Goal: Transaction & Acquisition: Purchase product/service

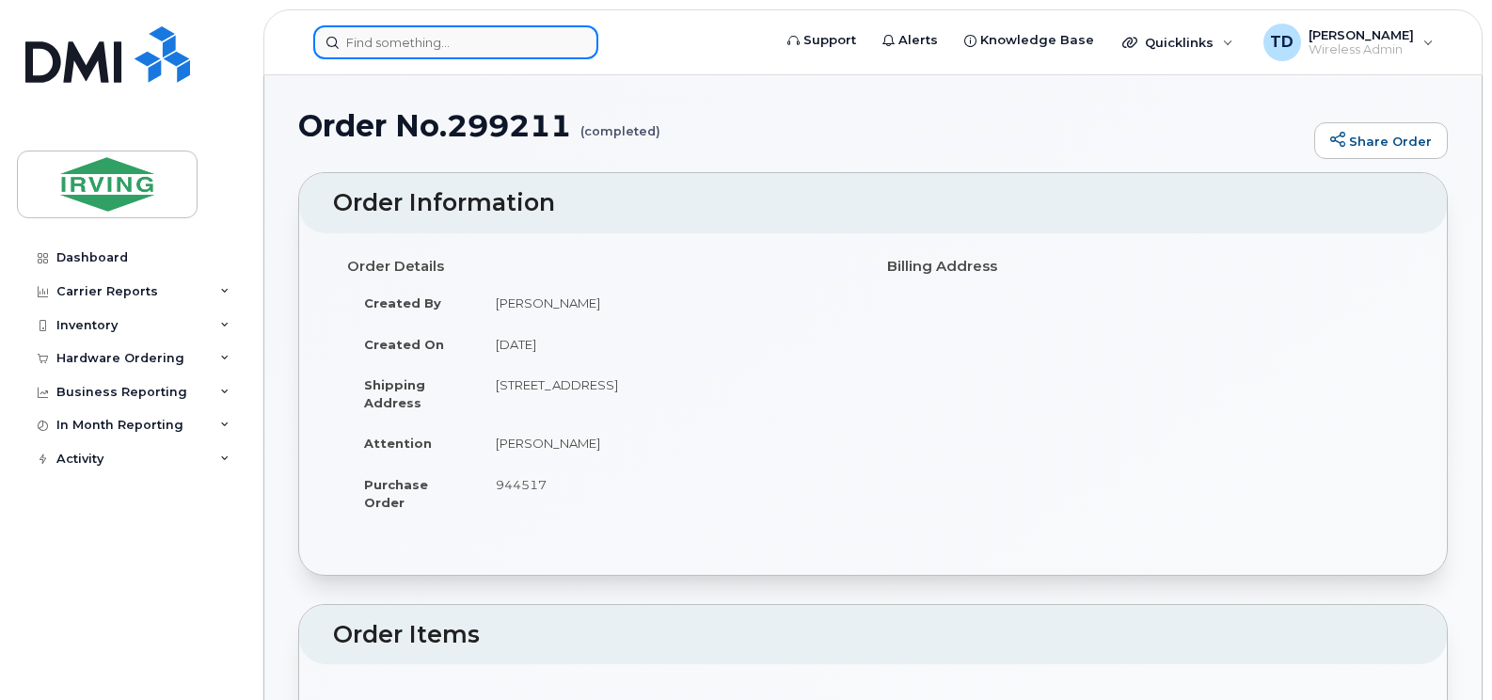
click at [452, 6] on input at bounding box center [455, 42] width 285 height 34
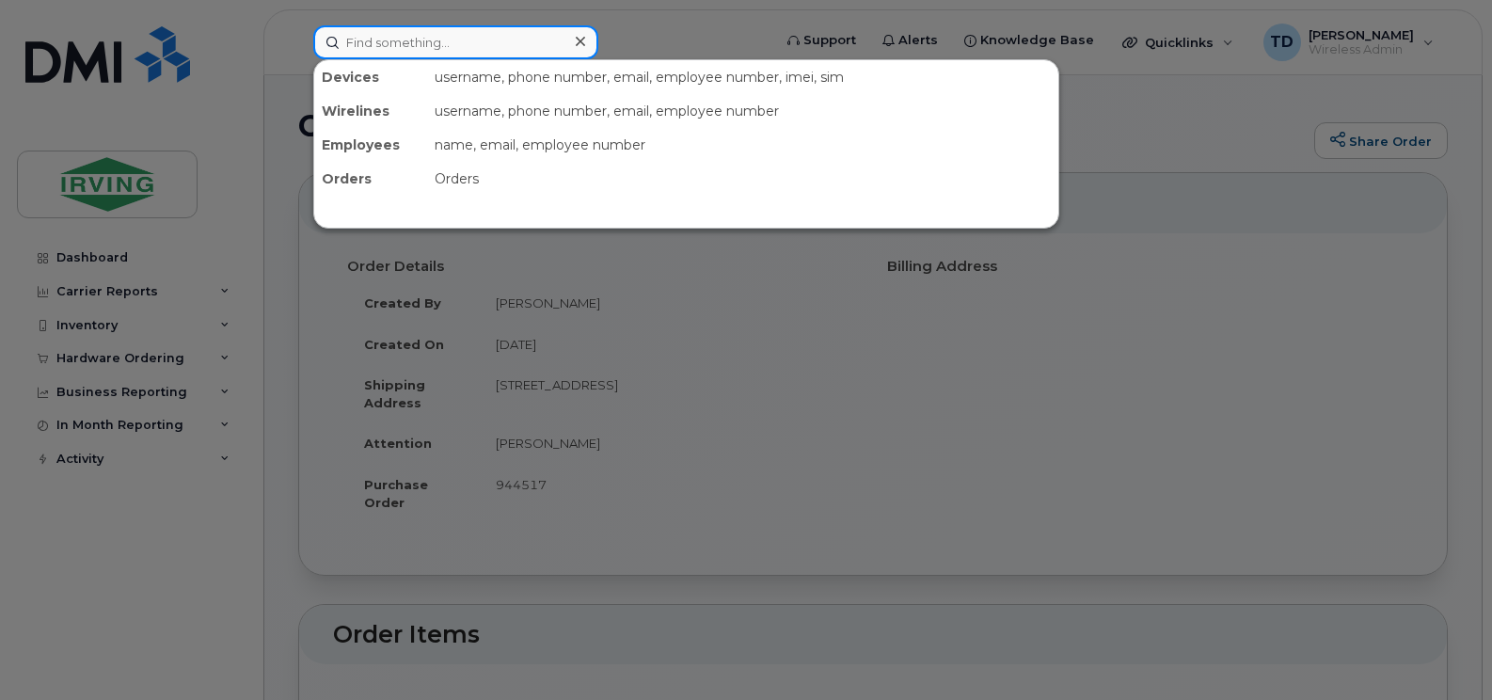
paste input "9CJ2H78PAM"
type input "9CJ2H78PAM"
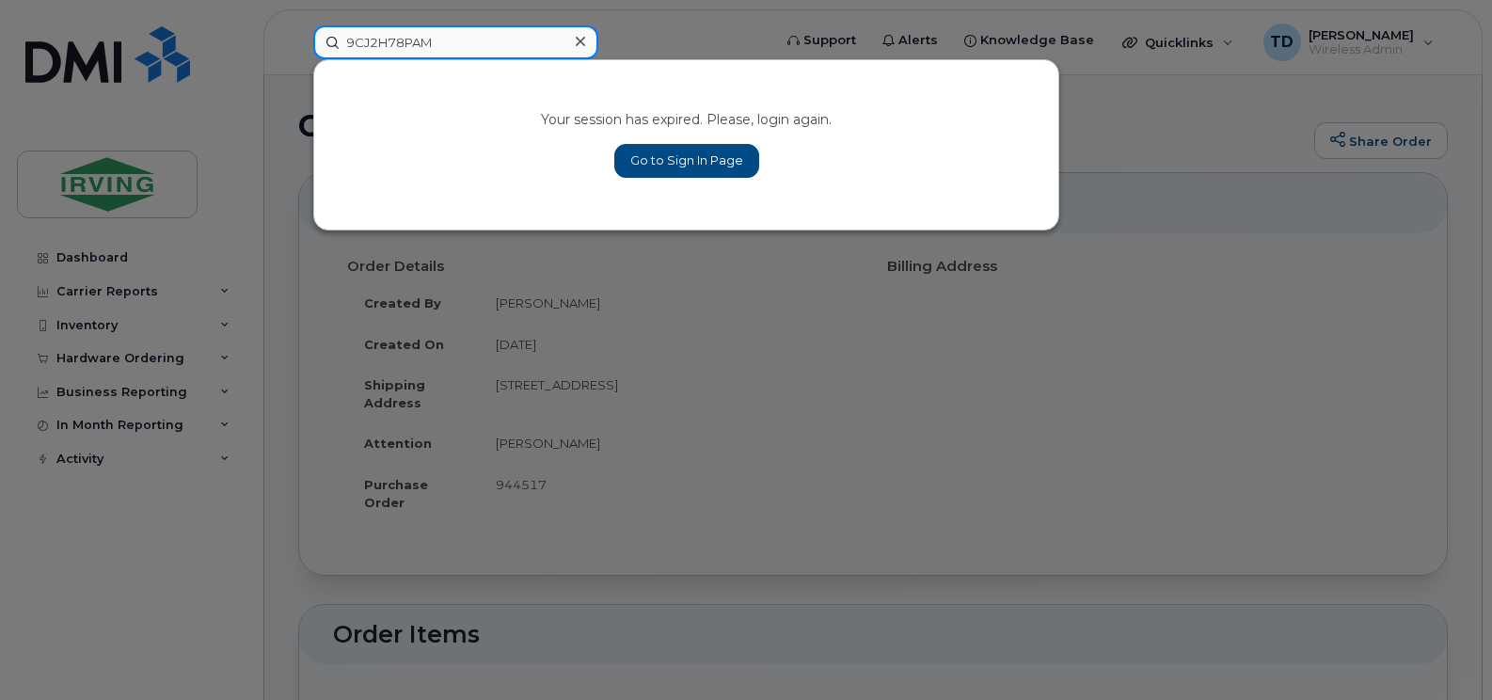
click at [452, 6] on input "9CJ2H78PAM" at bounding box center [455, 42] width 285 height 34
click input "9CJ2H78PAM"
click input
paste input "782-370-2068"
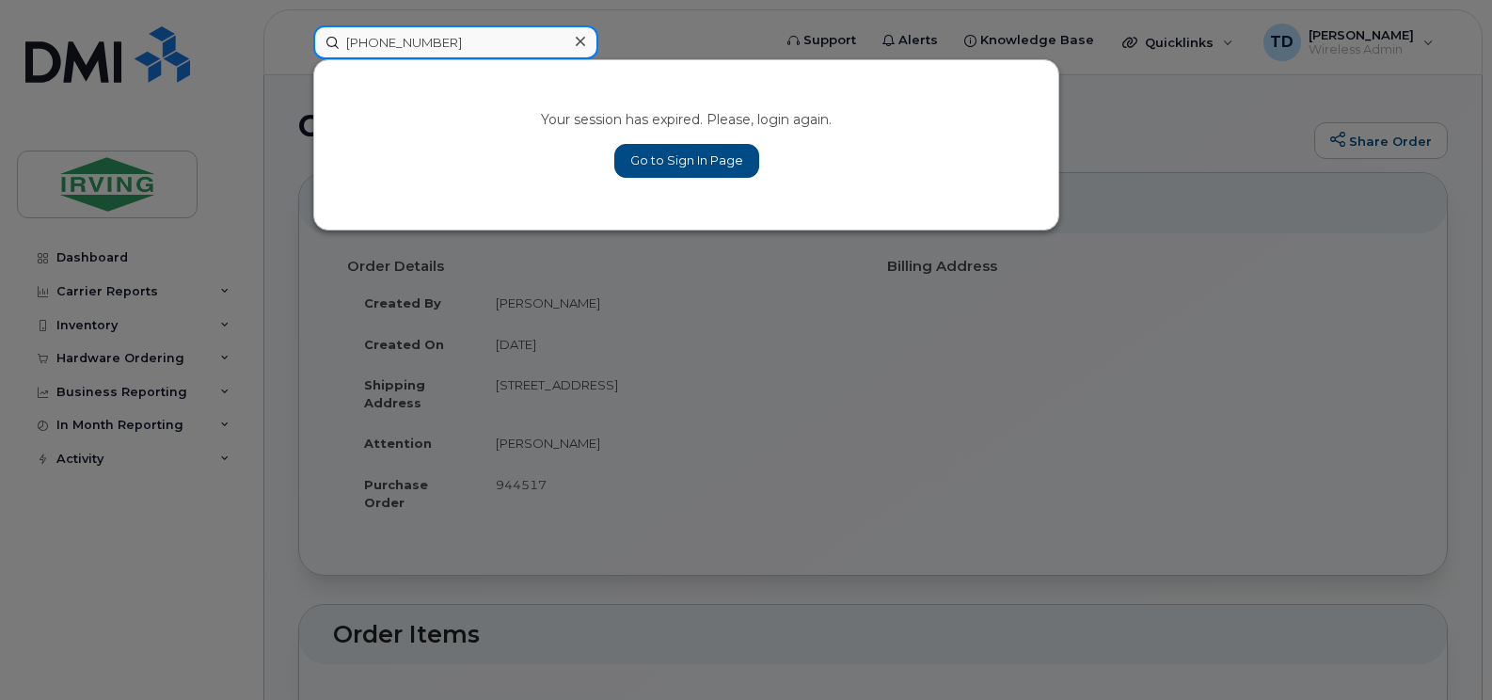
type input "782-370-2068"
click link "Go to Sign In Page"
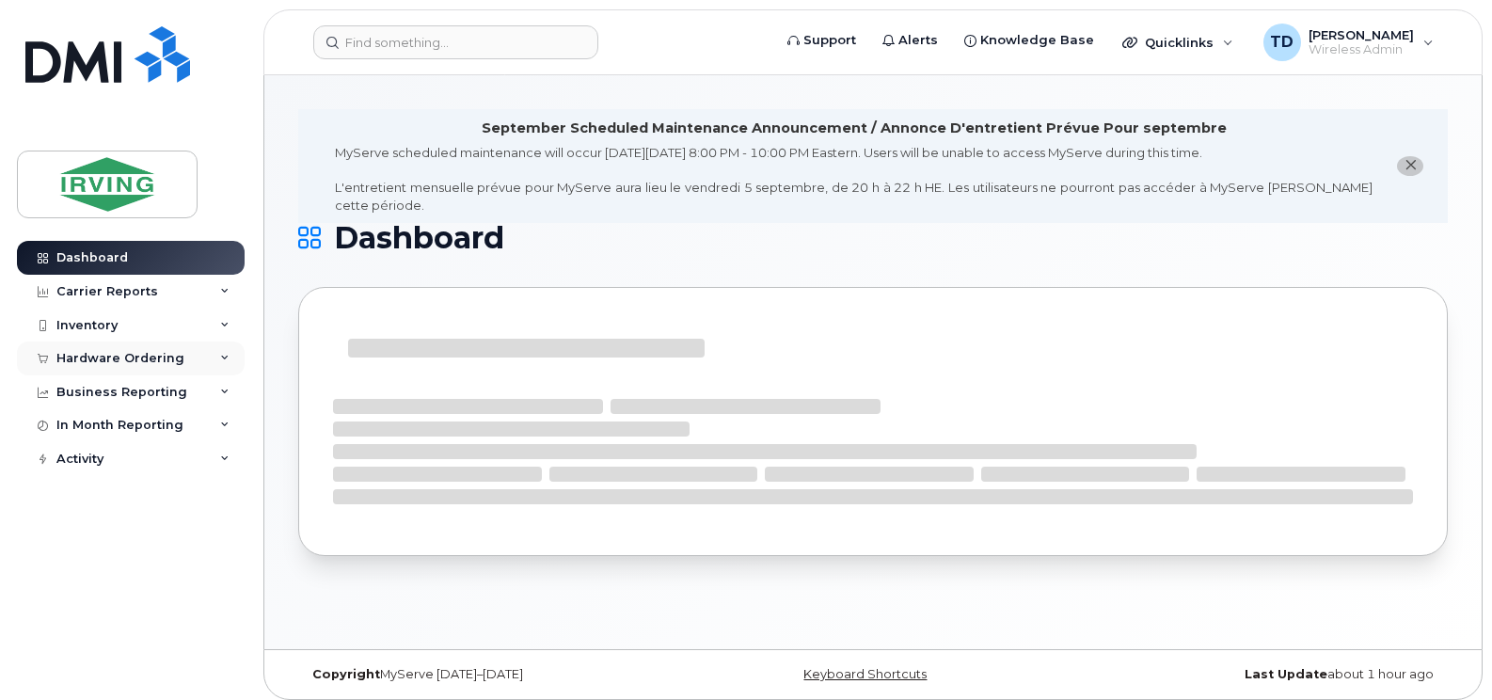
click at [226, 354] on icon at bounding box center [224, 358] width 9 height 9
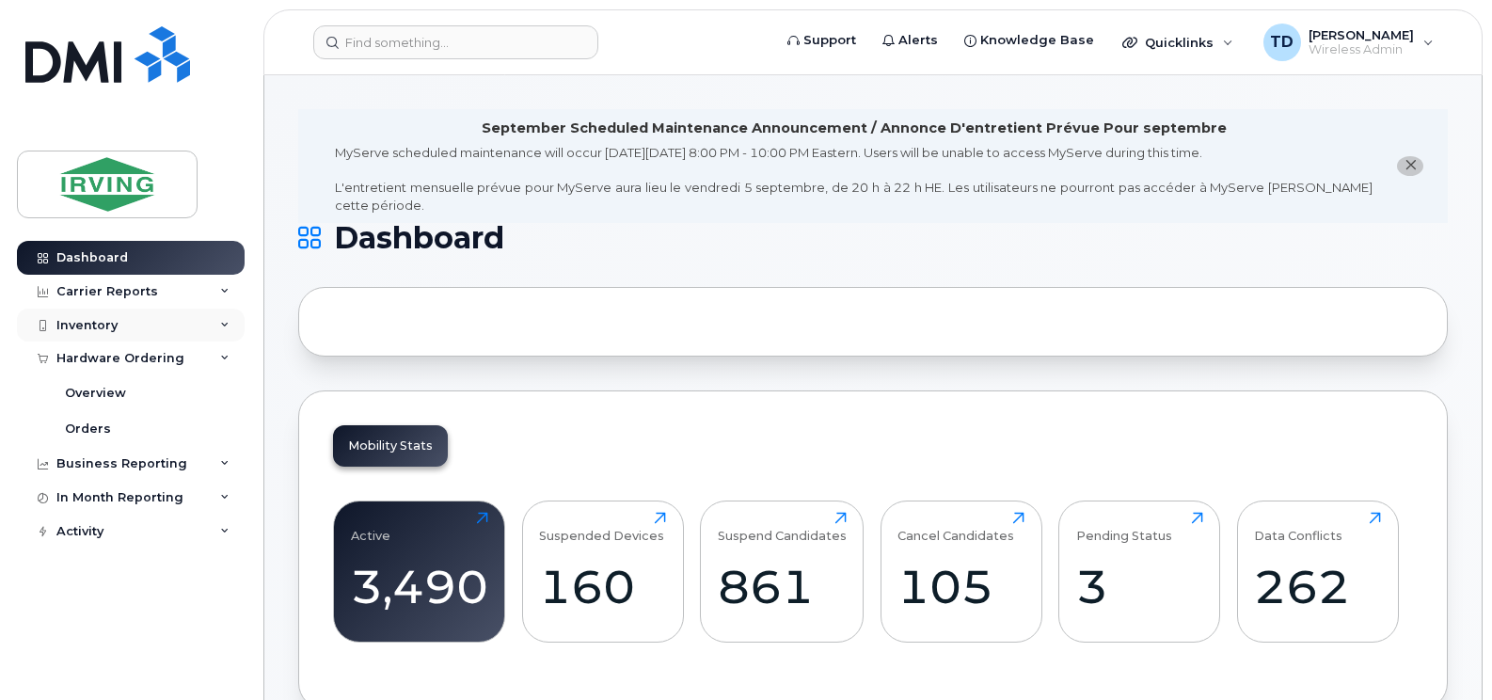
click at [221, 316] on div "Inventory" at bounding box center [131, 326] width 228 height 34
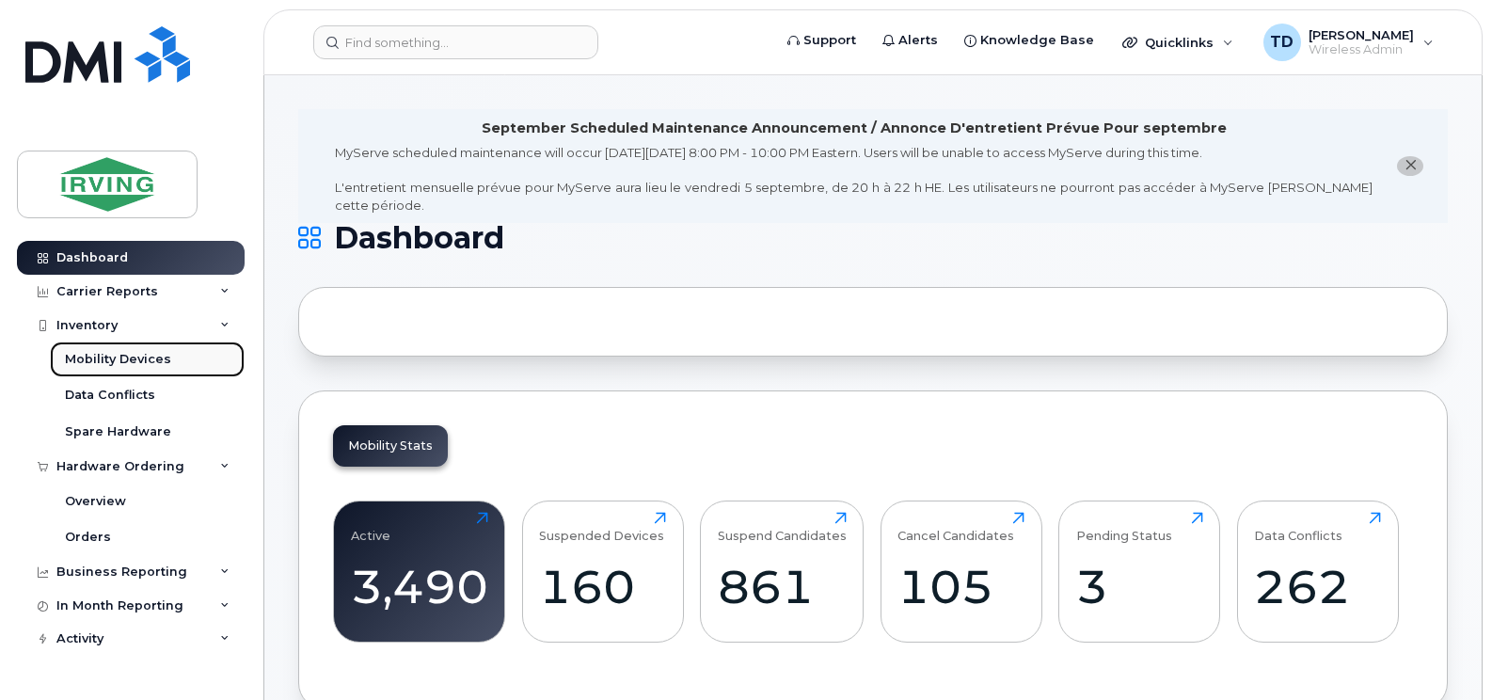
click at [135, 363] on div "Mobility Devices" at bounding box center [118, 359] width 106 height 17
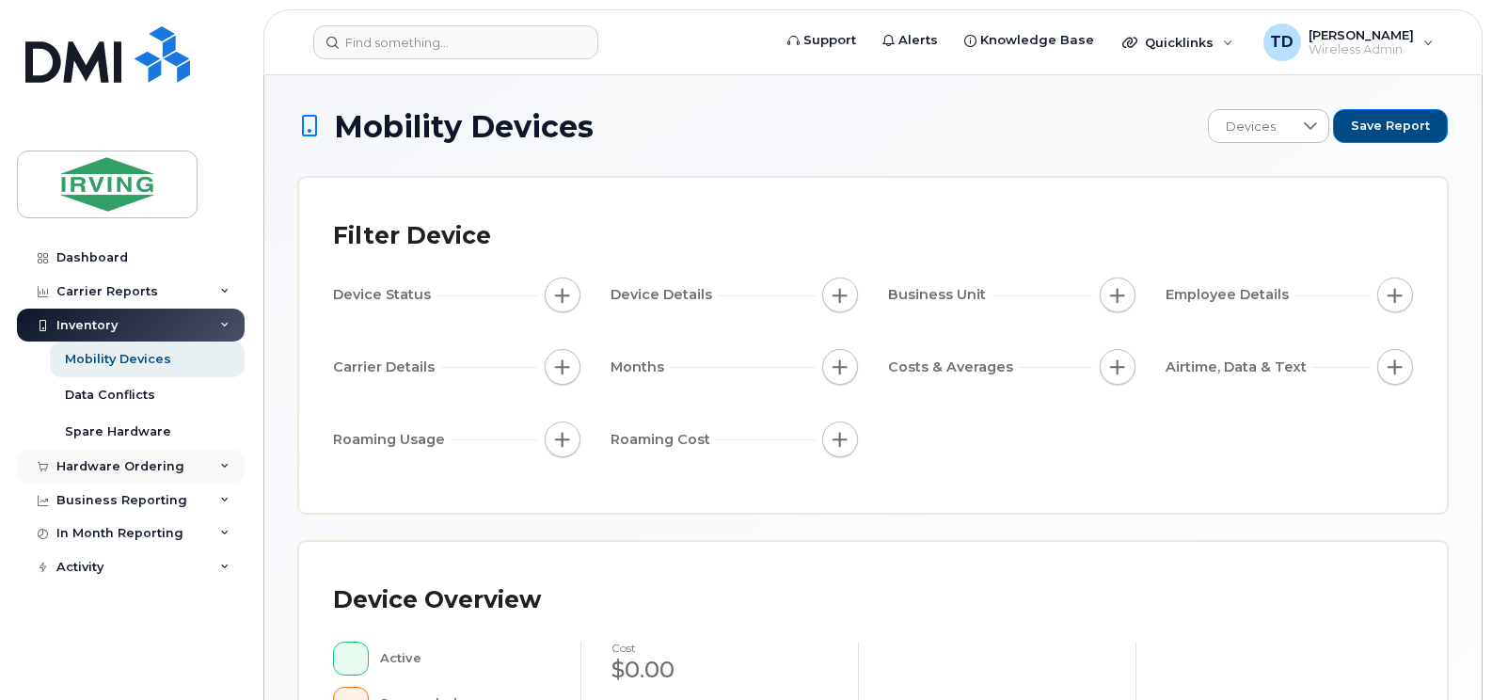
click at [146, 463] on div "Hardware Ordering" at bounding box center [120, 466] width 128 height 15
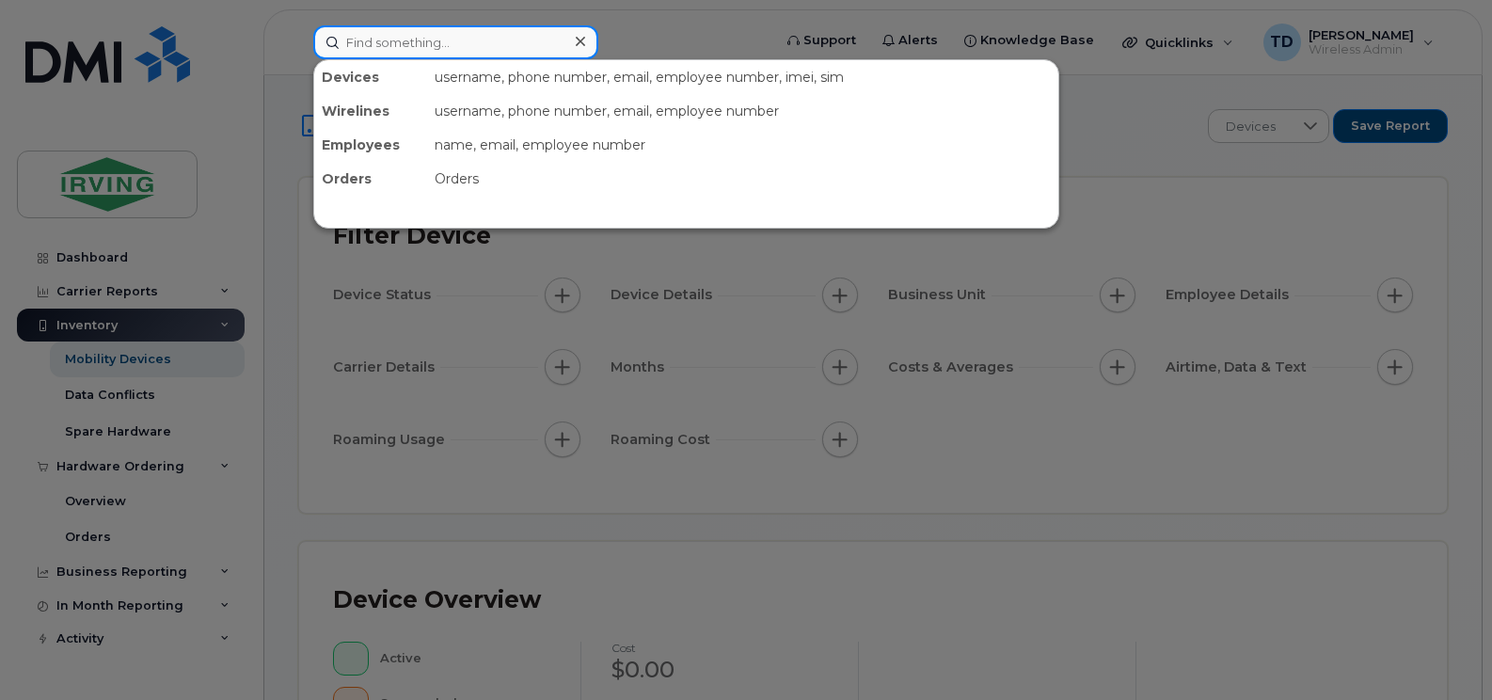
click at [490, 34] on input at bounding box center [455, 42] width 285 height 34
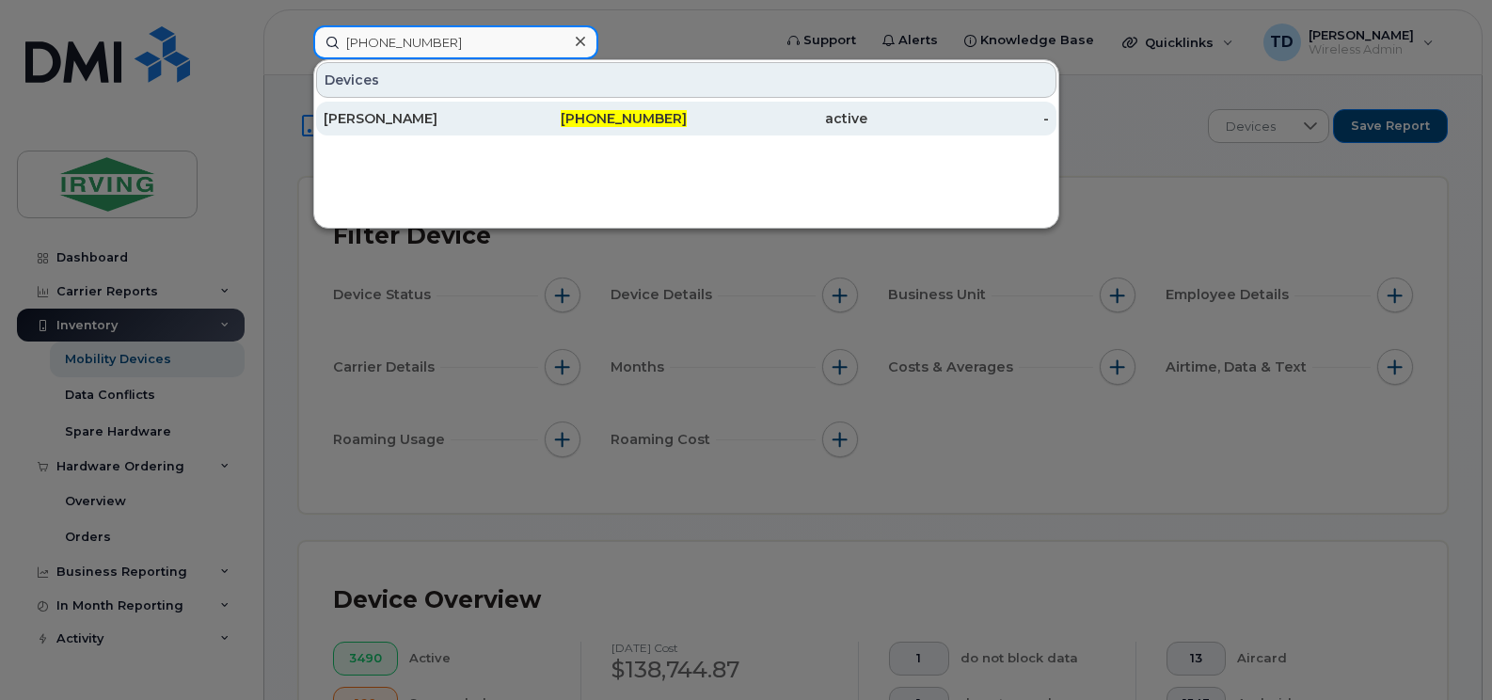
type input "782-370-2068"
click at [398, 123] on div "[PERSON_NAME]" at bounding box center [415, 118] width 182 height 19
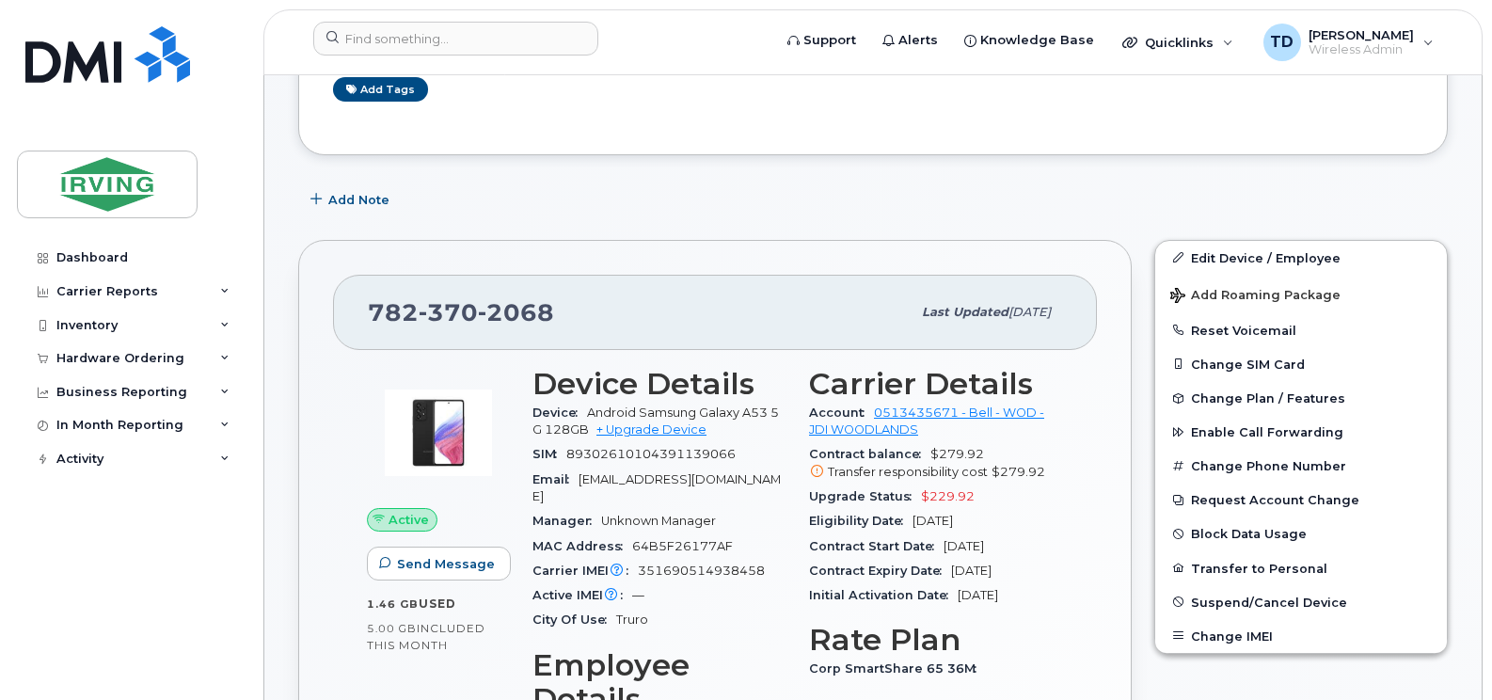
scroll to position [376, 0]
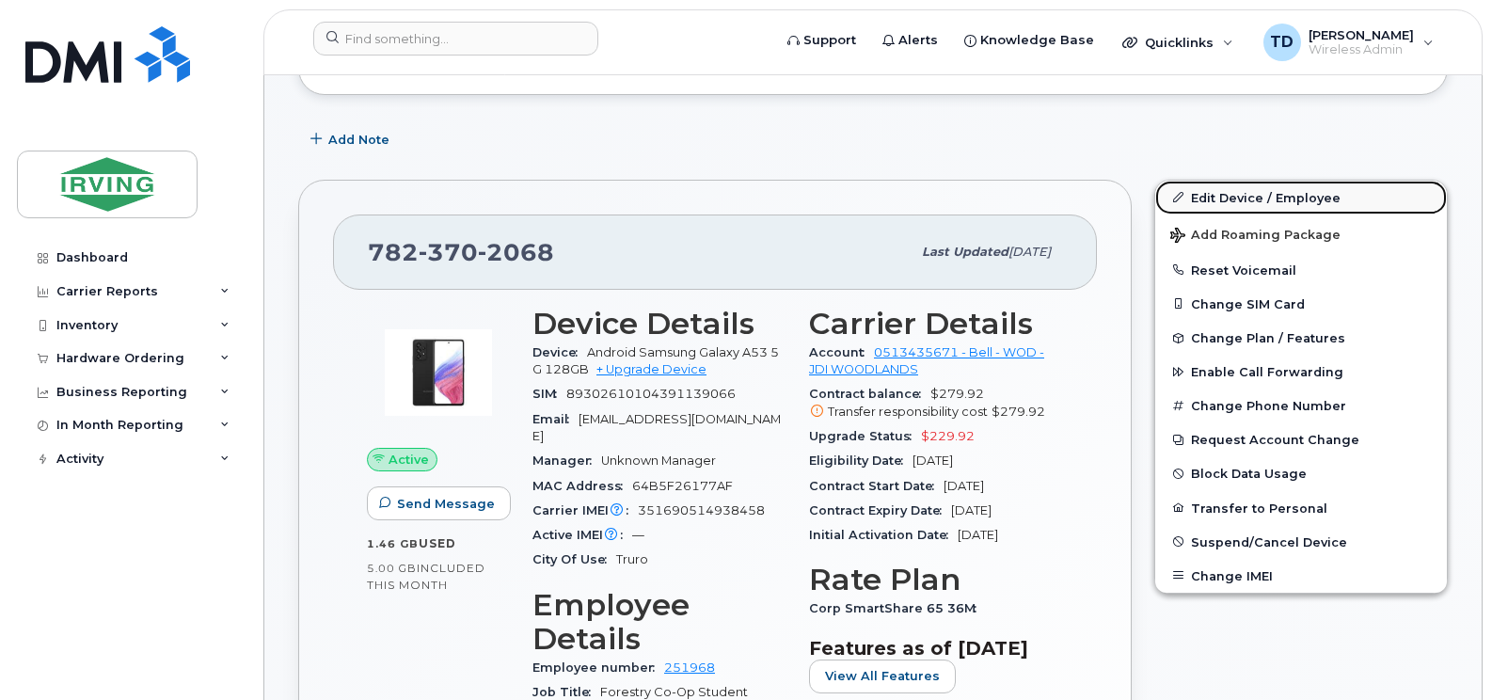
click at [1253, 181] on link "Edit Device / Employee" at bounding box center [1301, 198] width 292 height 34
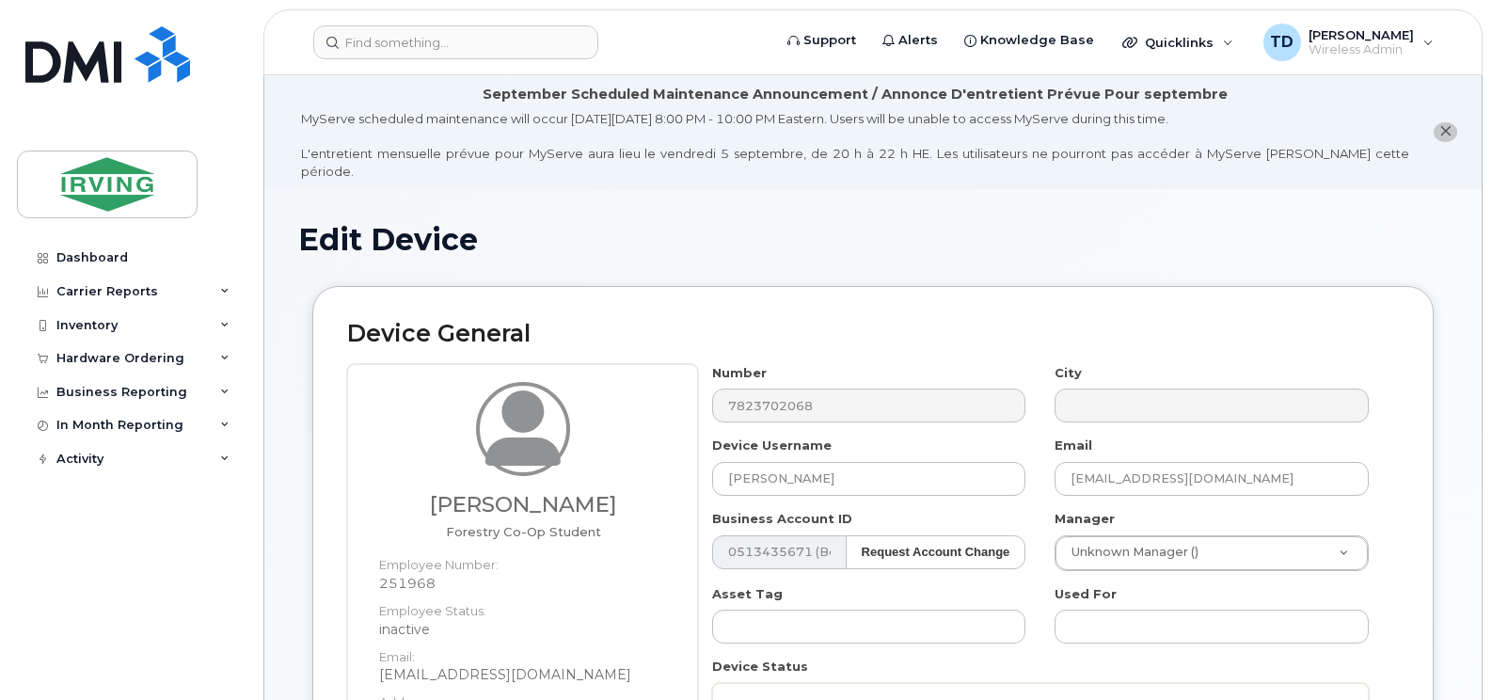
scroll to position [94, 0]
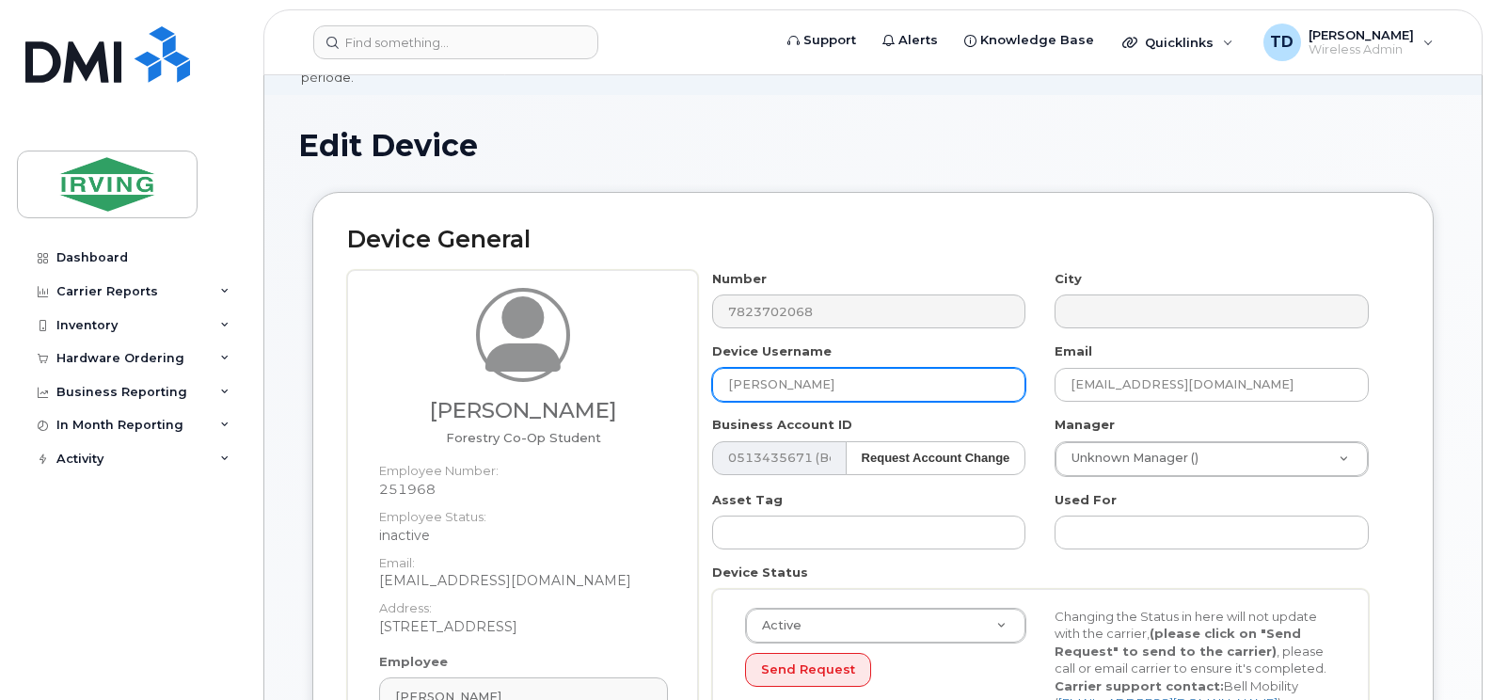
click at [793, 370] on input "Jessica Burns" at bounding box center [869, 385] width 314 height 34
click at [793, 370] on input "[PERSON_NAME]" at bounding box center [869, 385] width 314 height 34
type input "[PERSON_NAME]"
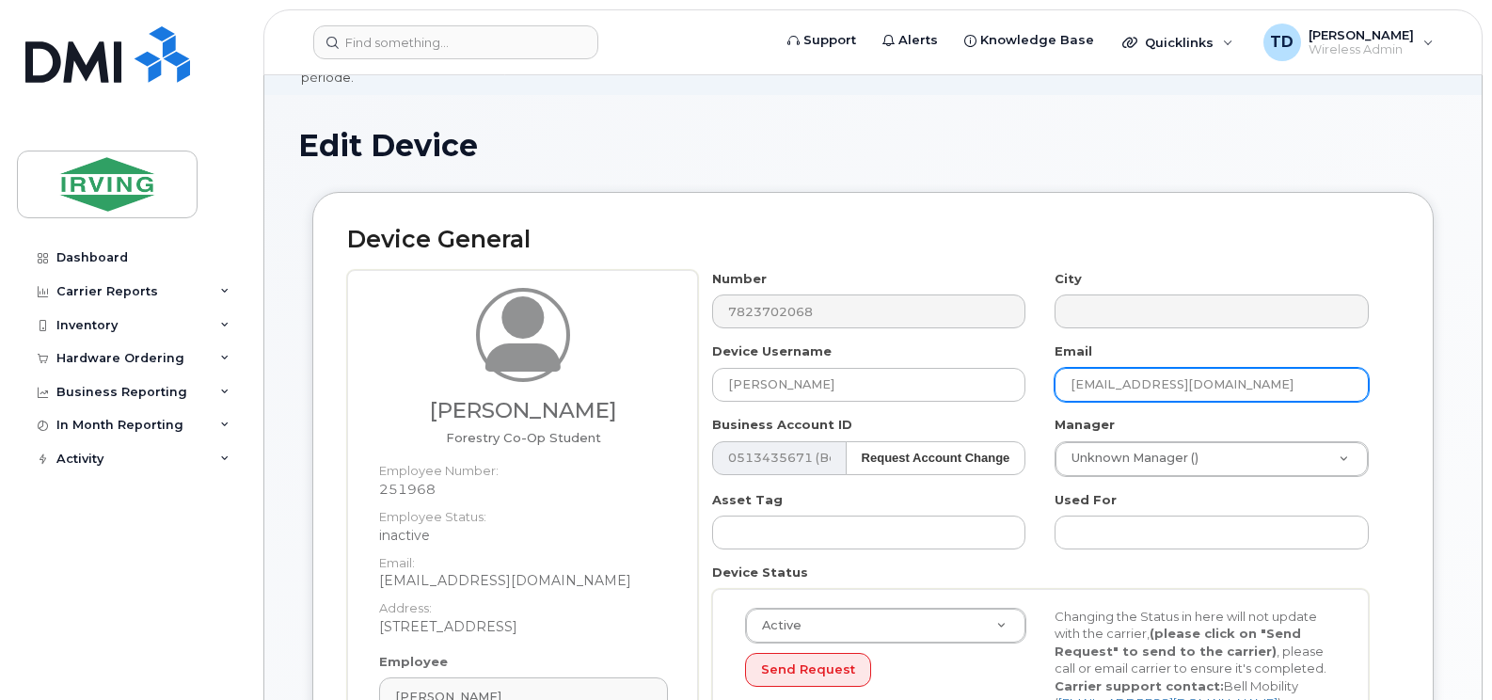
click at [1116, 372] on input "burns.jess@jdirving.com" at bounding box center [1211, 385] width 314 height 34
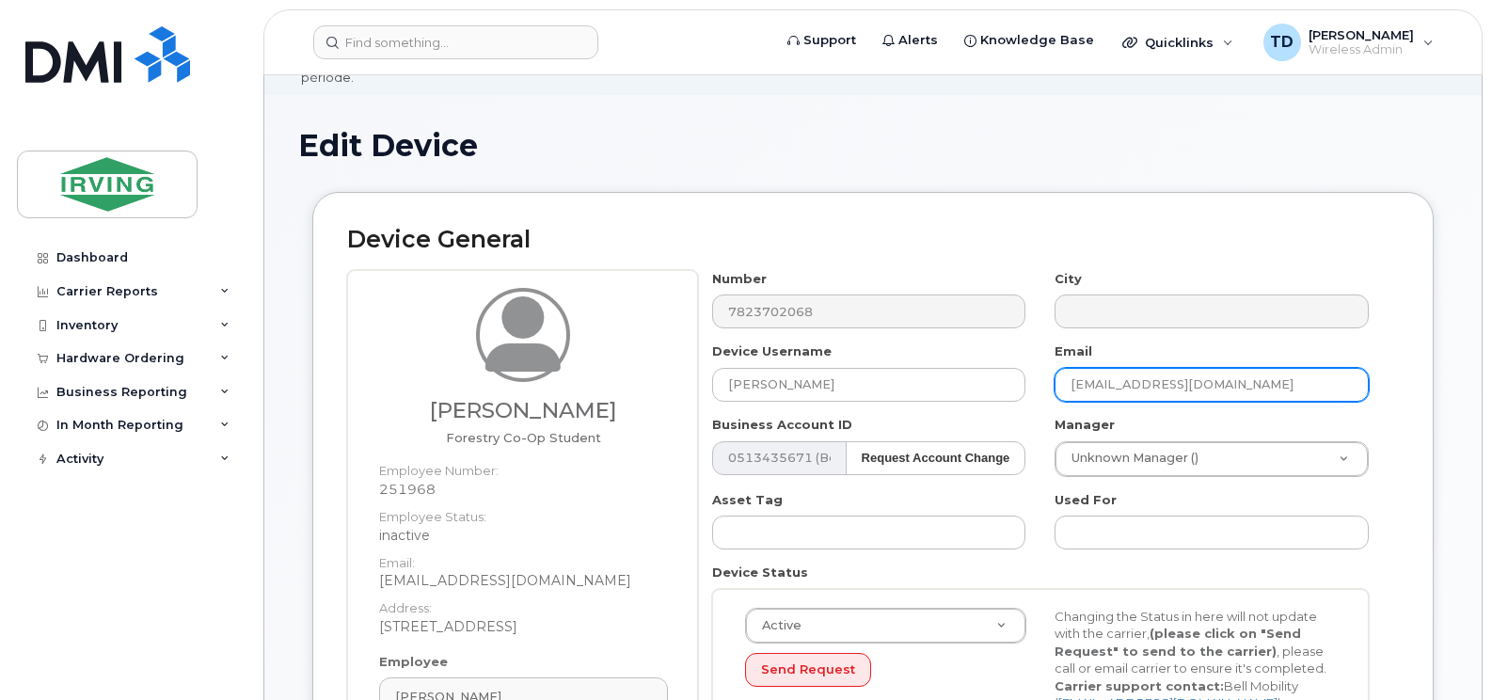
paste input "Greeno.Maggie"
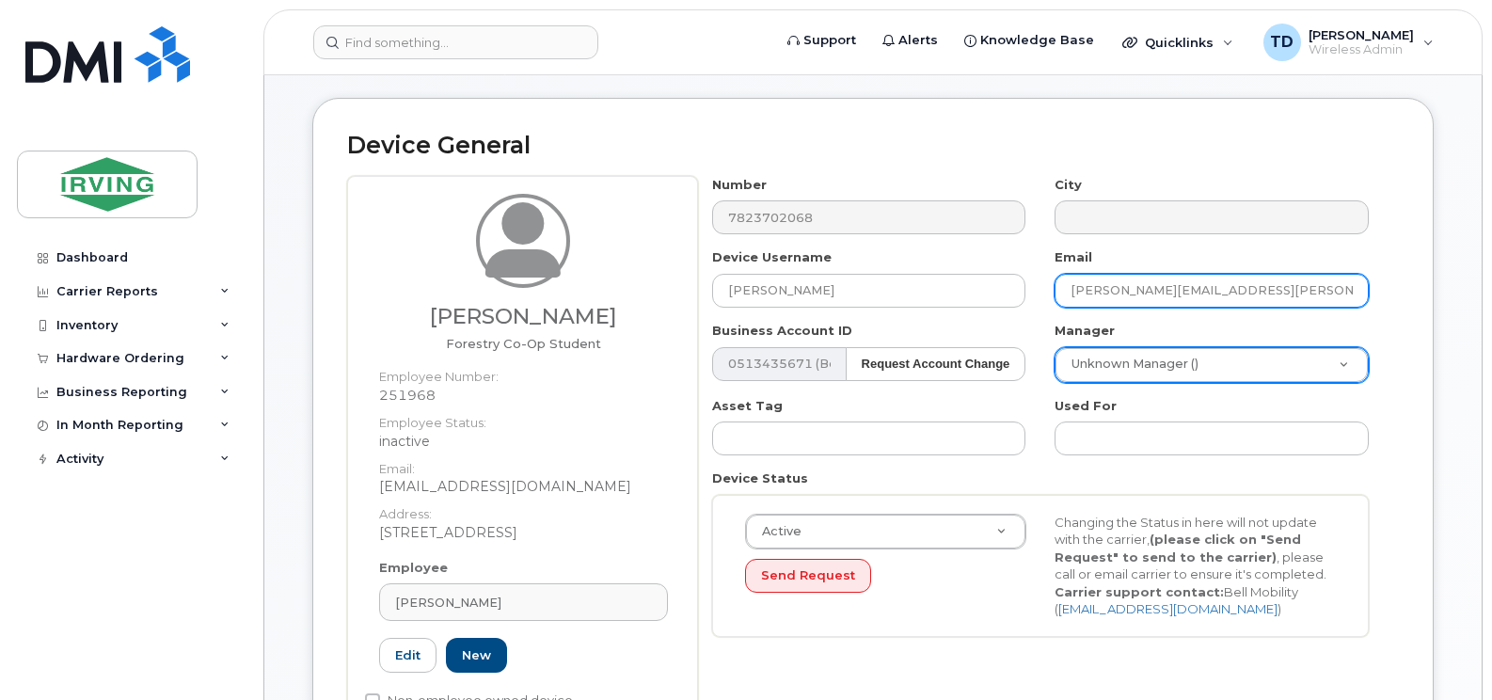
type input "Greeno.Maggie@jdirving.com"
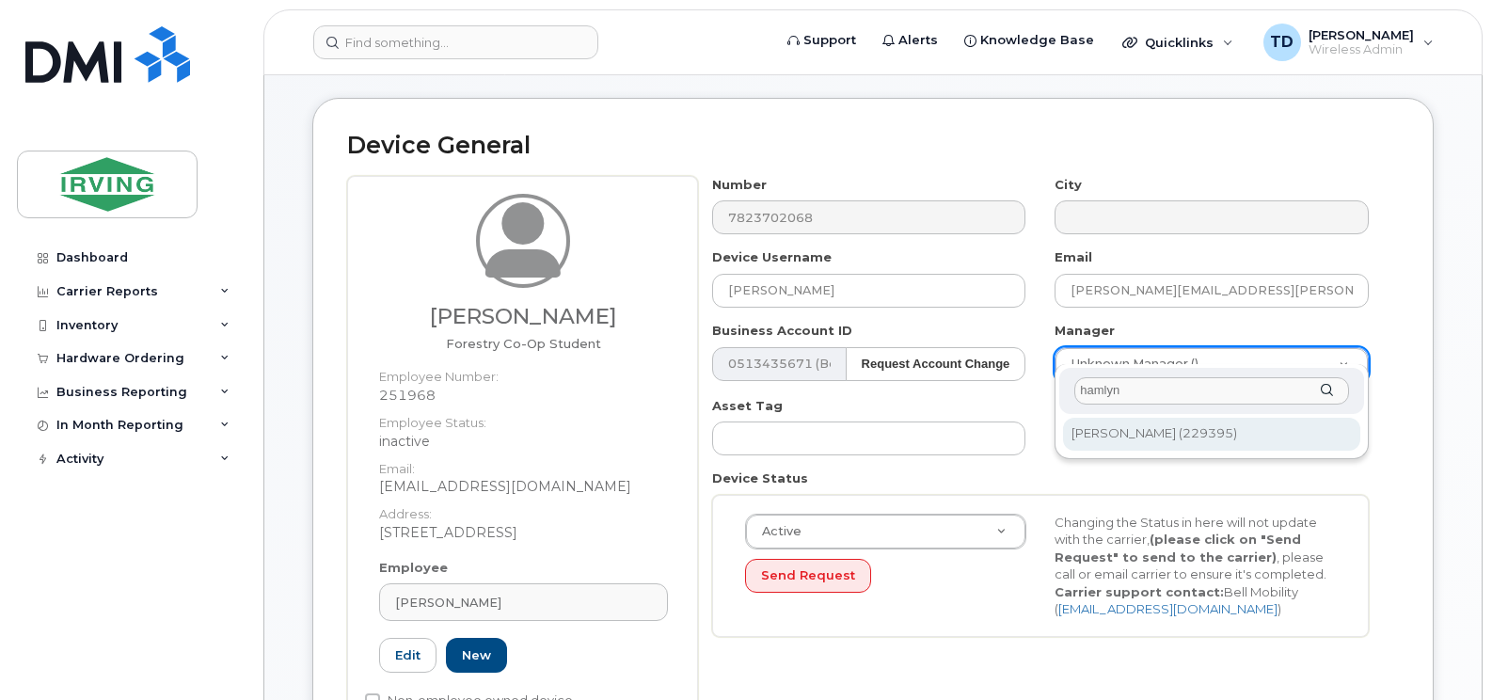
type input "hamlyn"
type input "1883343"
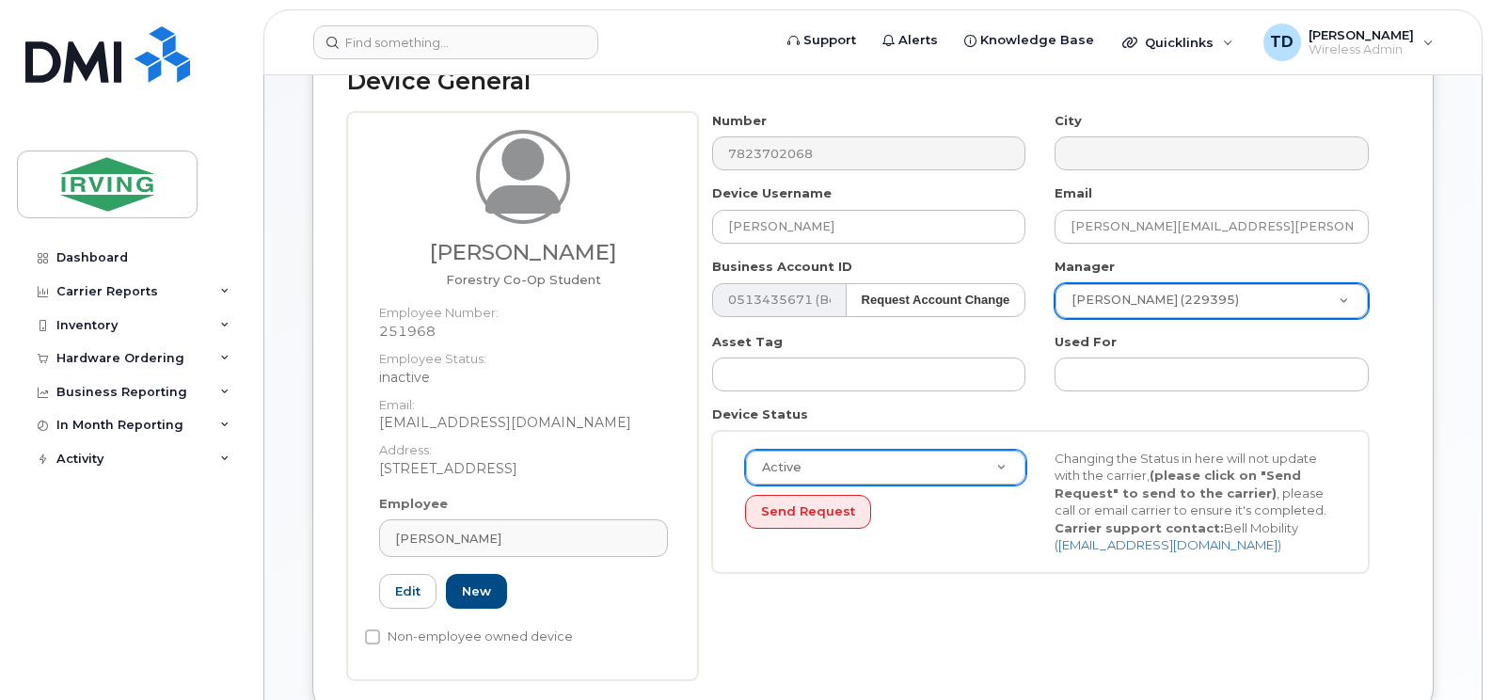
scroll to position [282, 0]
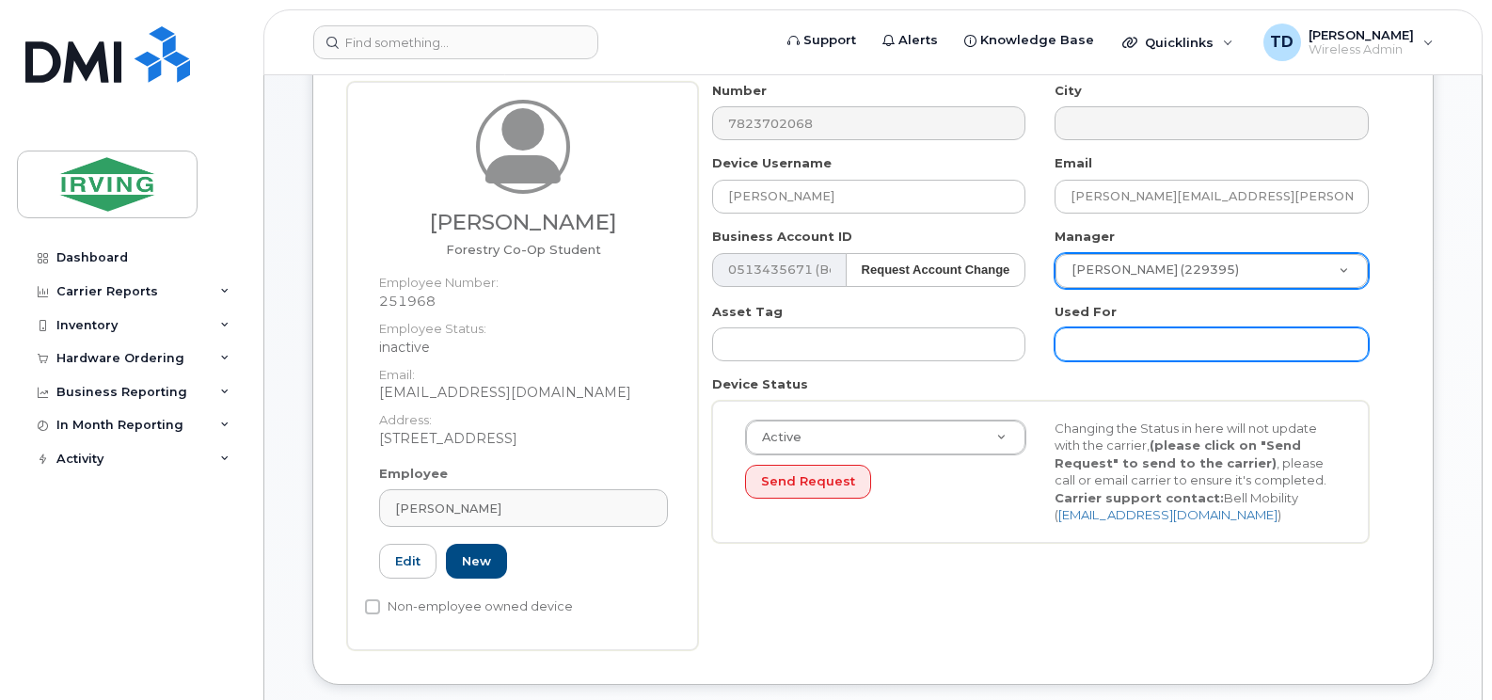
click at [1252, 332] on input "text" at bounding box center [1211, 344] width 314 height 34
type input "Work"
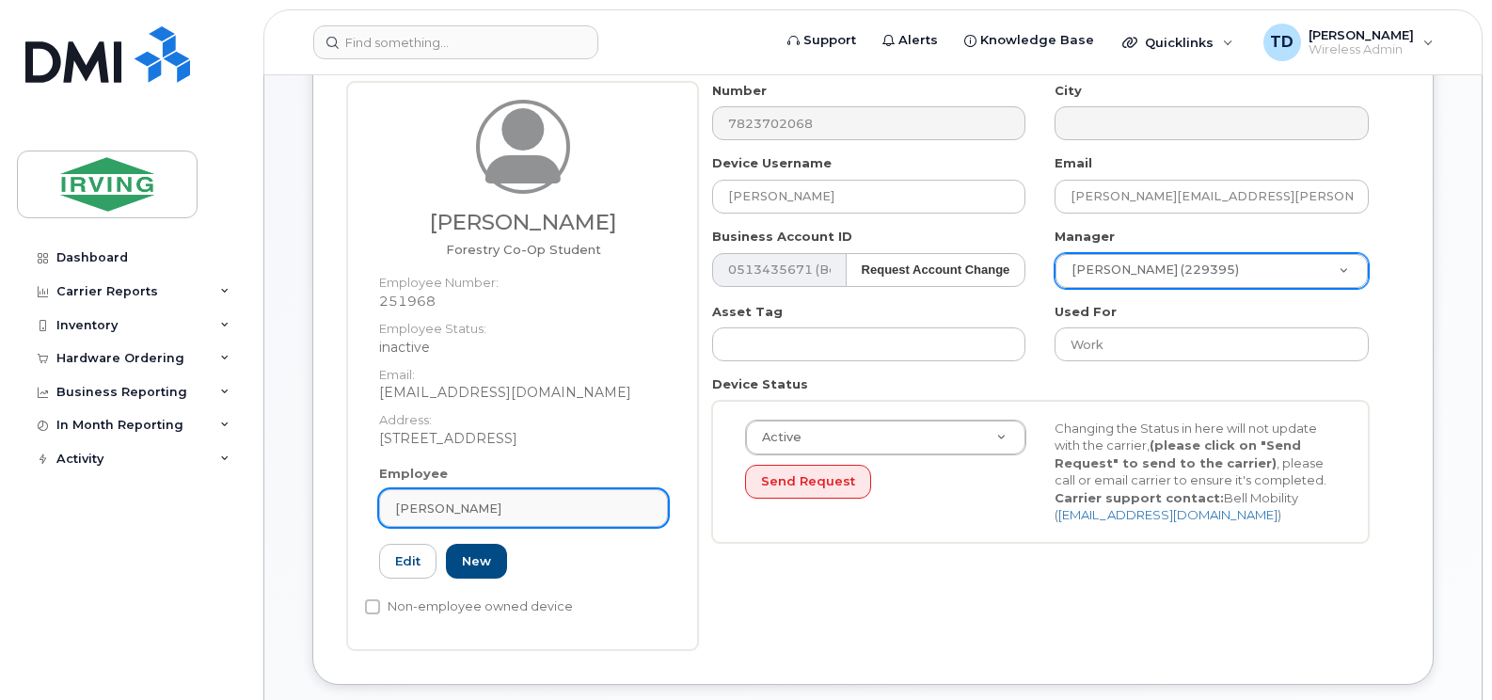
click at [536, 499] on div "Jessica Burns" at bounding box center [523, 508] width 257 height 18
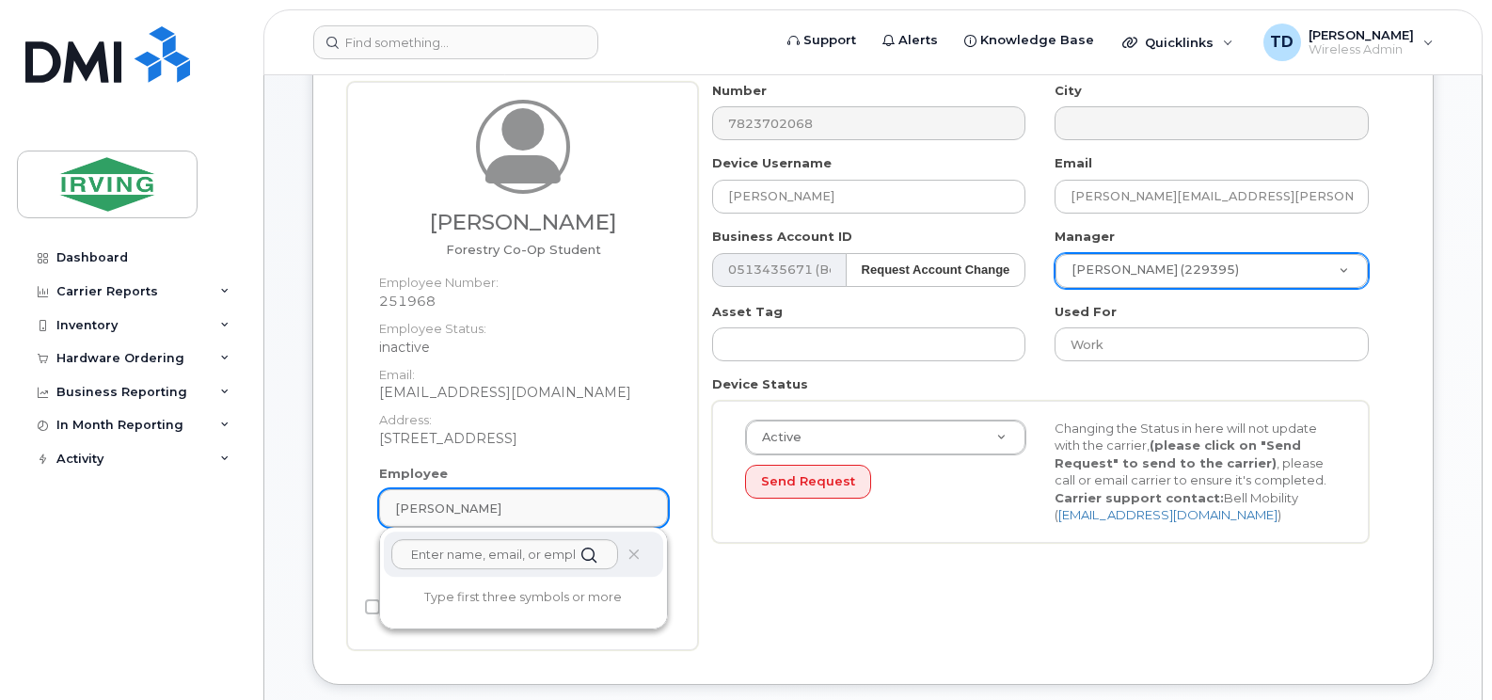
click at [536, 499] on div "Jessica Burns" at bounding box center [523, 508] width 257 height 18
type input "g"
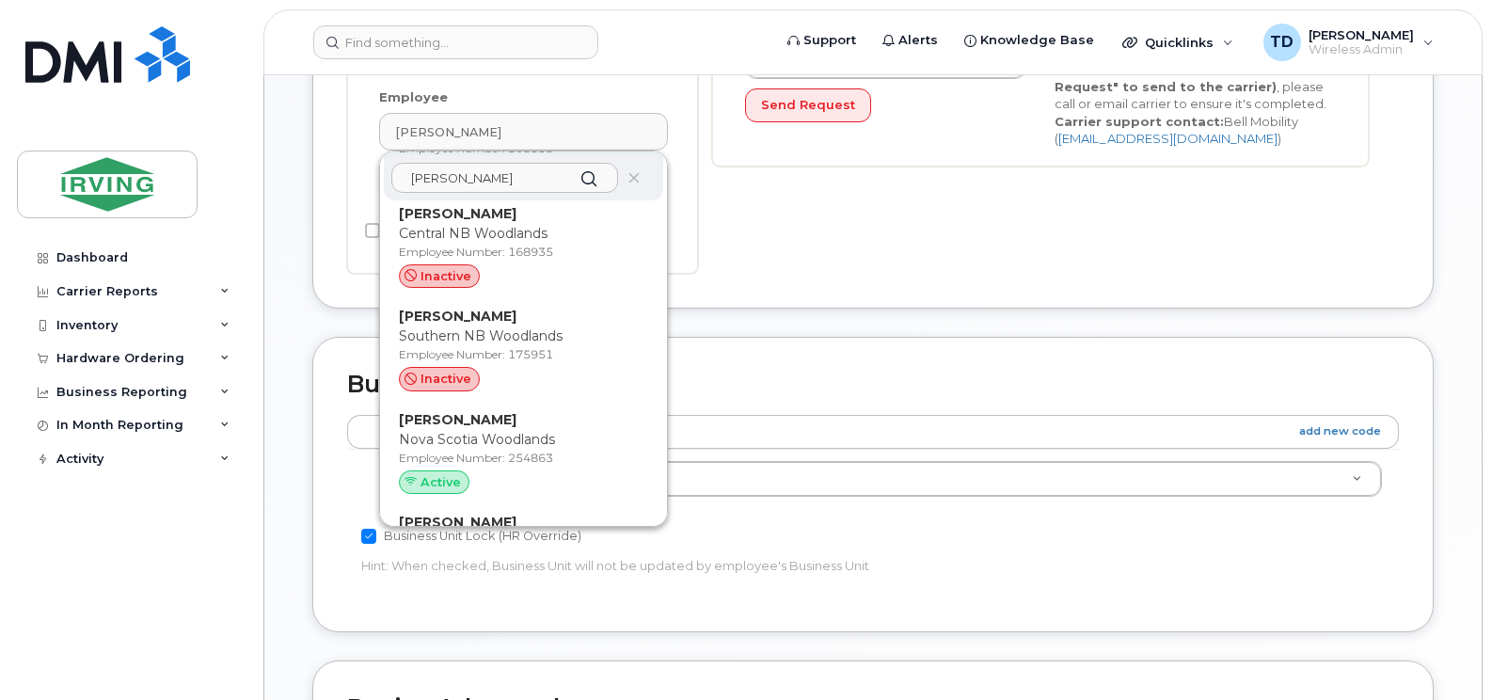
scroll to position [658, 0]
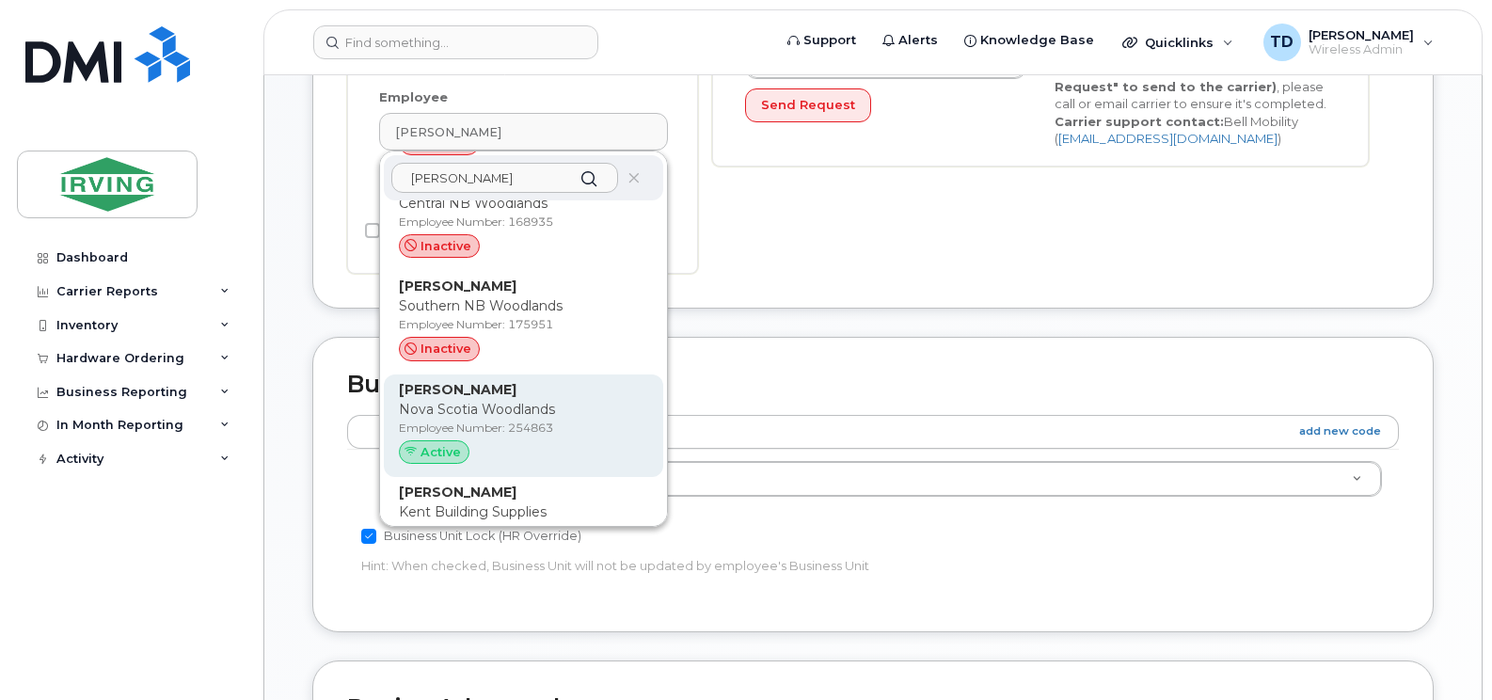
type input "maggie"
click at [498, 382] on div "Maggie Greeno Nova Scotia Woodlands Employee Number: 254863 Active" at bounding box center [523, 426] width 249 height 92
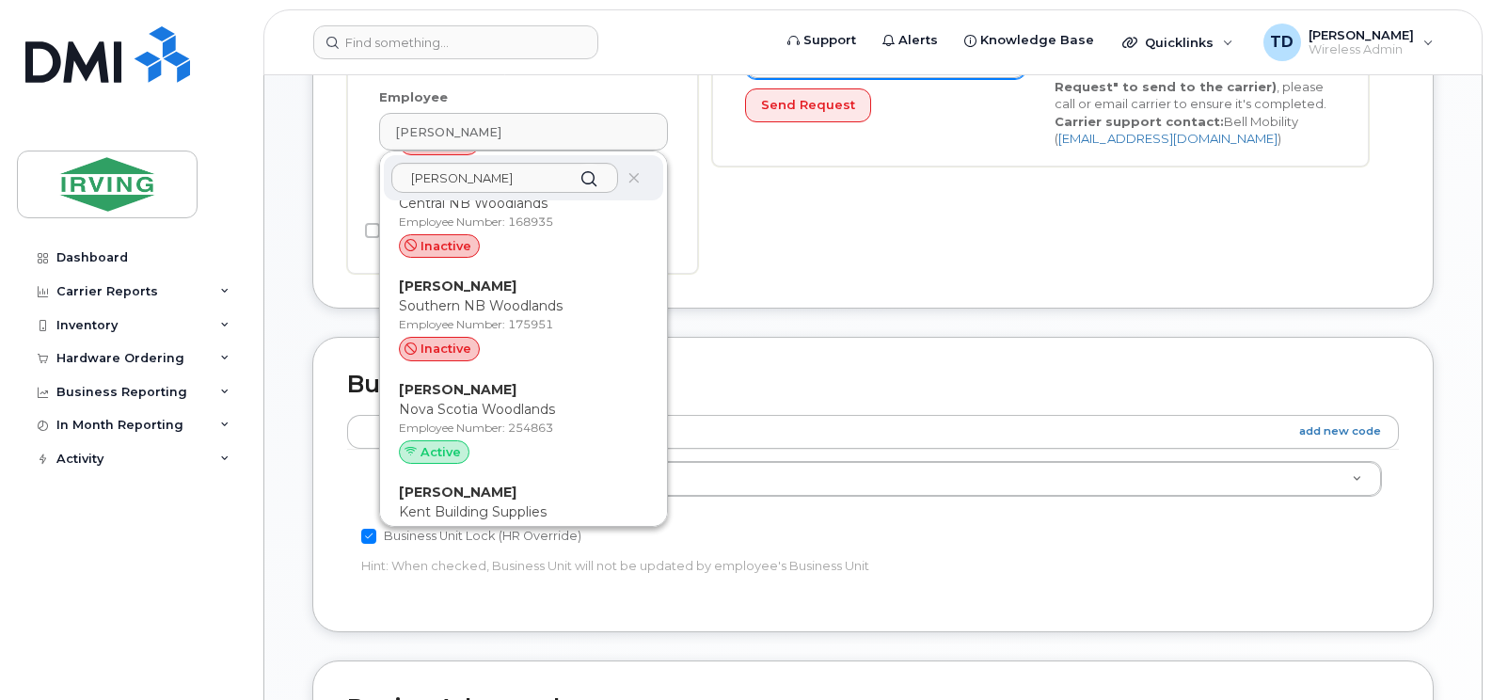
type input "254863"
type input "greeno.maggie@jdirving.com"
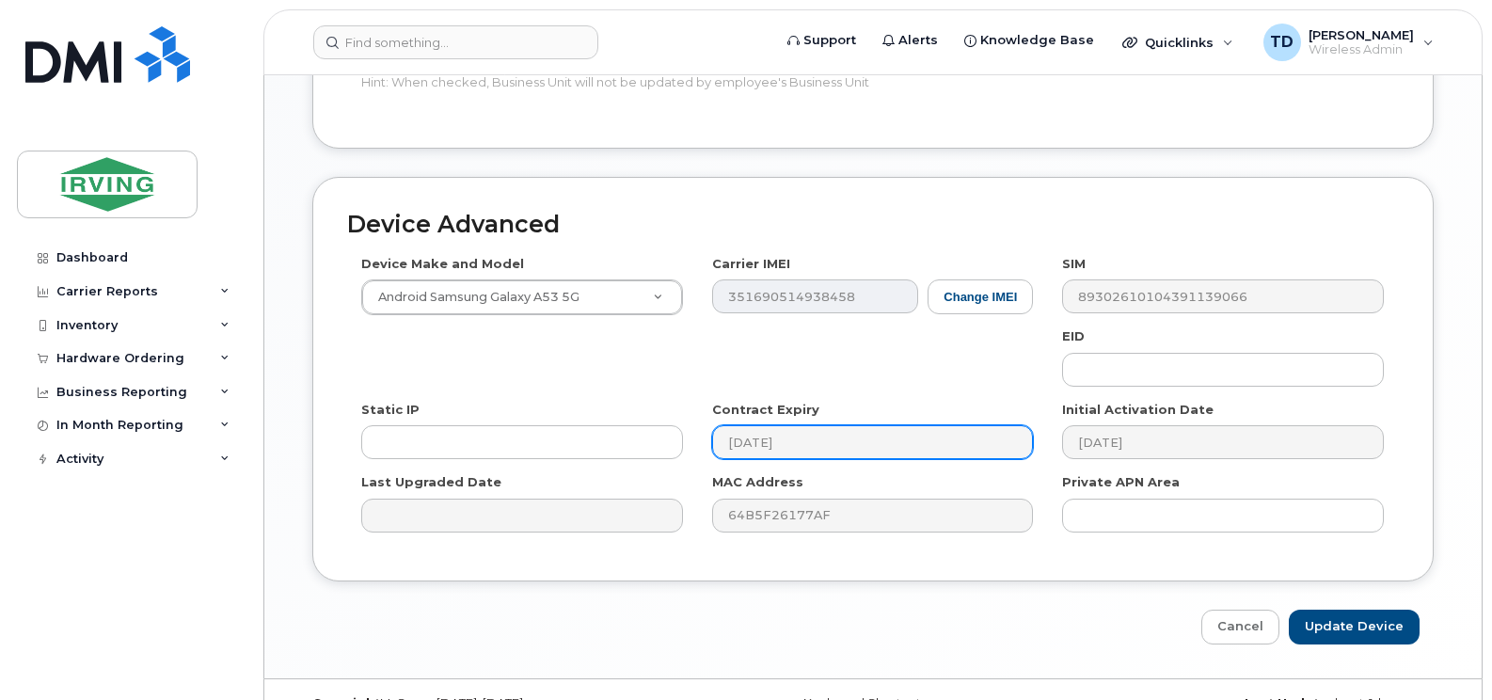
scroll to position [1122, 0]
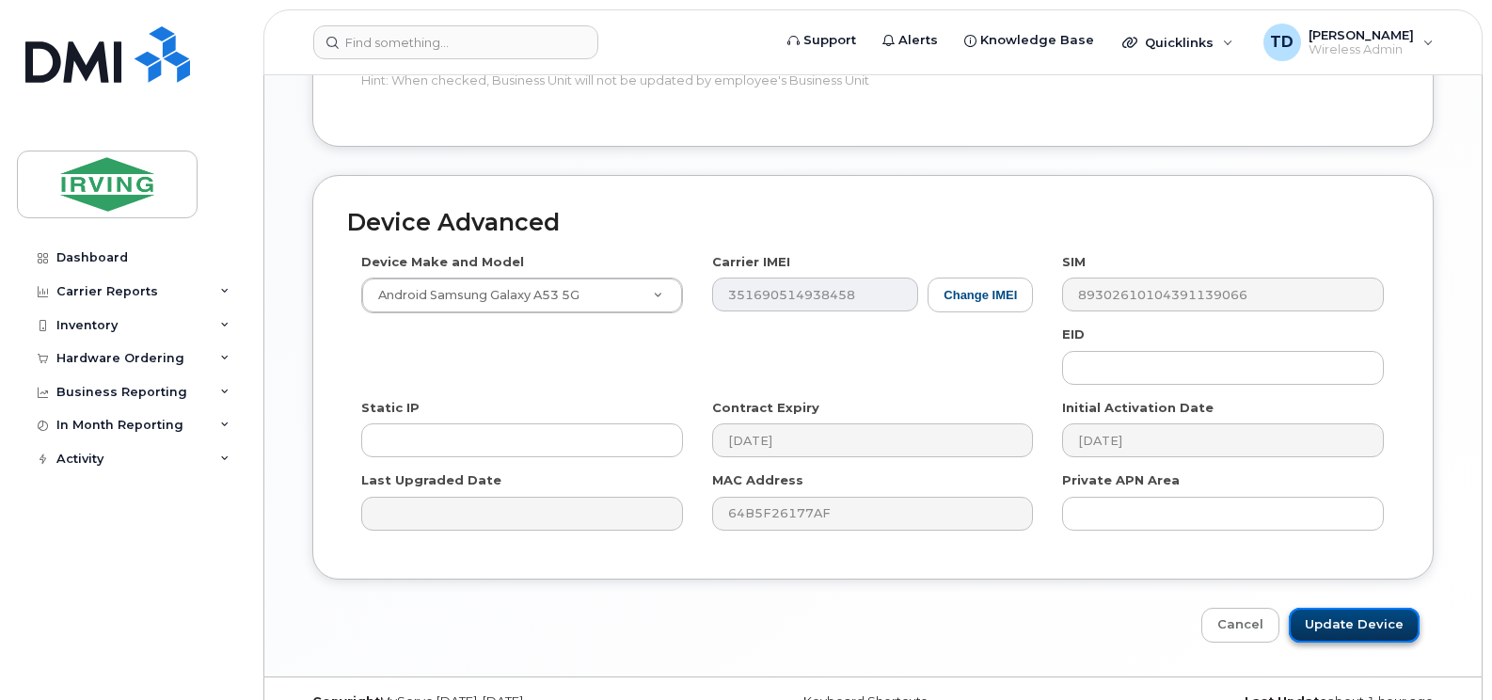
click at [1338, 608] on input "Update Device" at bounding box center [1354, 625] width 131 height 35
type input "Saving..."
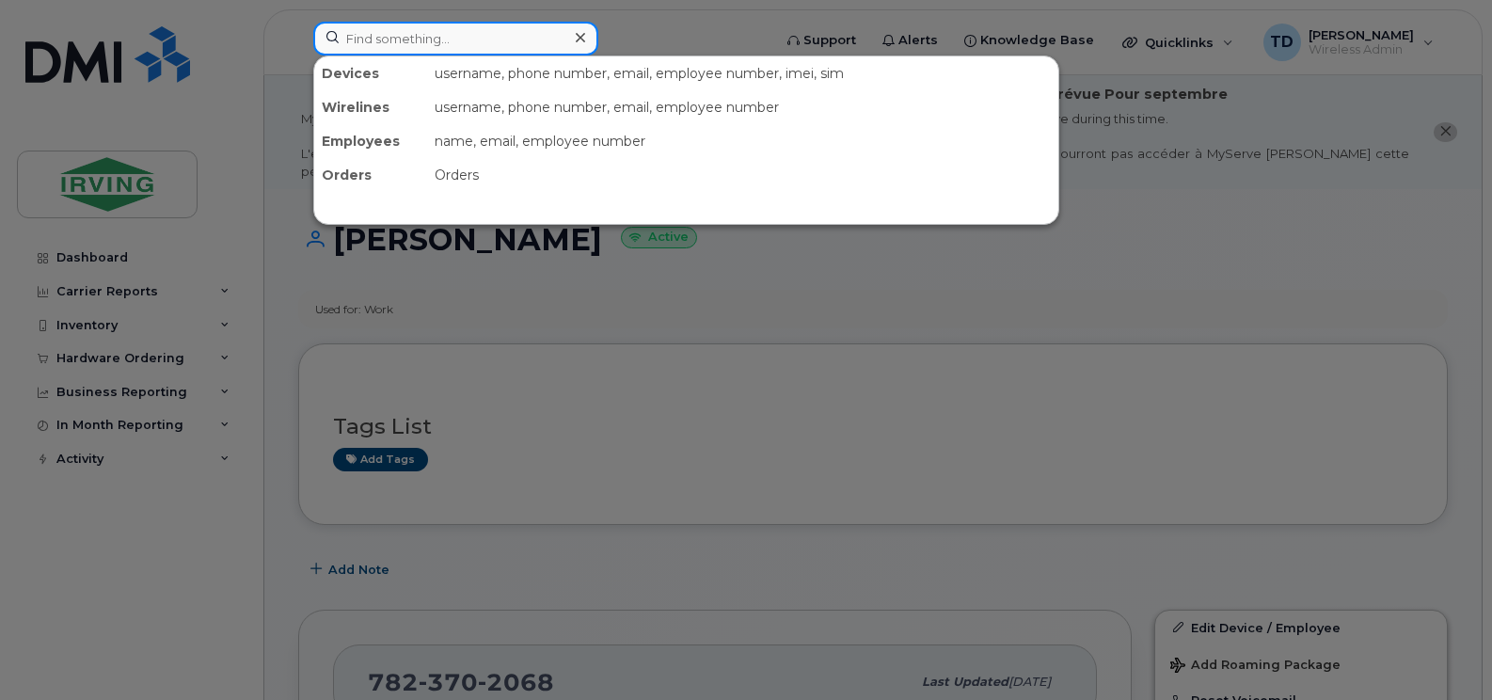
click at [464, 27] on input at bounding box center [455, 39] width 285 height 34
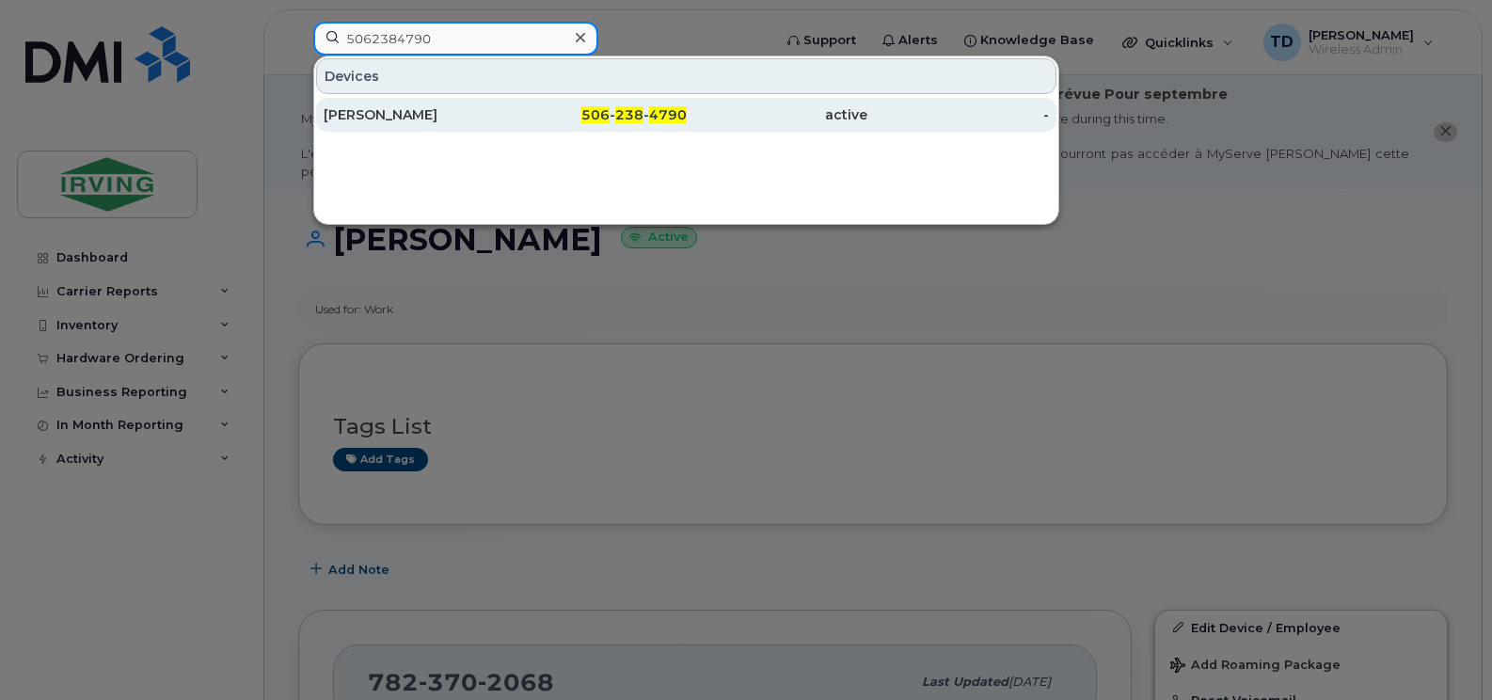
type input "5062384790"
click at [395, 103] on div "[PERSON_NAME]" at bounding box center [415, 115] width 182 height 34
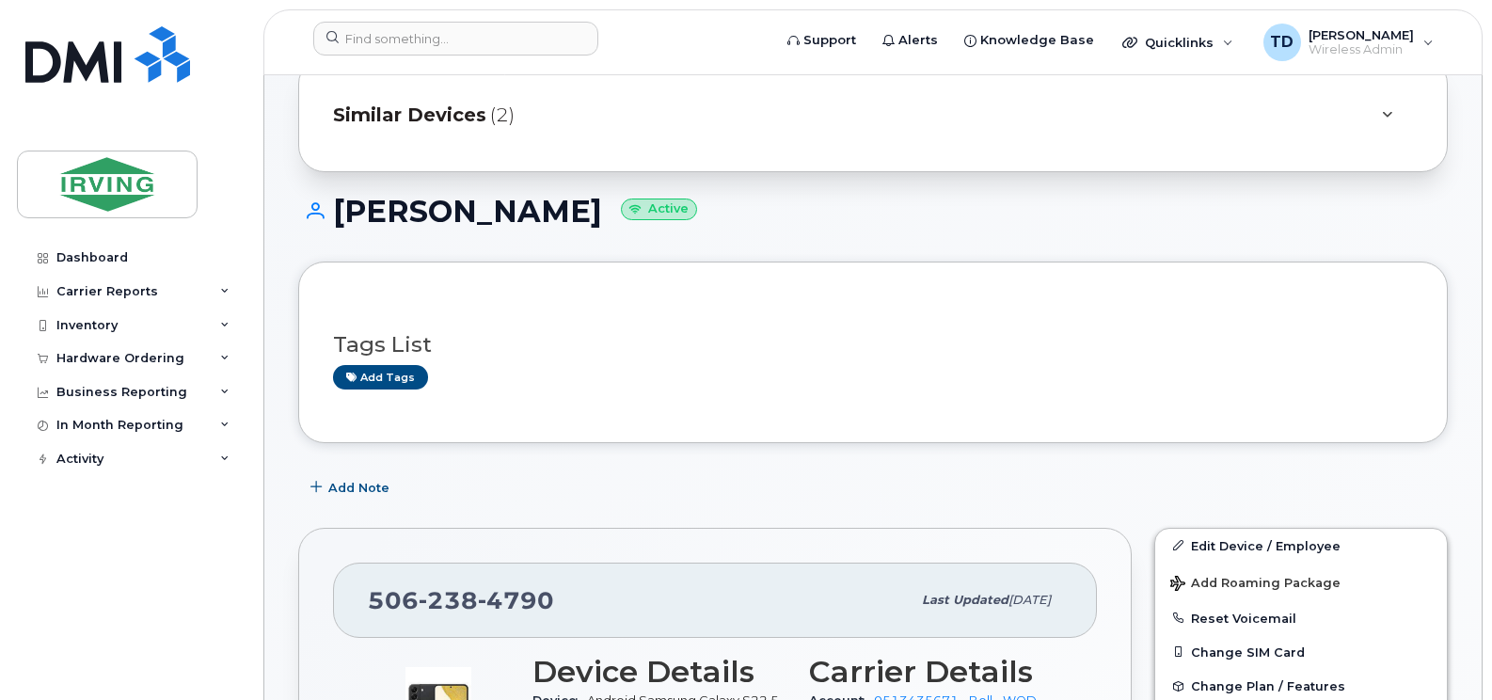
scroll to position [282, 0]
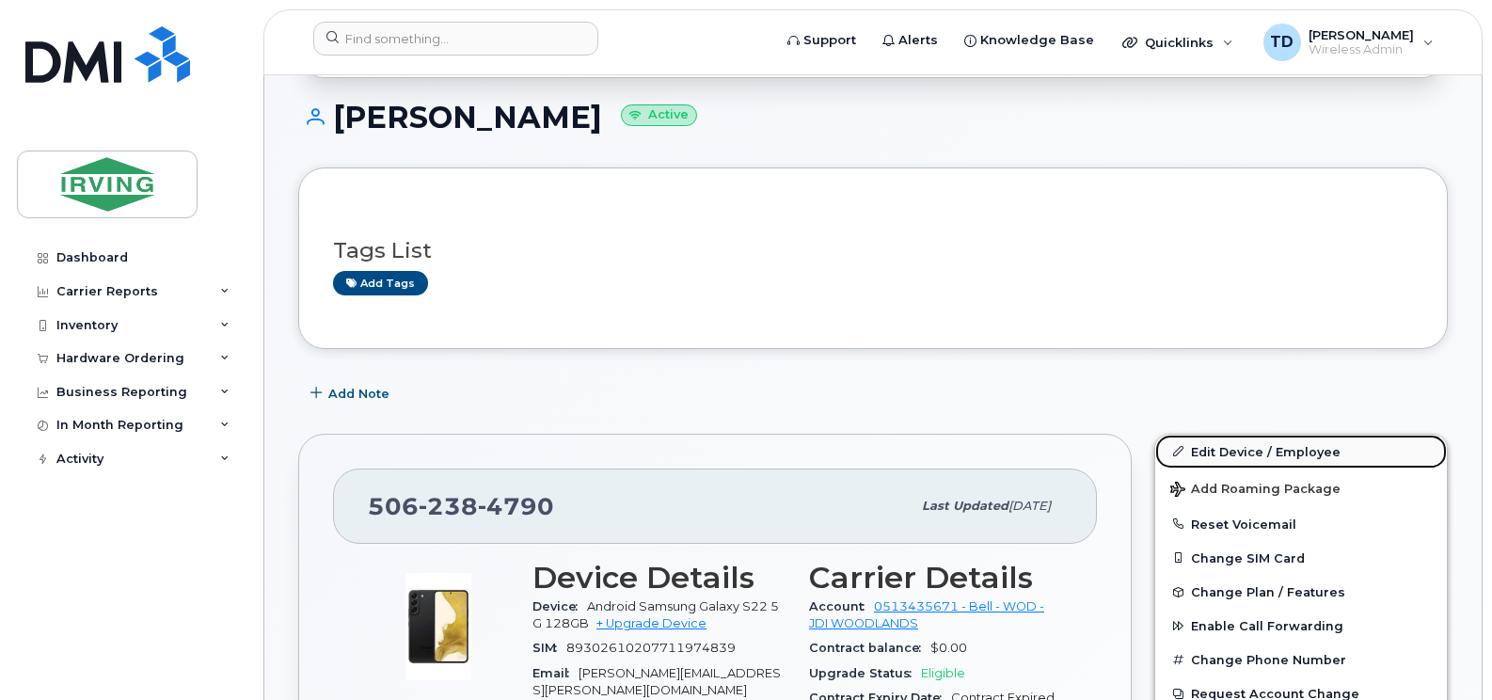
click at [1244, 440] on link "Edit Device / Employee" at bounding box center [1301, 452] width 292 height 34
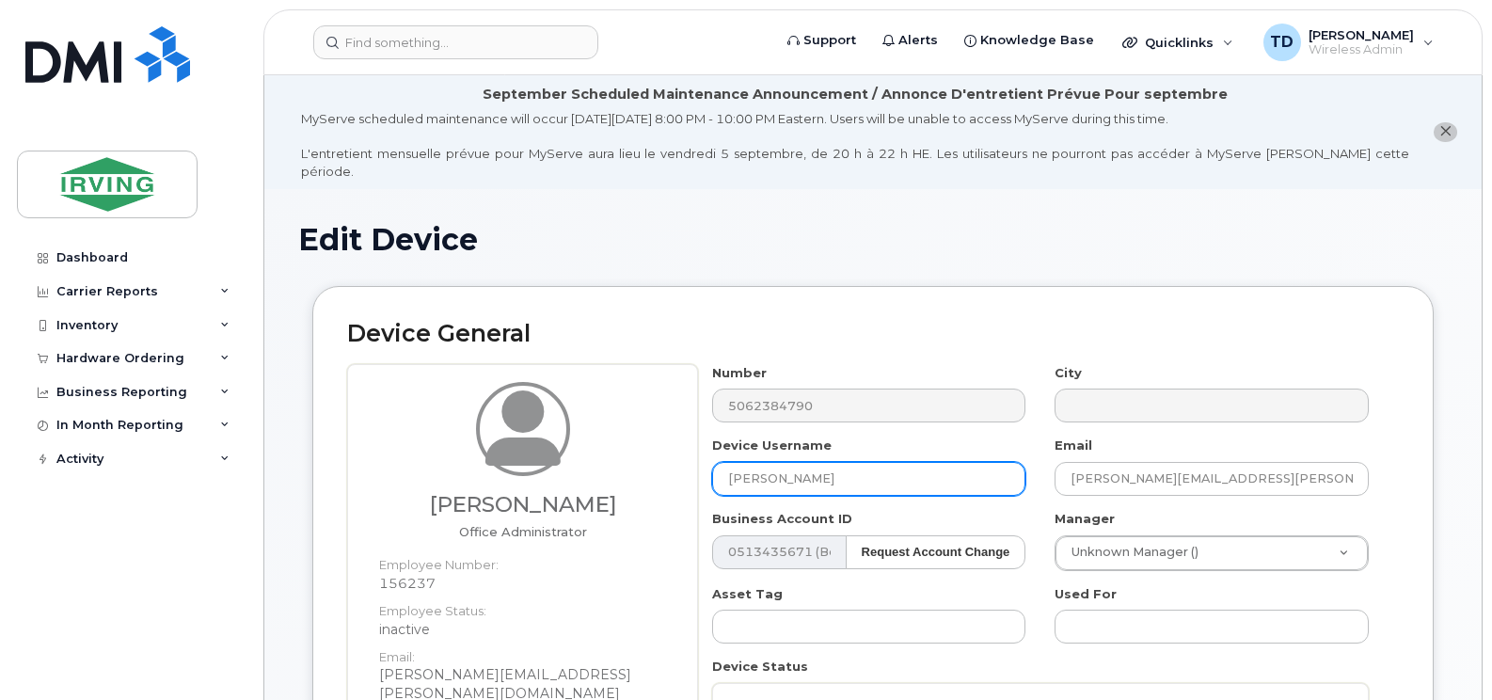
click at [825, 462] on input "[PERSON_NAME]" at bounding box center [869, 479] width 314 height 34
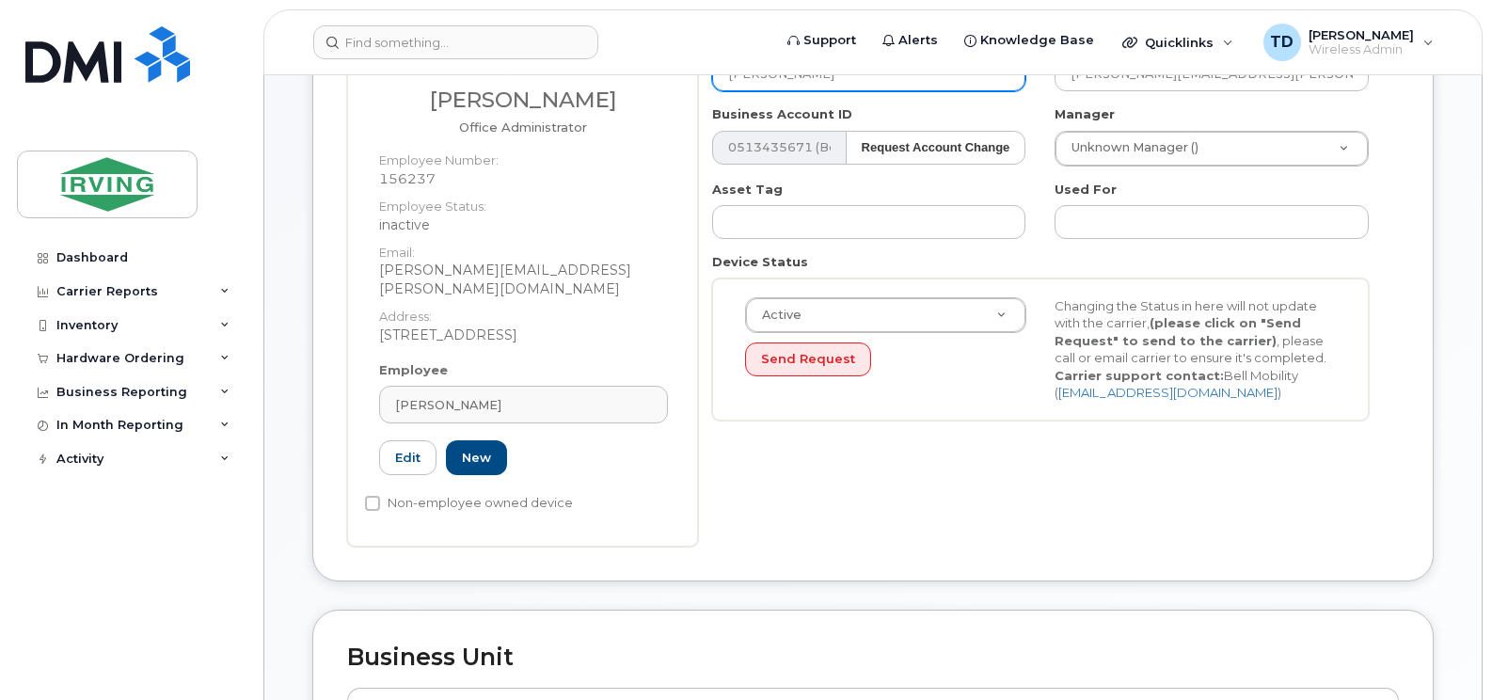
scroll to position [282, 0]
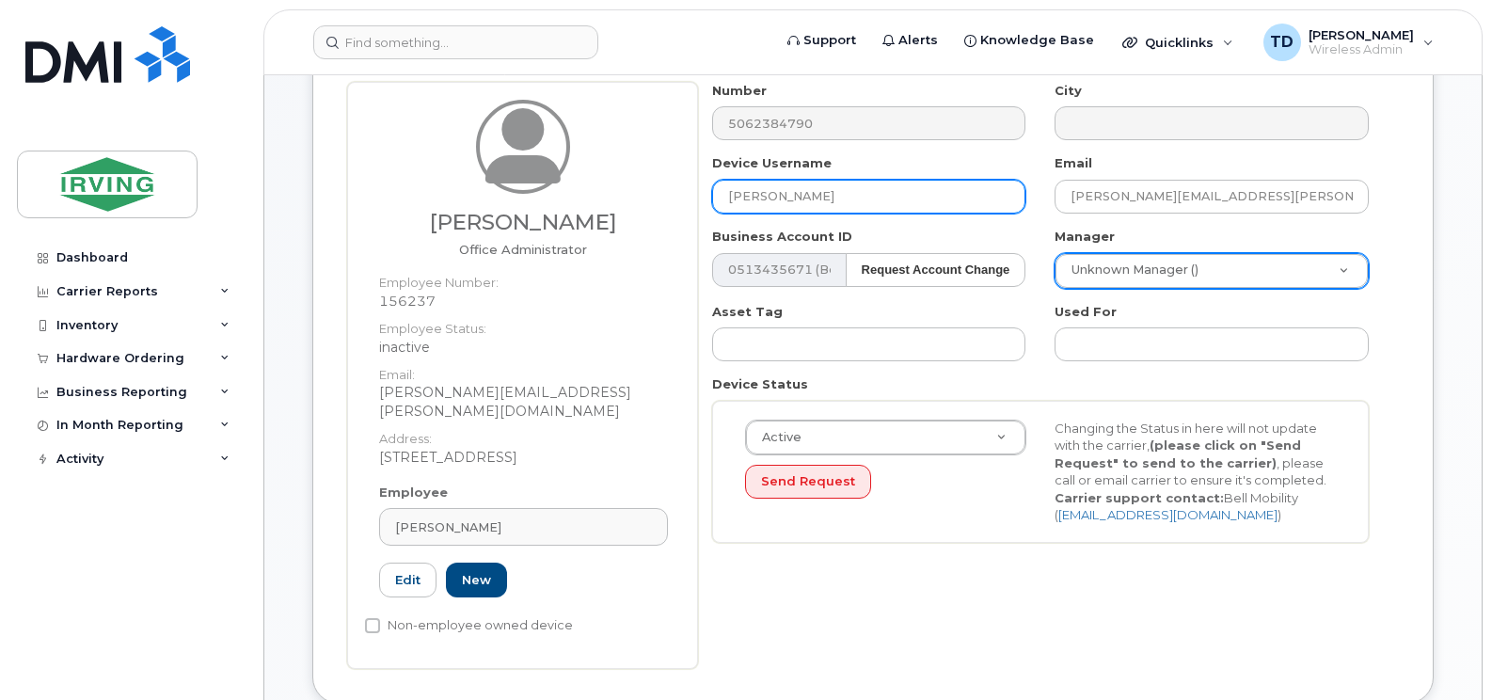
type input "Tracy Parlee"
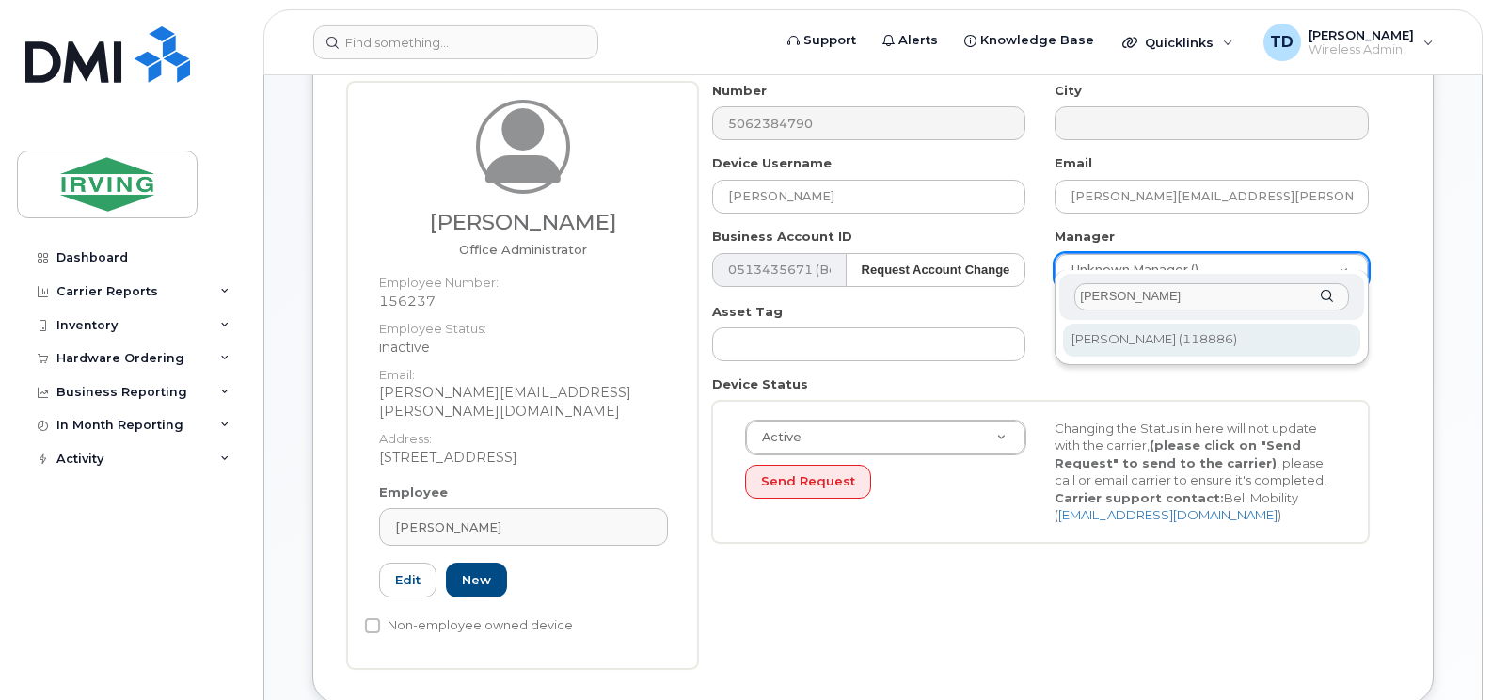
type input "ashley mon"
type input "1459033"
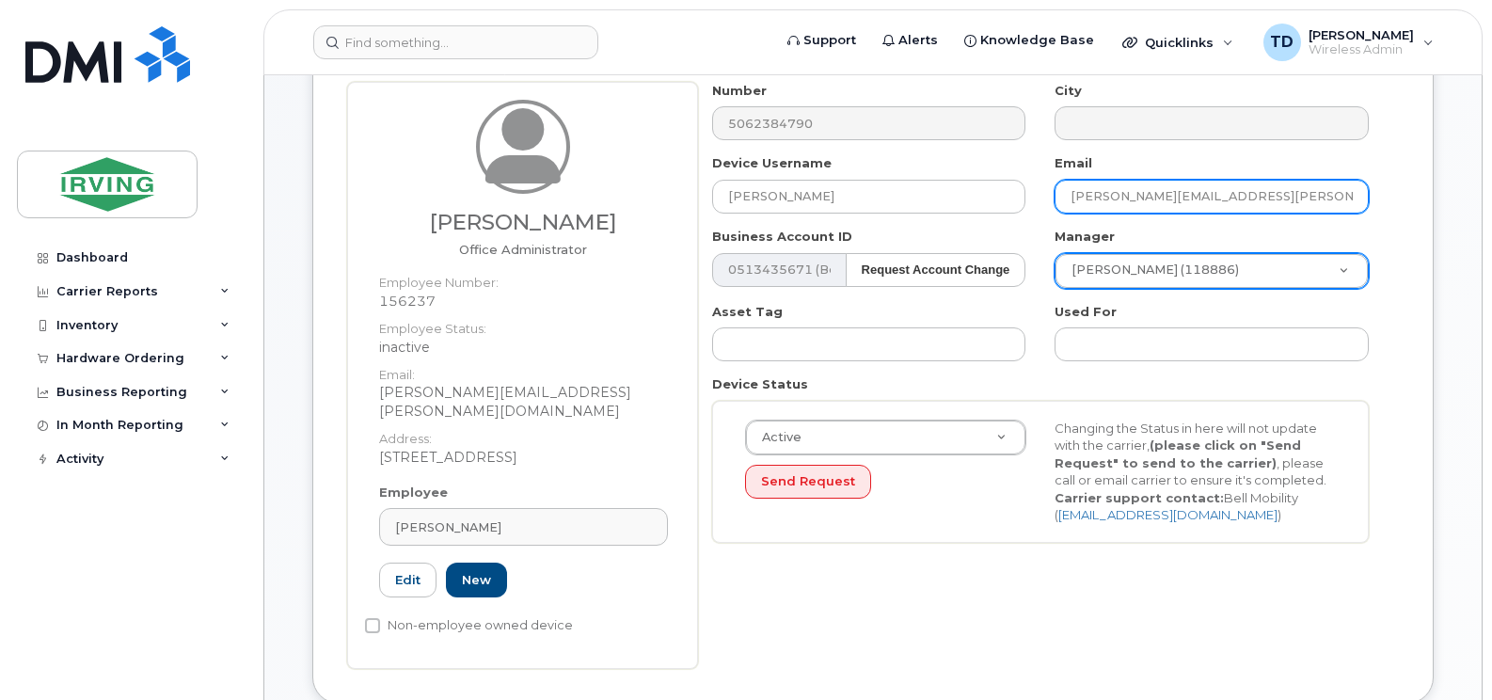
drag, startPoint x: 1137, startPoint y: 177, endPoint x: 1036, endPoint y: 187, distance: 102.1
click at [1036, 187] on div "Number 5062384790 City Device Username Tracy Parlee Email roy.bridget@jdirving.…" at bounding box center [1041, 319] width 686 height 475
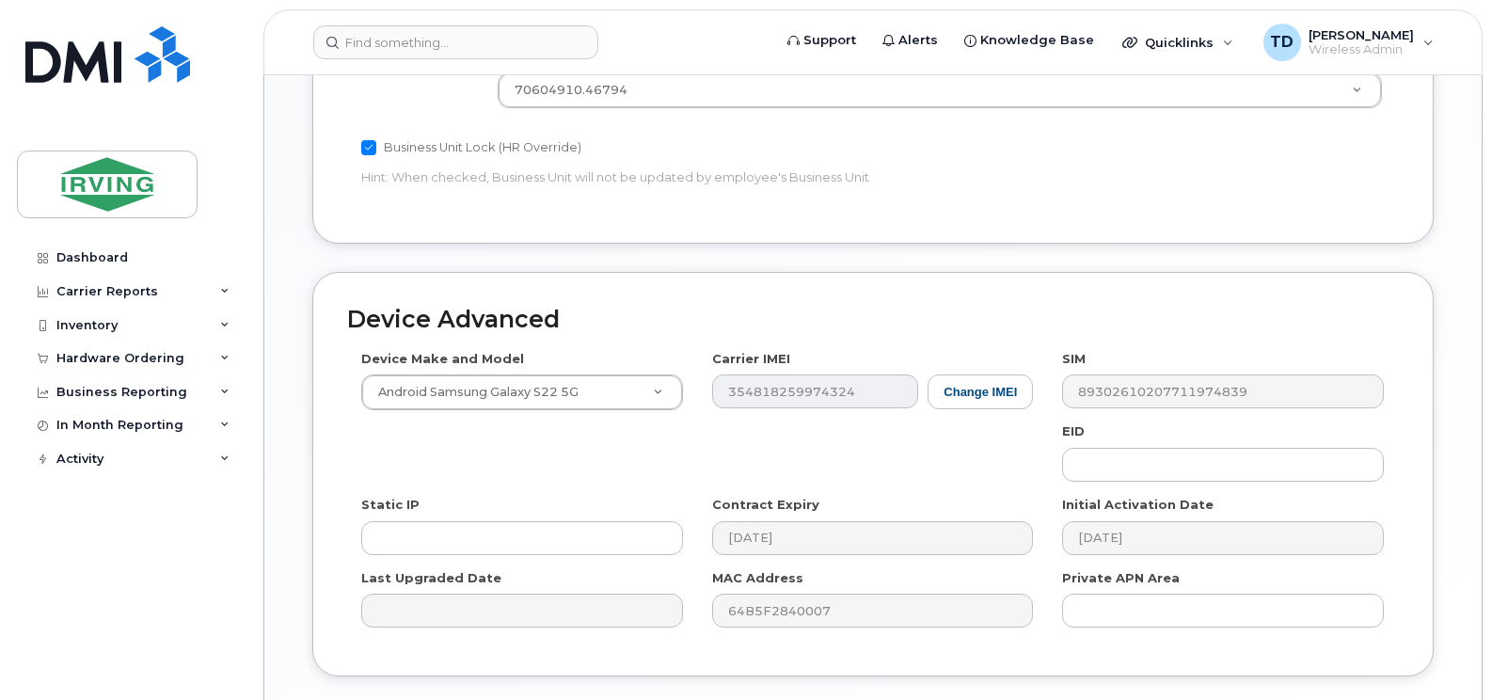
scroll to position [1163, 0]
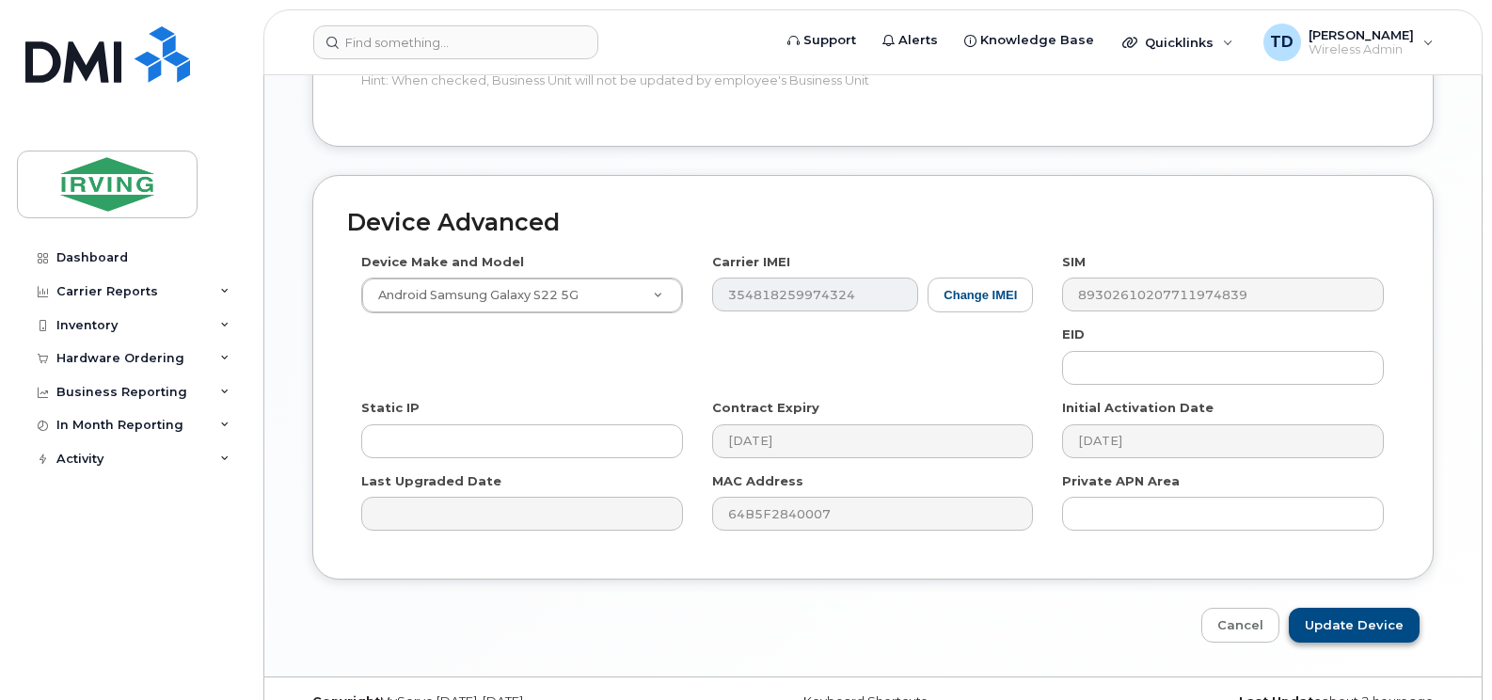
type input "parlee.tracy@jdirving.com"
click at [1374, 608] on input "Update Device" at bounding box center [1354, 625] width 131 height 35
type input "Saving..."
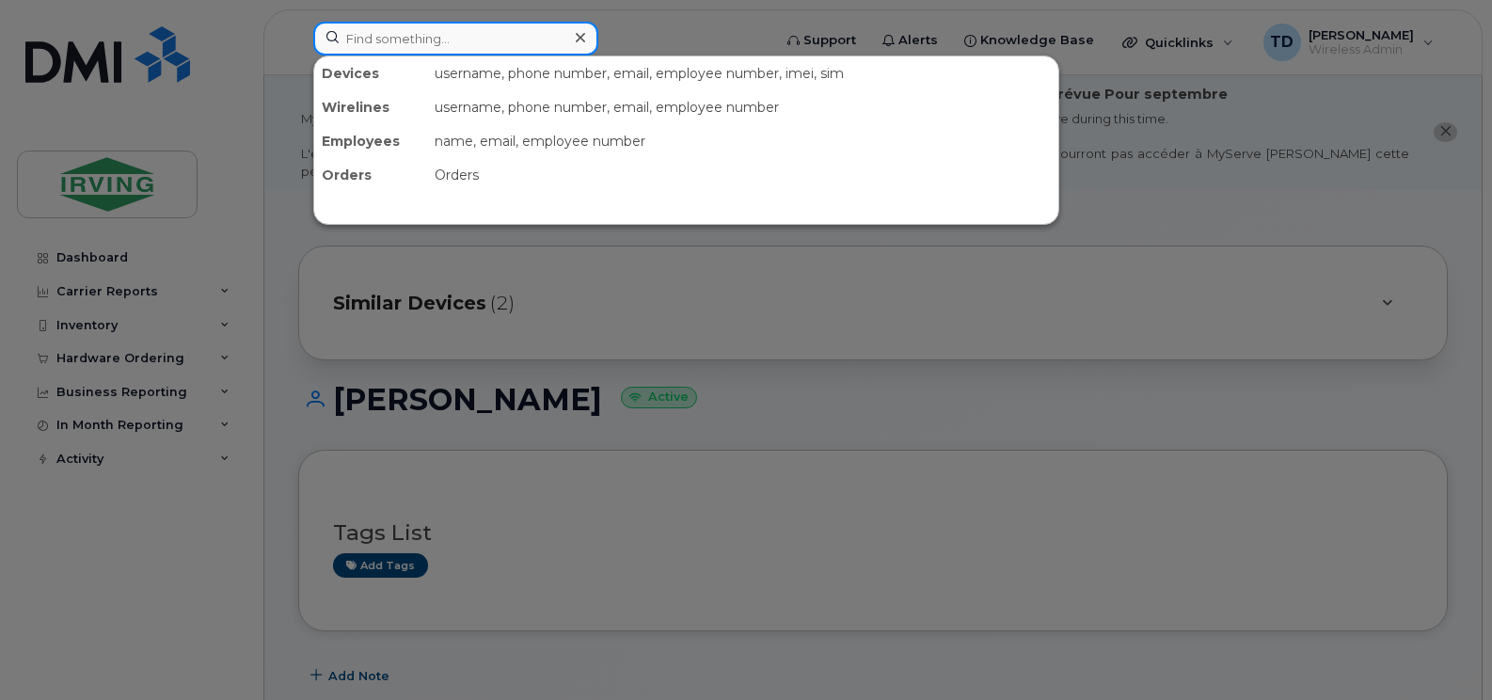
click at [391, 35] on input at bounding box center [455, 39] width 285 height 34
paste input "[PHONE_NUMBER]"
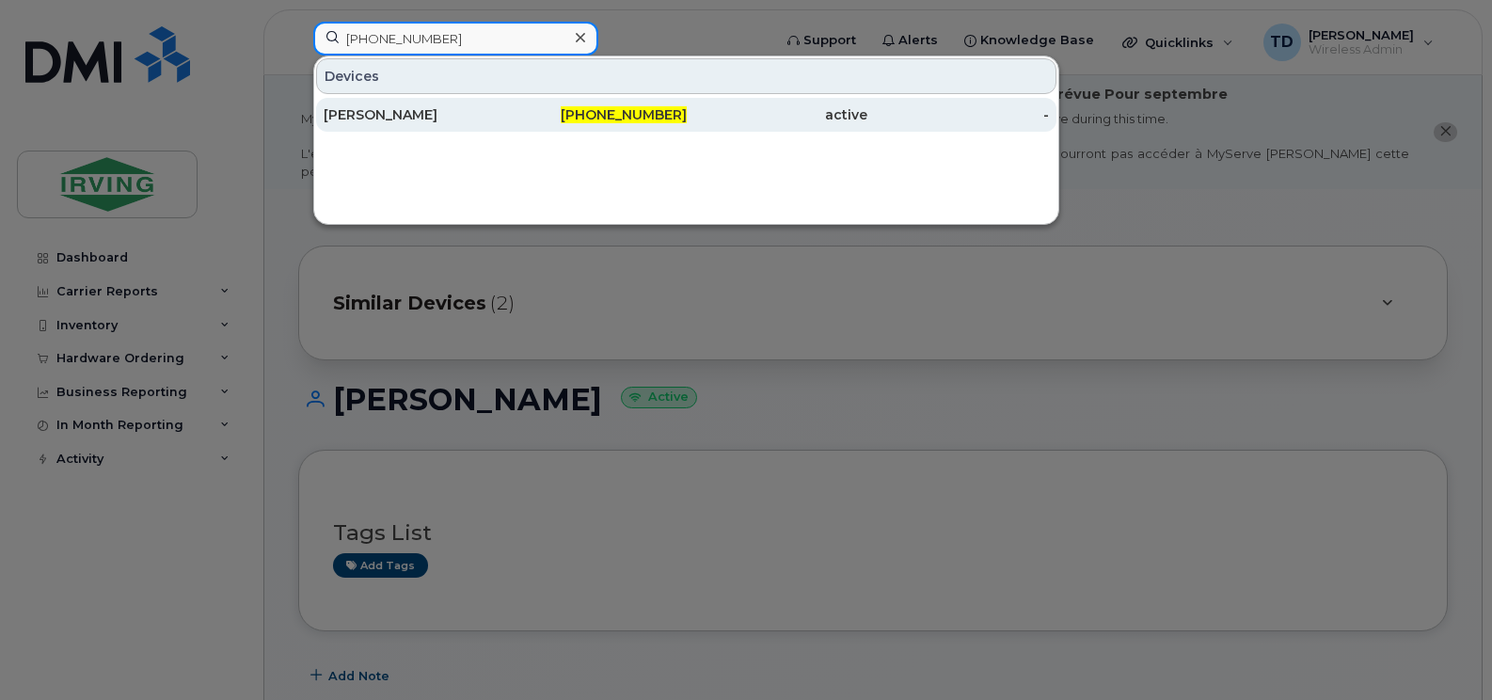
type input "[PHONE_NUMBER]"
click at [588, 110] on span "[PHONE_NUMBER]" at bounding box center [624, 114] width 126 height 17
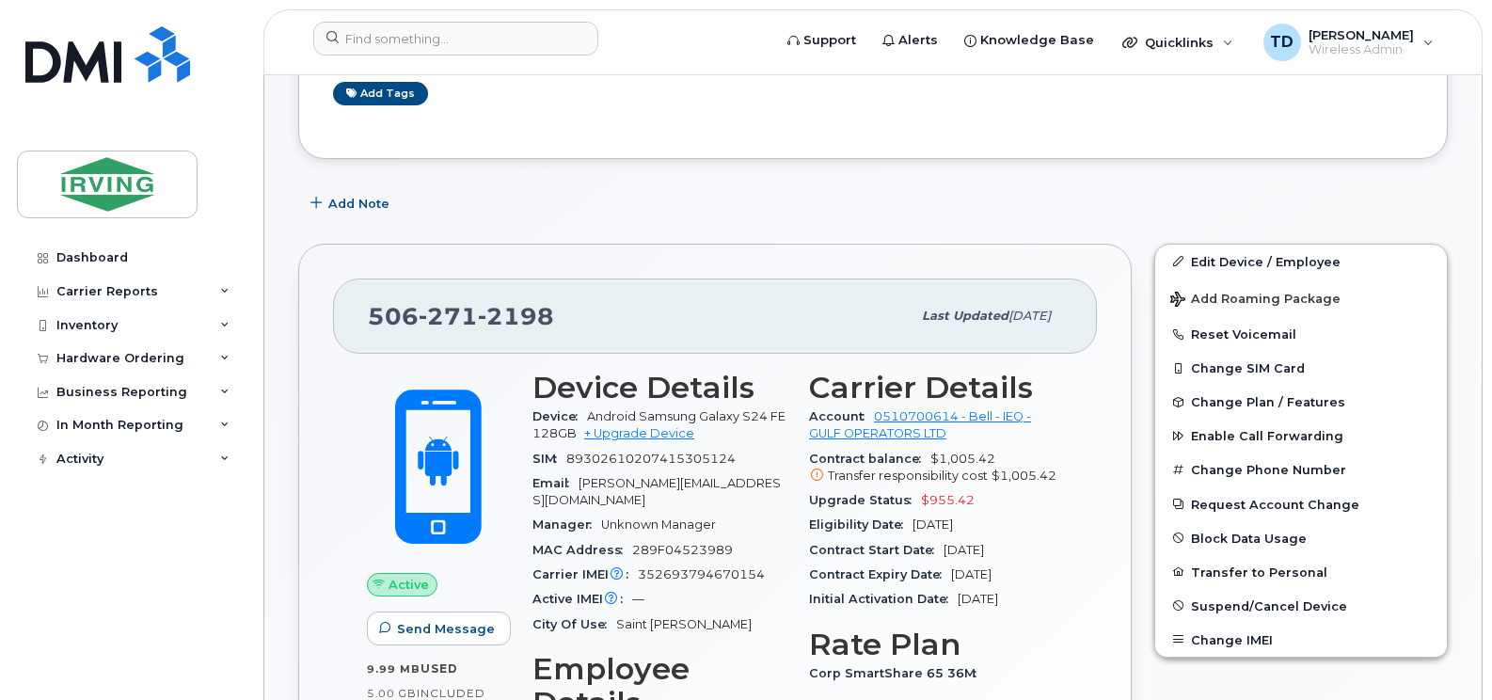
scroll to position [470, 0]
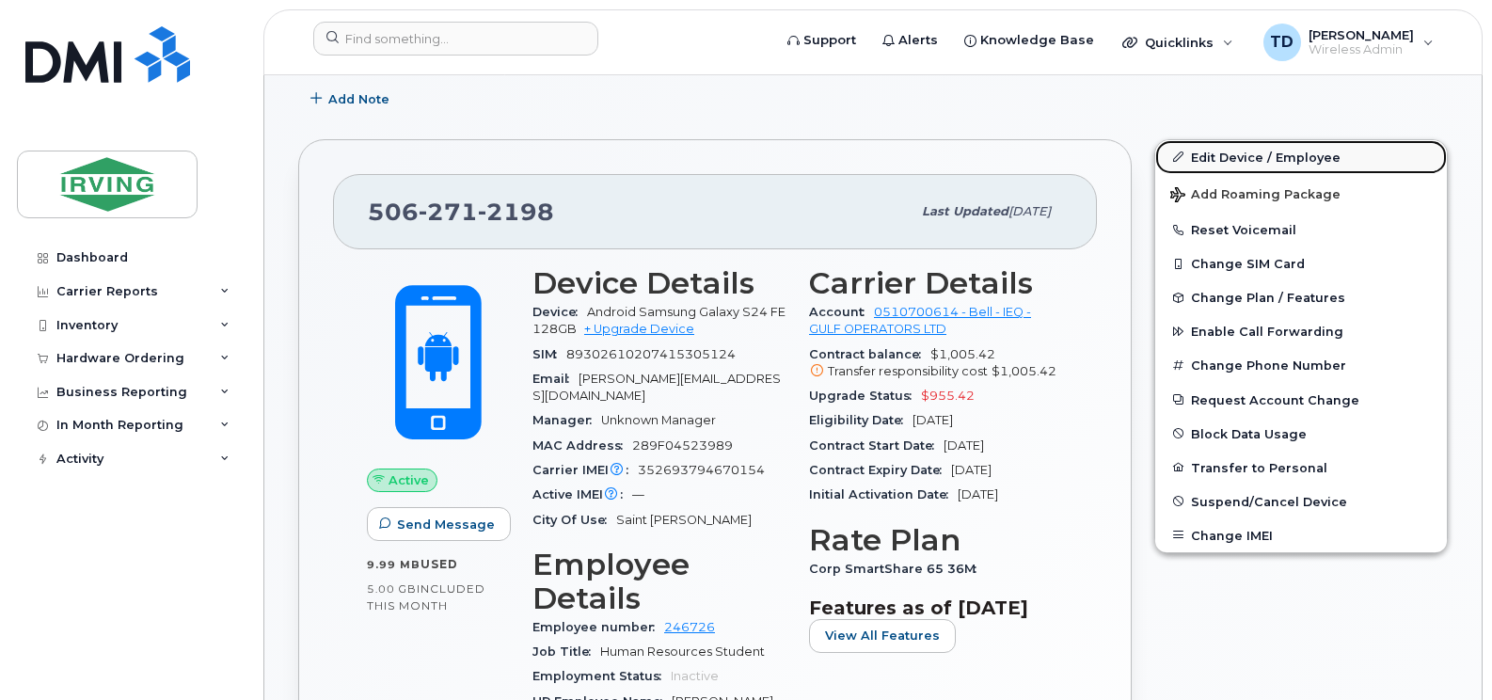
click at [1281, 145] on link "Edit Device / Employee" at bounding box center [1301, 157] width 292 height 34
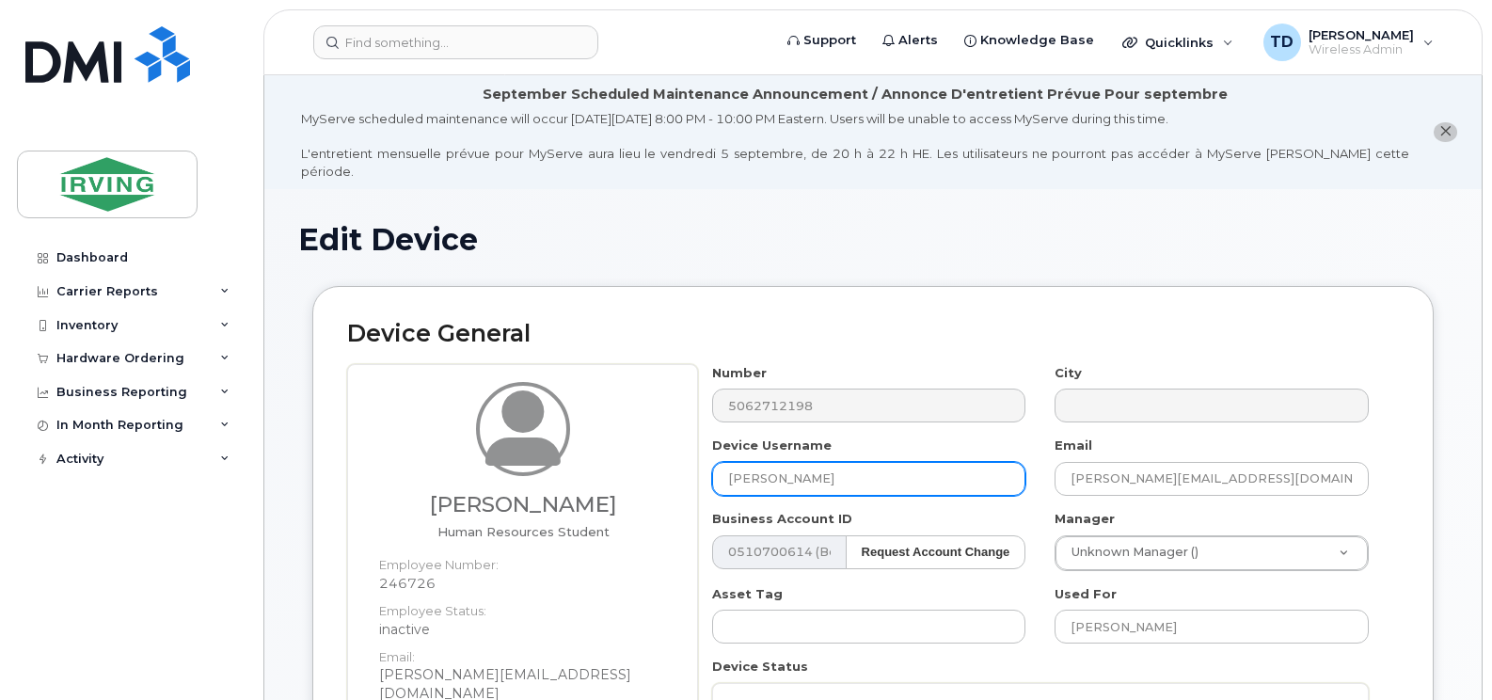
click at [849, 471] on input "Marilie Wakim" at bounding box center [869, 479] width 314 height 34
type input "Steven Power"
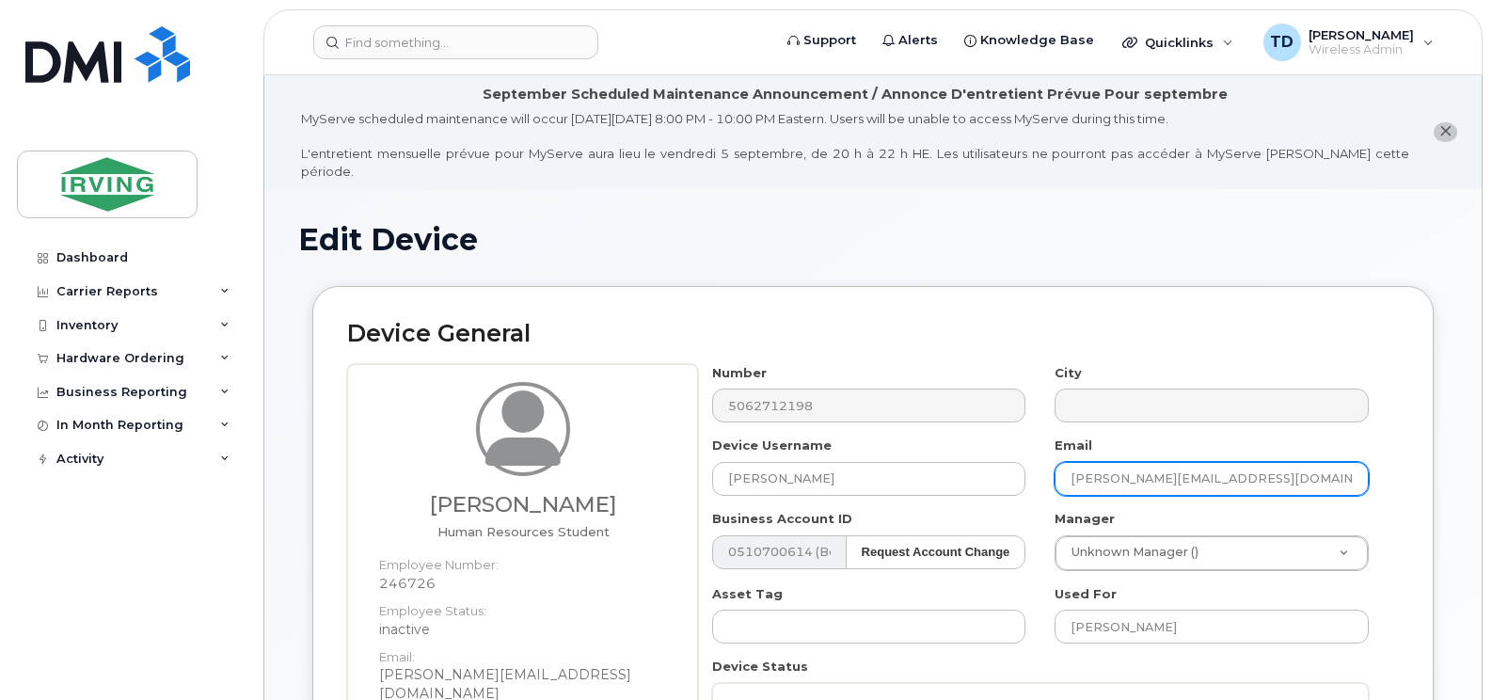
click at [1081, 462] on input "wakim.lele@gulfoperators.com" at bounding box center [1211, 479] width 314 height 34
click at [1118, 462] on input "power.lele@gulfoperators.com" at bounding box center [1211, 479] width 314 height 34
type input "power.steven@gulfoperators.com"
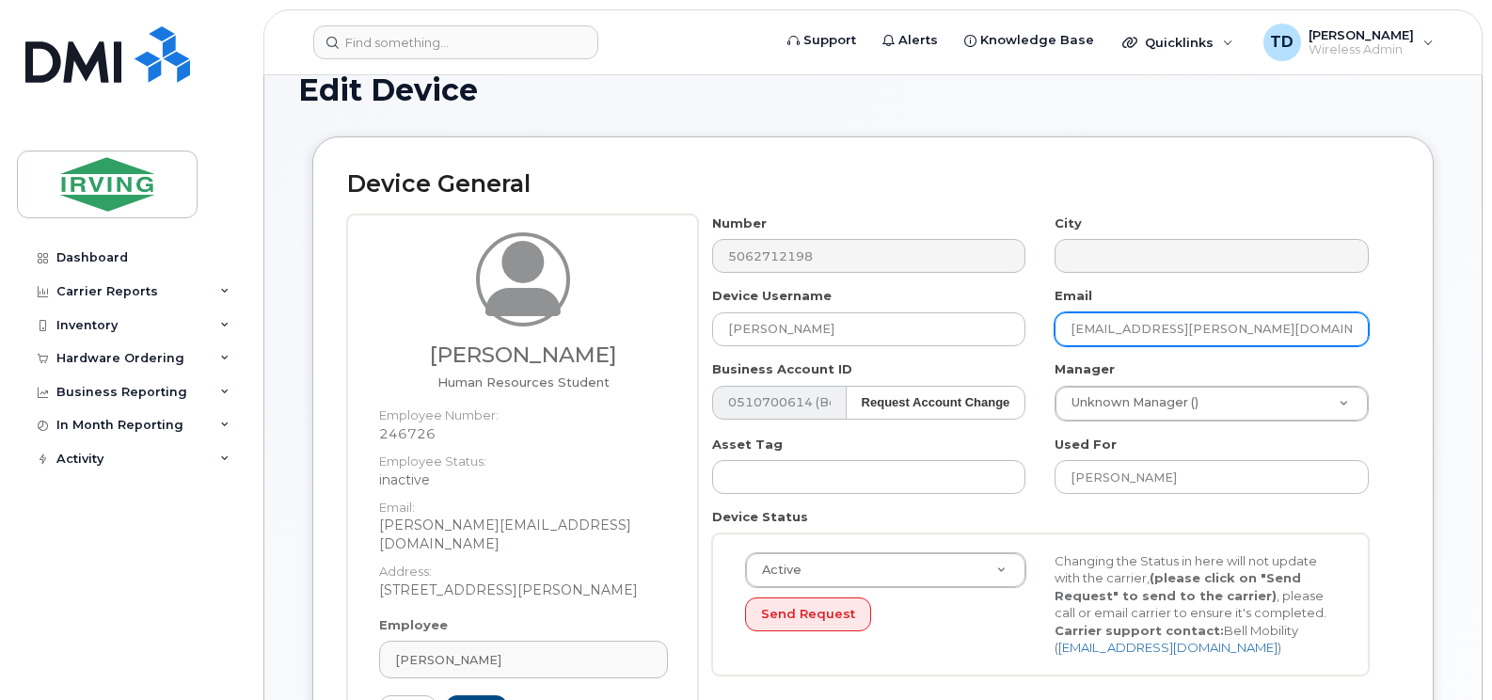
scroll to position [188, 0]
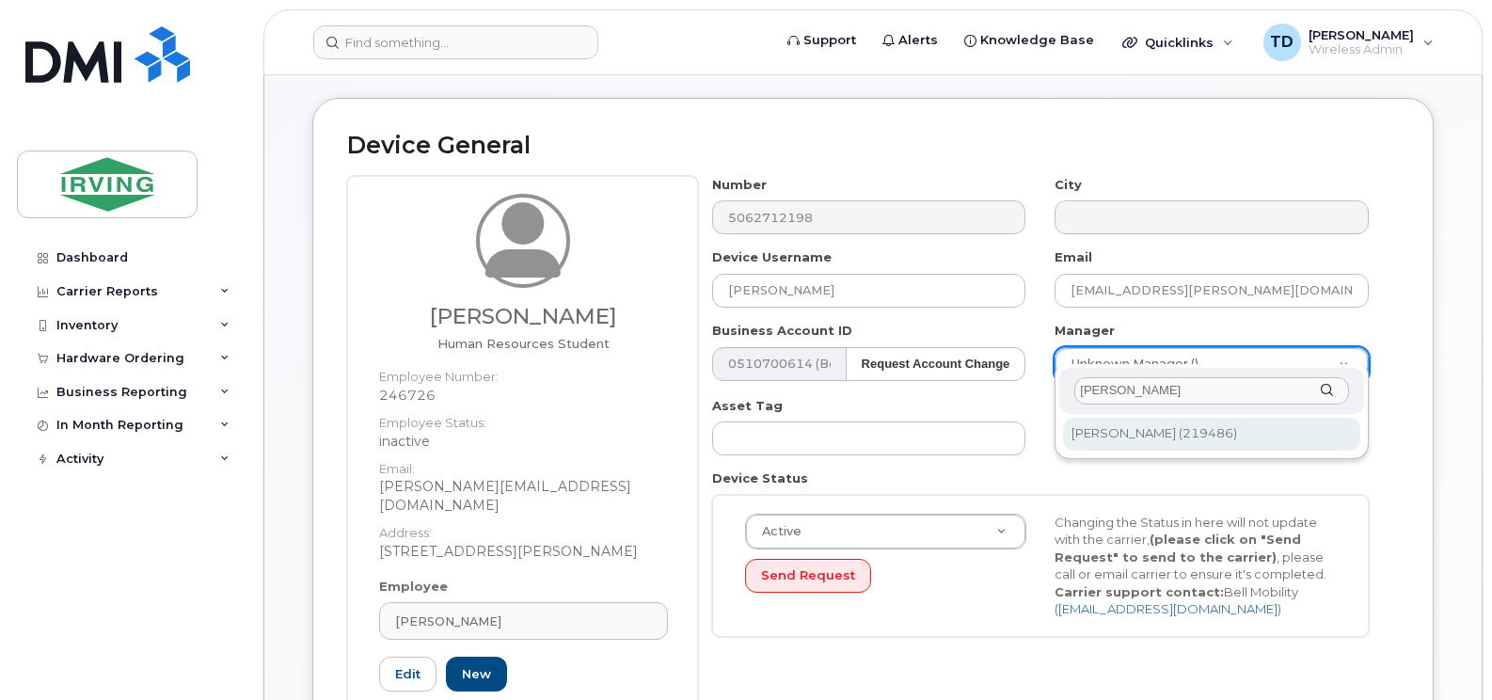
type input "caceres"
type input "1716512"
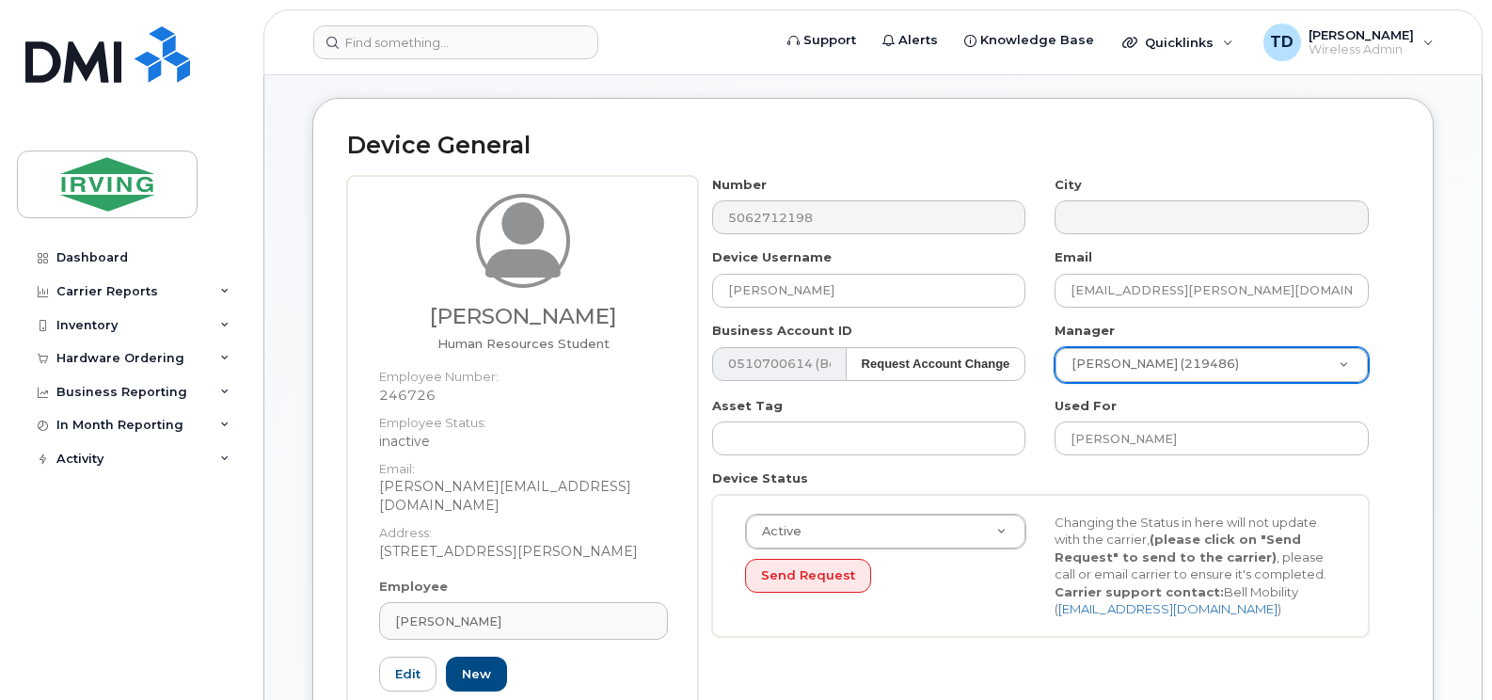
scroll to position [376, 0]
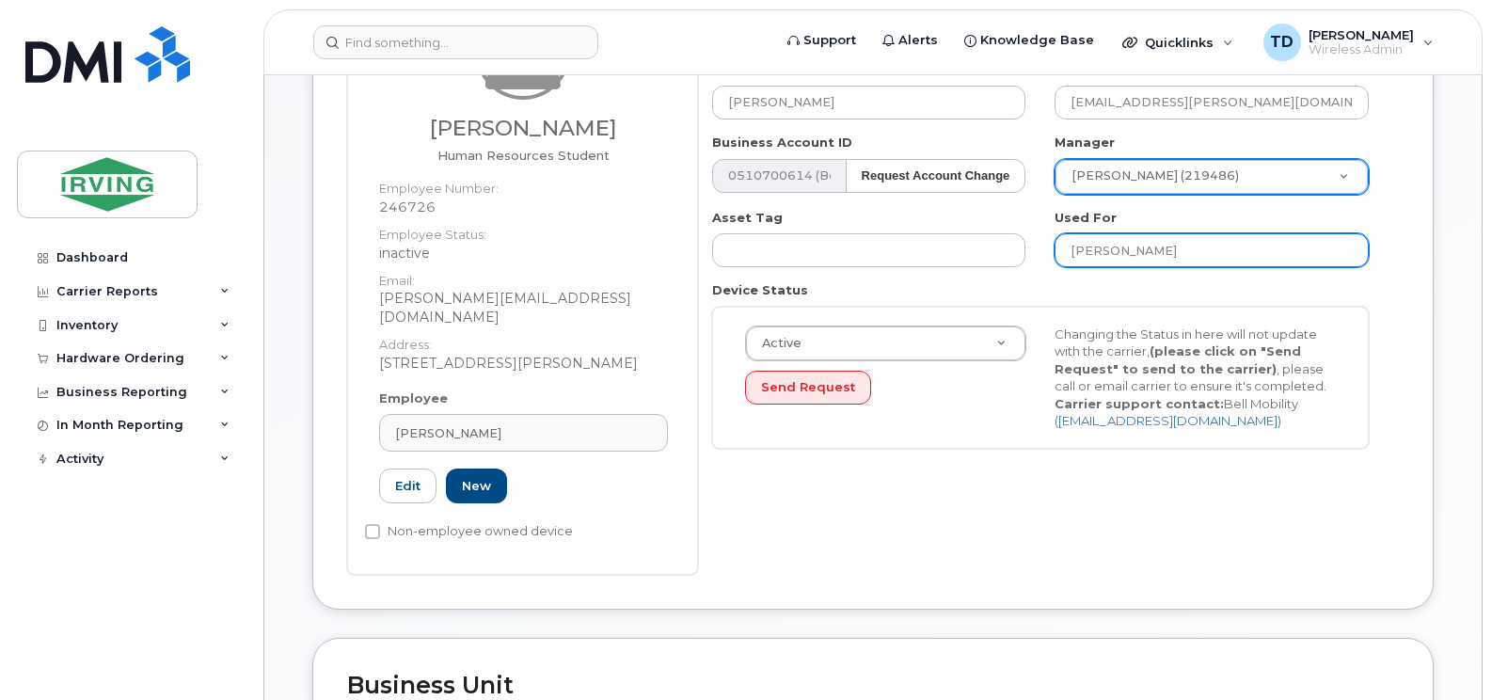
click at [1153, 233] on input "Lele Wakim" at bounding box center [1211, 250] width 314 height 34
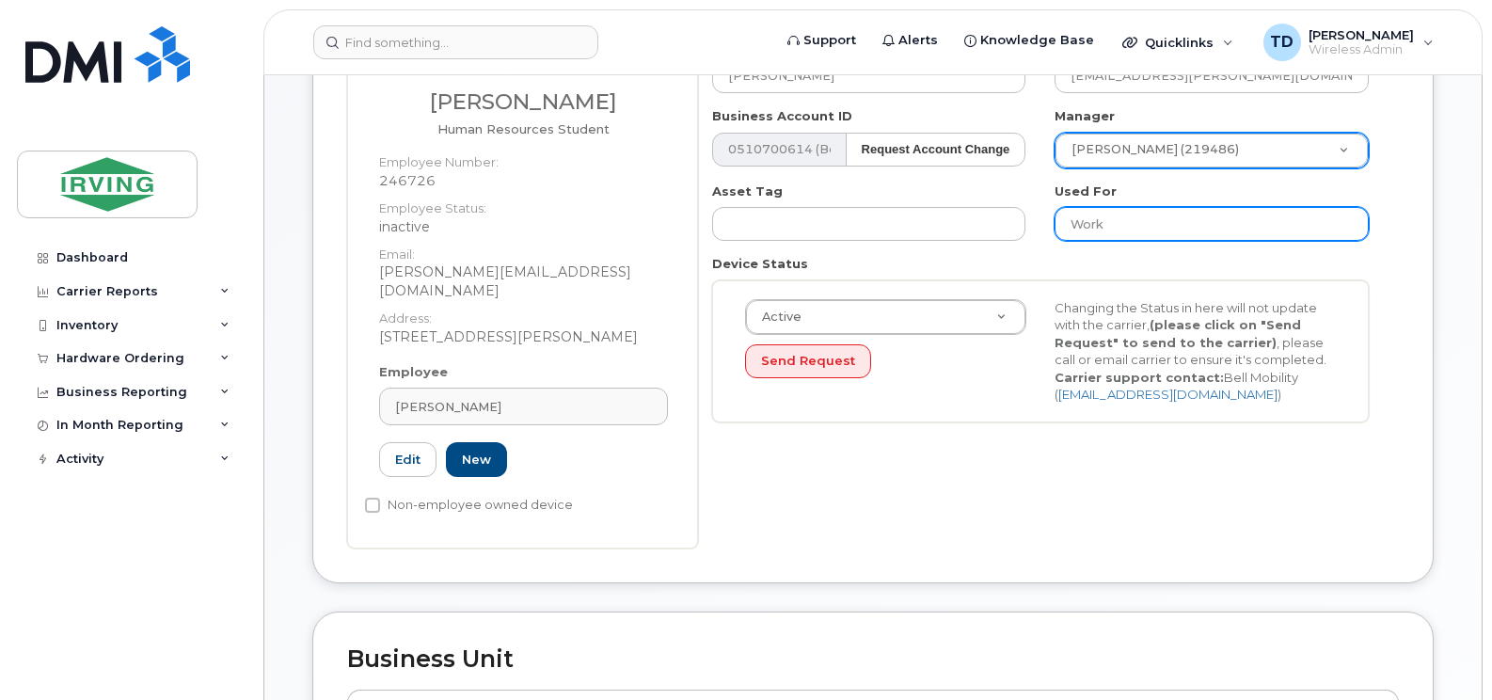
scroll to position [410, 0]
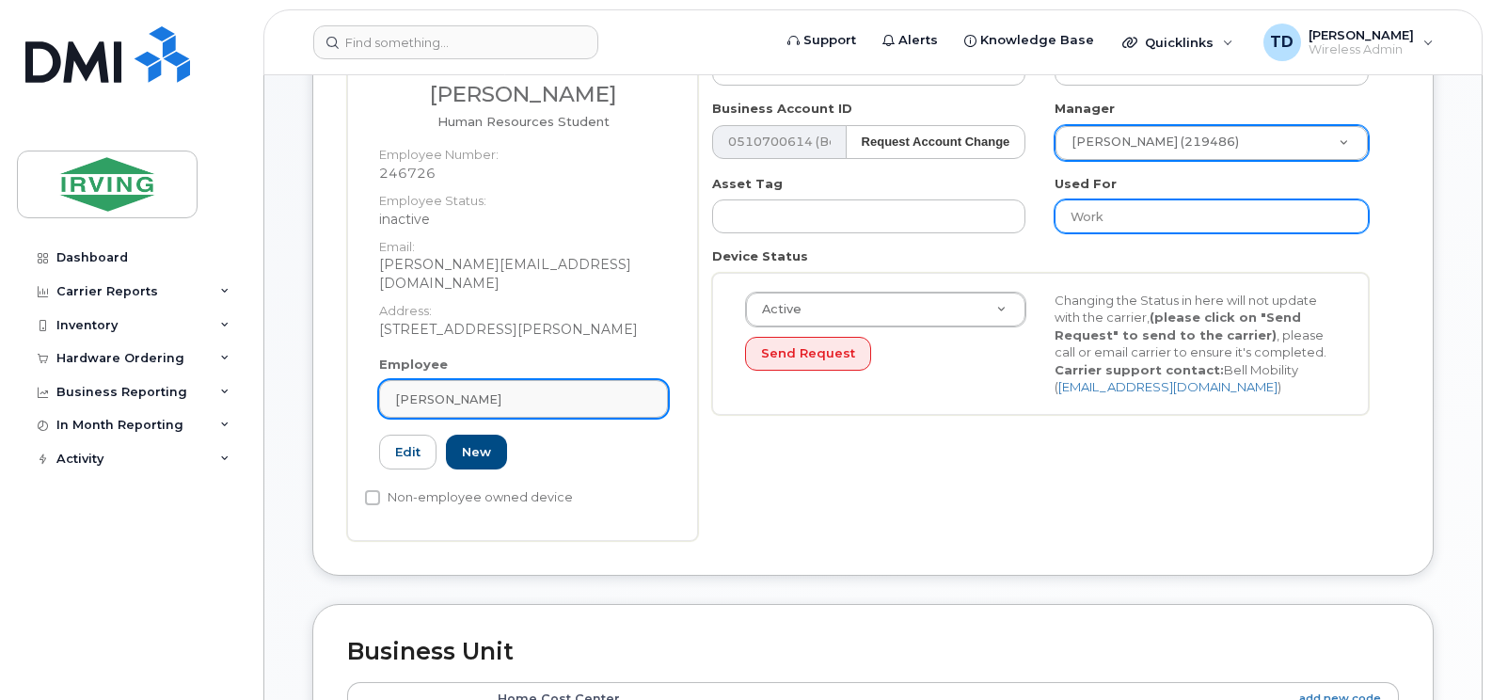
type input "Work"
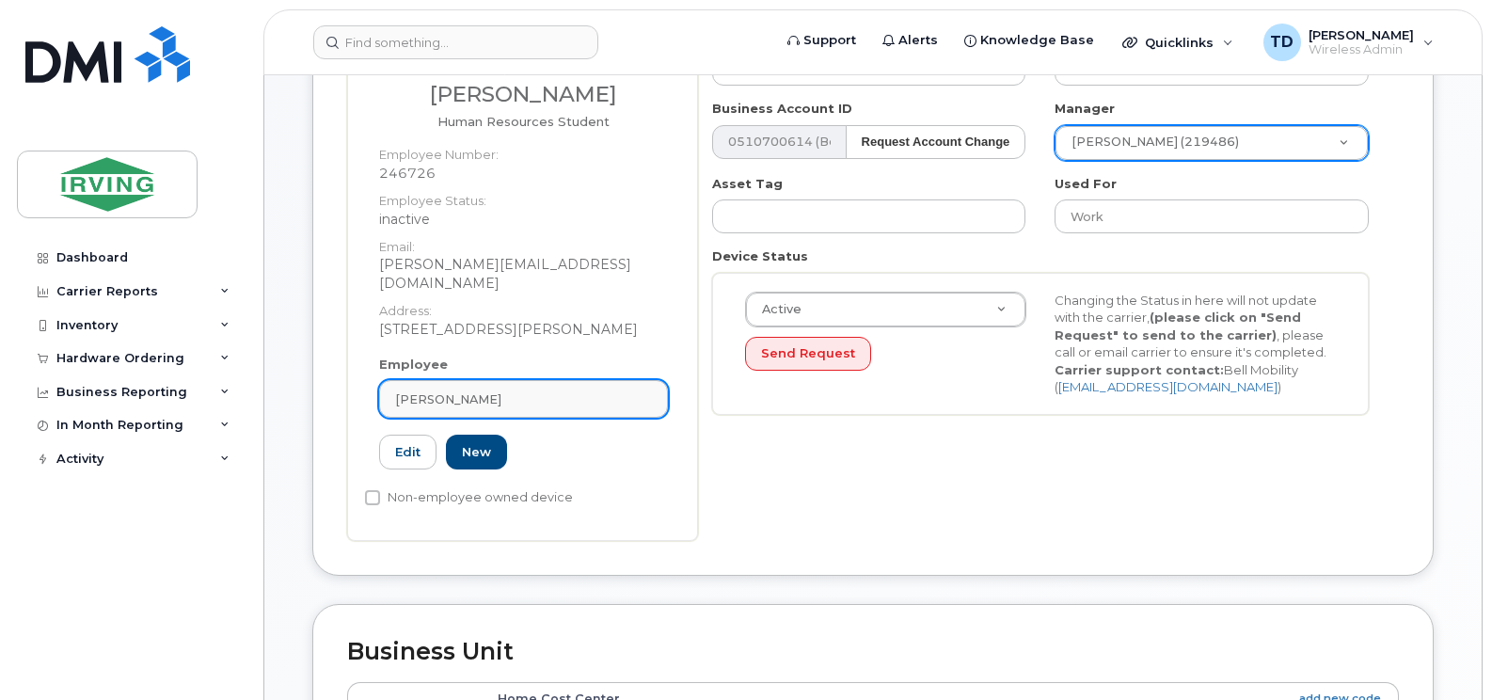
click at [561, 390] on div "Marilie Wakim" at bounding box center [523, 399] width 257 height 18
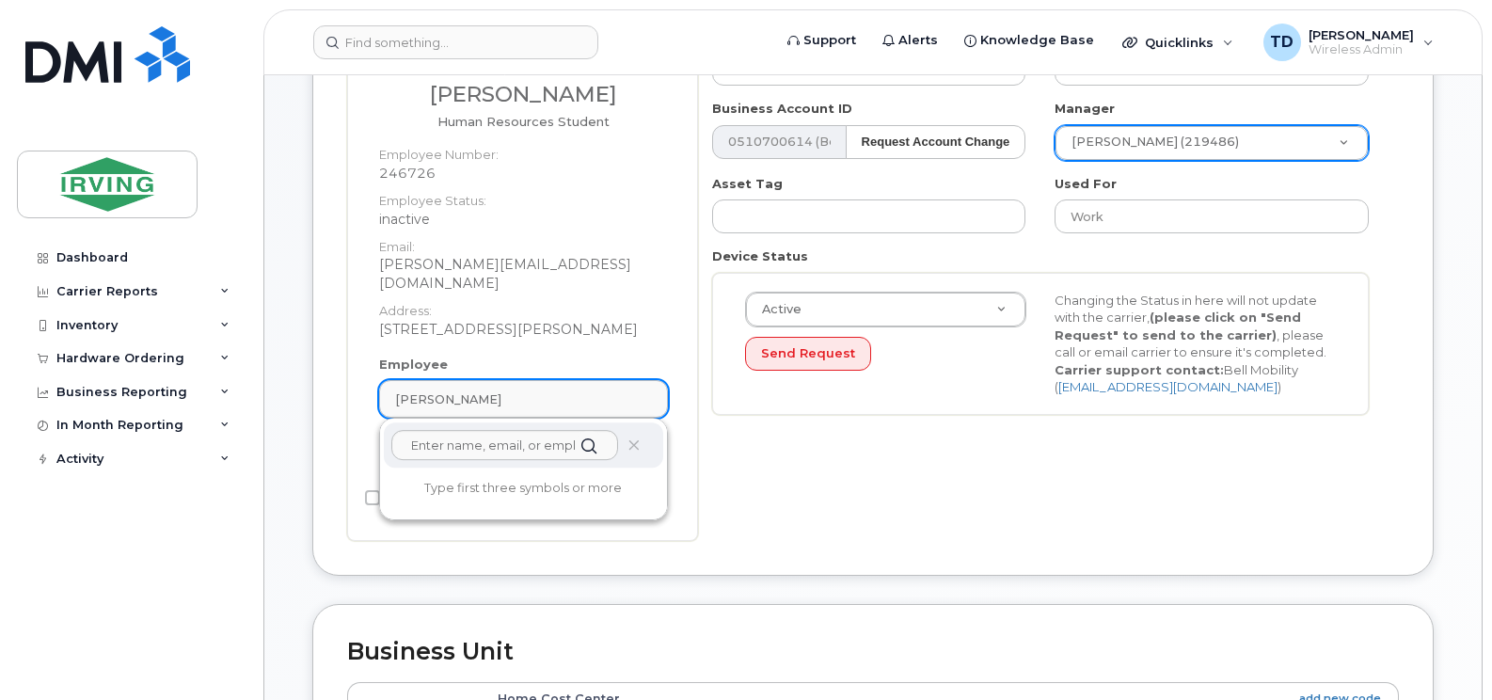
click at [561, 390] on div "Marilie Wakim" at bounding box center [523, 399] width 257 height 18
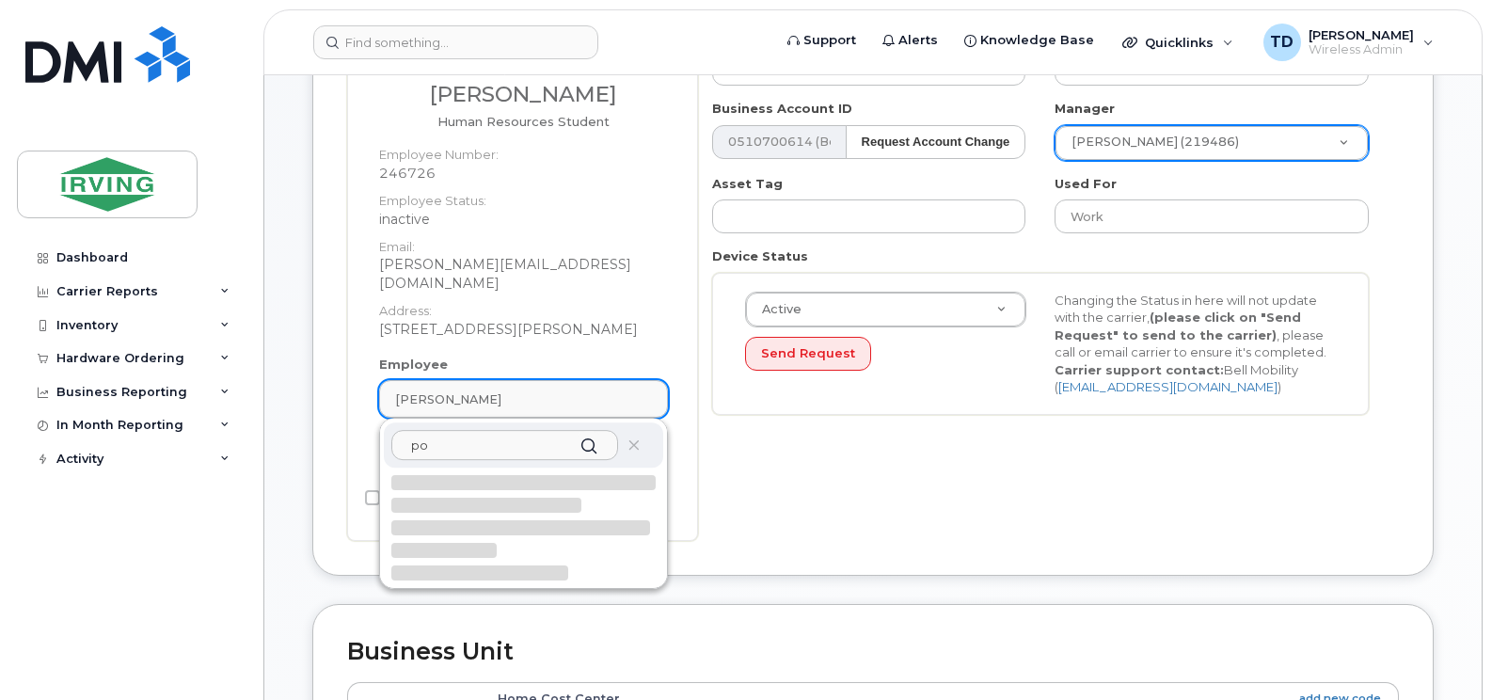
type input "p"
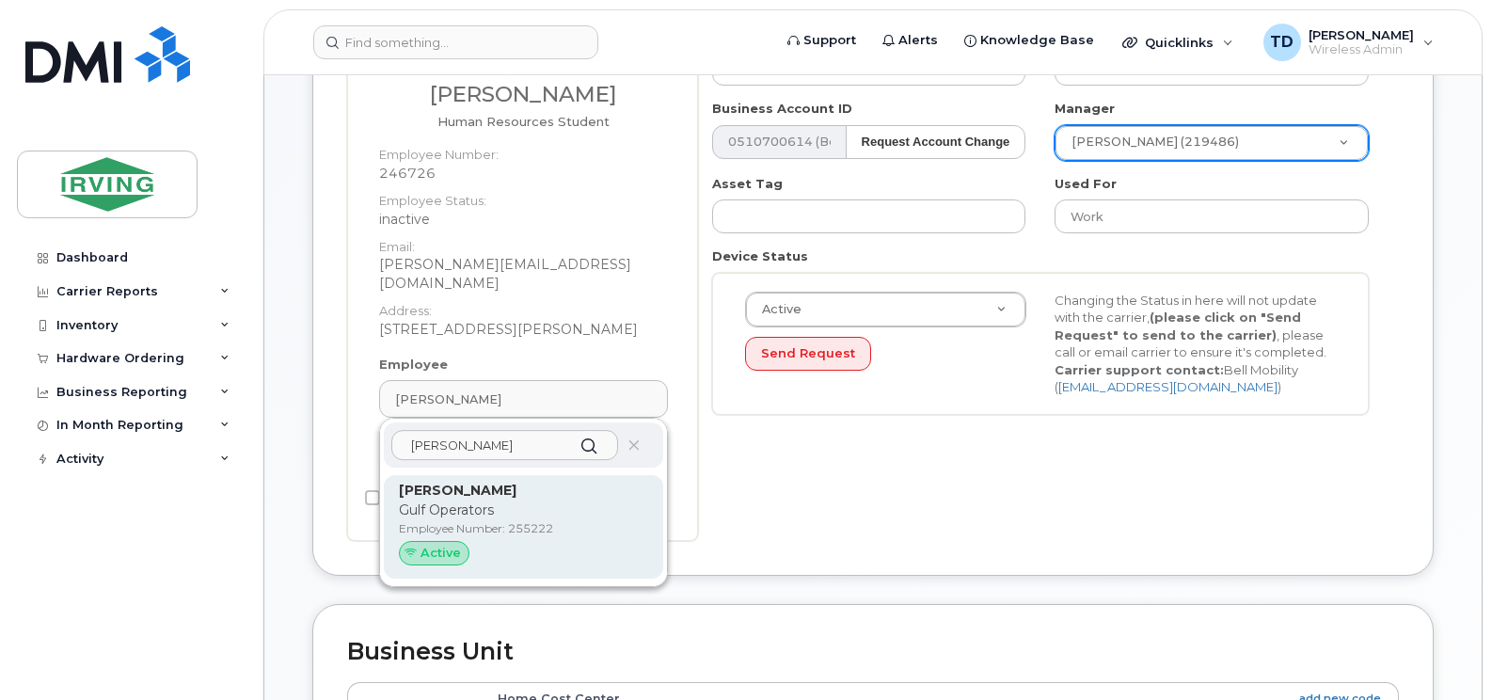
type input "steven power"
click at [491, 500] on p "Gulf Operators" at bounding box center [523, 510] width 249 height 20
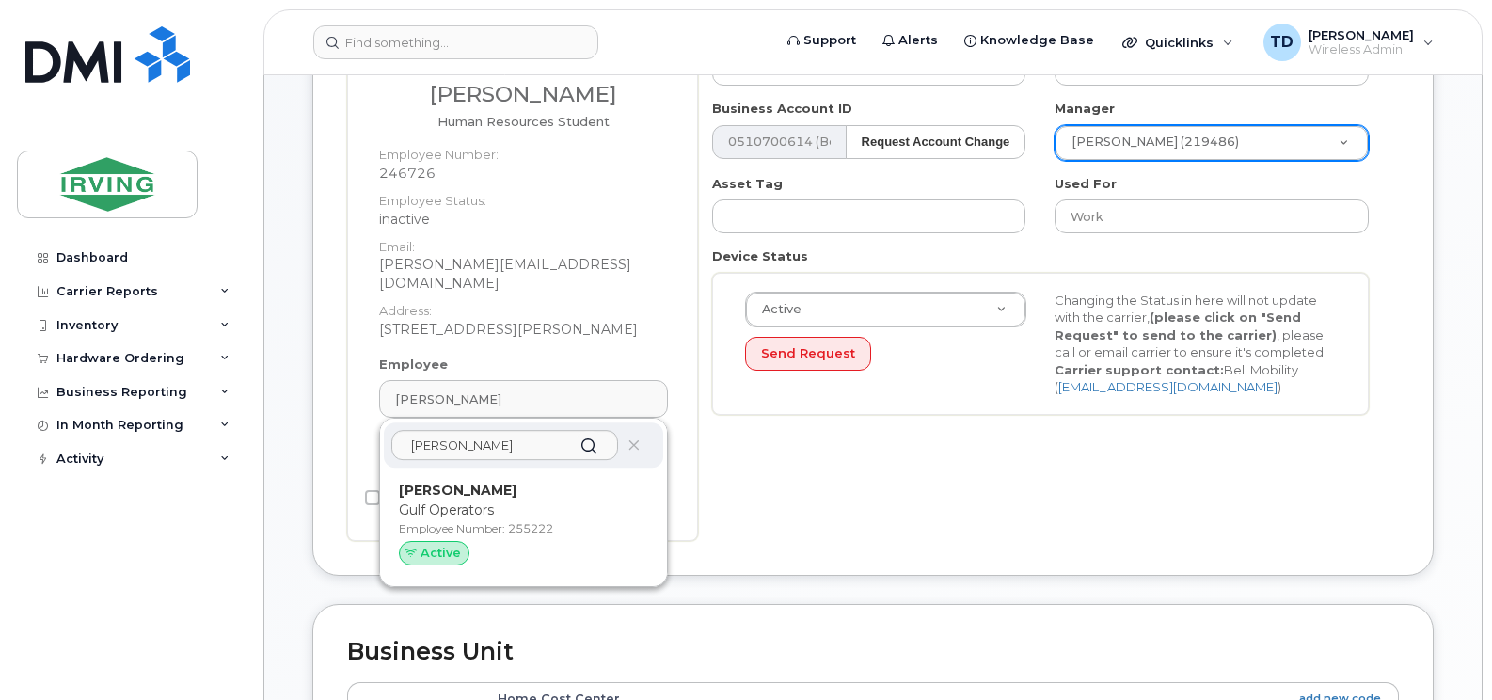
type input "255222"
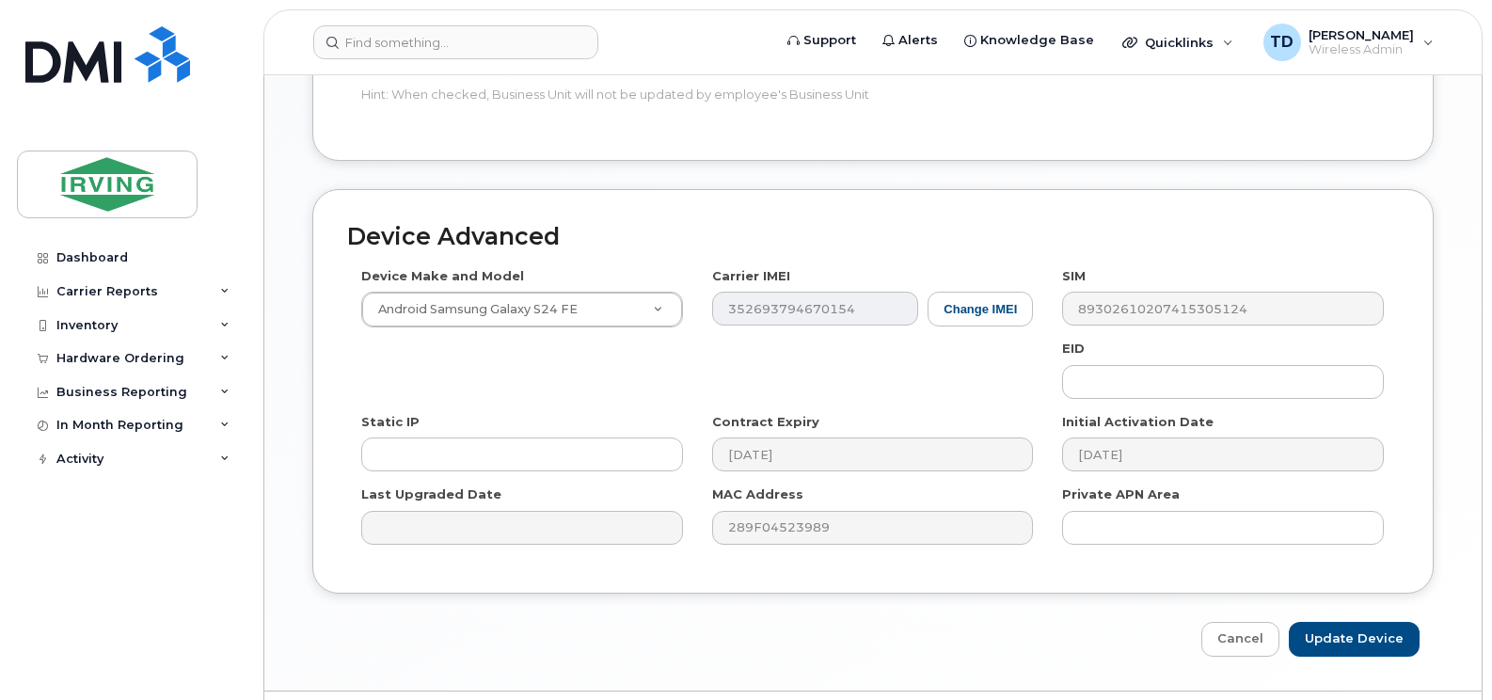
scroll to position [1122, 0]
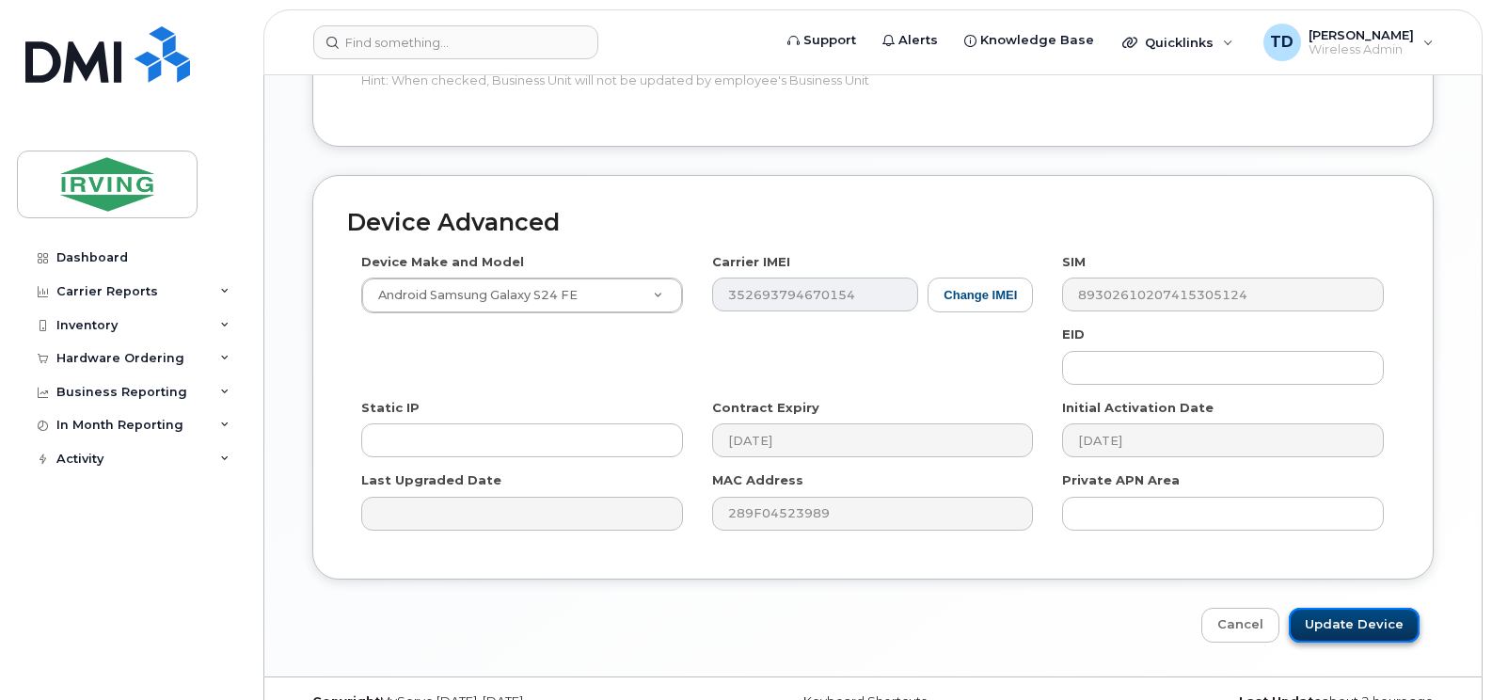
click at [1315, 608] on input "Update Device" at bounding box center [1354, 625] width 131 height 35
type input "Saving..."
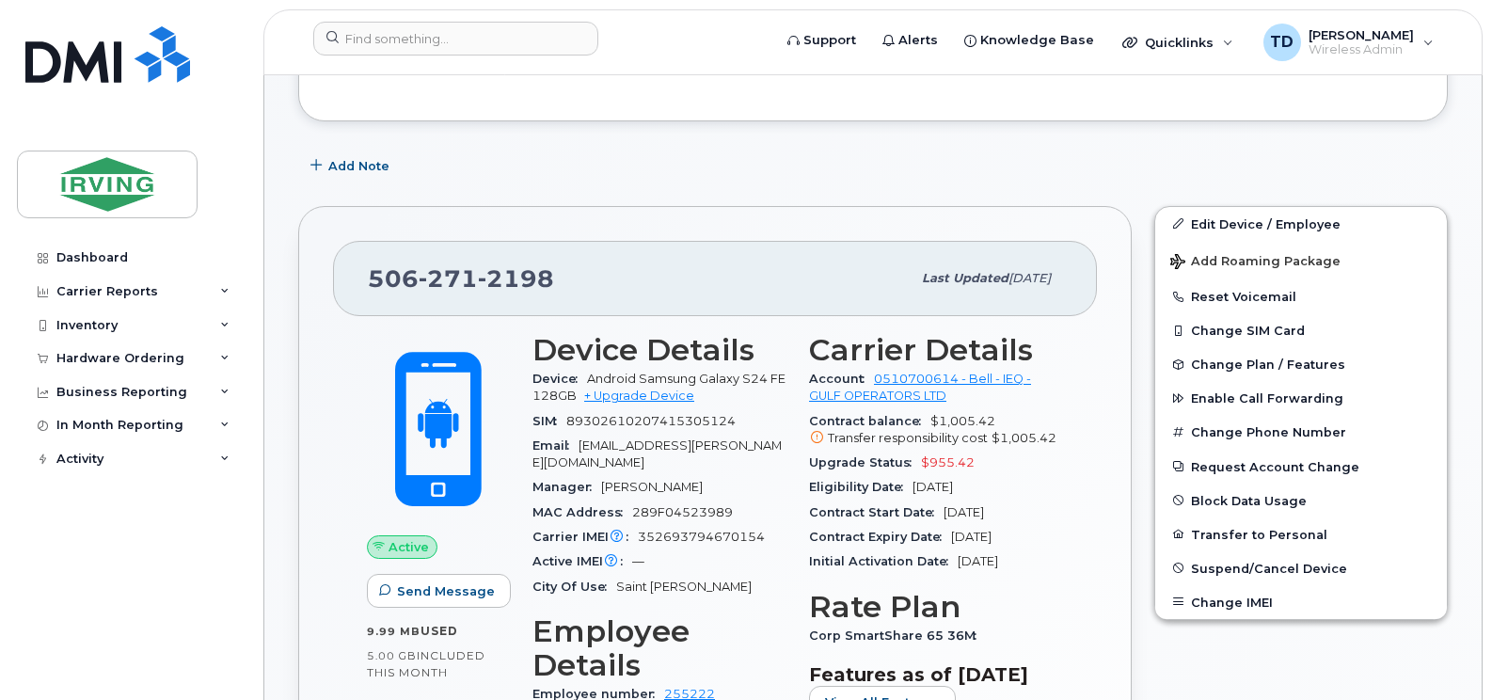
scroll to position [282, 0]
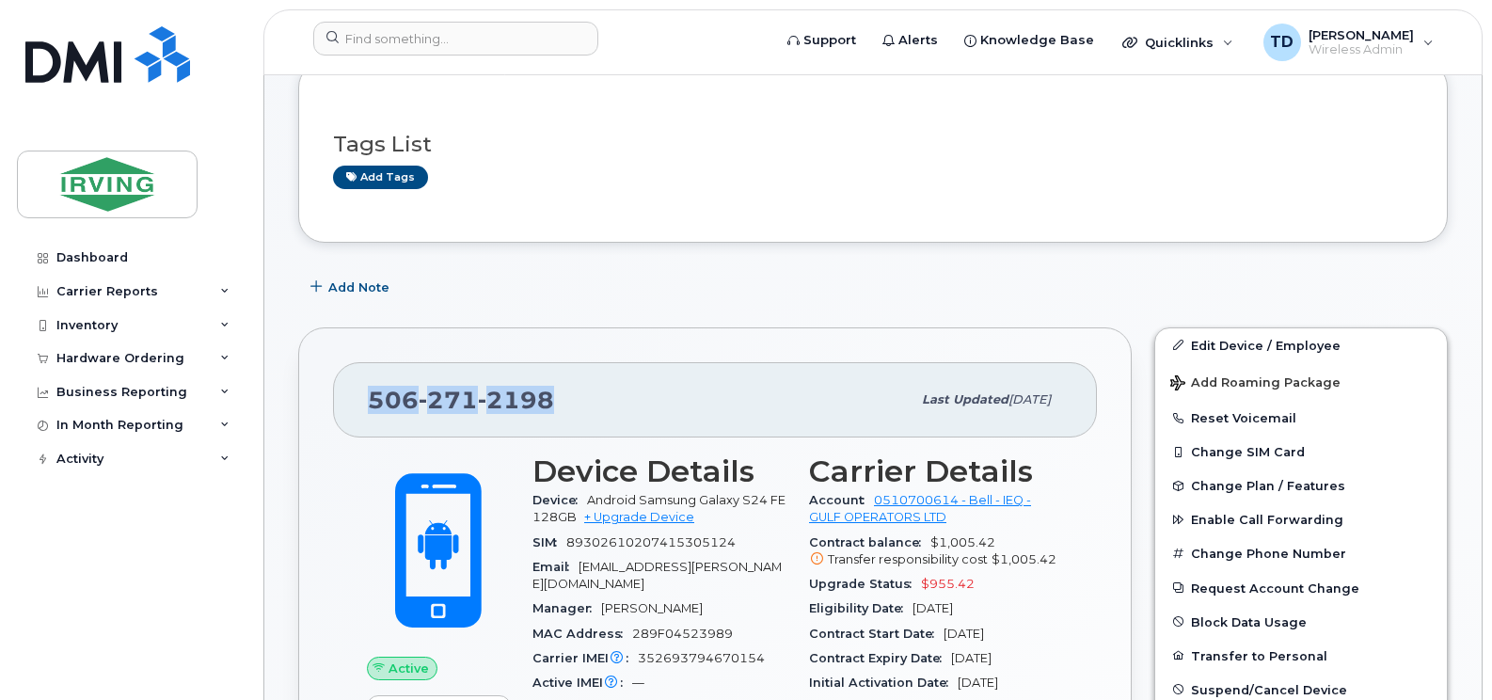
drag, startPoint x: 564, startPoint y: 386, endPoint x: 367, endPoint y: 386, distance: 197.5
click at [367, 386] on div "506 271 2198 Last updated Sep 08, 2025" at bounding box center [715, 399] width 764 height 75
copy span "506 271 2198"
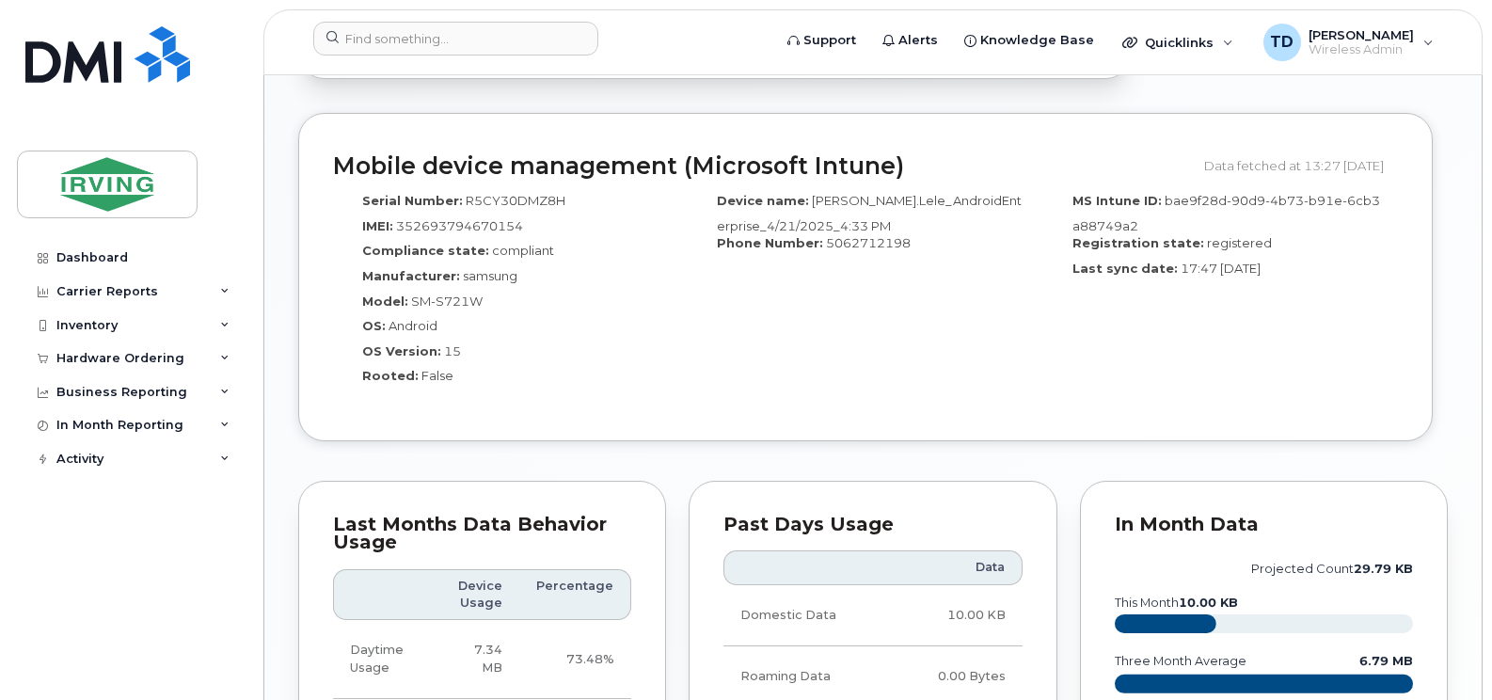
scroll to position [1505, 0]
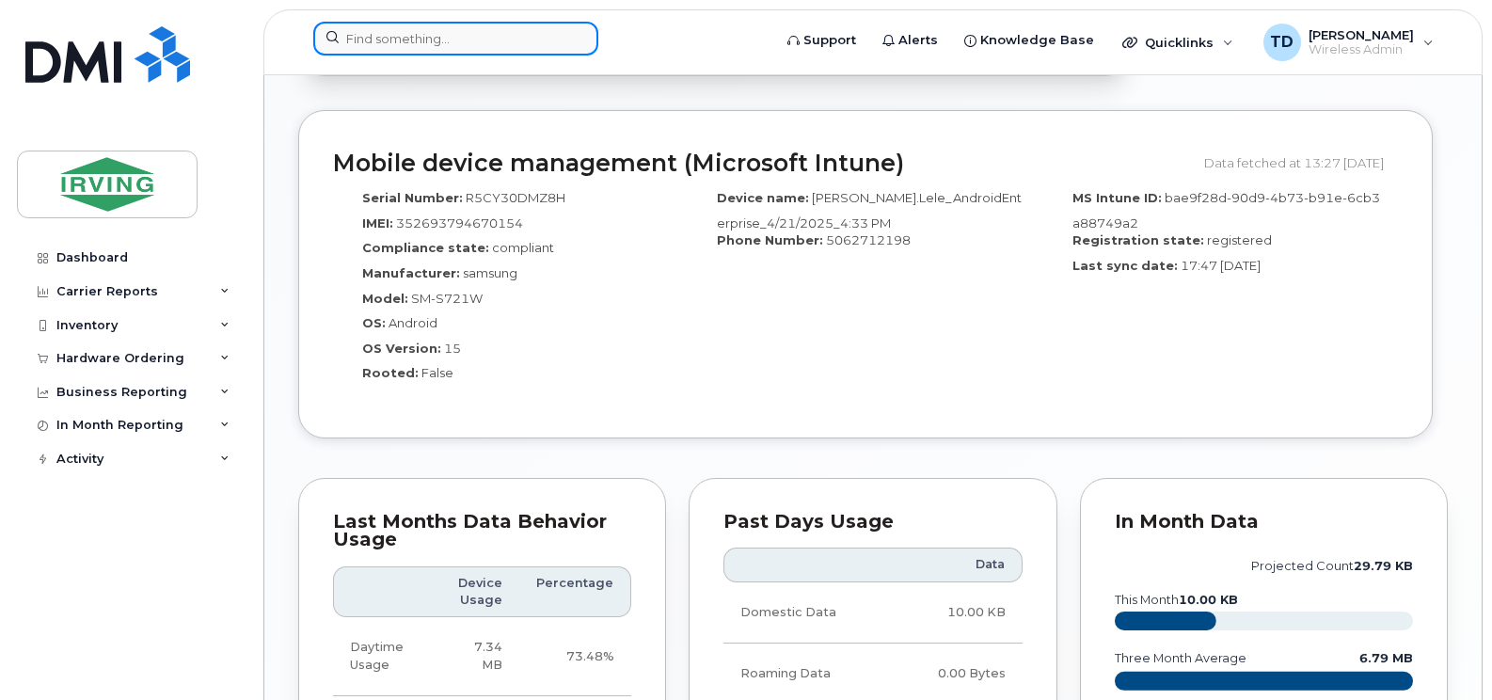
click at [483, 39] on input at bounding box center [455, 39] width 285 height 34
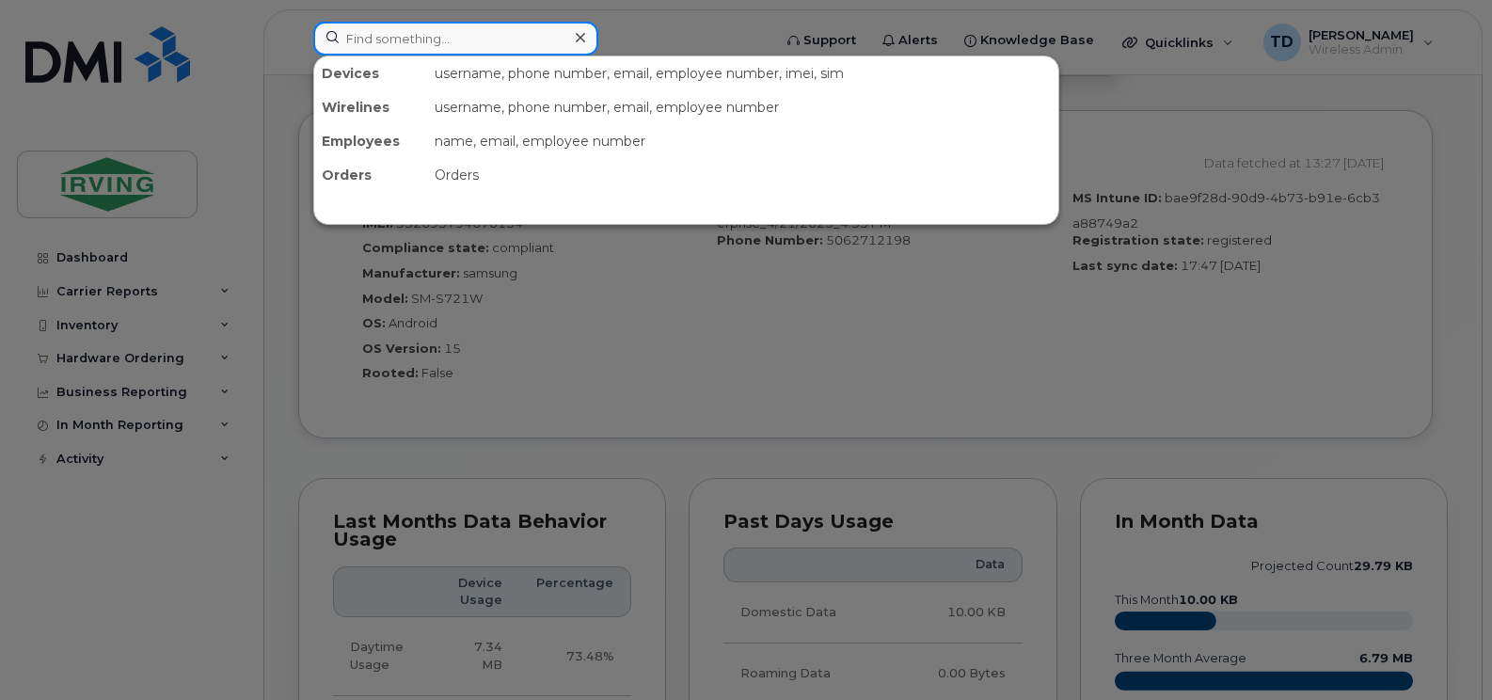
paste input "506-651-5813"
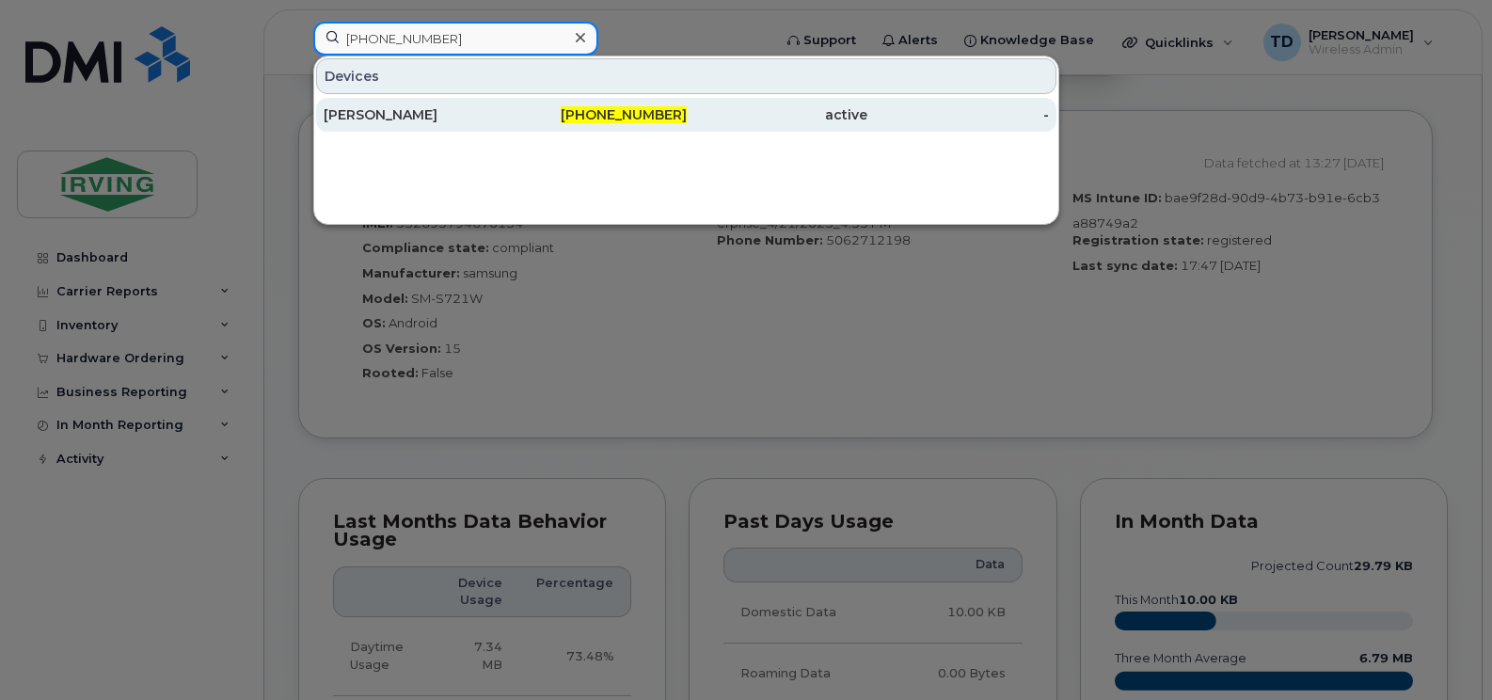
type input "506-651-5813"
click at [631, 116] on span "506-651-5813" at bounding box center [624, 114] width 126 height 17
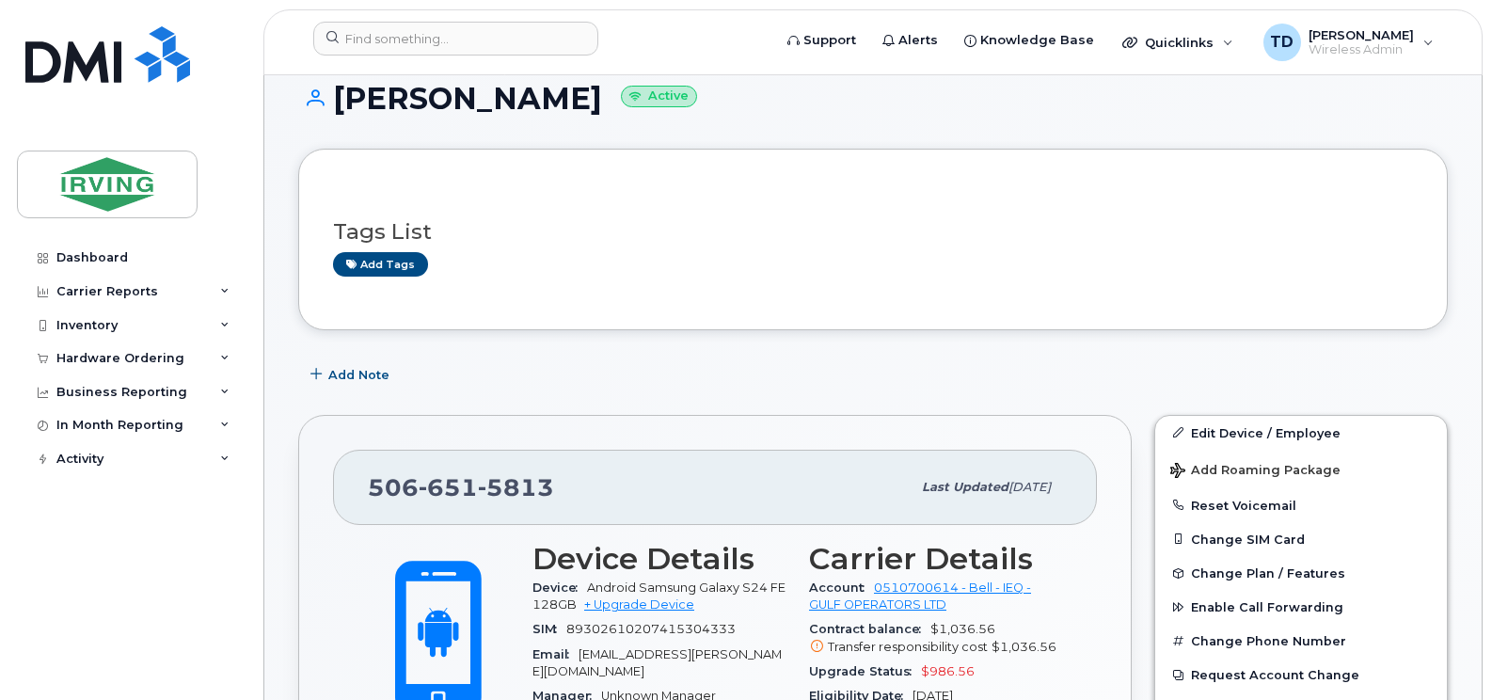
scroll to position [282, 0]
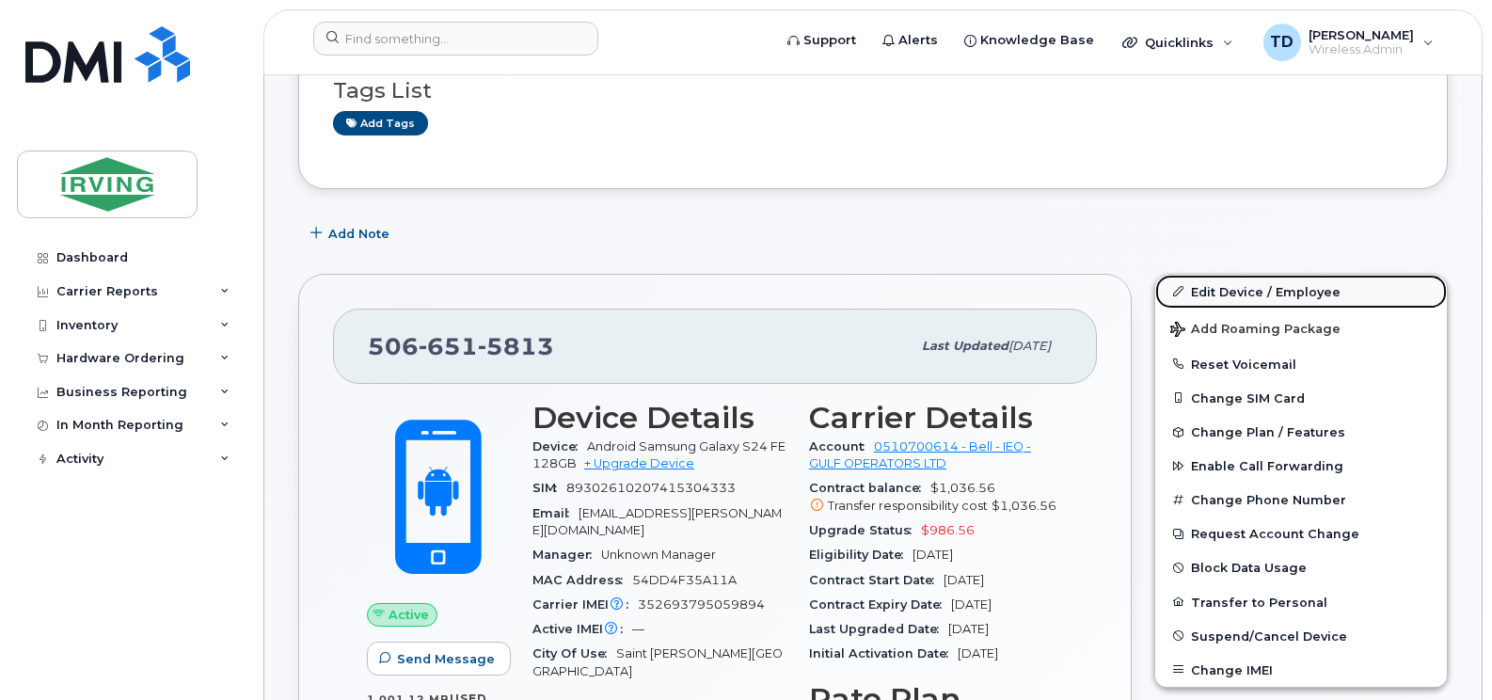
click at [1252, 276] on link "Edit Device / Employee" at bounding box center [1301, 292] width 292 height 34
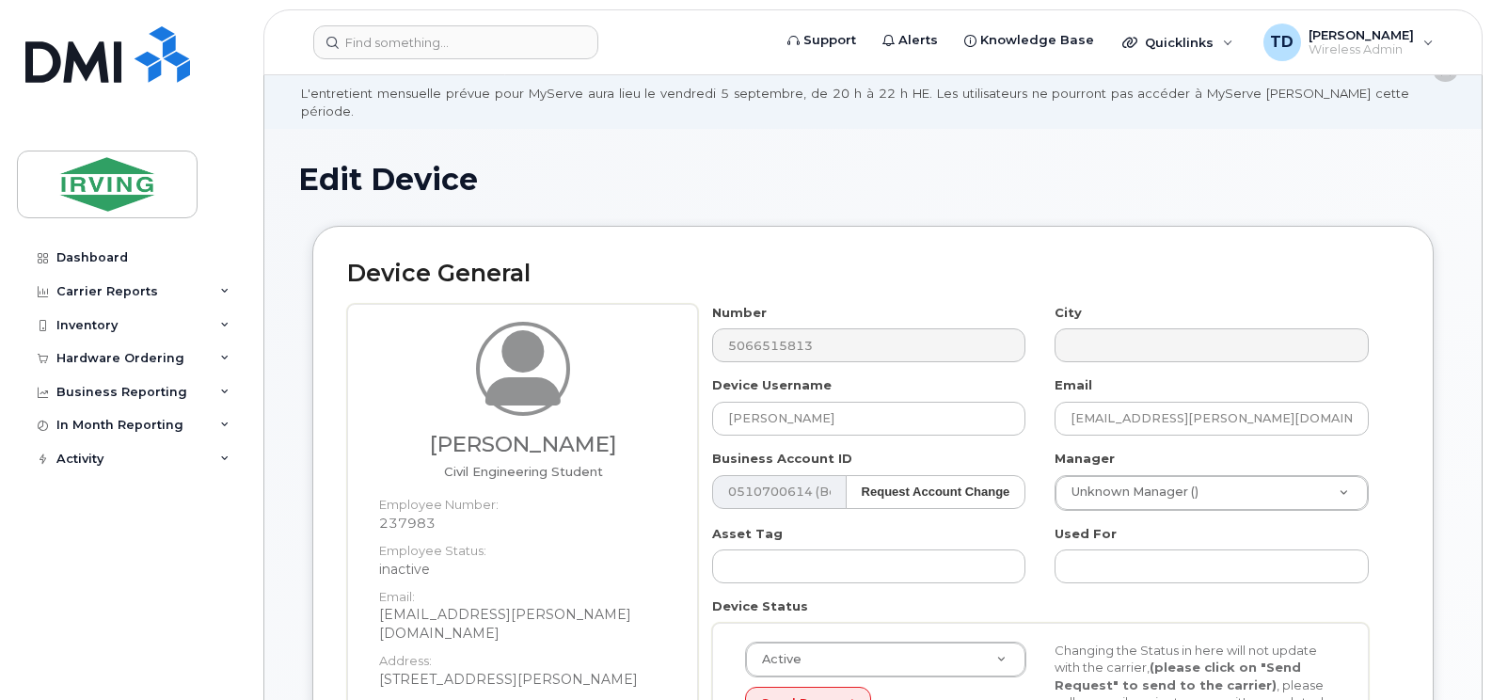
scroll to position [94, 0]
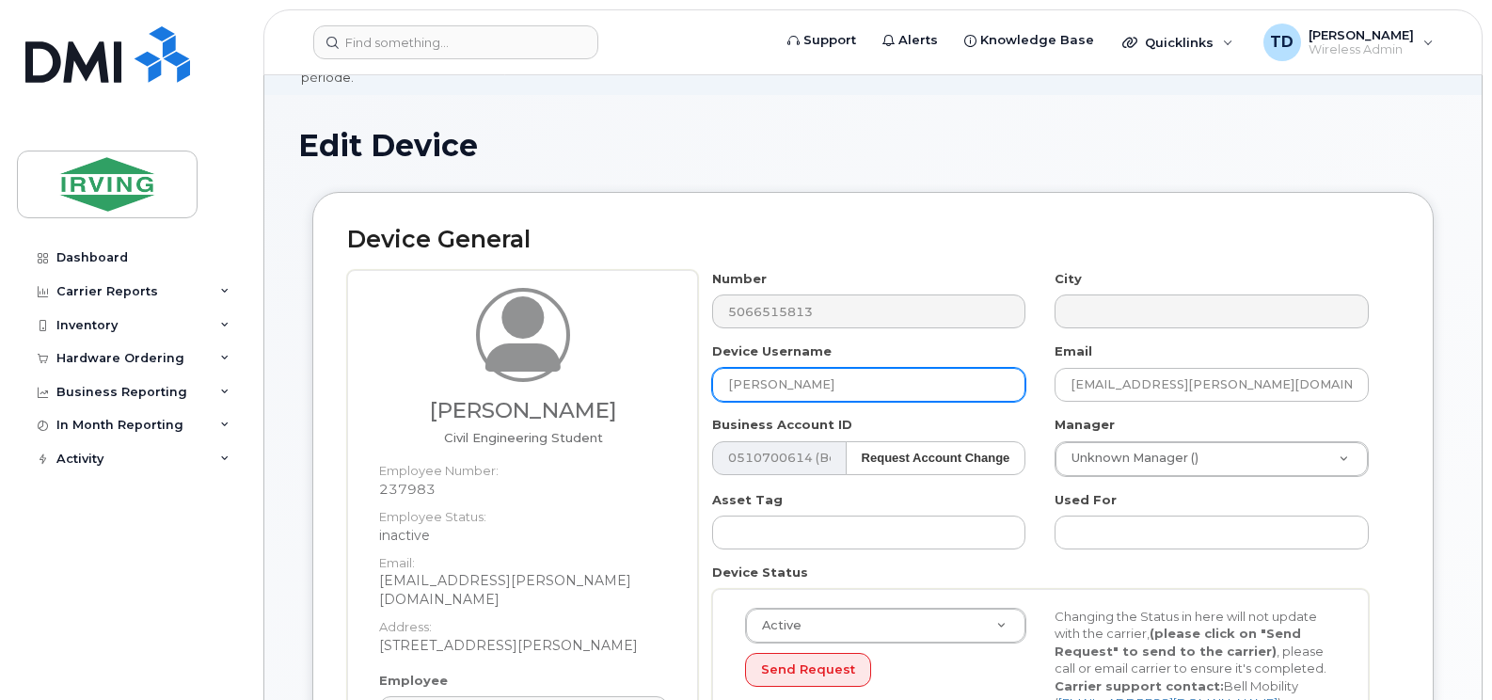
click at [793, 368] on input "[PERSON_NAME]" at bounding box center [869, 385] width 314 height 34
type input "[PERSON_NAME]"
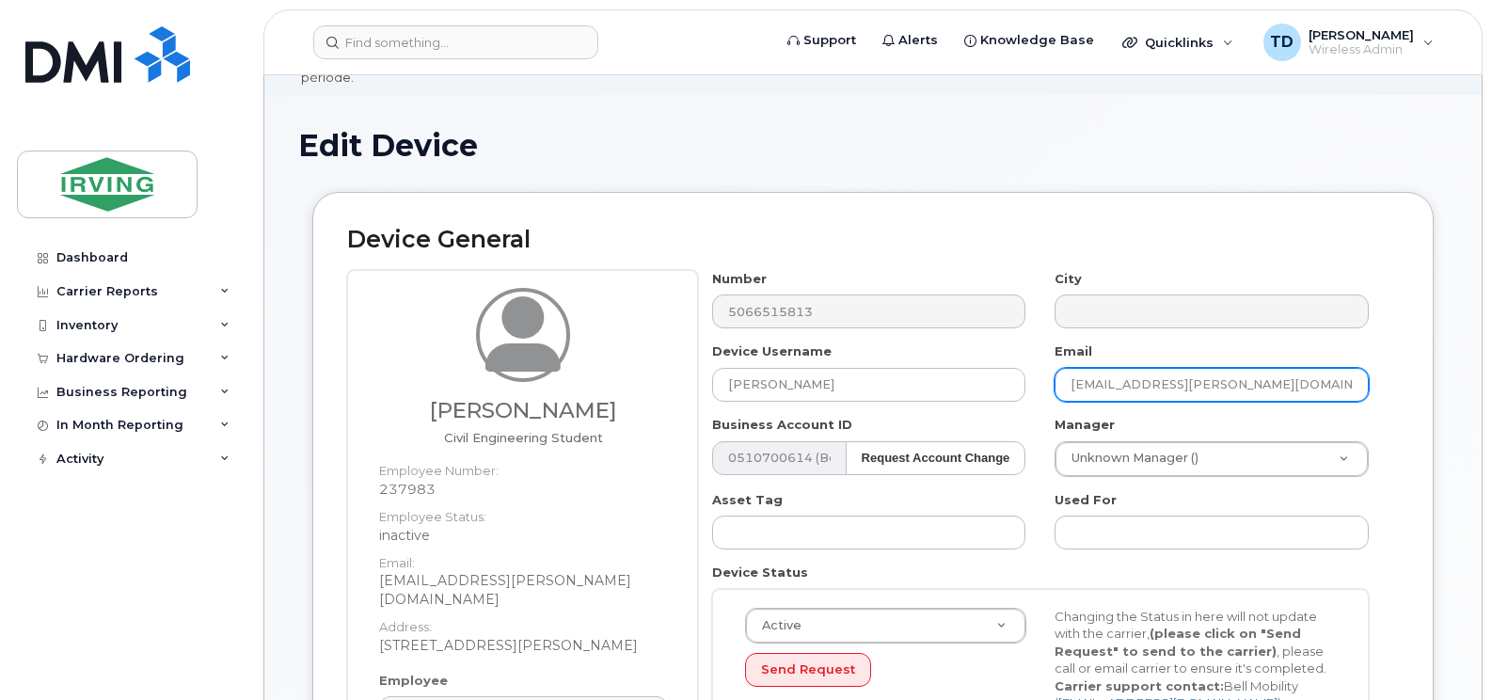
click at [1108, 370] on input "[EMAIL_ADDRESS][PERSON_NAME][DOMAIN_NAME]" at bounding box center [1211, 385] width 314 height 34
drag, startPoint x: 1180, startPoint y: 364, endPoint x: 1042, endPoint y: 374, distance: 137.7
click at [1042, 374] on div "Email [PERSON_NAME][EMAIL_ADDRESS][PERSON_NAME][DOMAIN_NAME]" at bounding box center [1211, 371] width 343 height 59
paste input "[PERSON_NAME].KwameAgyarko"
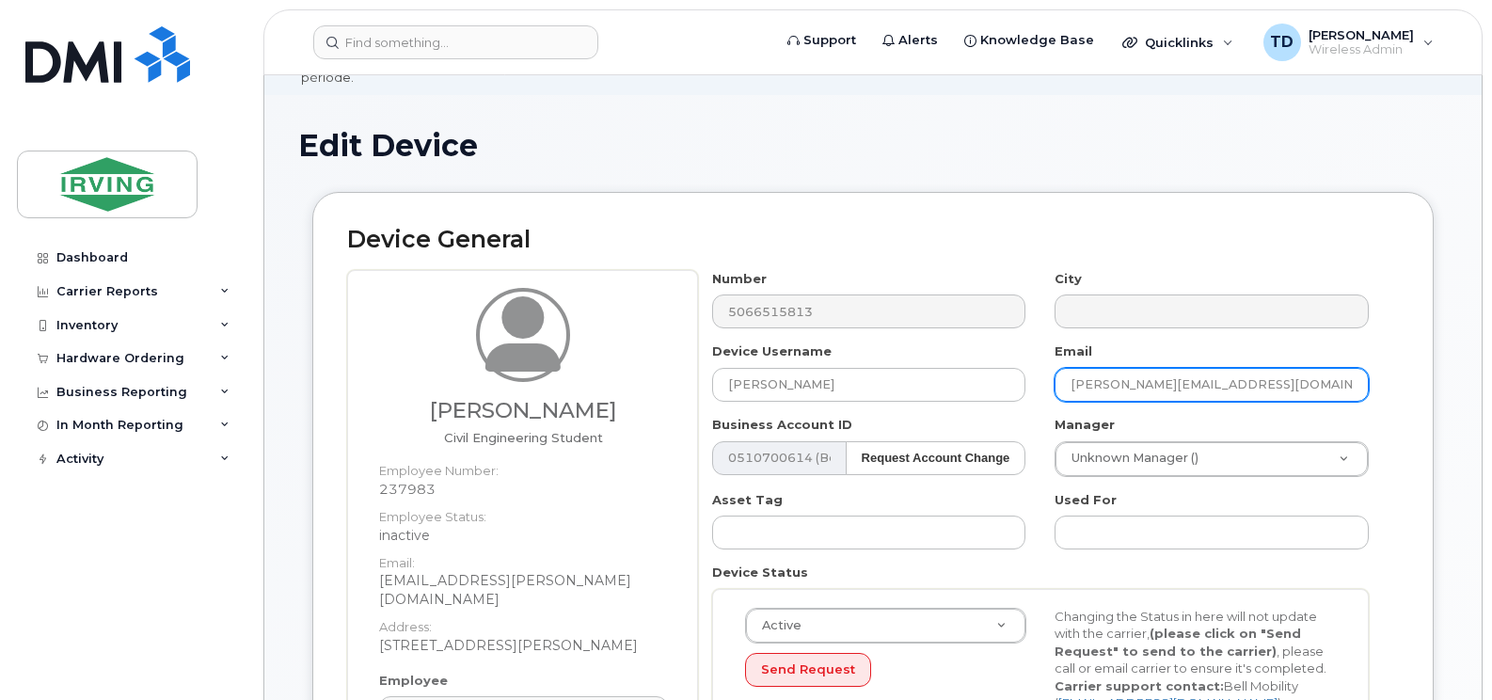
type input "[PERSON_NAME][EMAIL_ADDRESS][DOMAIN_NAME]"
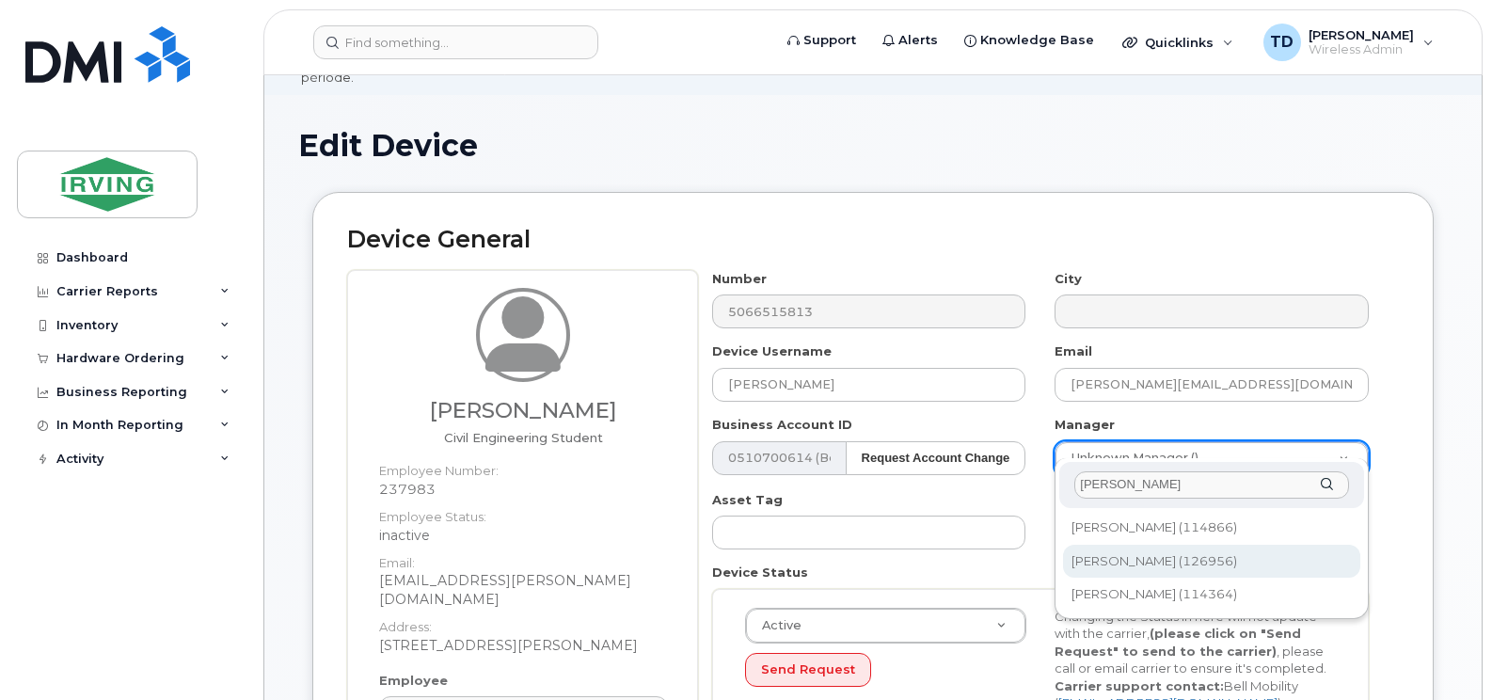
type input "[PERSON_NAME]"
type input "1467074"
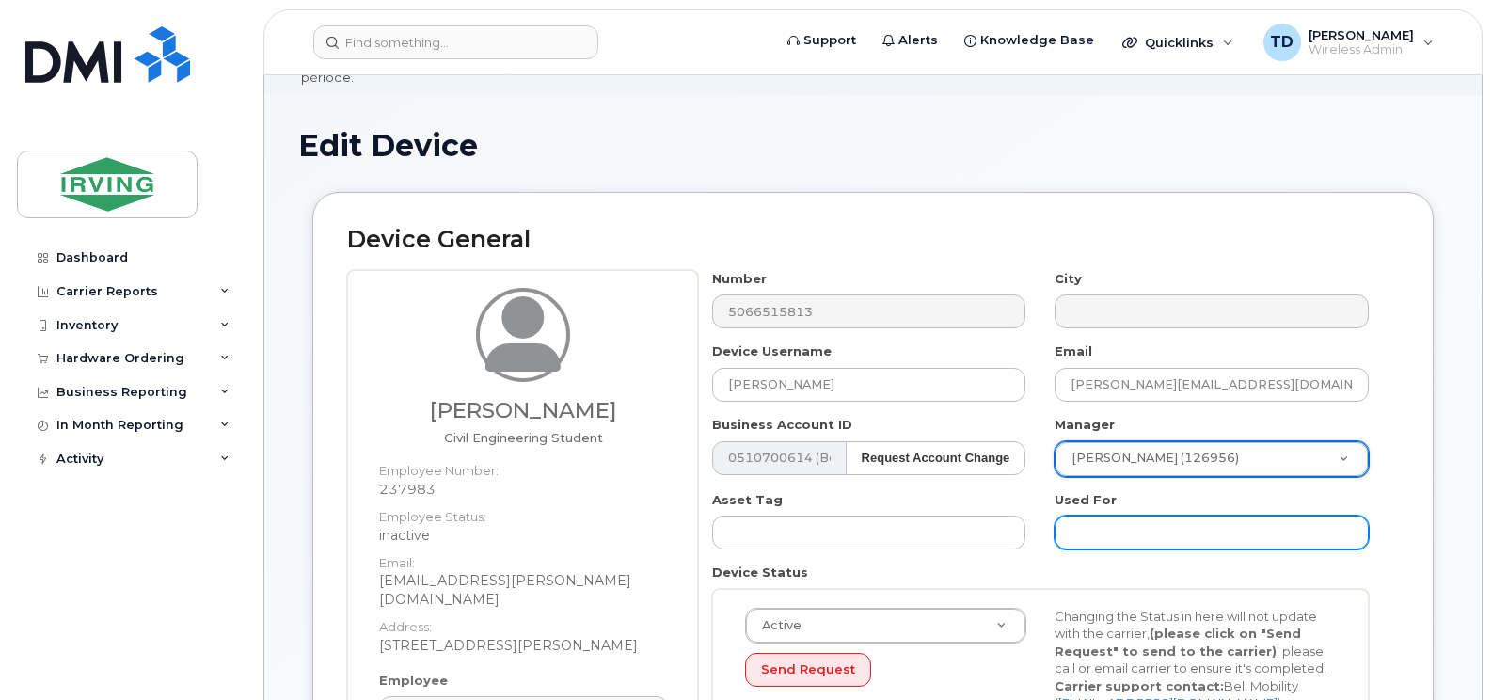
click at [1069, 515] on input "text" at bounding box center [1211, 532] width 314 height 34
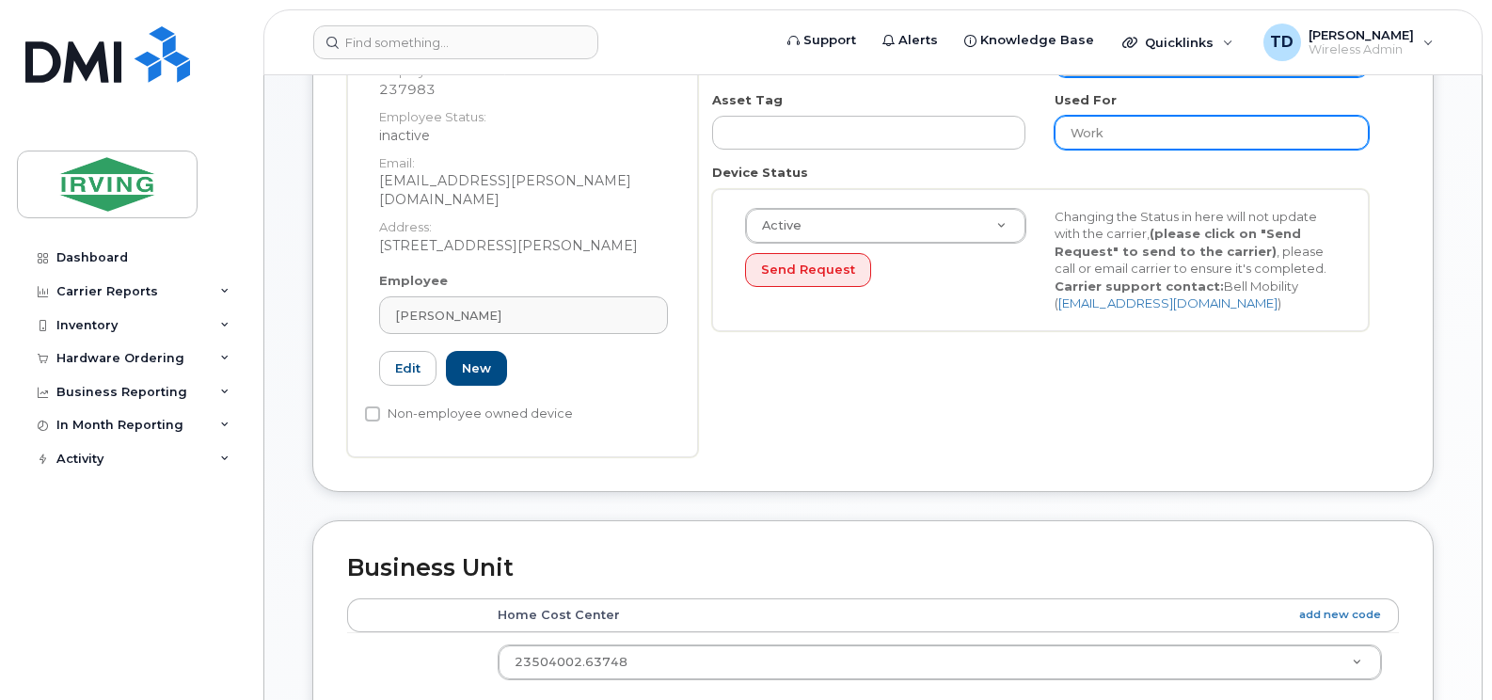
scroll to position [564, 0]
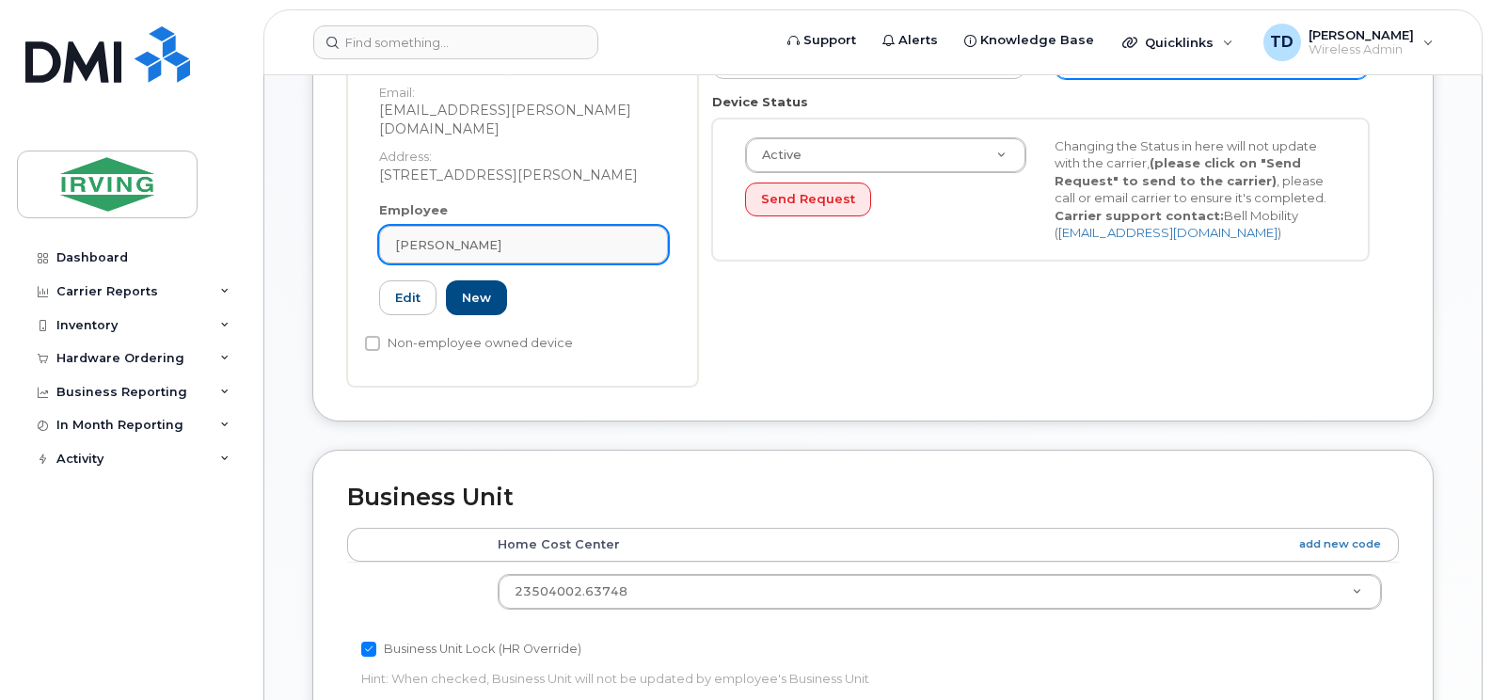
type input "Work"
click at [540, 236] on div "[PERSON_NAME]" at bounding box center [523, 245] width 257 height 18
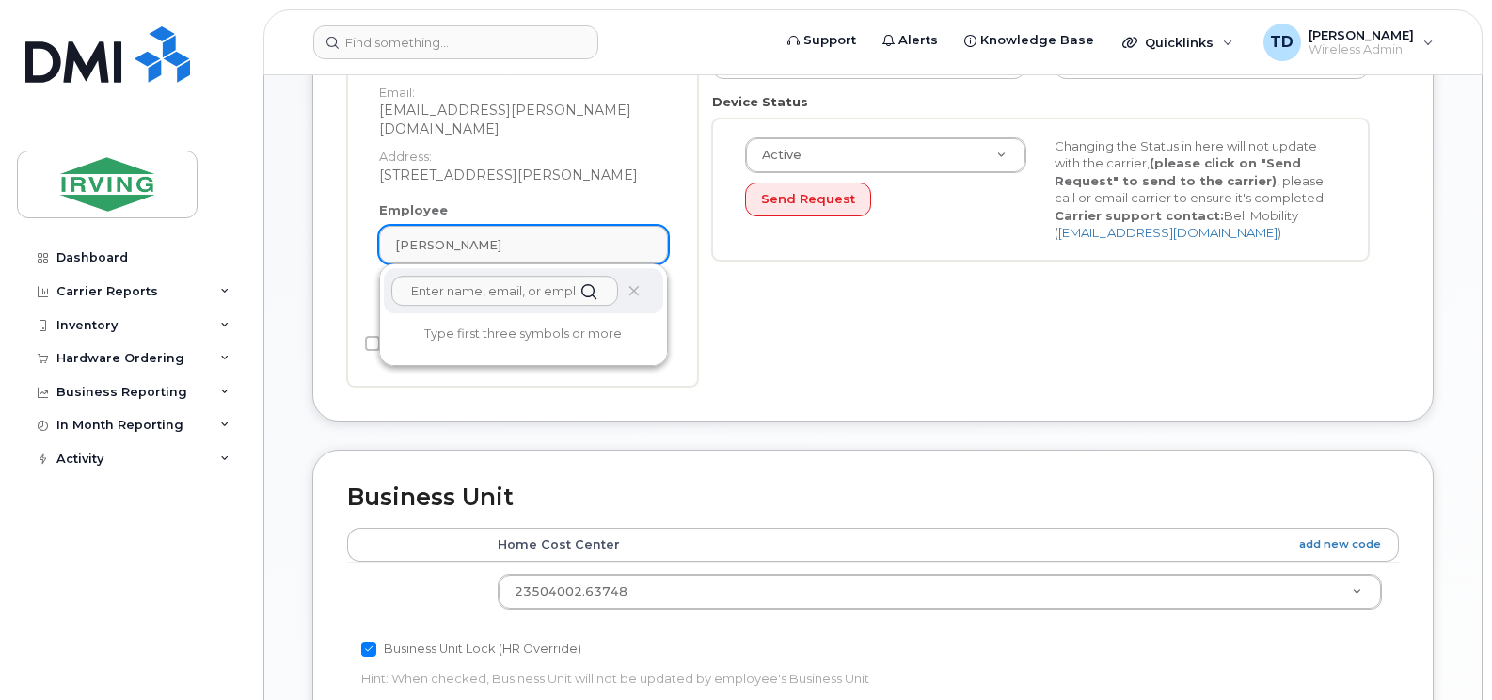
click at [540, 236] on div "[PERSON_NAME]" at bounding box center [523, 245] width 257 height 18
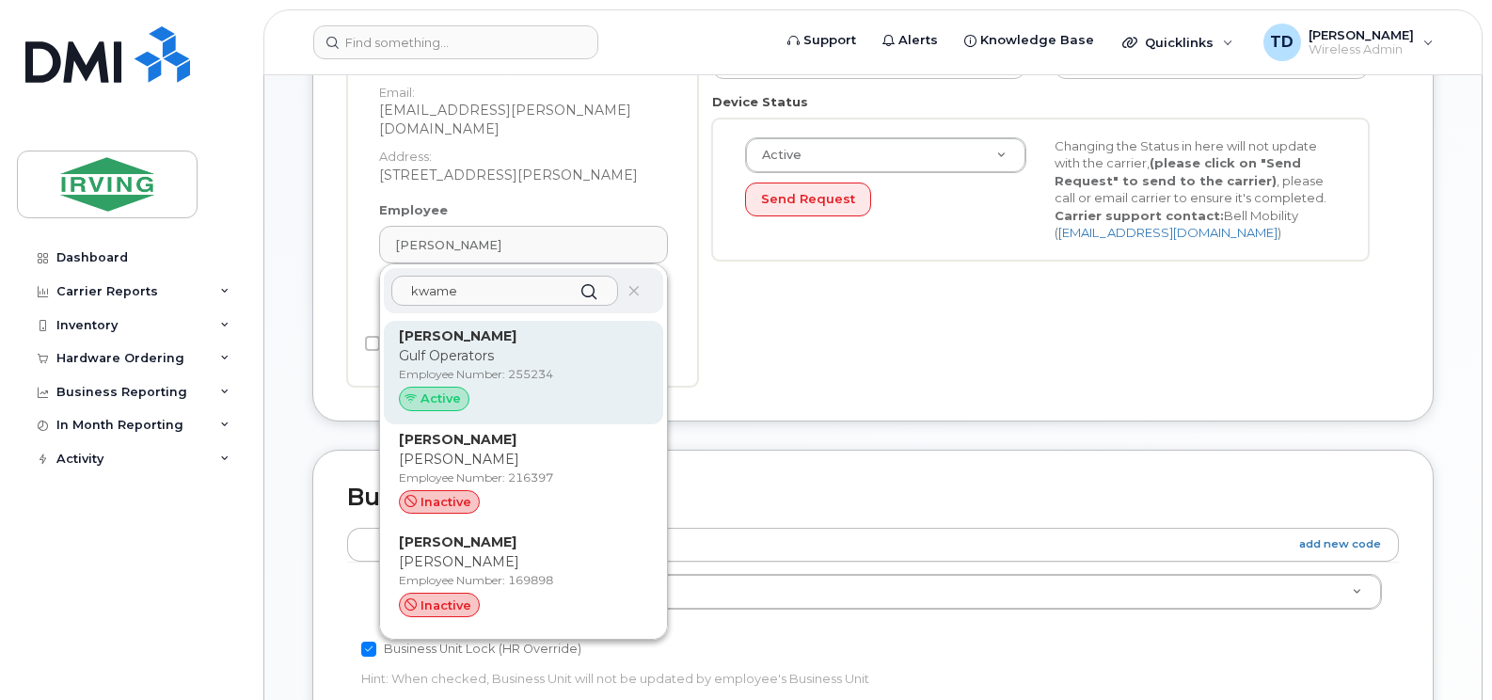
type input "kwame"
click at [452, 327] on strong "[PERSON_NAME]" at bounding box center [458, 335] width 118 height 17
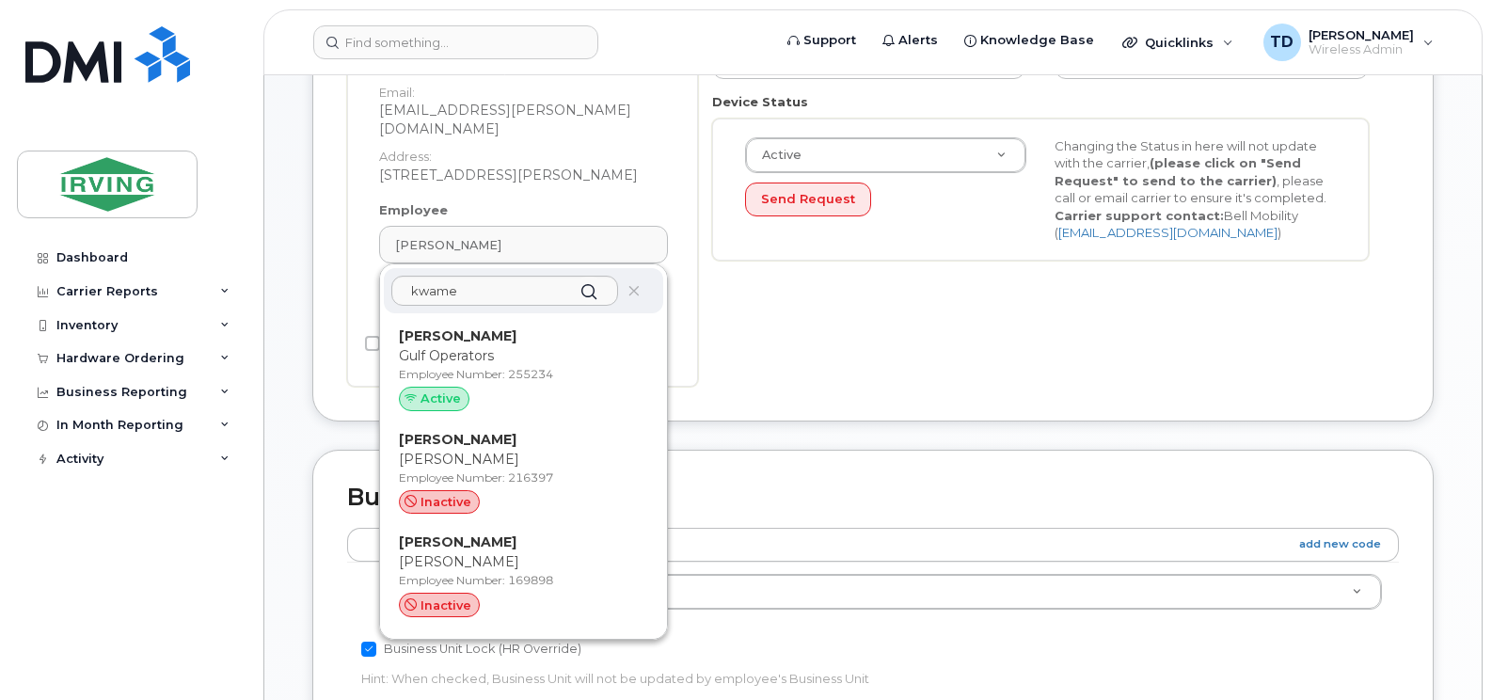
type input "255234"
type input "Kwame Agyarko Frempong"
type input "frempong.kwameagyarko@gulfoperators.com"
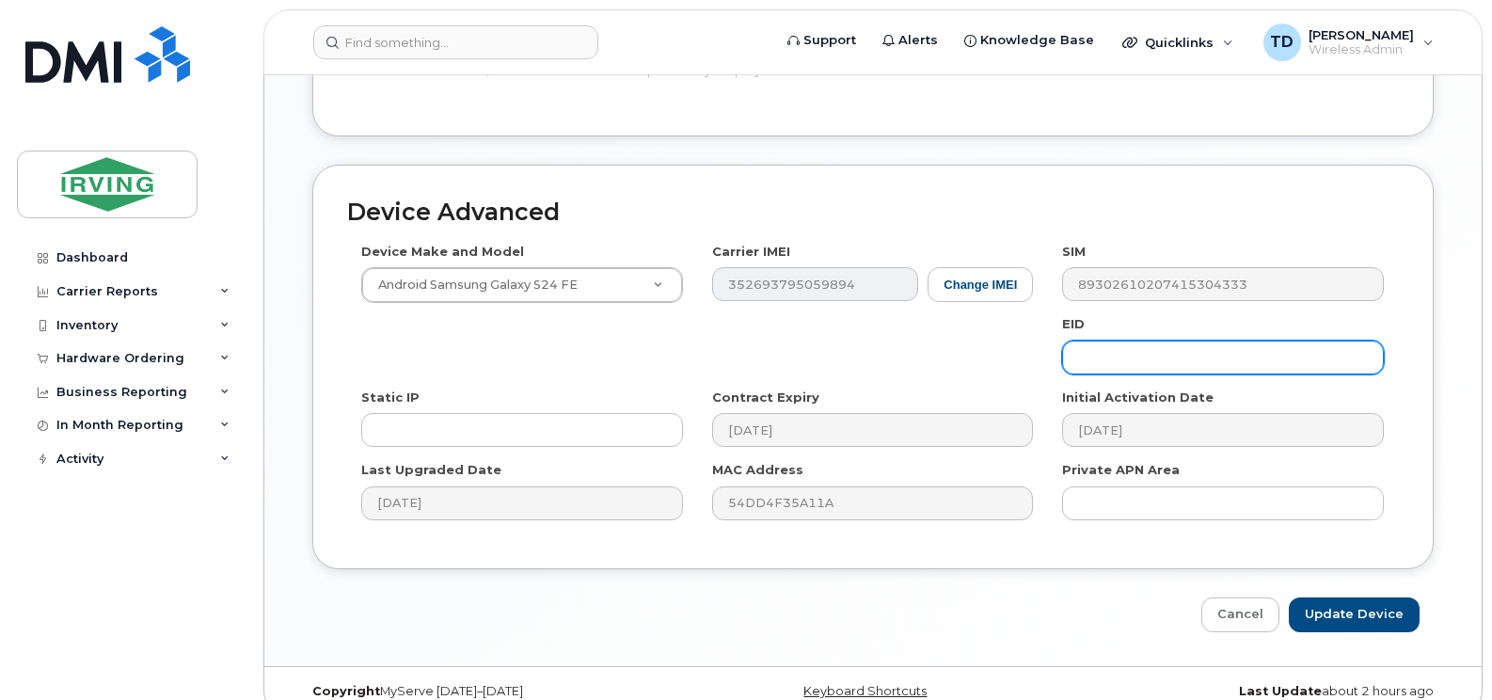
scroll to position [1146, 0]
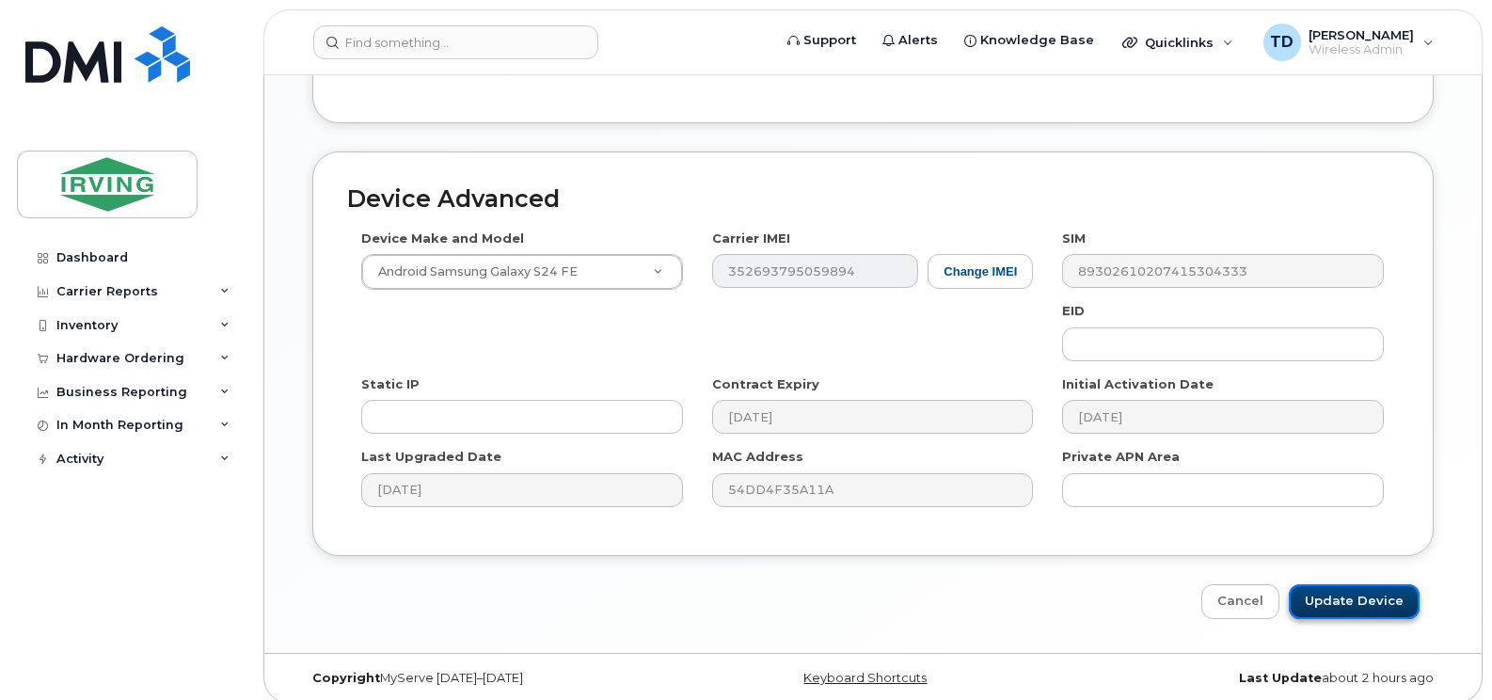
click at [1351, 584] on input "Update Device" at bounding box center [1354, 601] width 131 height 35
type input "Saving..."
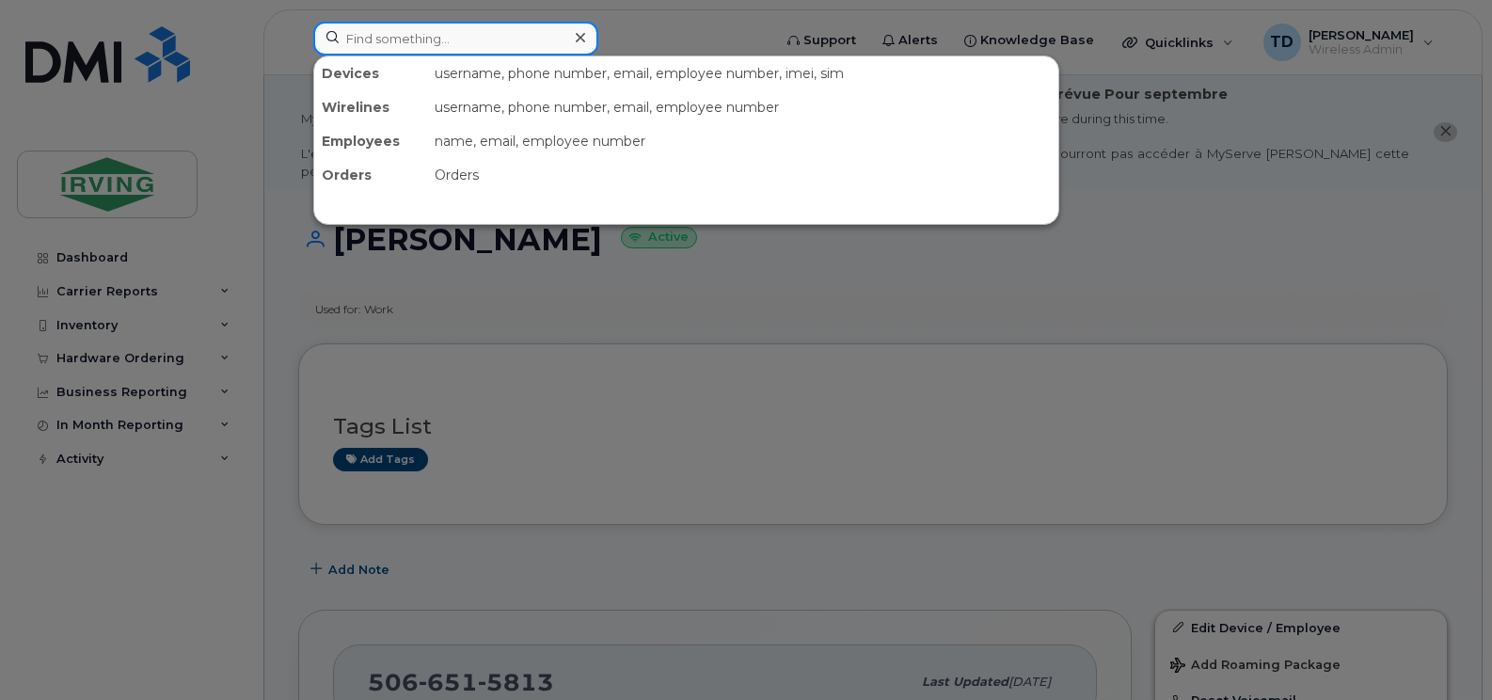
click at [409, 38] on input at bounding box center [455, 39] width 285 height 34
paste input "[PHONE_NUMBER]"
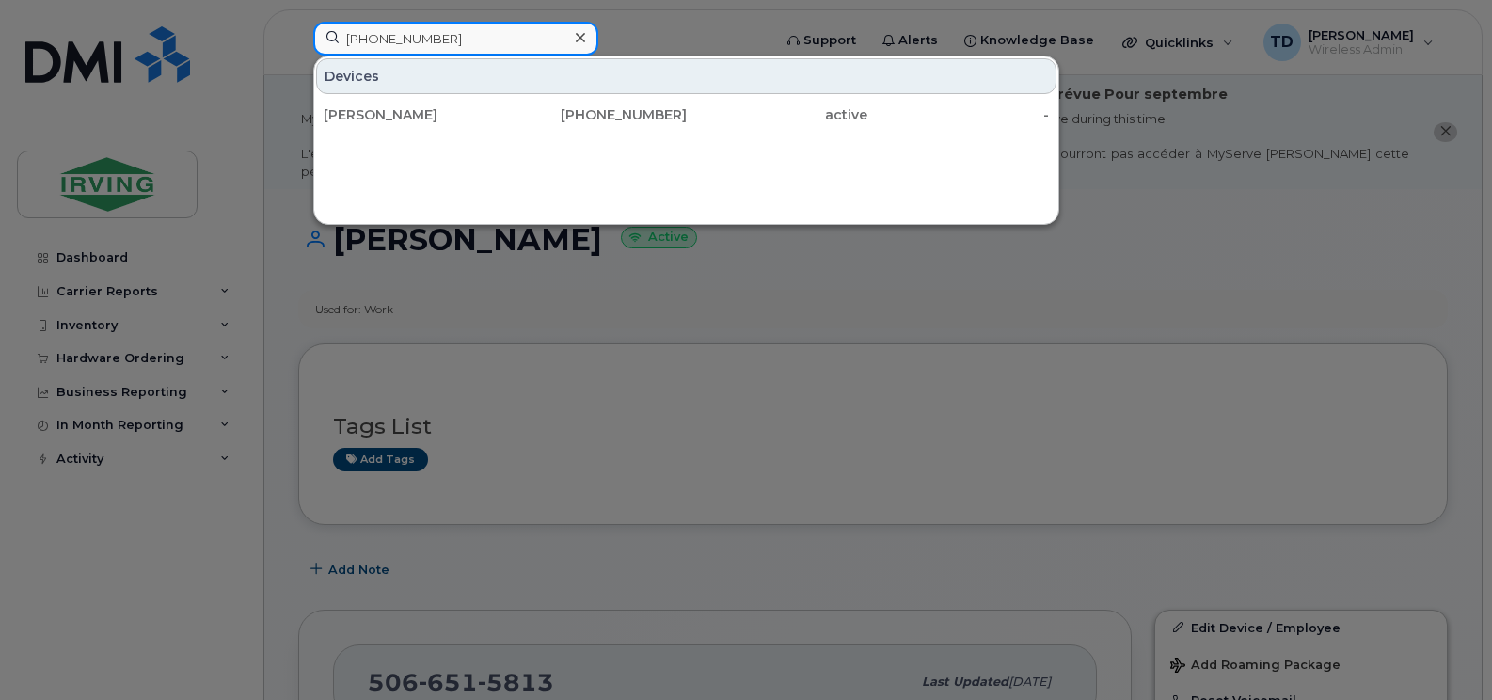
click at [388, 37] on input "[PHONE_NUMBER]" at bounding box center [455, 39] width 285 height 34
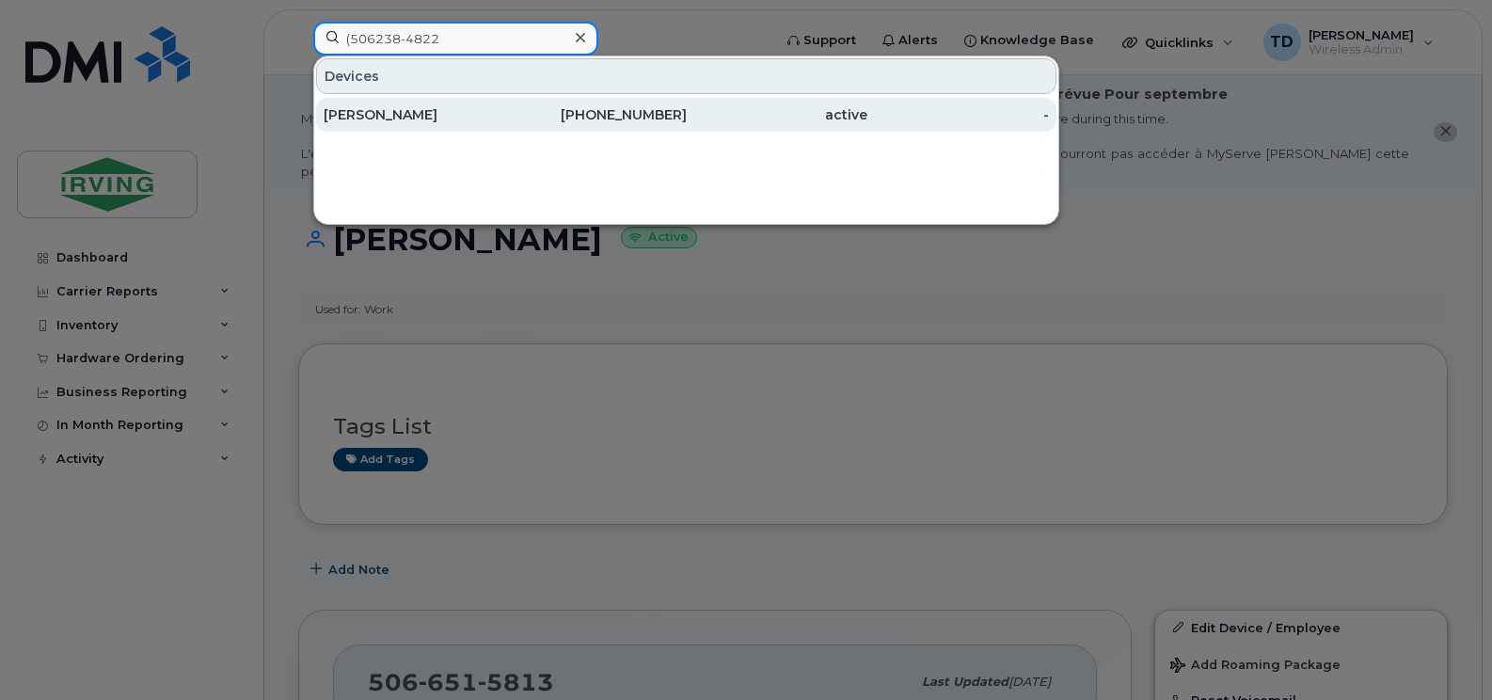
type input "(506238-4822"
click at [402, 112] on div "[PERSON_NAME]" at bounding box center [415, 114] width 182 height 19
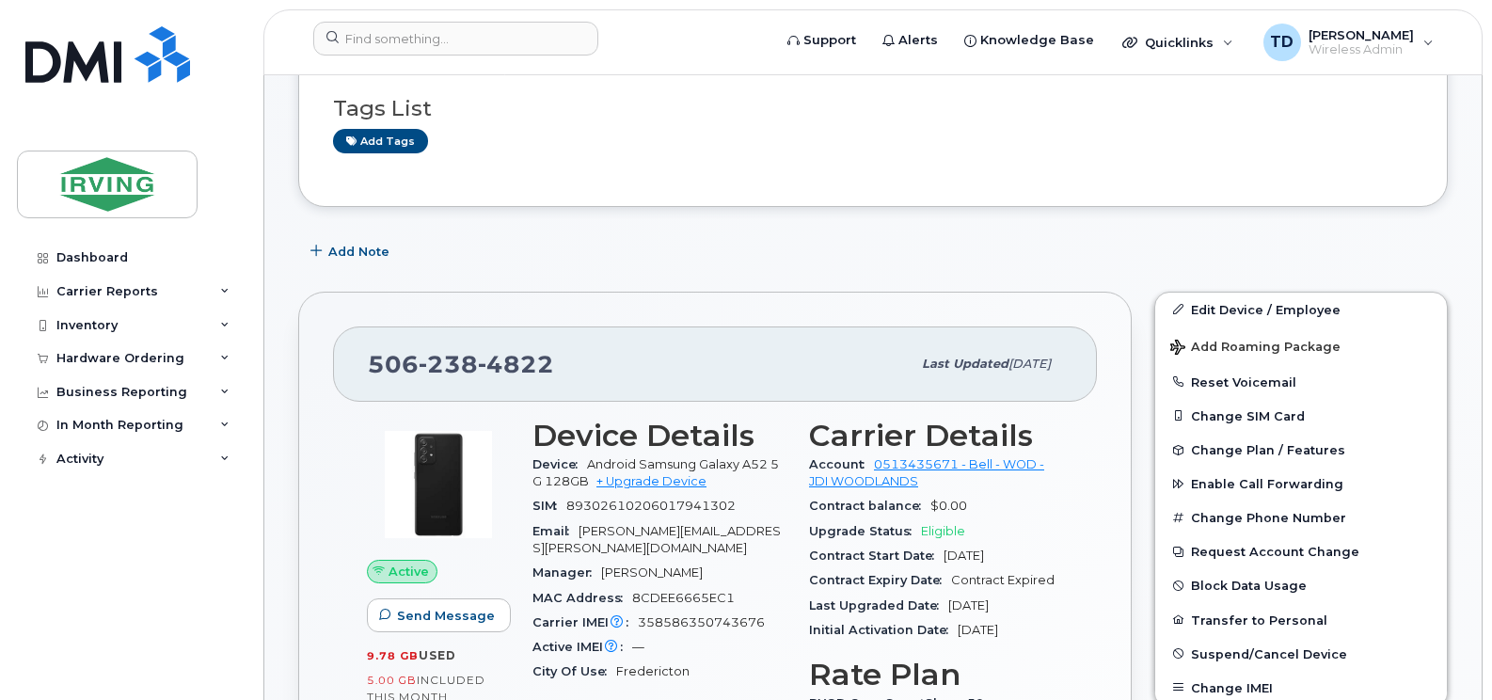
scroll to position [470, 0]
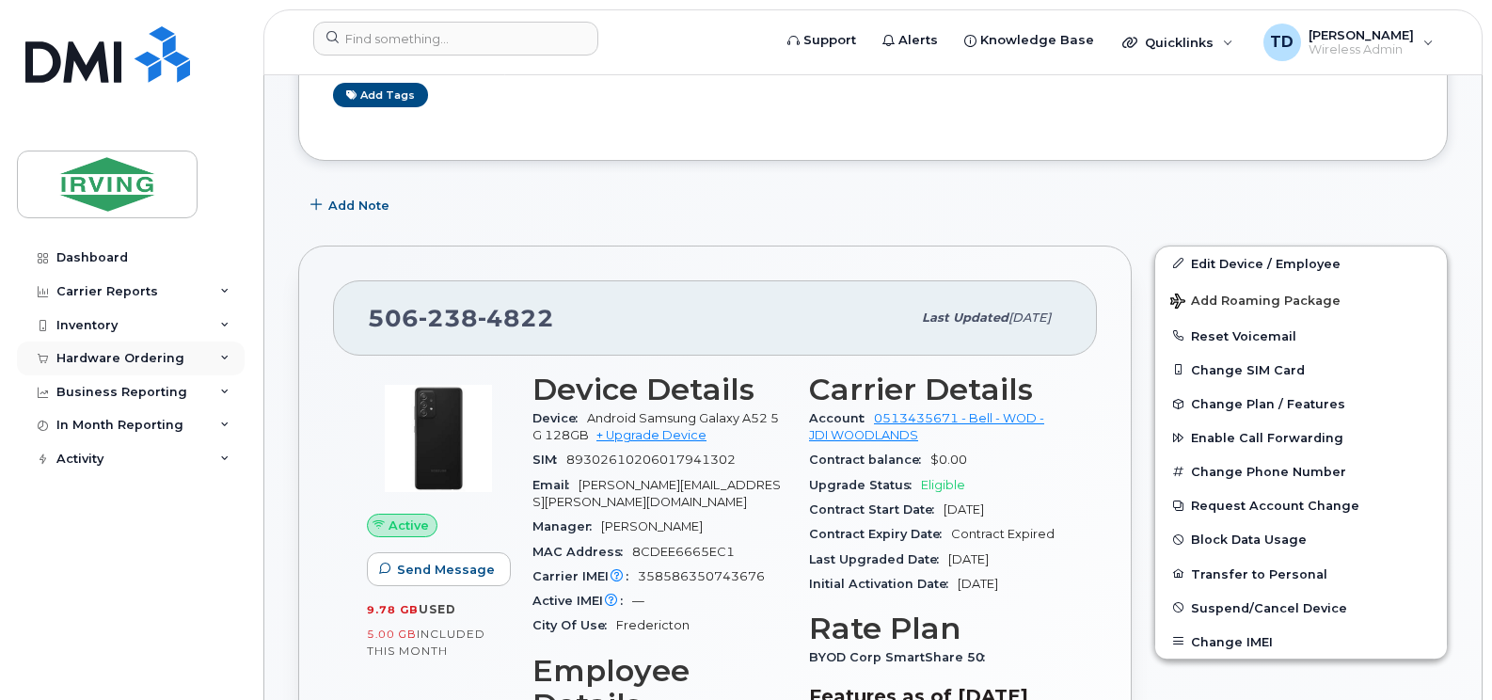
click at [219, 354] on div "Hardware Ordering" at bounding box center [131, 358] width 228 height 34
click at [226, 321] on icon at bounding box center [224, 325] width 9 height 9
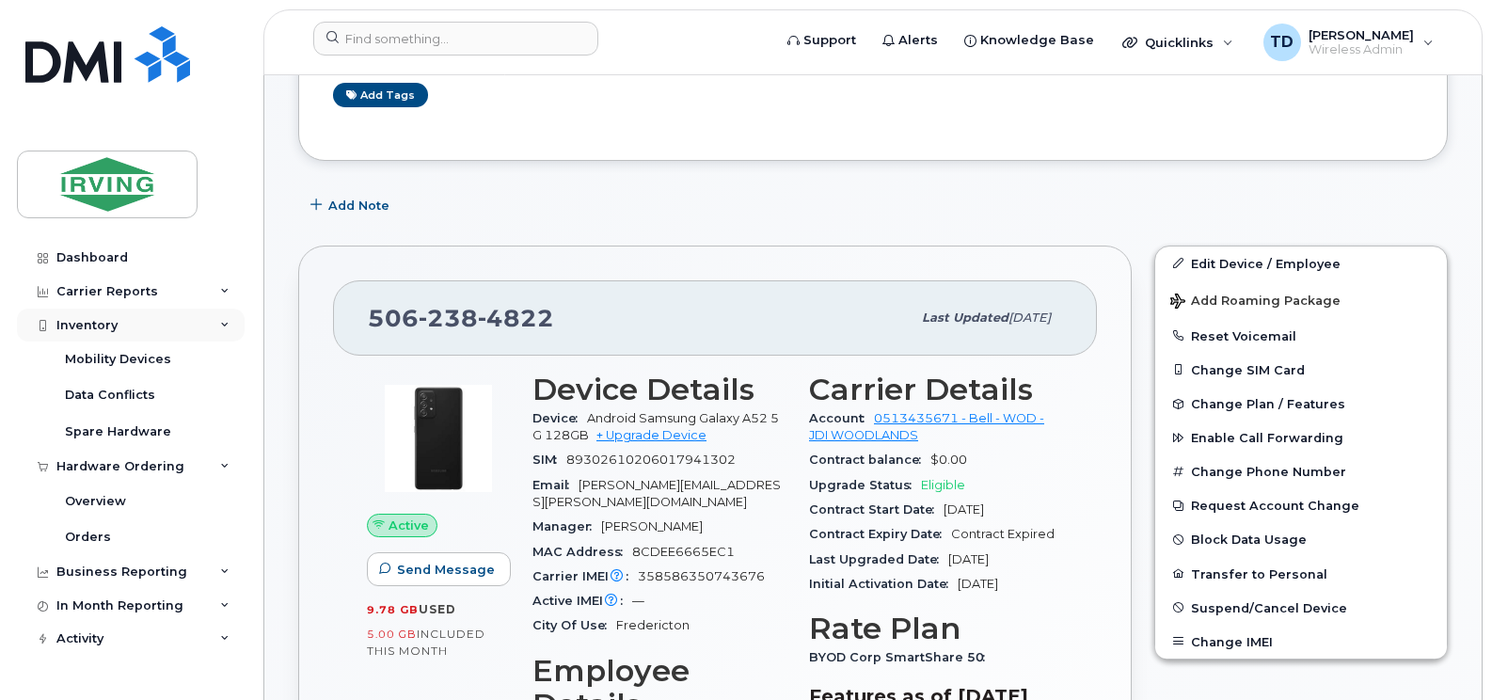
click at [226, 321] on icon at bounding box center [224, 325] width 9 height 9
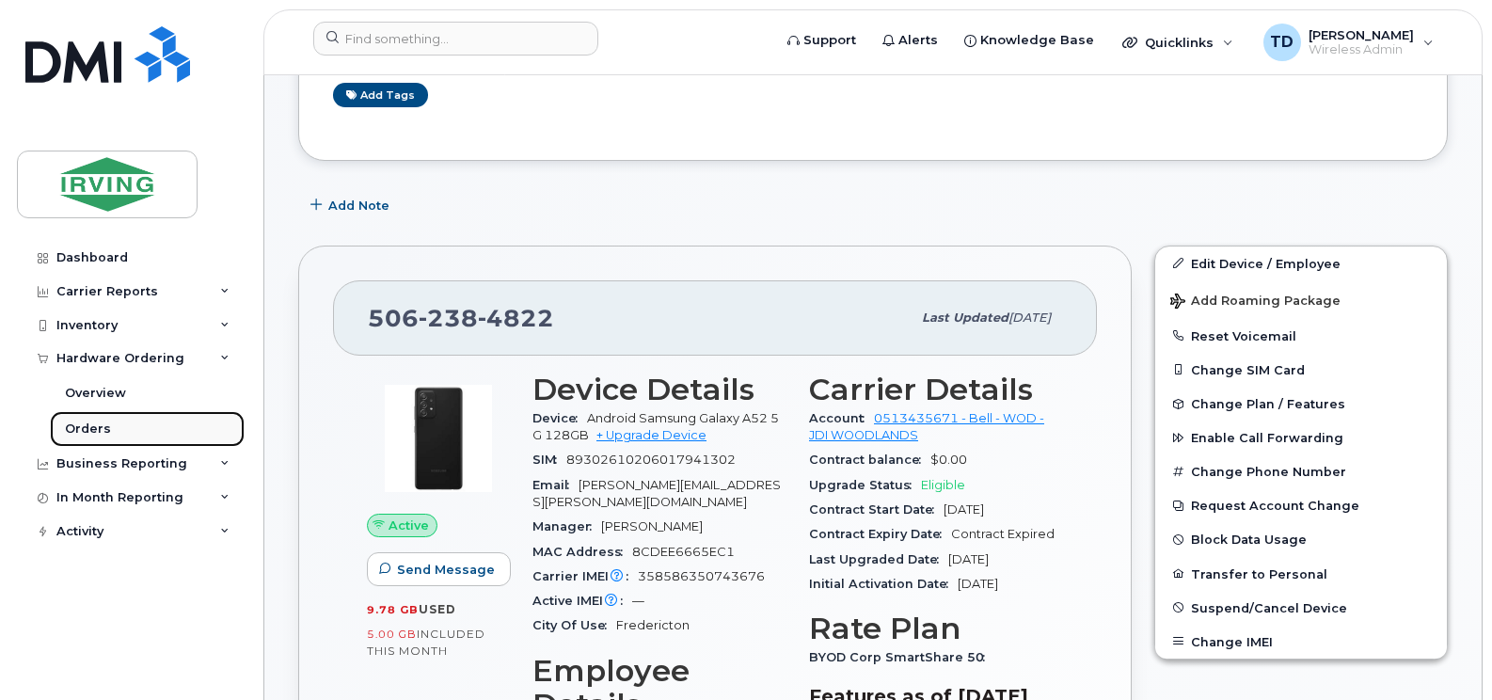
click at [101, 432] on div "Orders" at bounding box center [88, 428] width 46 height 17
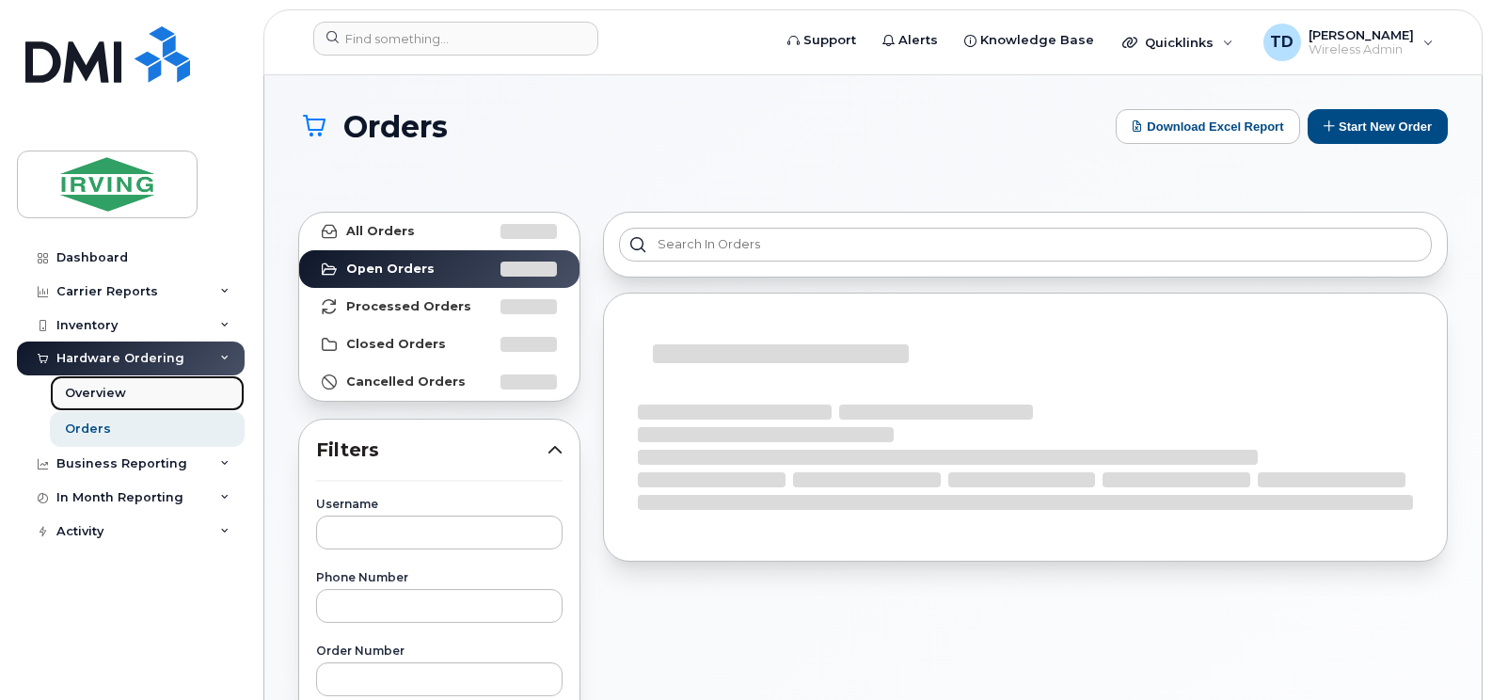
click at [111, 400] on div "Overview" at bounding box center [95, 393] width 61 height 17
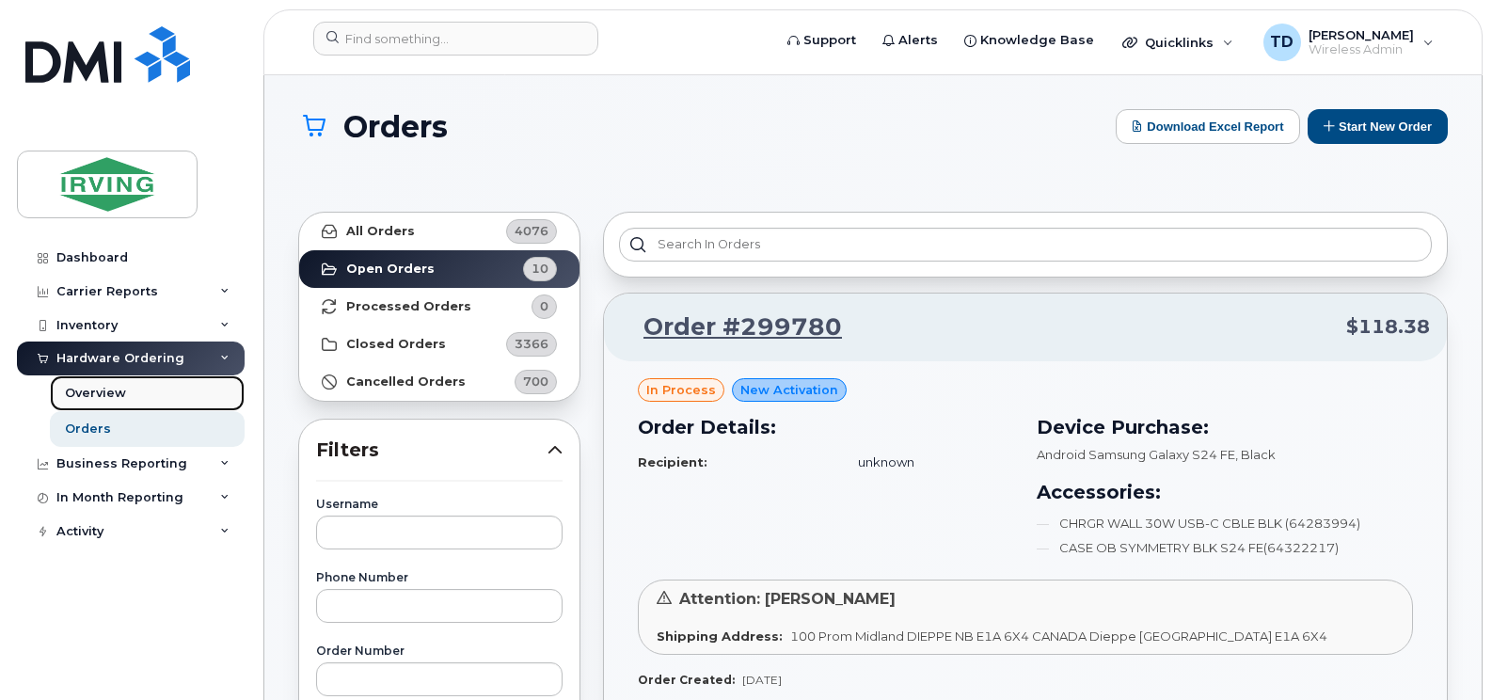
click at [113, 391] on div "Overview" at bounding box center [95, 393] width 61 height 17
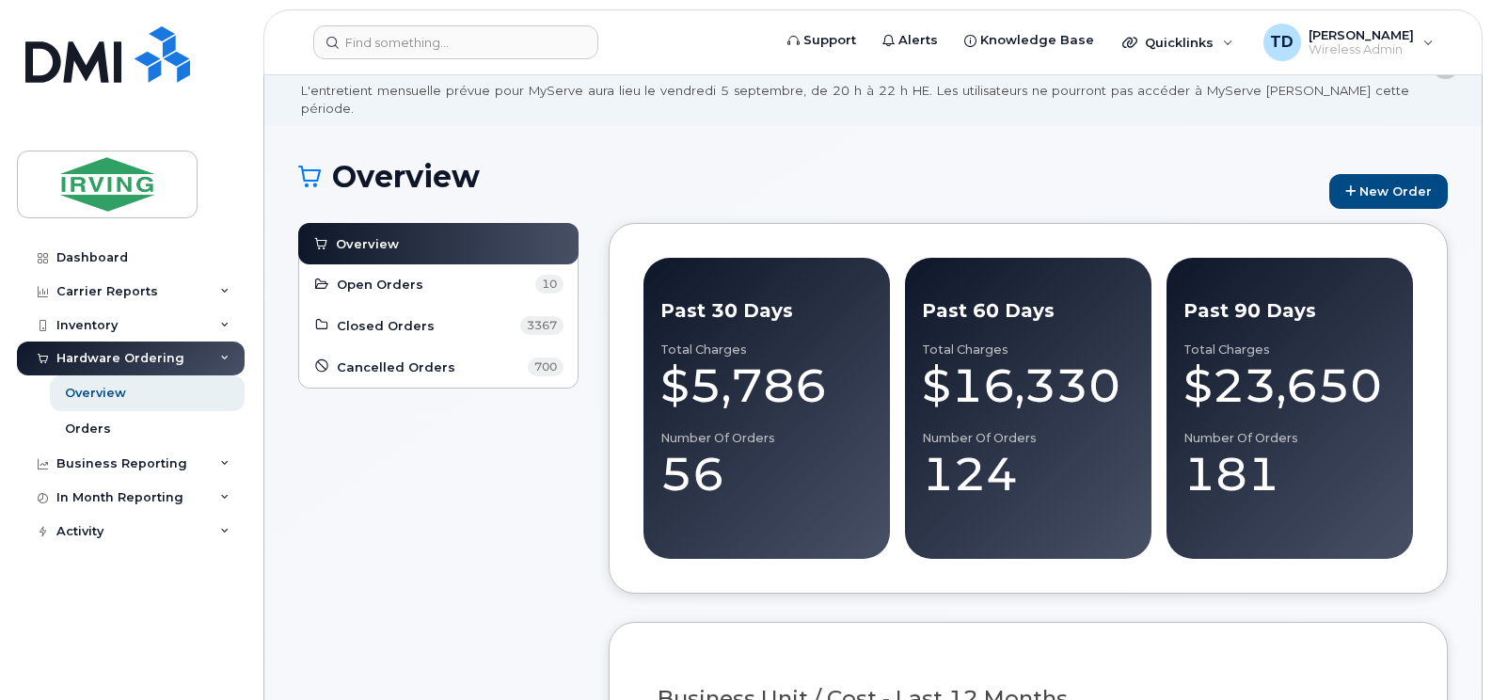
scroll to position [94, 0]
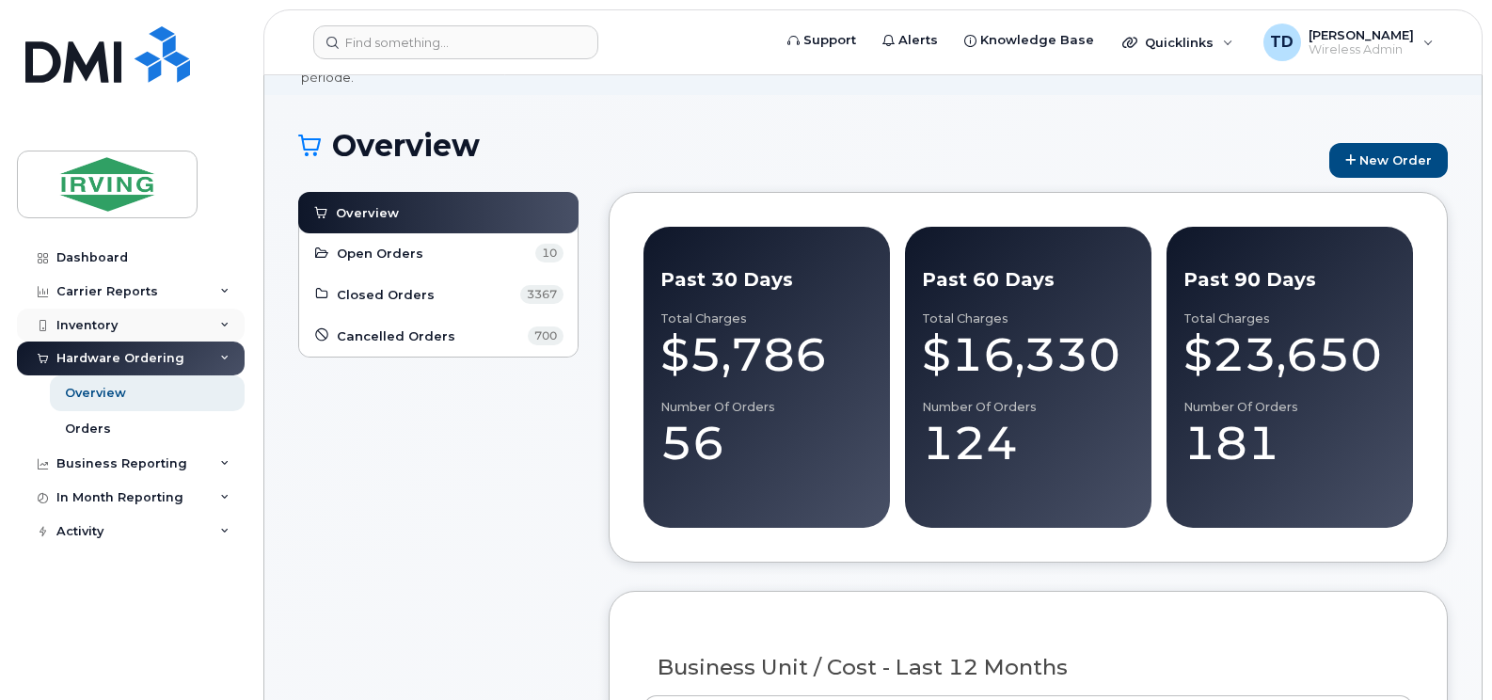
click at [218, 328] on div "Inventory" at bounding box center [131, 326] width 228 height 34
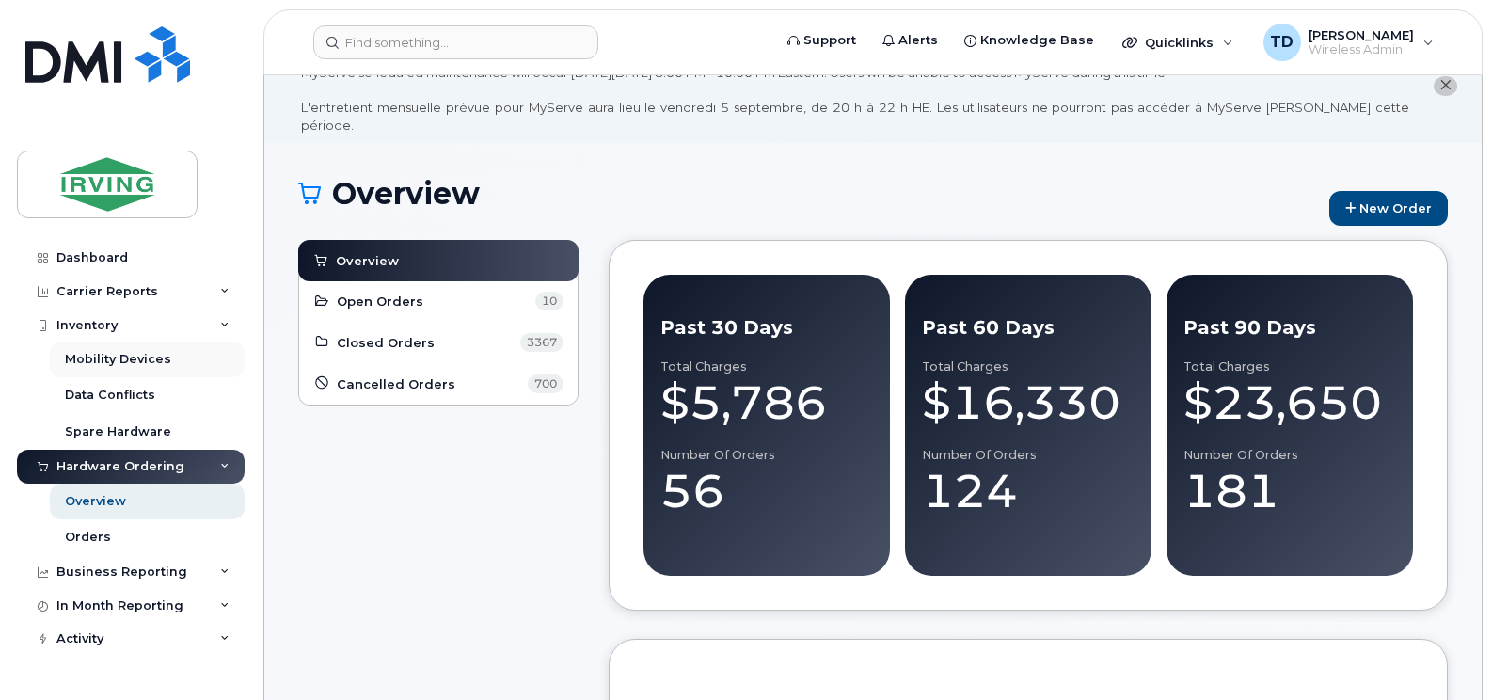
scroll to position [0, 0]
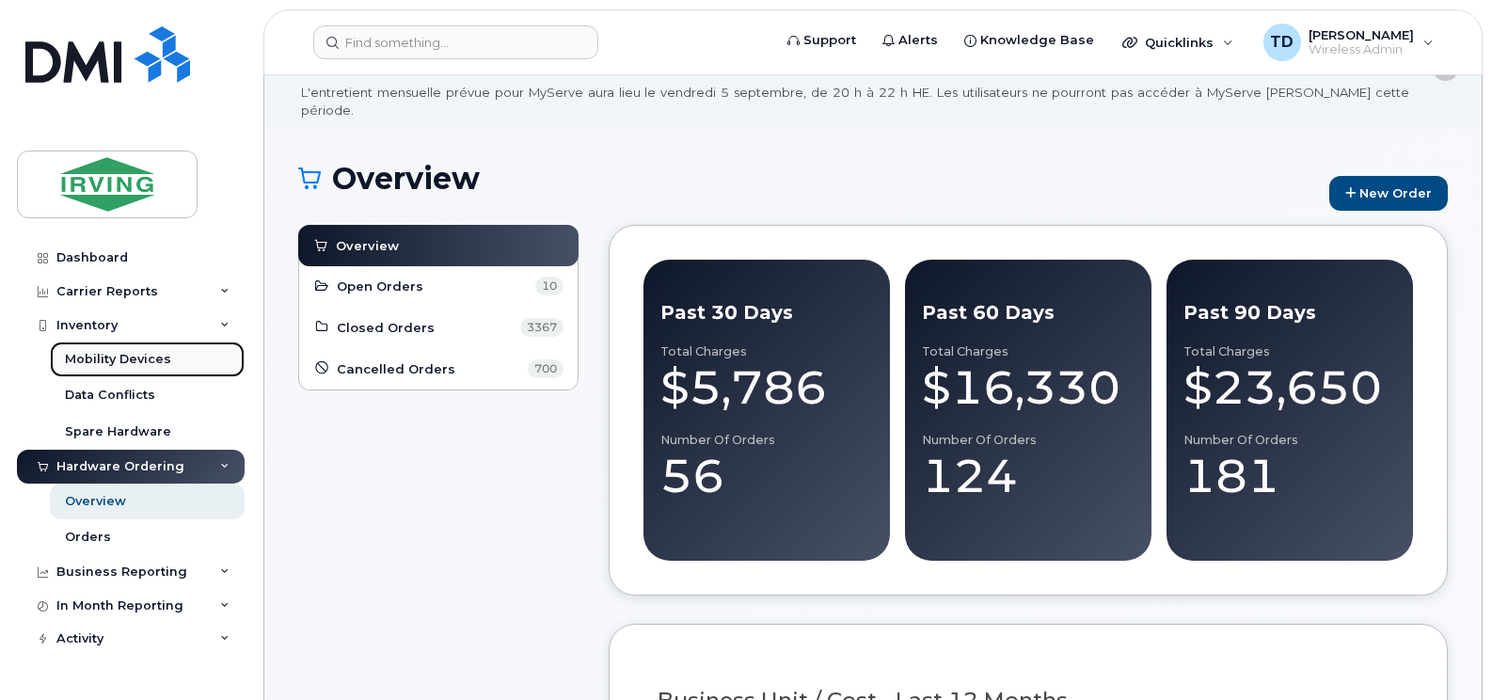
click at [143, 353] on div "Mobility Devices" at bounding box center [118, 359] width 106 height 17
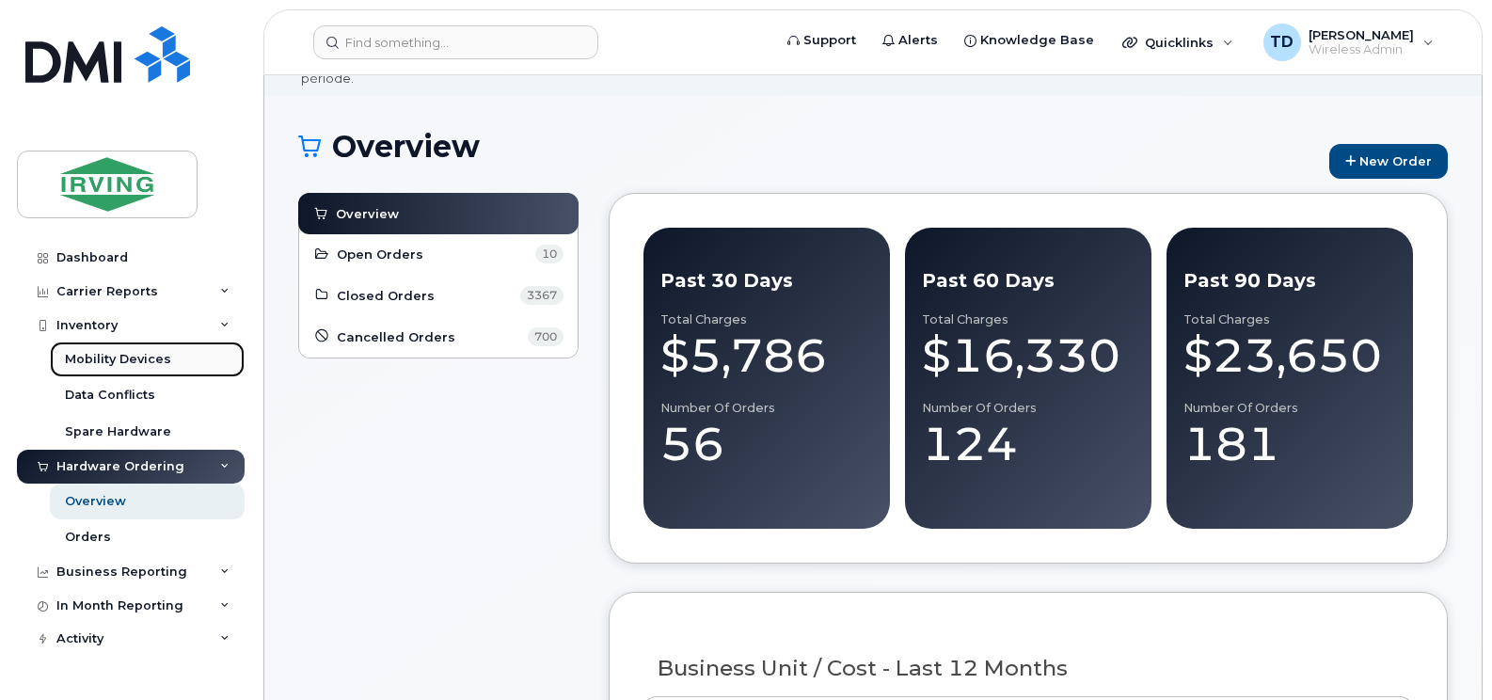
scroll to position [94, 0]
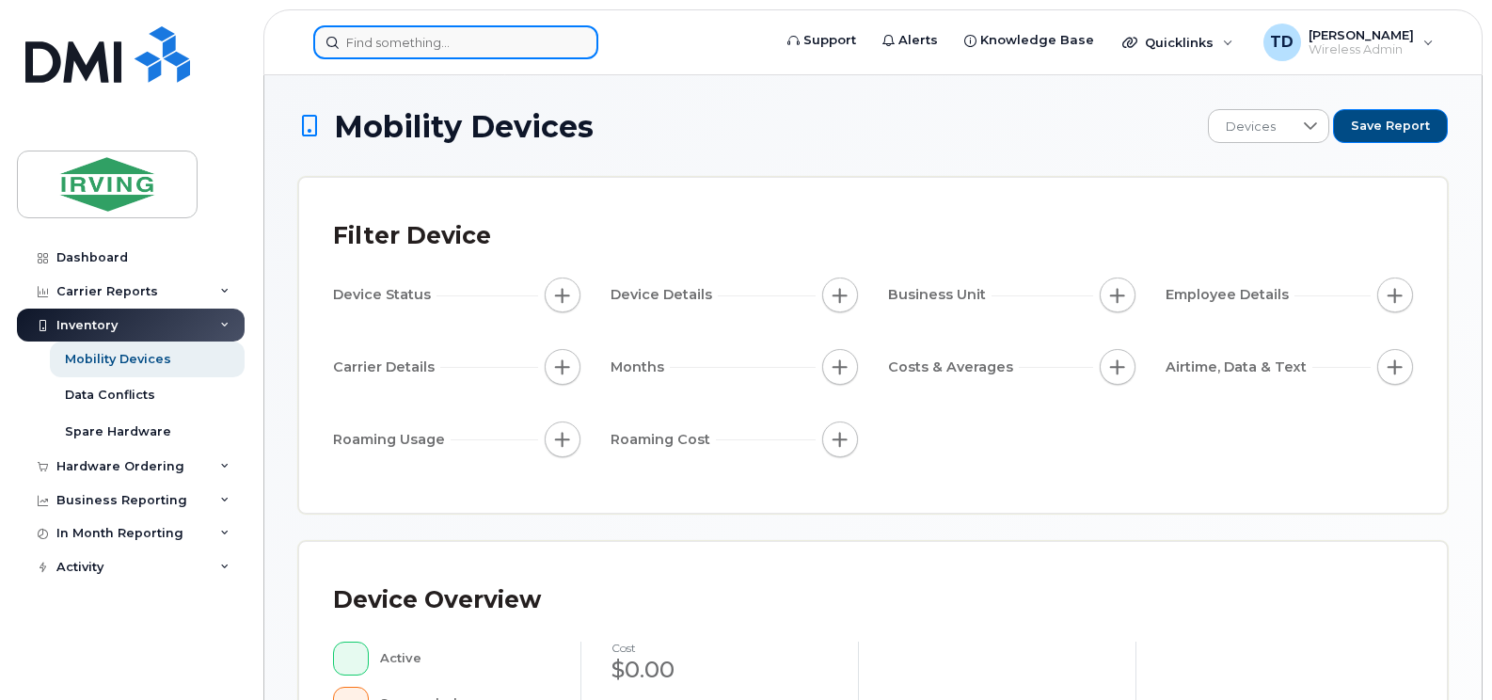
click at [404, 55] on input at bounding box center [455, 42] width 285 height 34
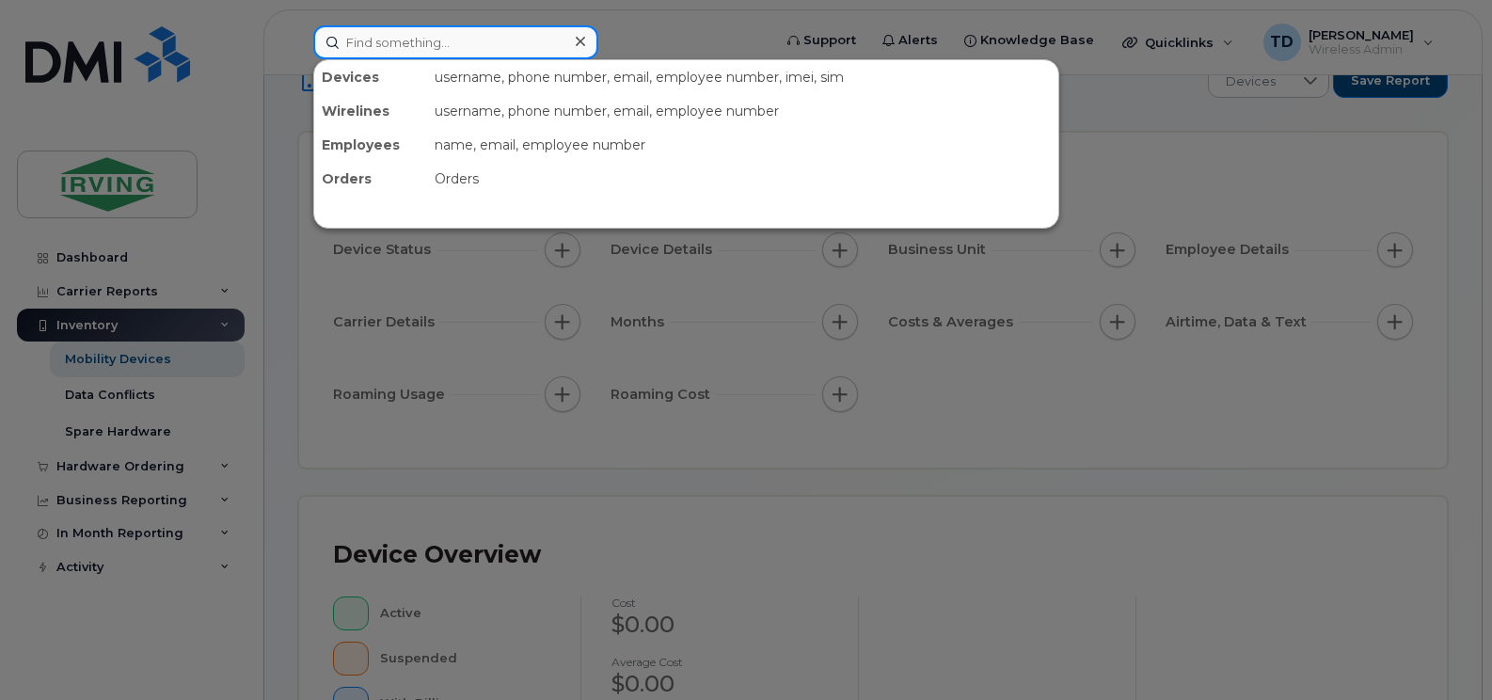
click at [407, 37] on input at bounding box center [455, 42] width 285 height 34
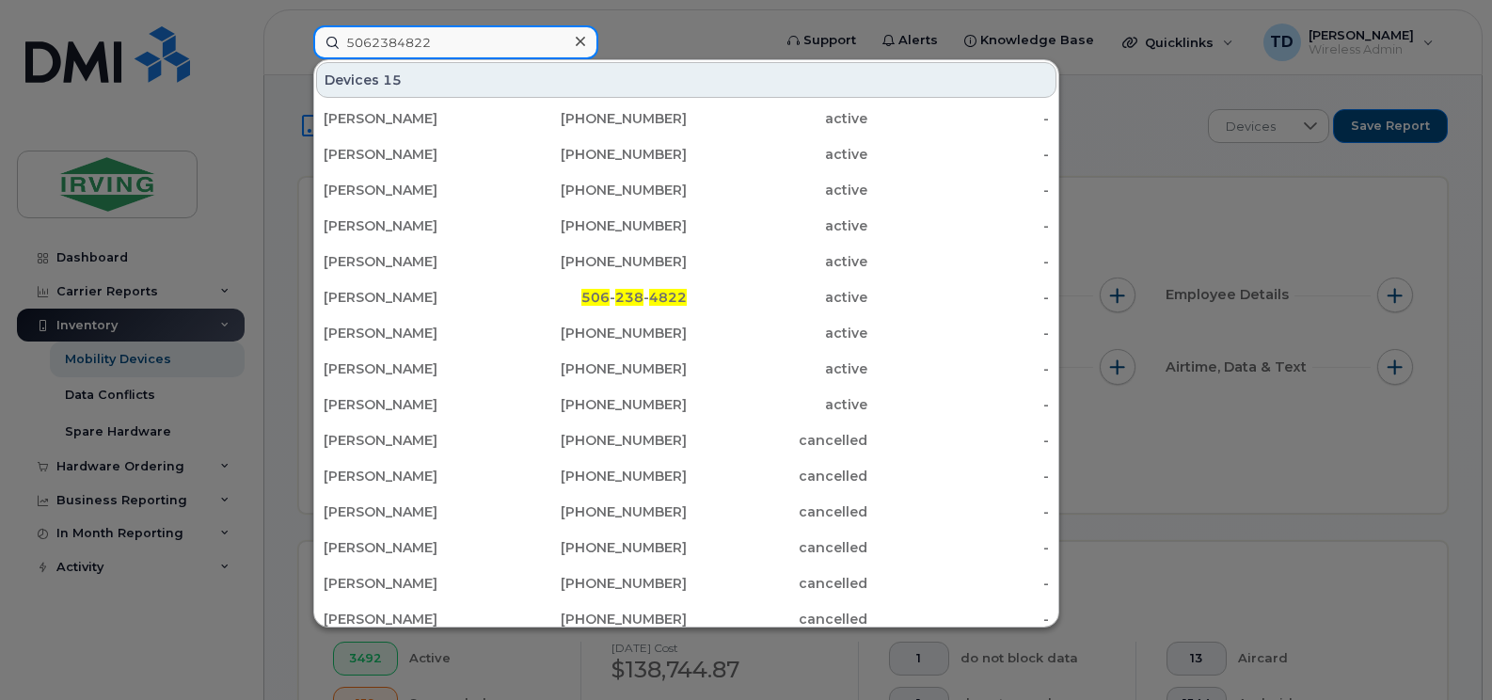
type input "5062384822"
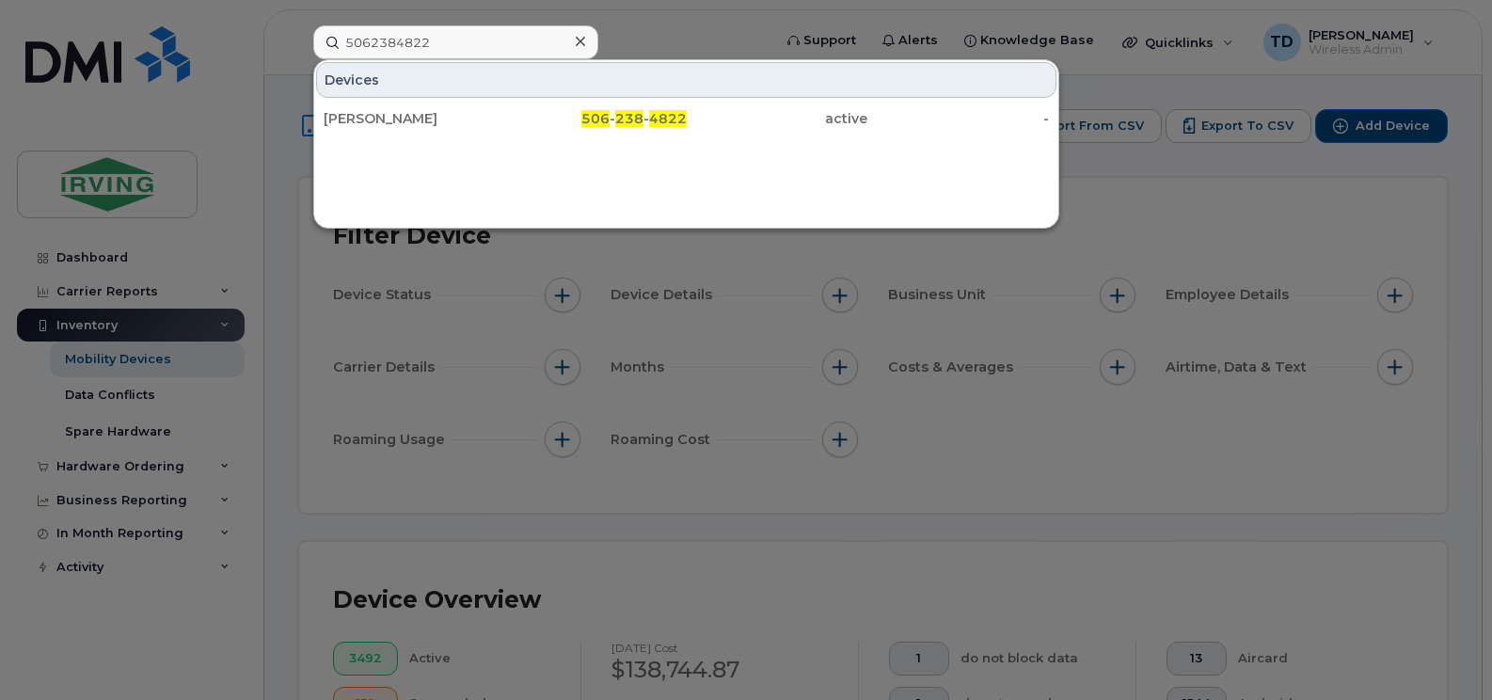
drag, startPoint x: 389, startPoint y: 113, endPoint x: 853, endPoint y: 439, distance: 567.1
click at [389, 113] on div "[PERSON_NAME]" at bounding box center [415, 118] width 182 height 19
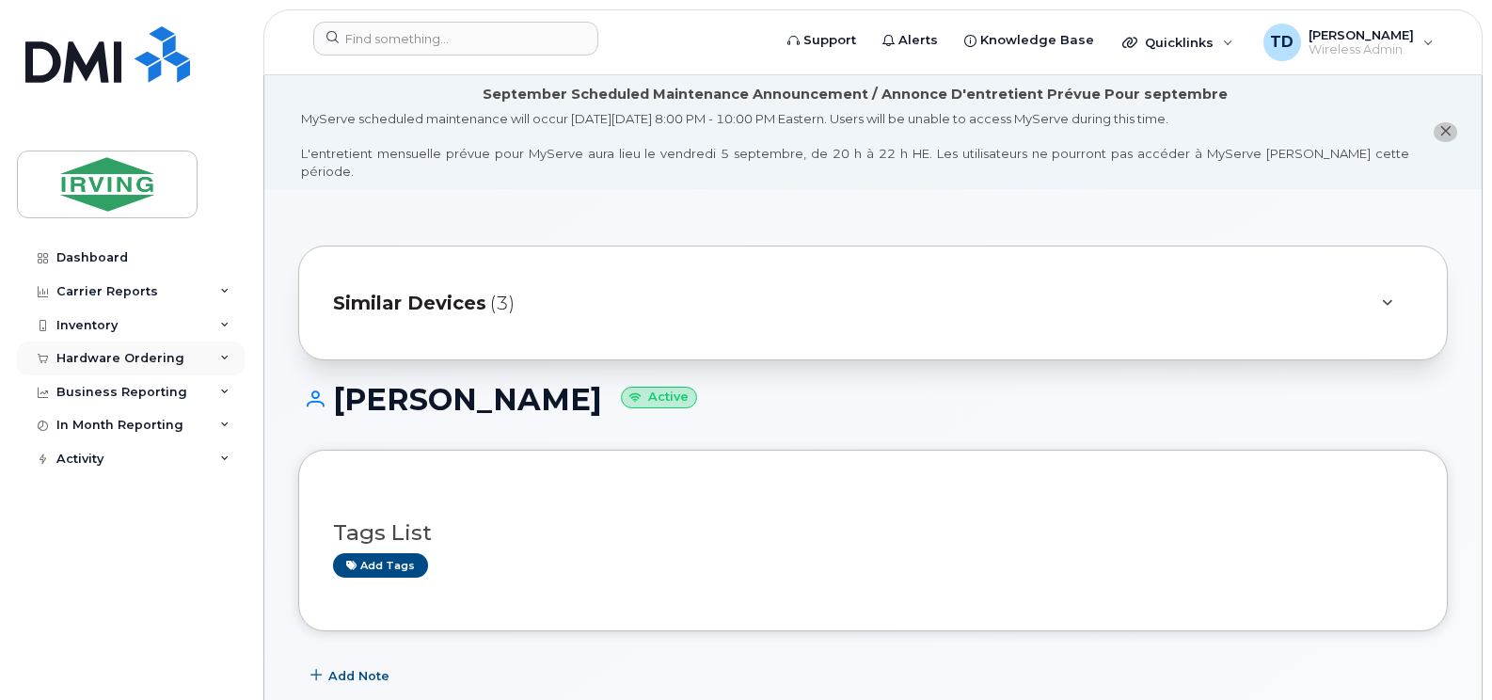
click at [235, 353] on div "Hardware Ordering" at bounding box center [131, 358] width 228 height 34
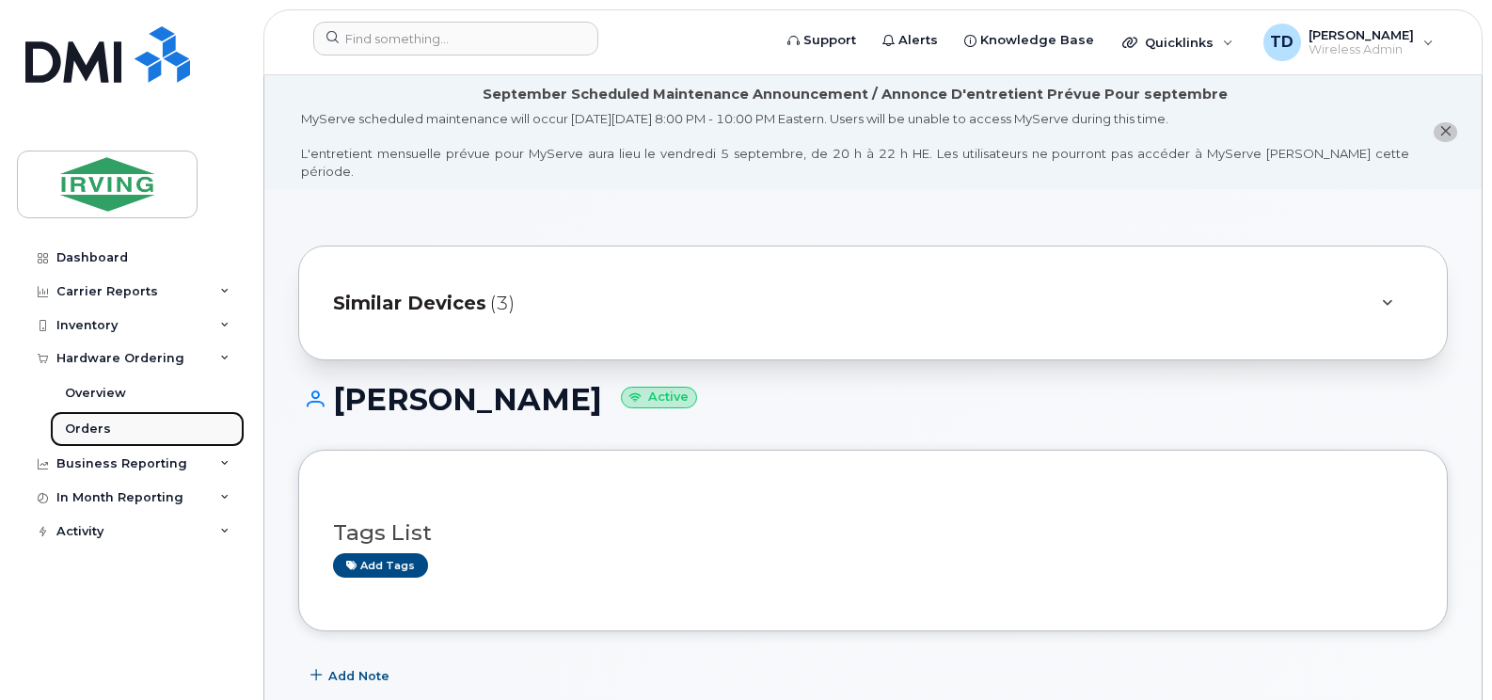
click at [76, 419] on link "Orders" at bounding box center [147, 429] width 195 height 36
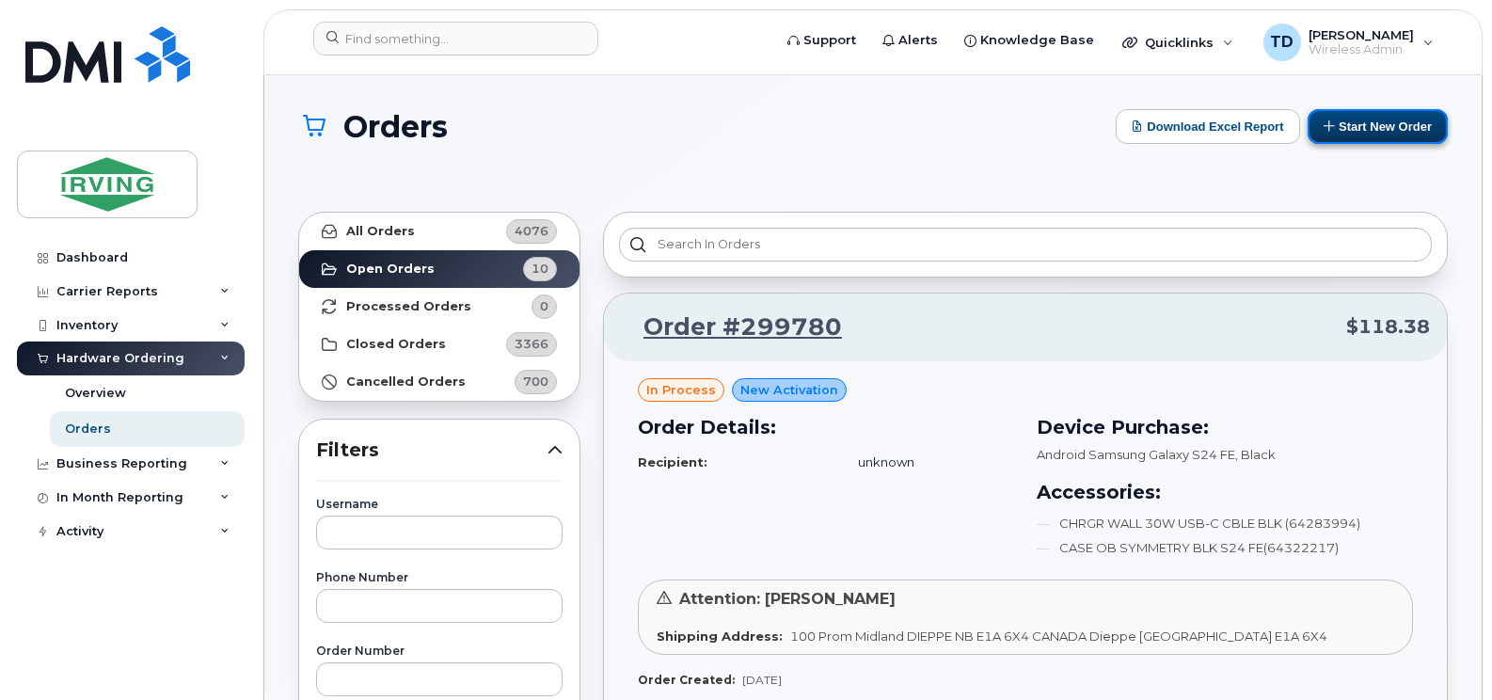
click at [1374, 122] on button "Start New Order" at bounding box center [1377, 126] width 140 height 35
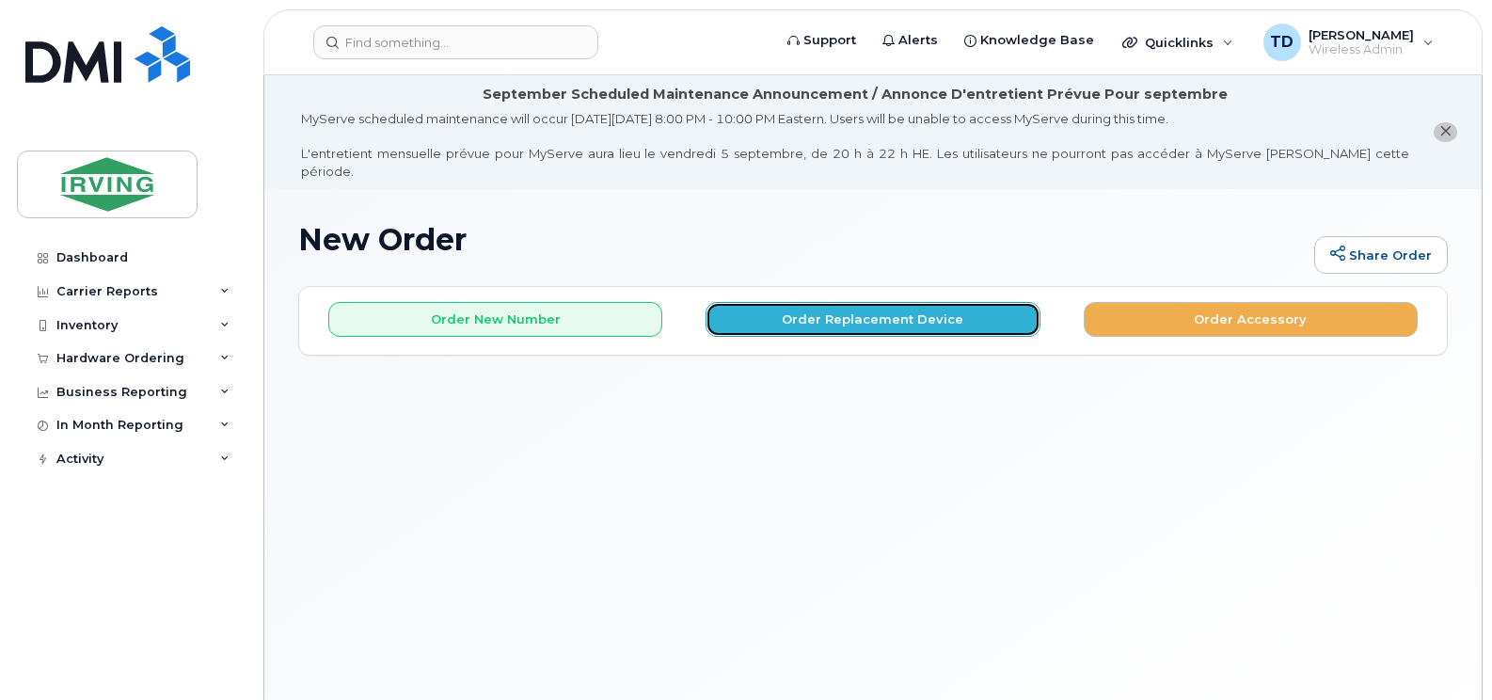
click at [803, 302] on button "Order Replacement Device" at bounding box center [872, 319] width 334 height 35
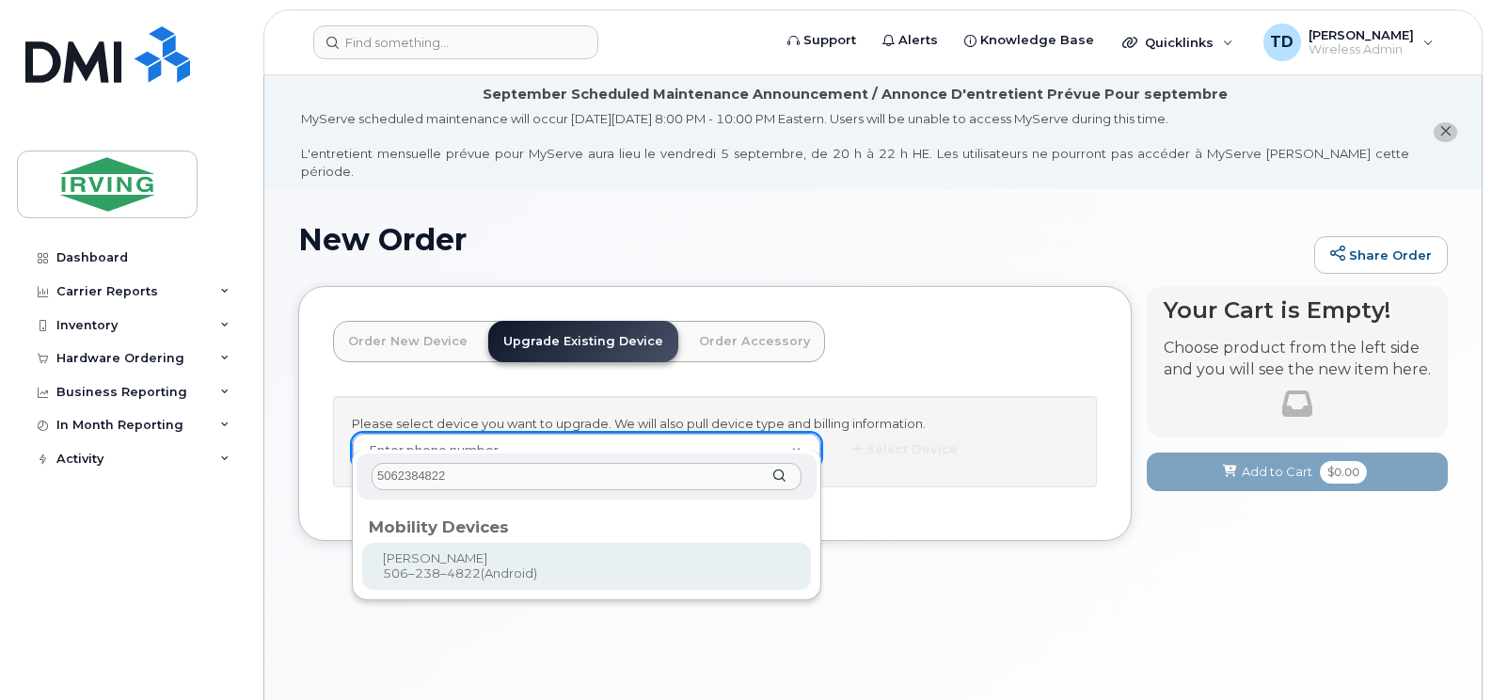
type input "5062384822"
type input "703342"
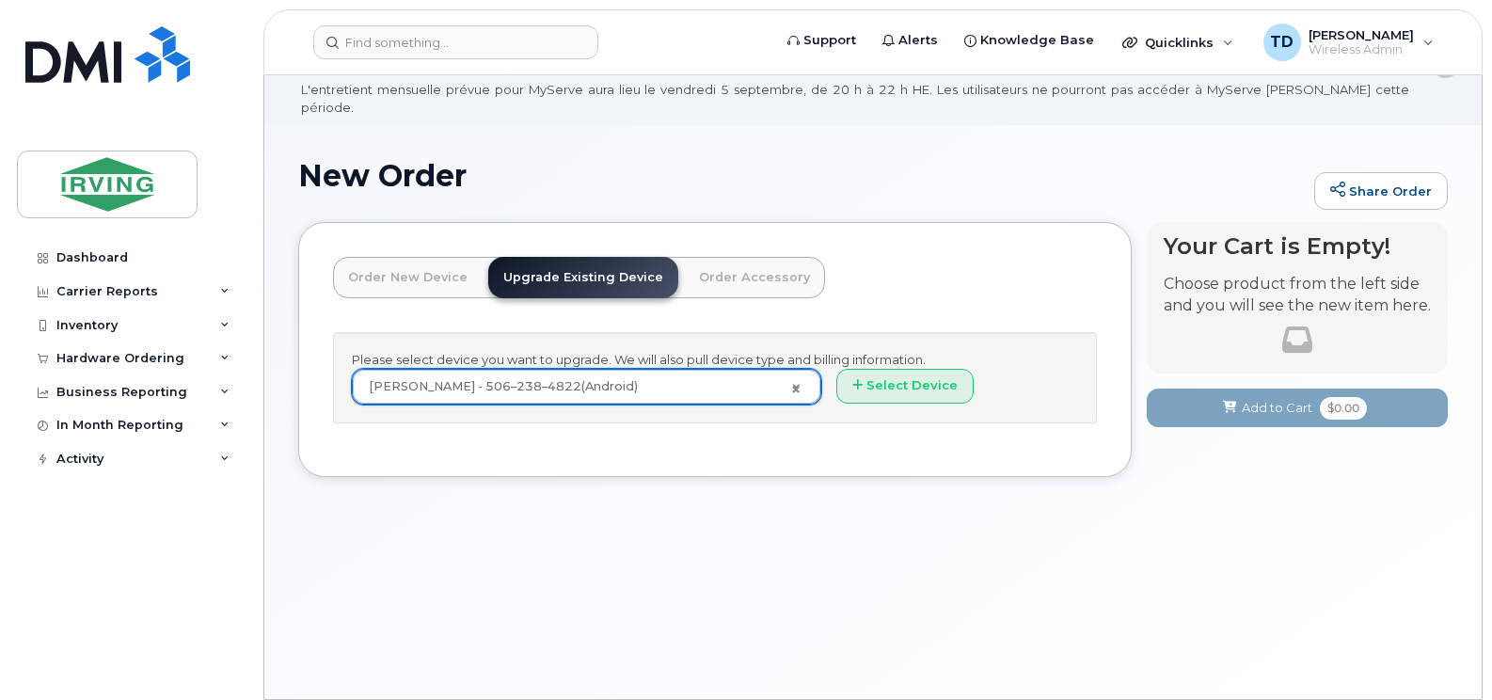
scroll to position [94, 0]
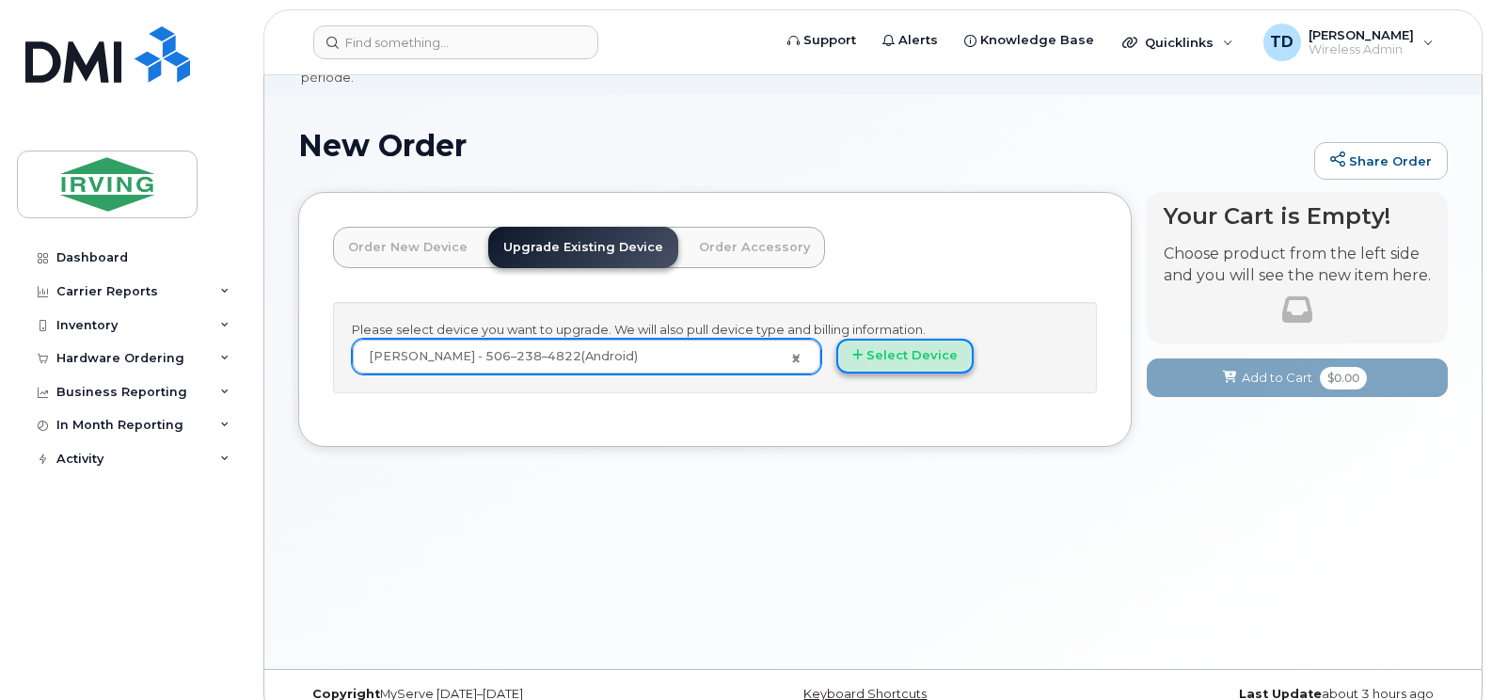
click at [886, 339] on button "Select Device" at bounding box center [904, 356] width 137 height 35
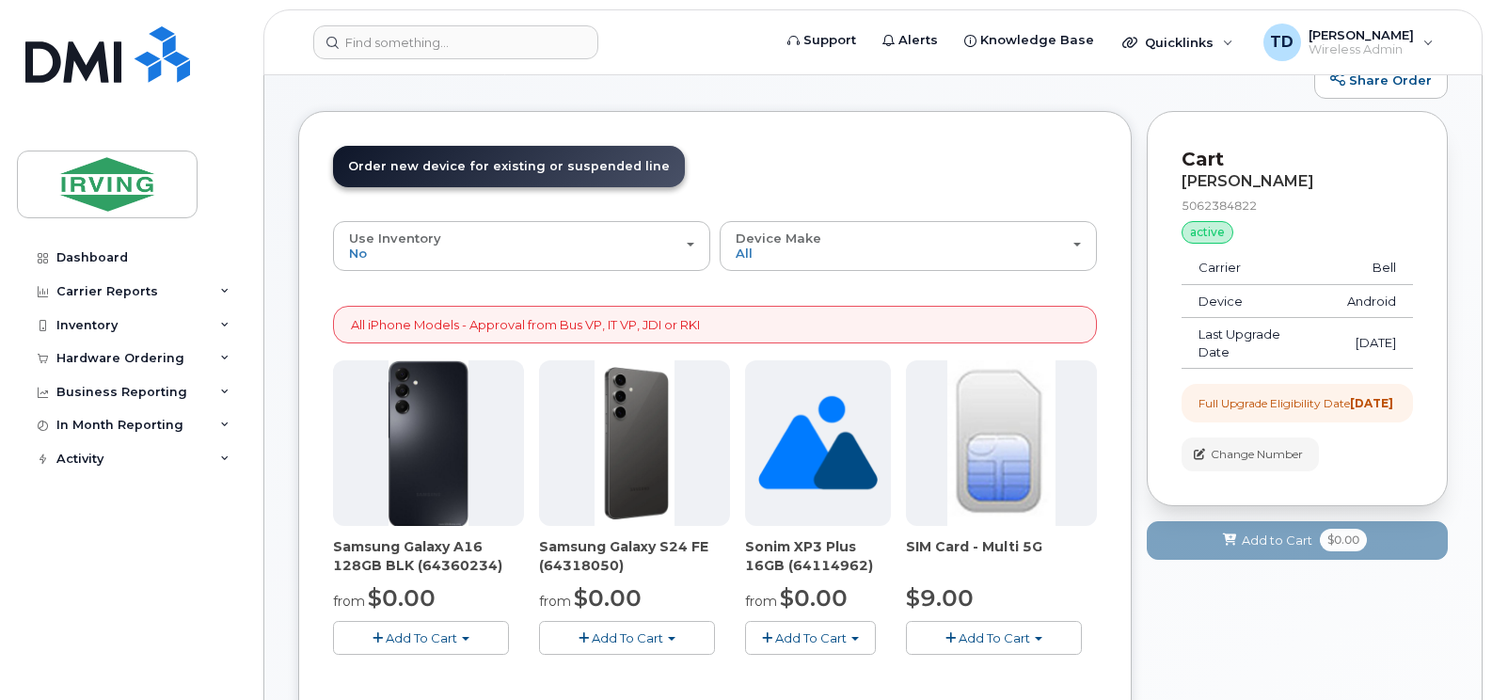
scroll to position [282, 0]
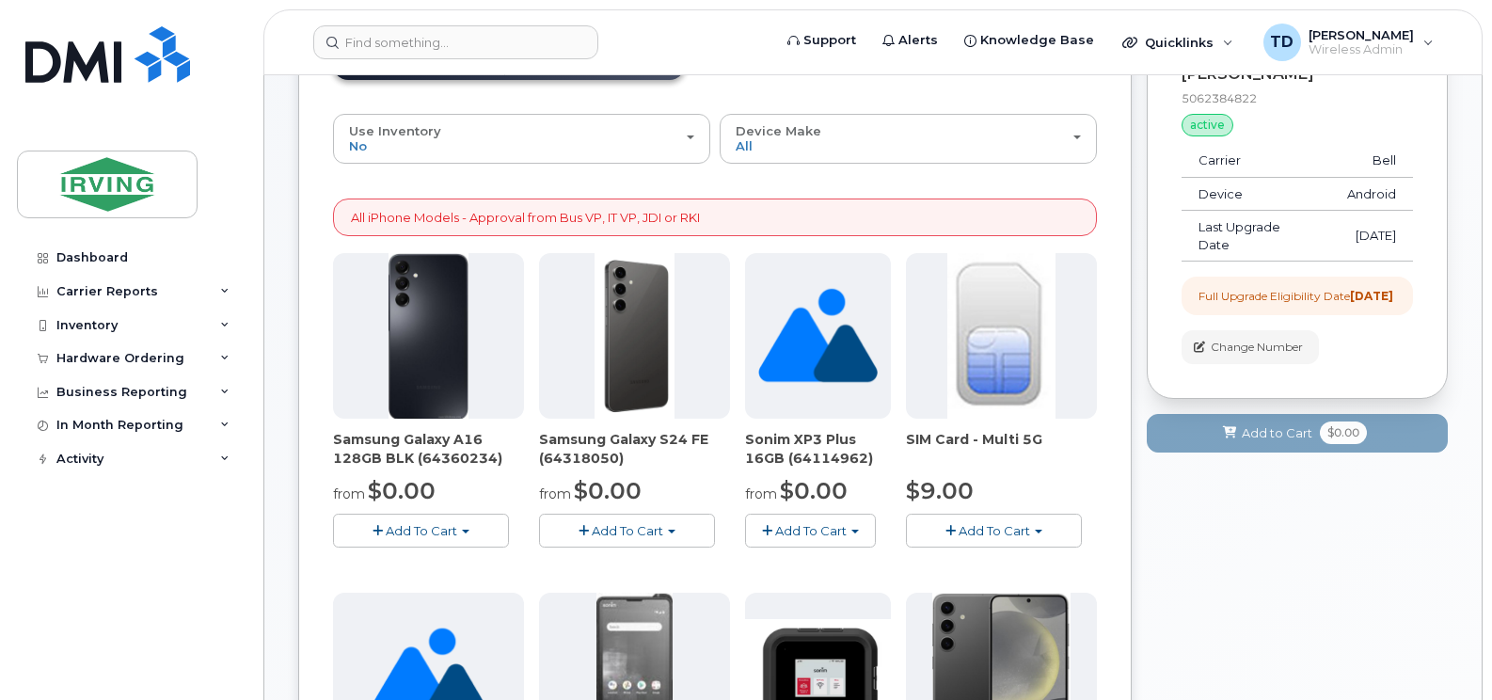
click at [615, 523] on span "Add To Cart" at bounding box center [627, 530] width 71 height 15
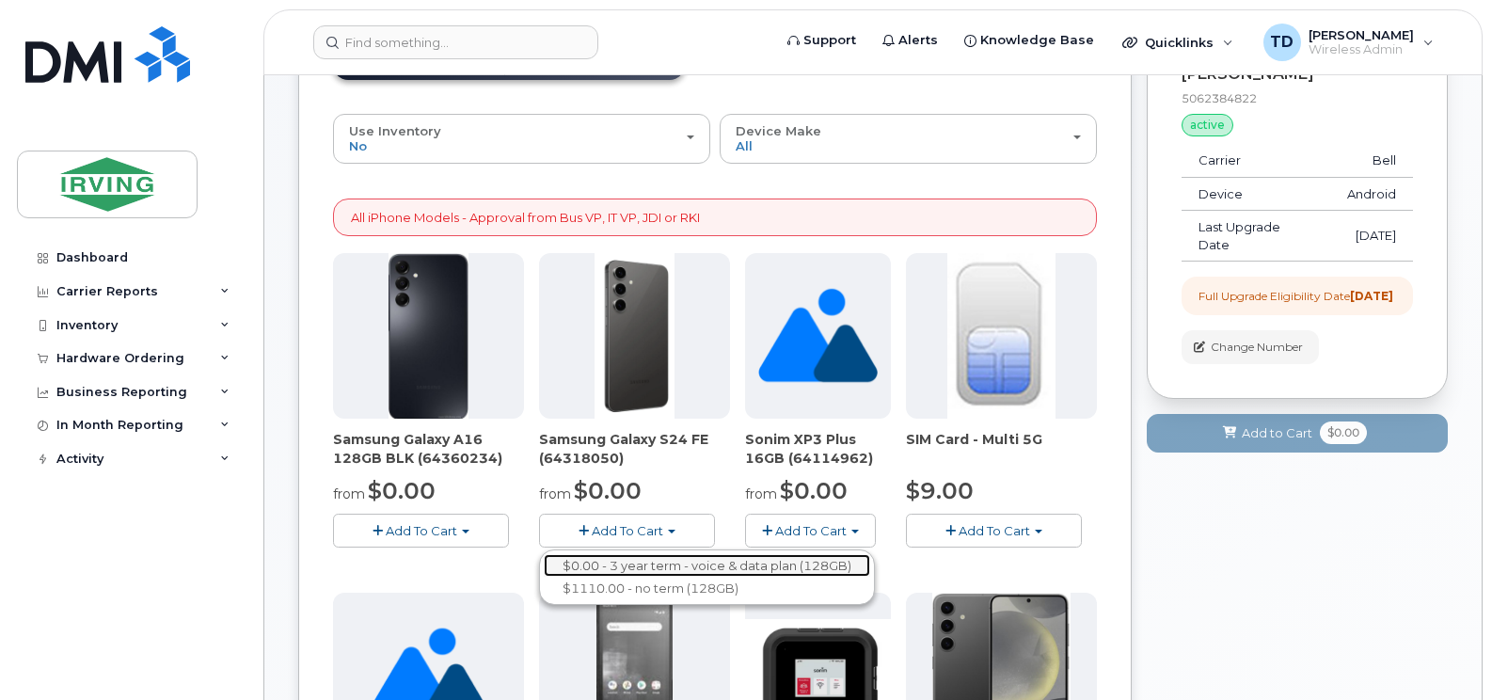
click at [747, 554] on link "$0.00 - 3 year term - voice & data plan (128GB)" at bounding box center [707, 566] width 326 height 24
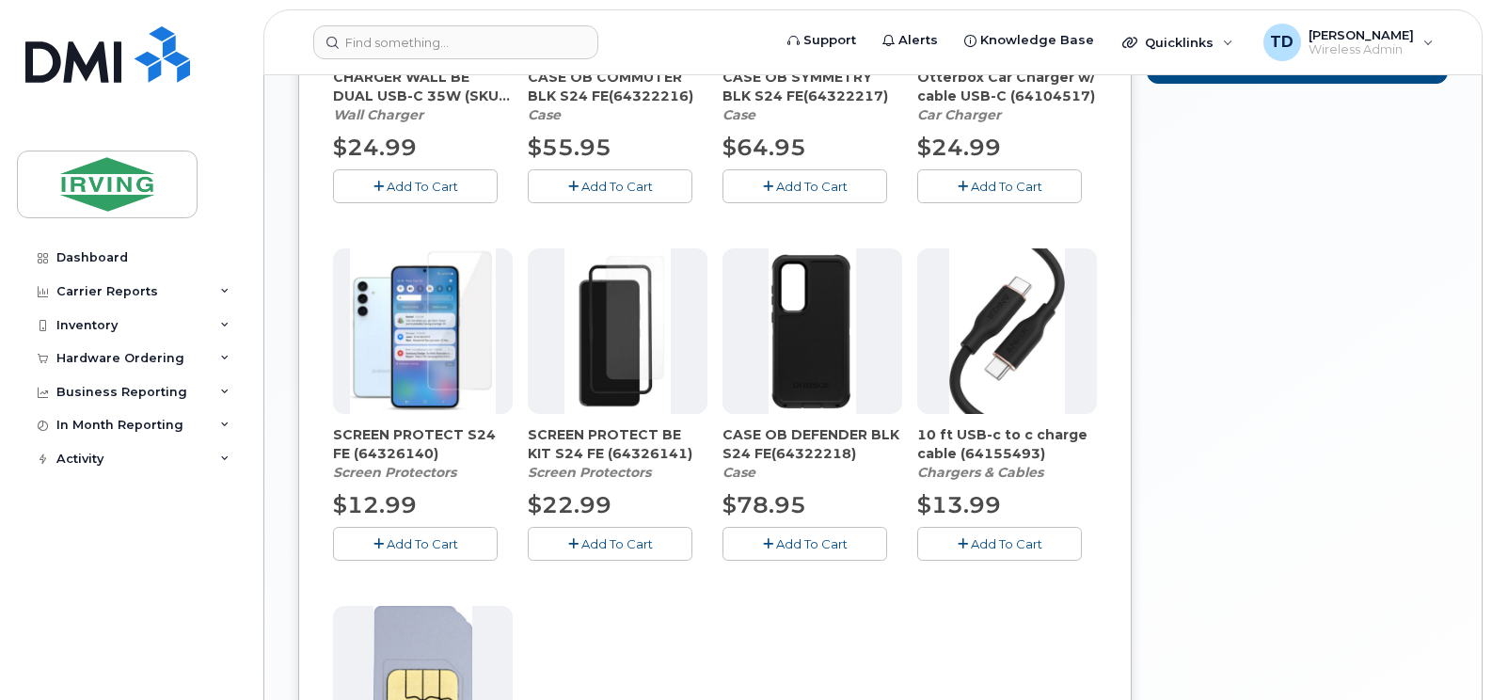
scroll to position [1035, 0]
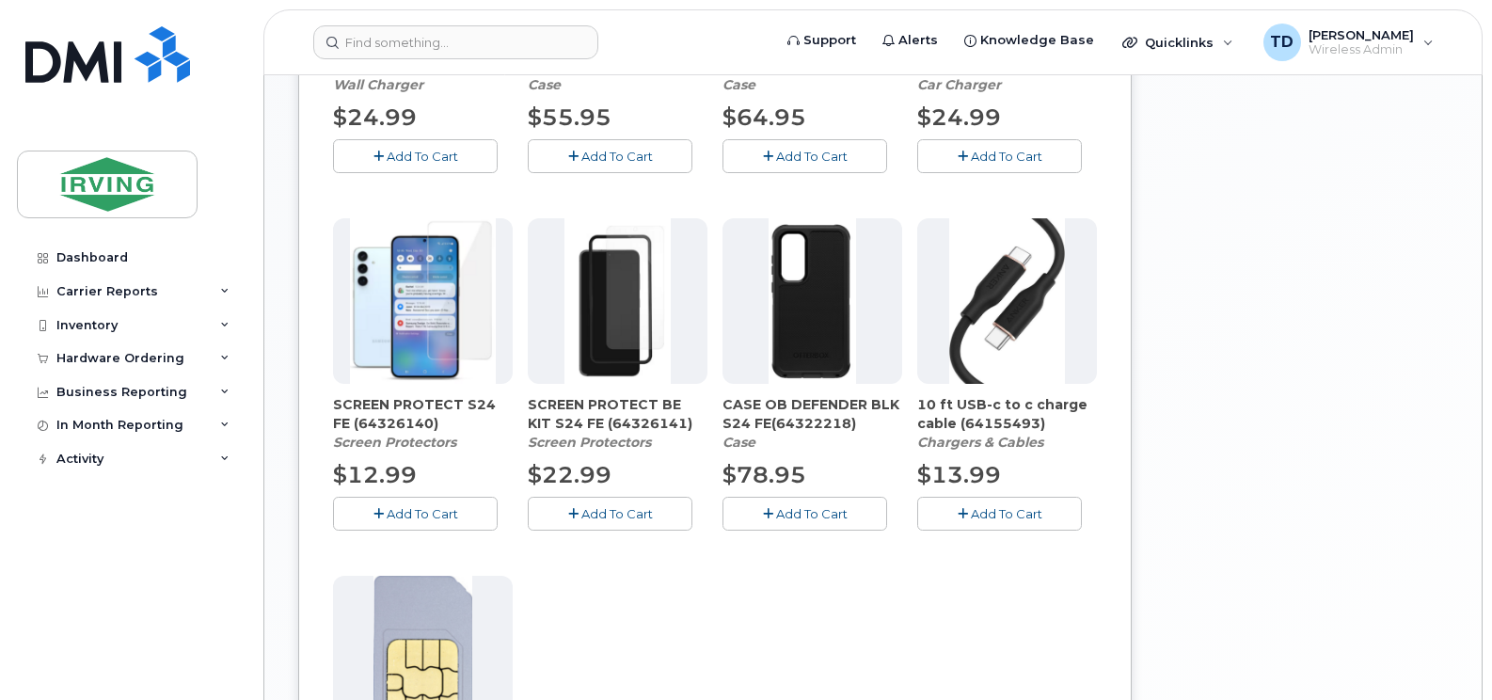
click at [421, 506] on span "Add To Cart" at bounding box center [422, 513] width 71 height 15
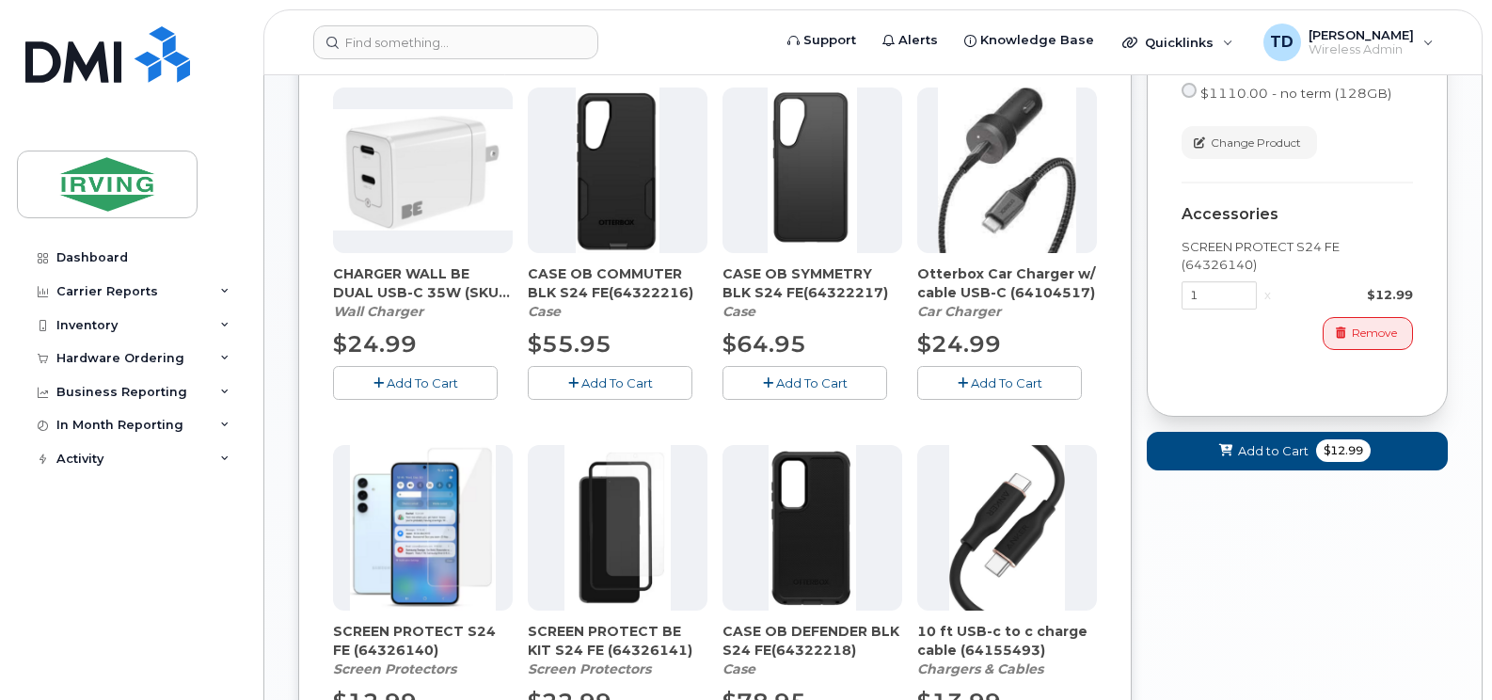
scroll to position [752, 0]
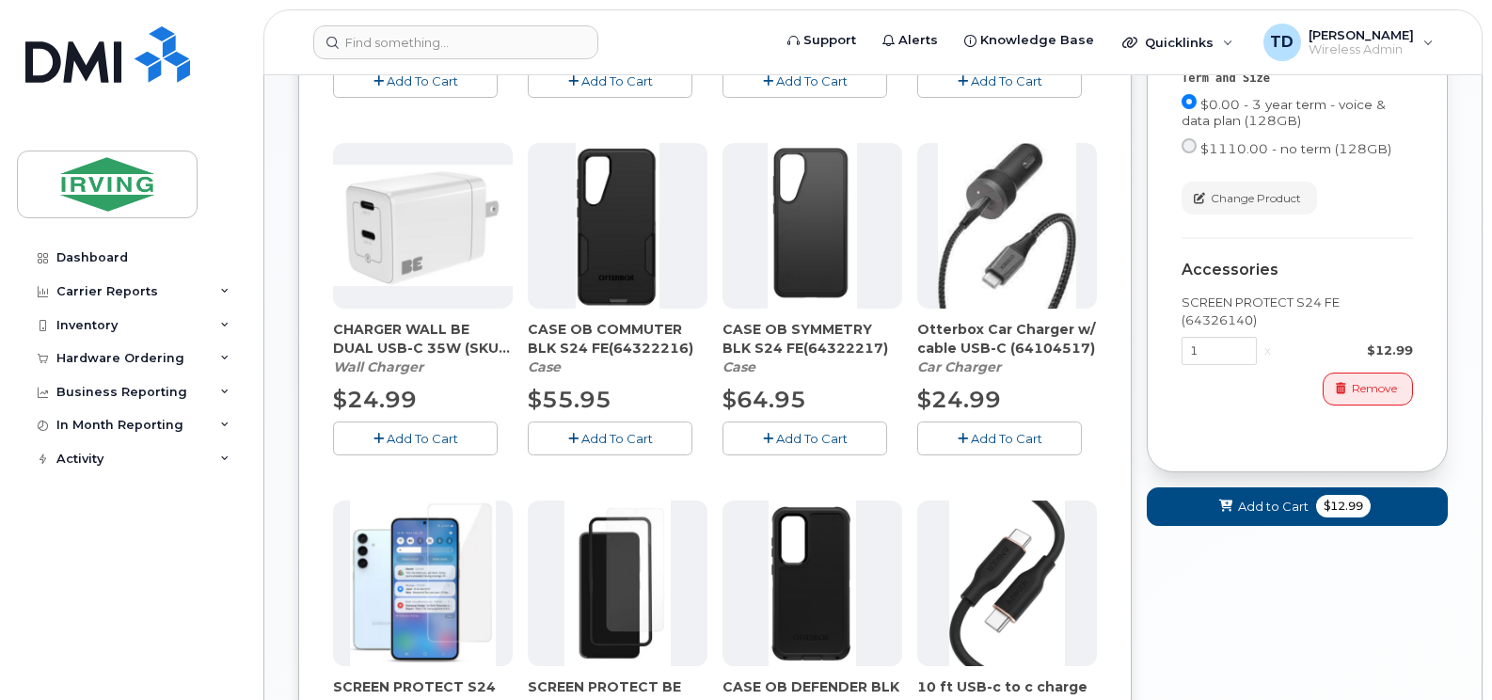
click at [416, 431] on span "Add To Cart" at bounding box center [422, 438] width 71 height 15
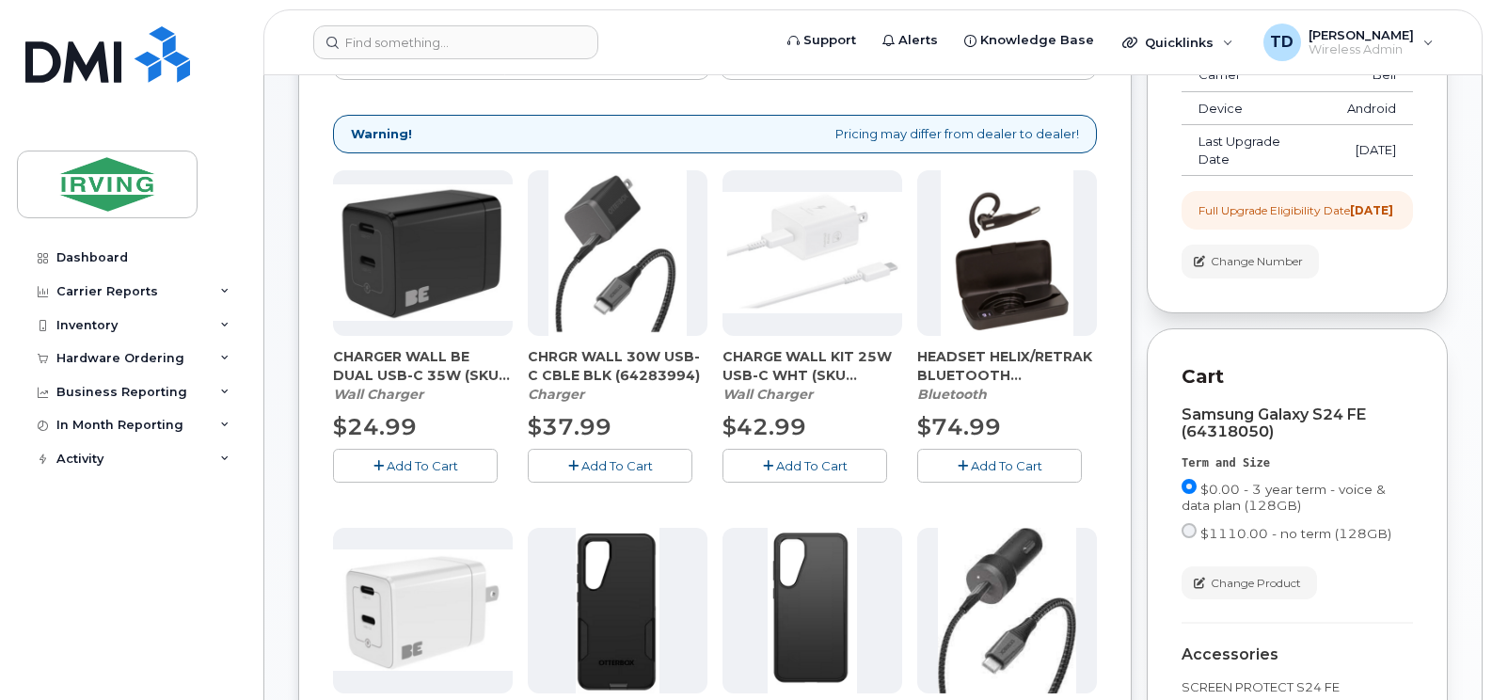
scroll to position [543, 0]
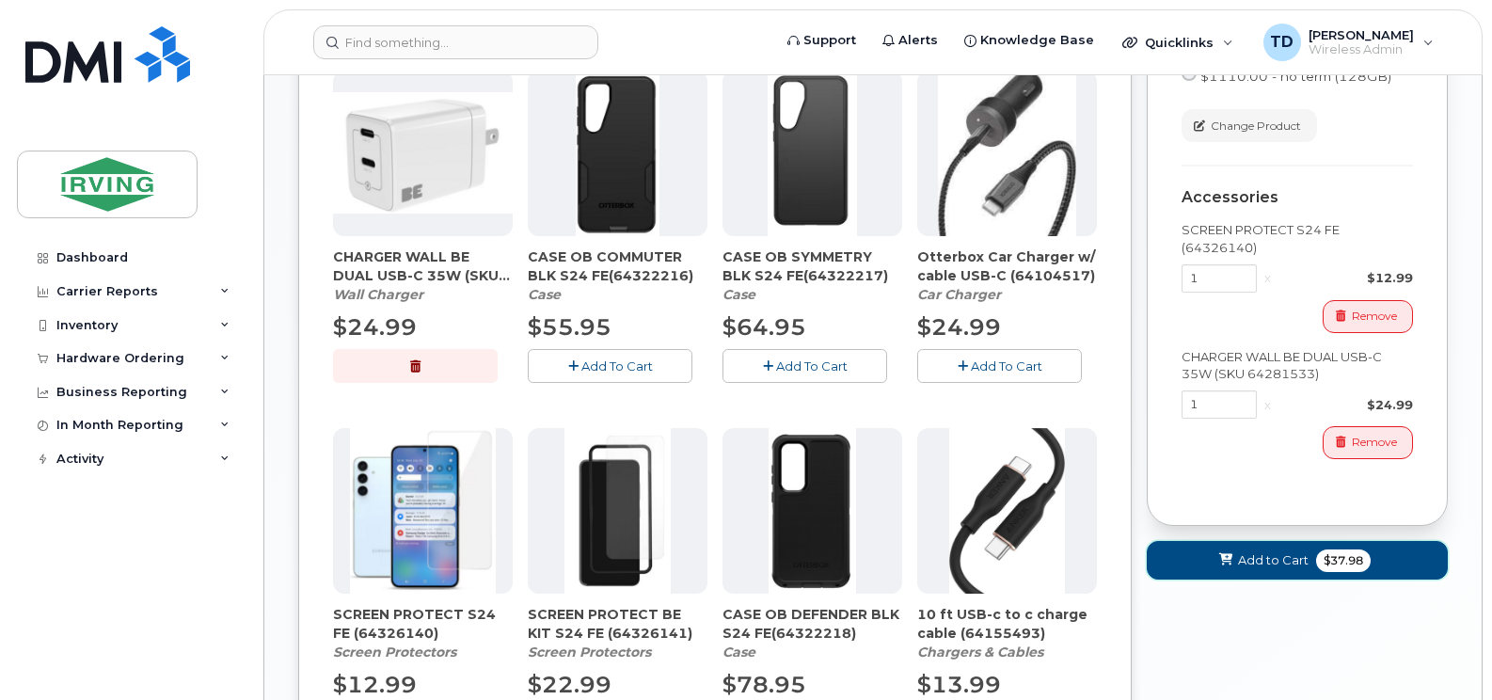
click at [1277, 556] on span "Add to Cart" at bounding box center [1273, 560] width 71 height 18
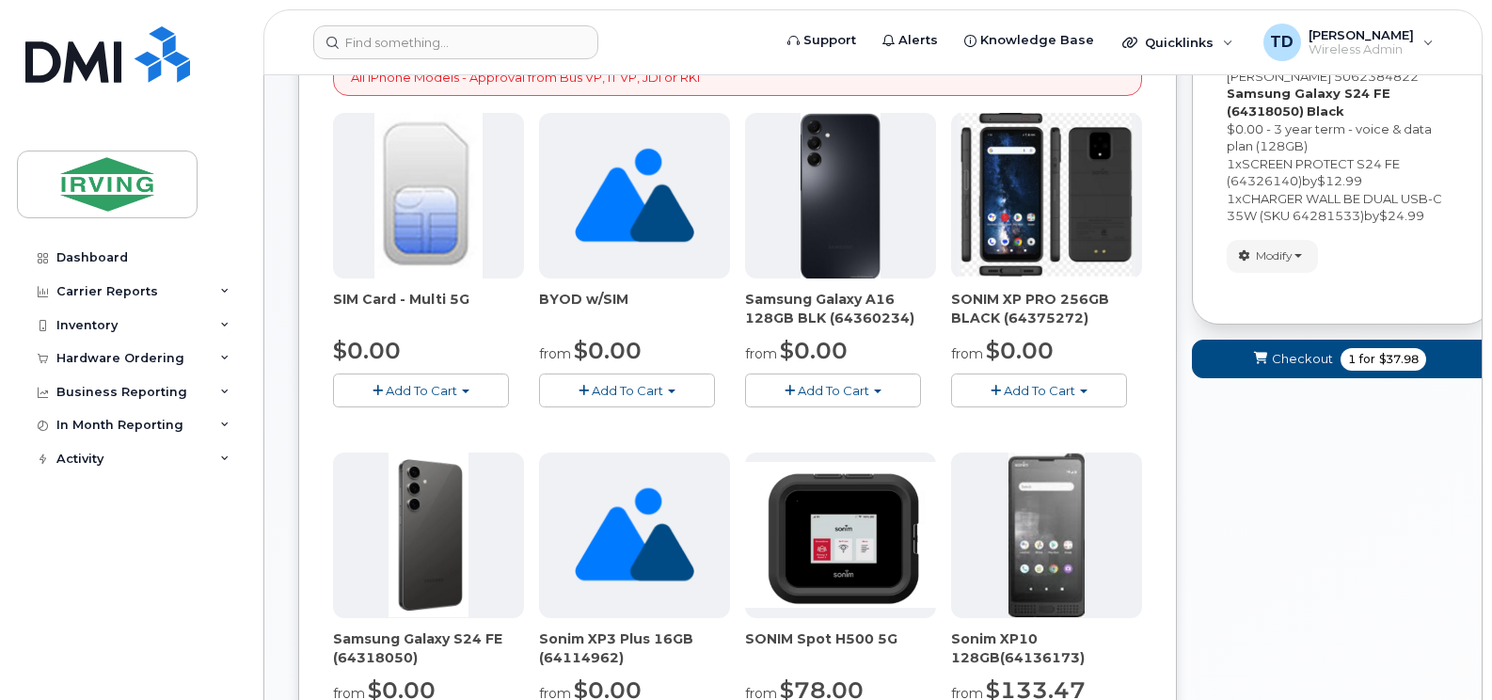
scroll to position [435, 0]
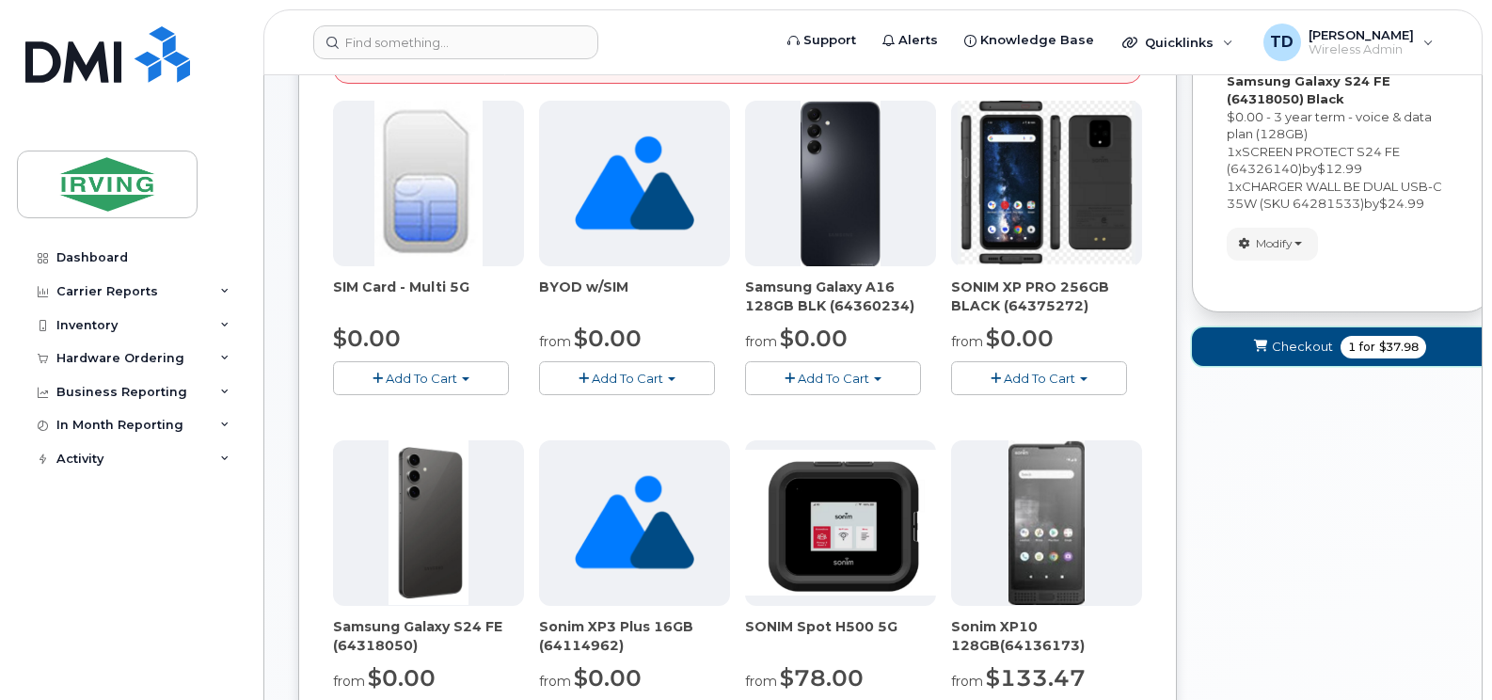
click at [1306, 338] on span "Checkout" at bounding box center [1302, 347] width 61 height 18
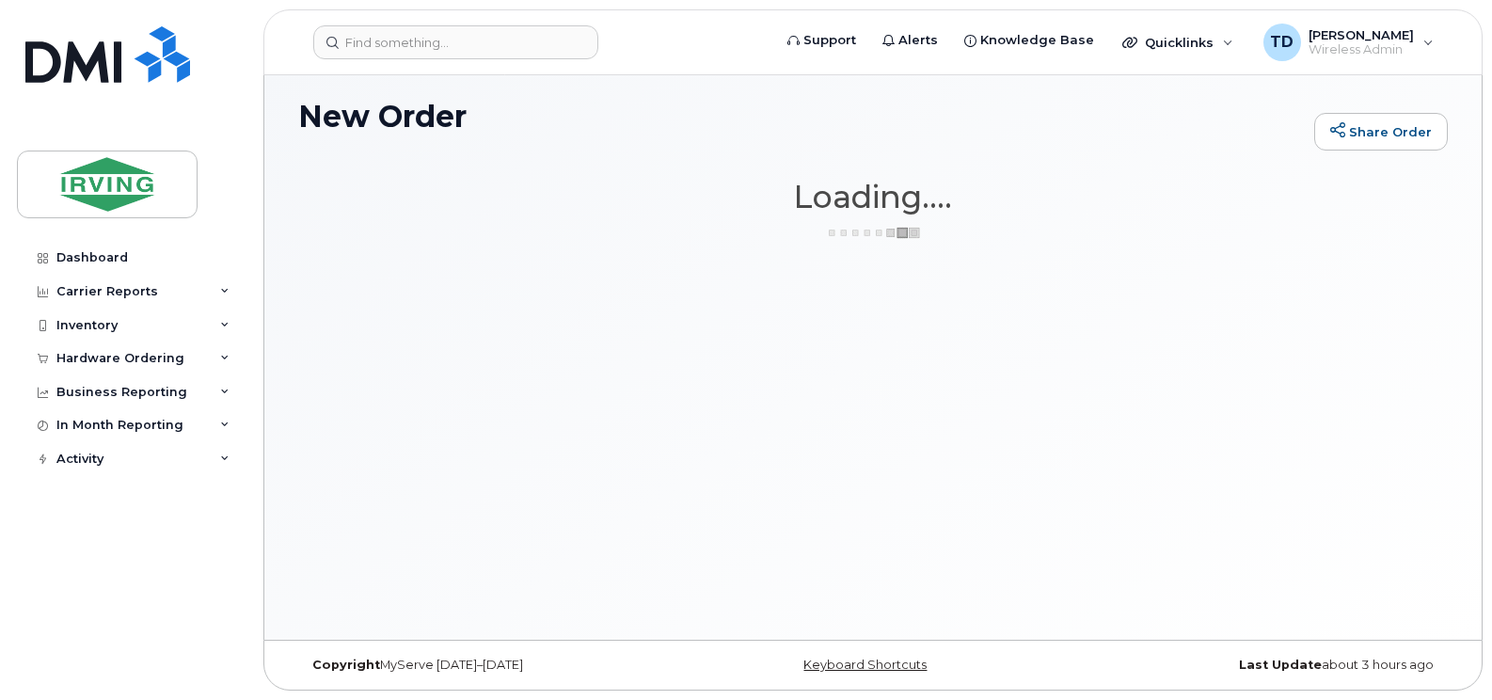
scroll to position [106, 0]
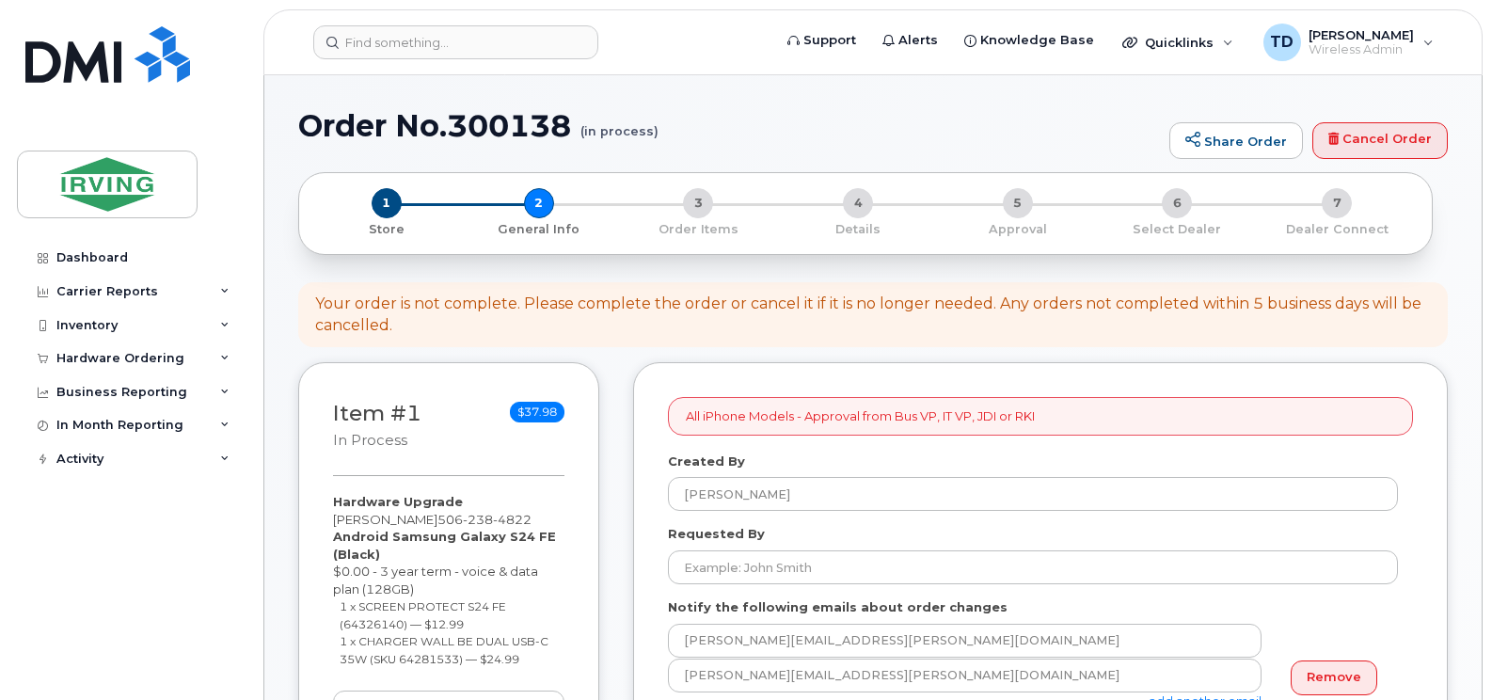
select select
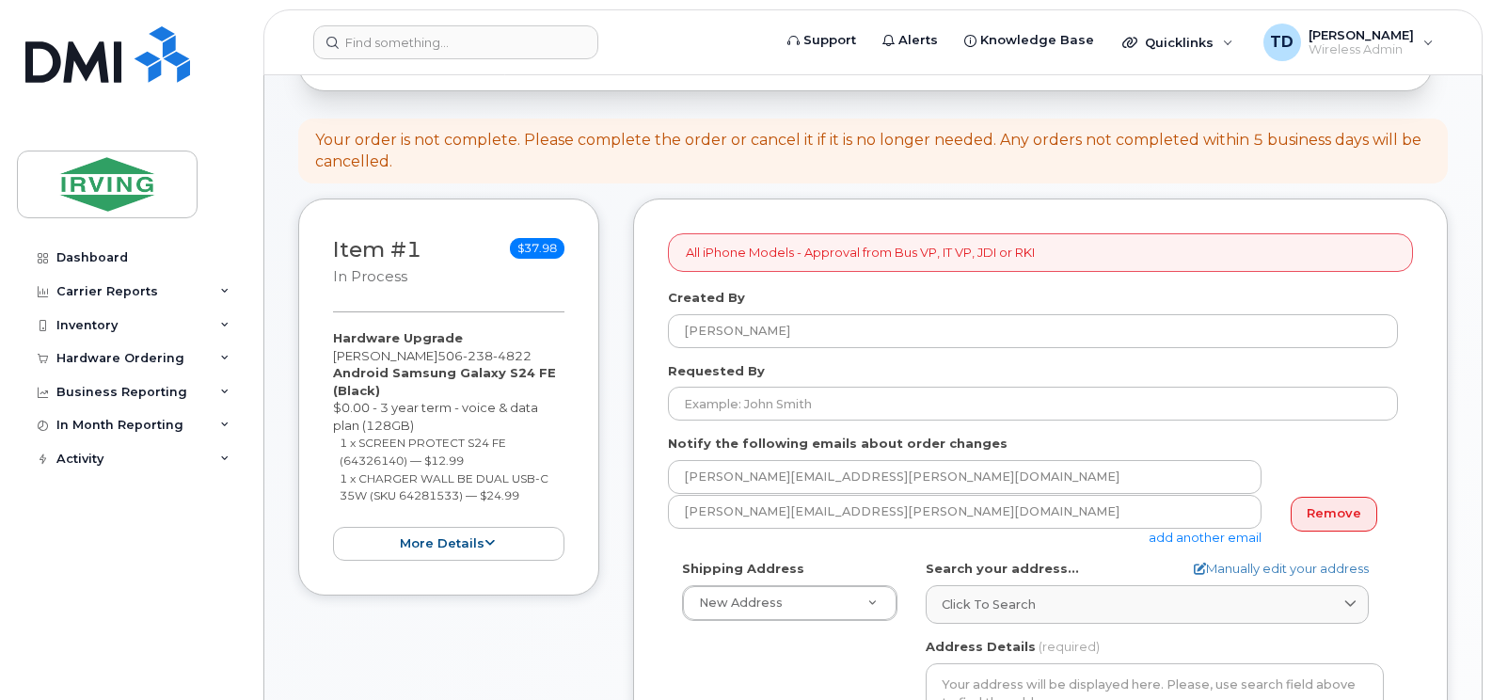
scroll to position [282, 0]
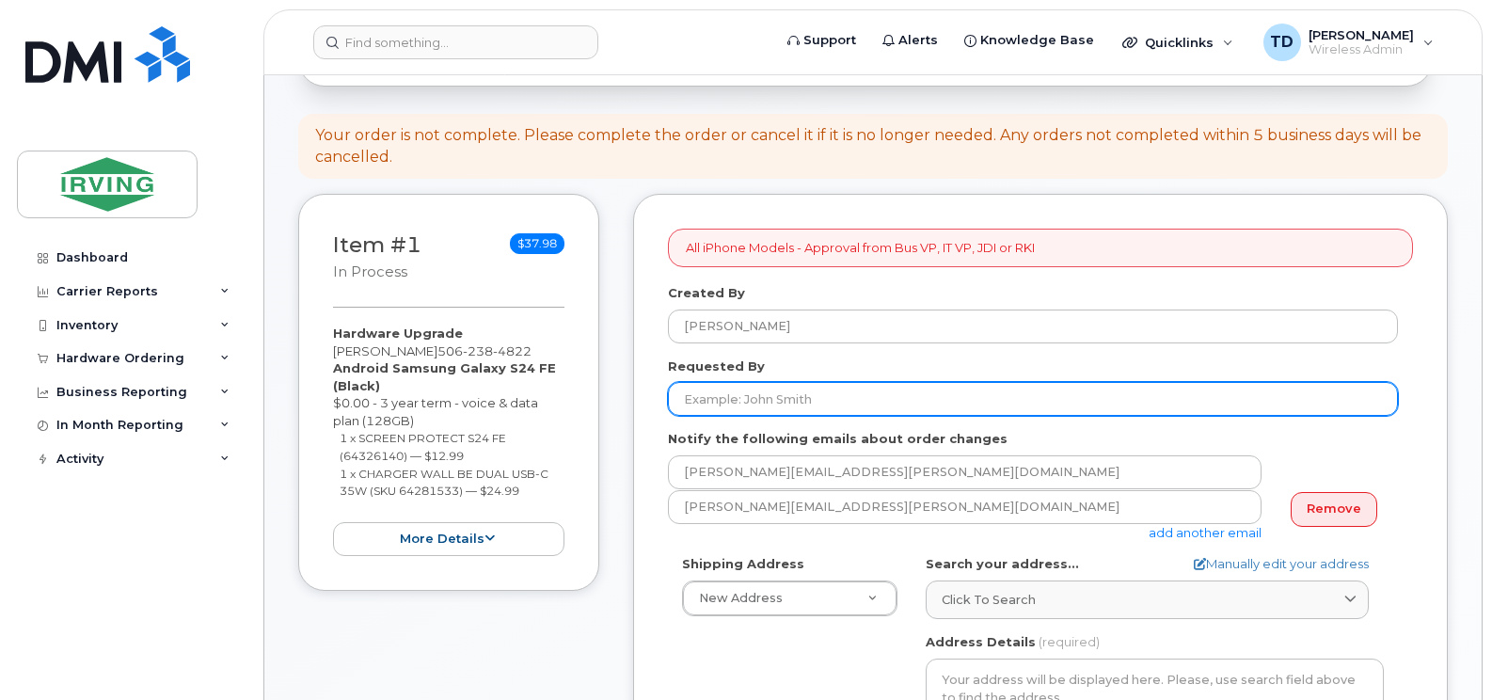
click at [789, 382] on input "Requested By" at bounding box center [1033, 399] width 730 height 34
type input "[PERSON_NAME]"
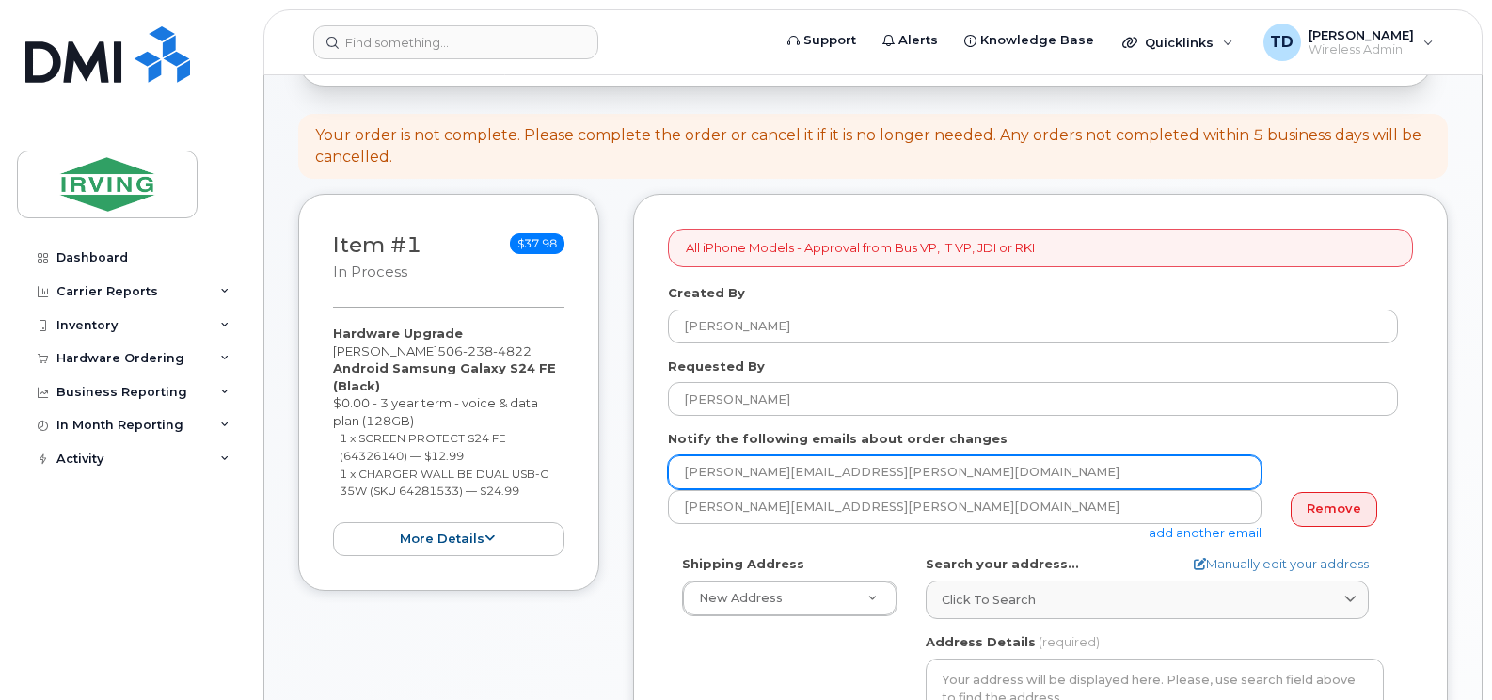
click at [1080, 456] on input "[PERSON_NAME][EMAIL_ADDRESS][PERSON_NAME][DOMAIN_NAME]" at bounding box center [965, 472] width 594 height 34
type input "s"
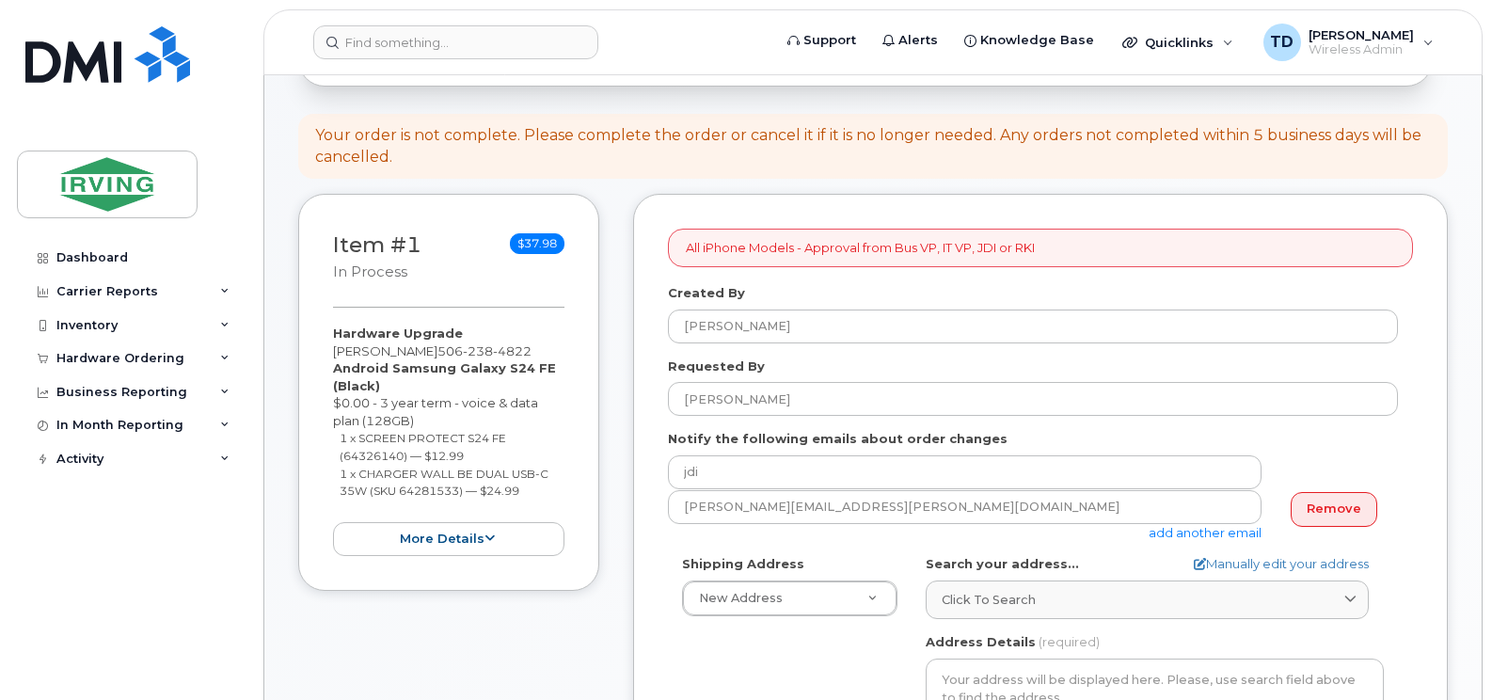
click at [689, 516] on div "[PERSON_NAME][EMAIL_ADDRESS][PERSON_NAME][DOMAIN_NAME] add another email" at bounding box center [972, 516] width 609 height 52
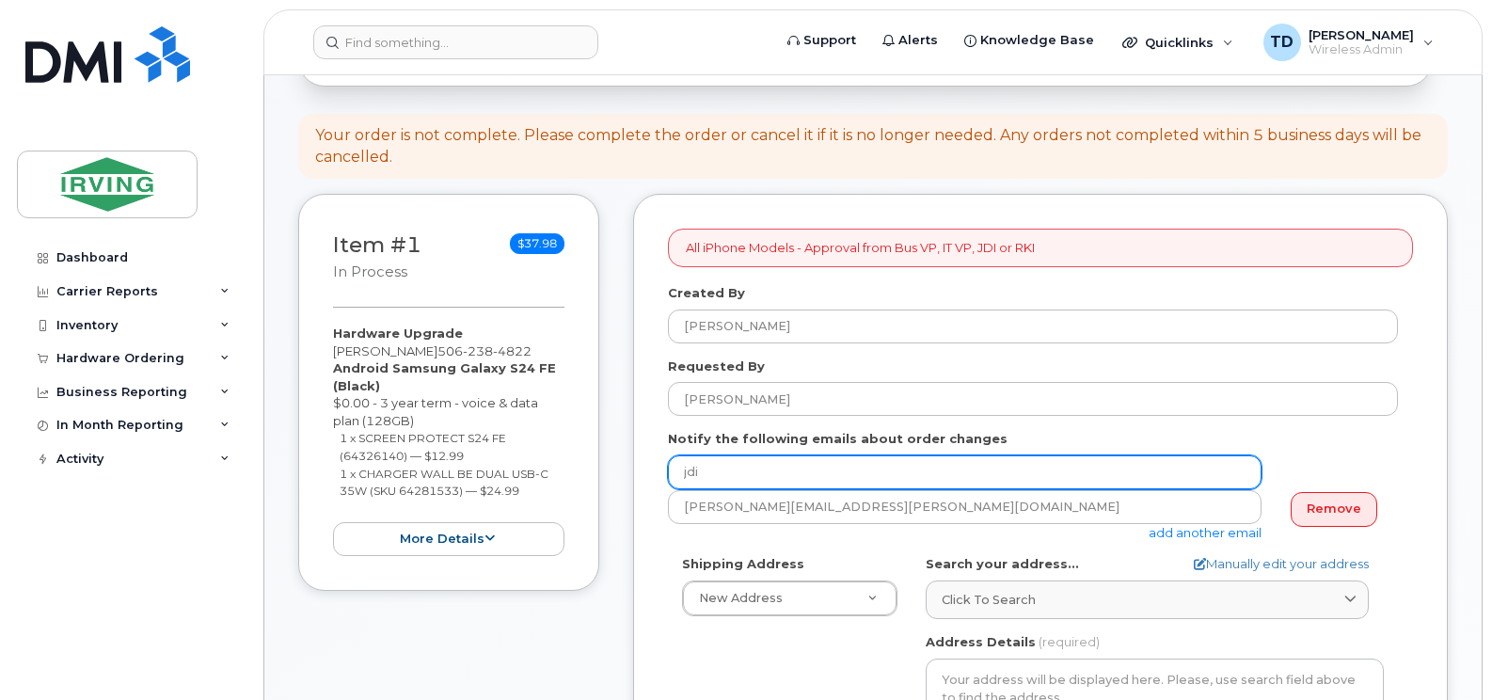
click at [723, 455] on input "jdi" at bounding box center [965, 472] width 594 height 34
type input "[EMAIL_ADDRESS][DOMAIN_NAME]"
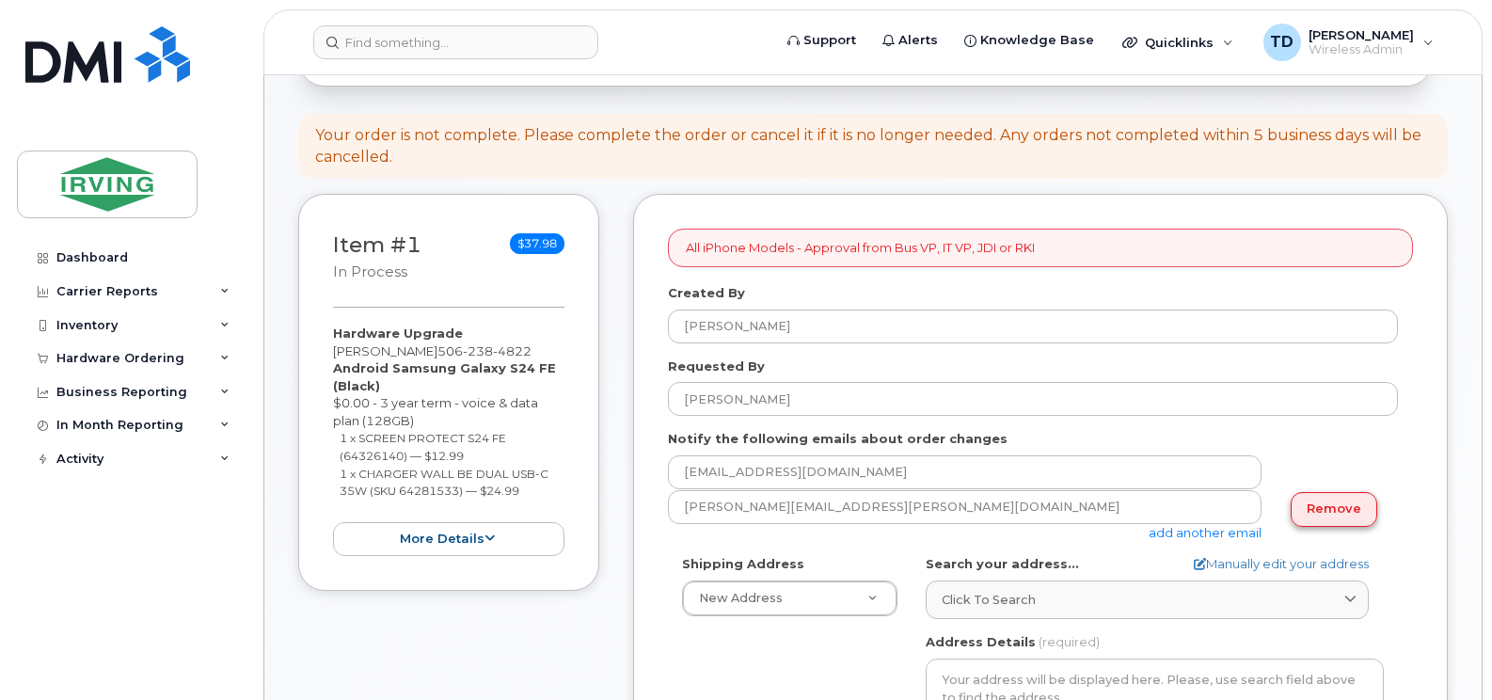
click at [1308, 499] on link "Remove" at bounding box center [1333, 509] width 87 height 35
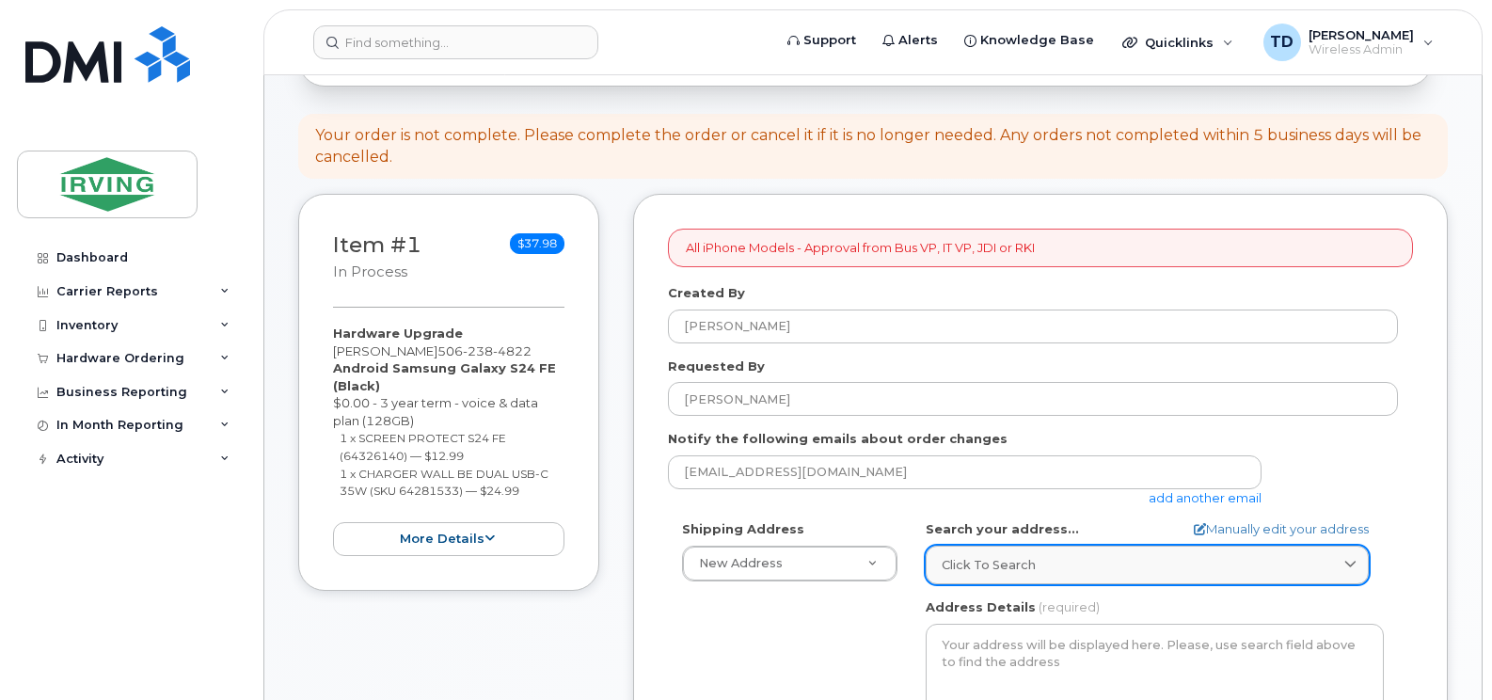
click at [1001, 556] on span "Click to search" at bounding box center [989, 565] width 94 height 18
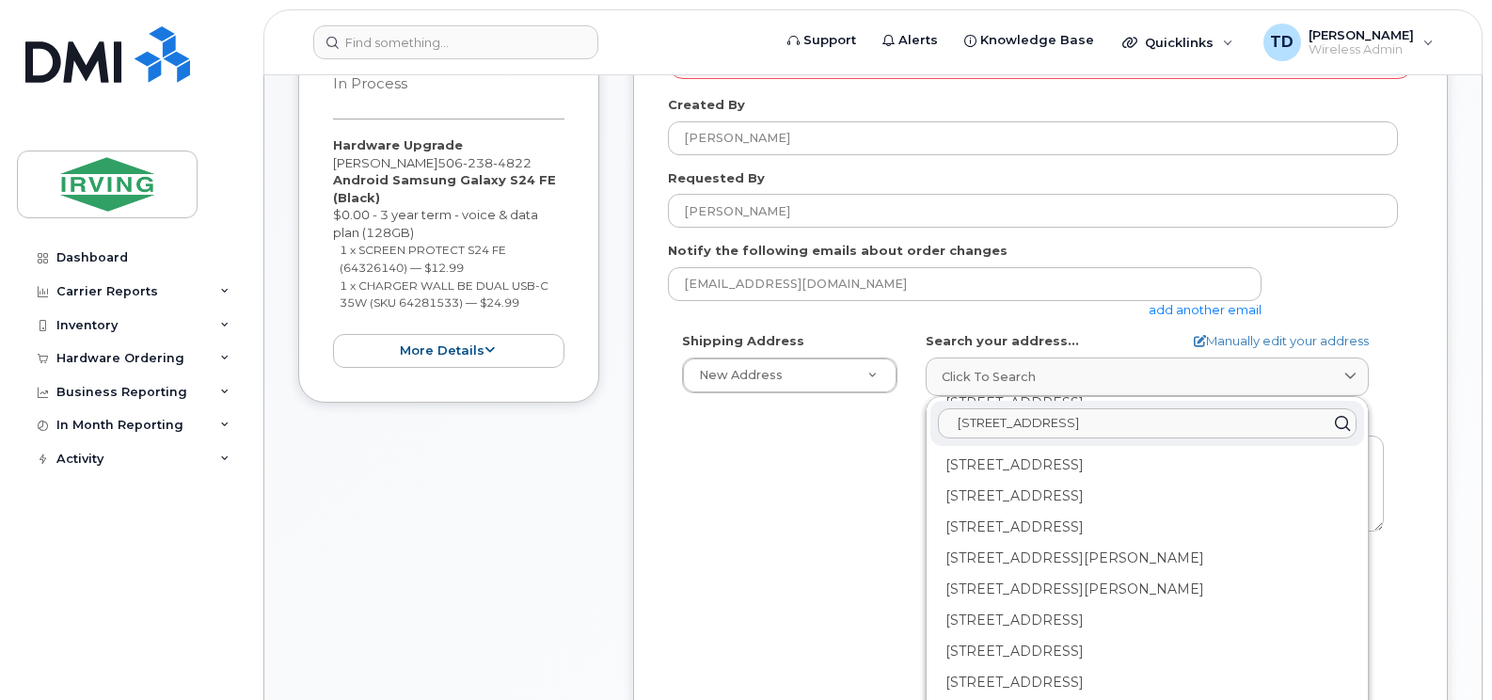
scroll to position [557, 0]
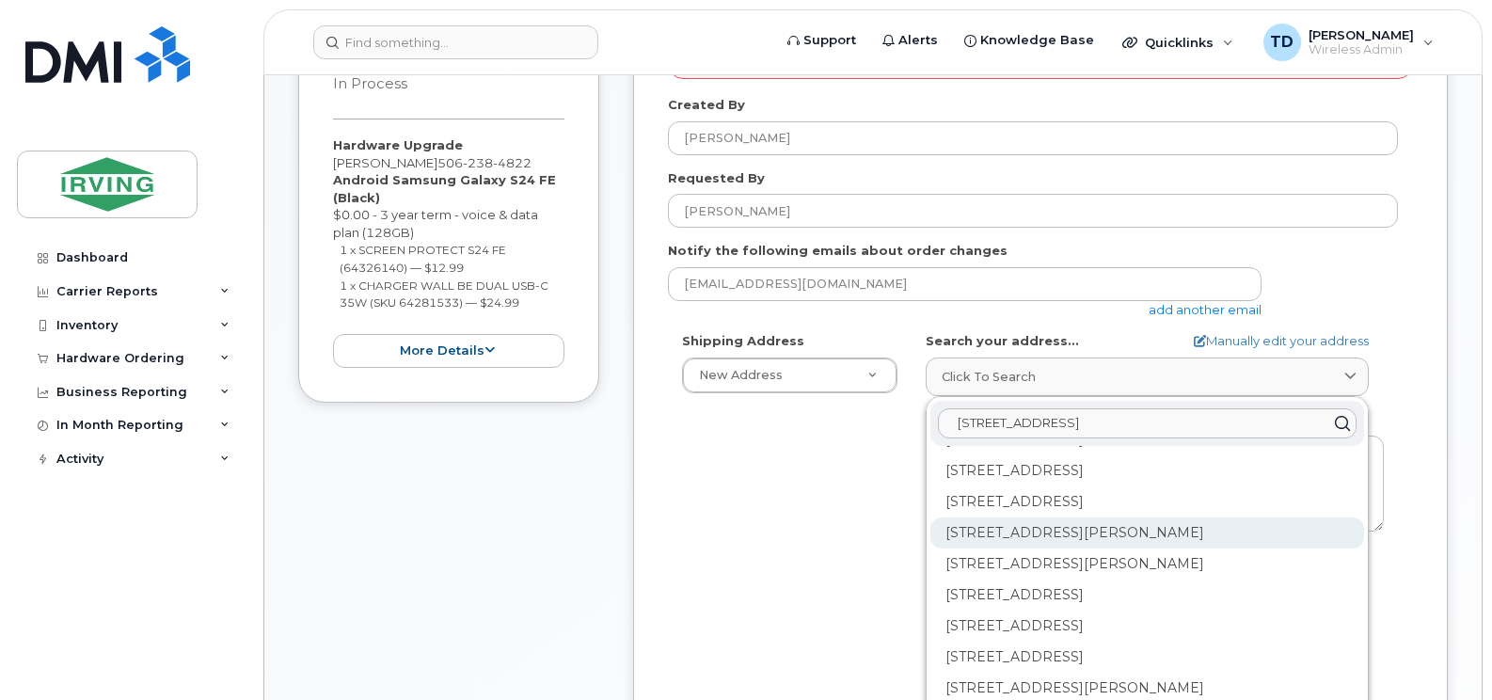
type input "[STREET_ADDRESS]"
click at [1071, 517] on div "[STREET_ADDRESS][PERSON_NAME]" at bounding box center [1147, 532] width 434 height 31
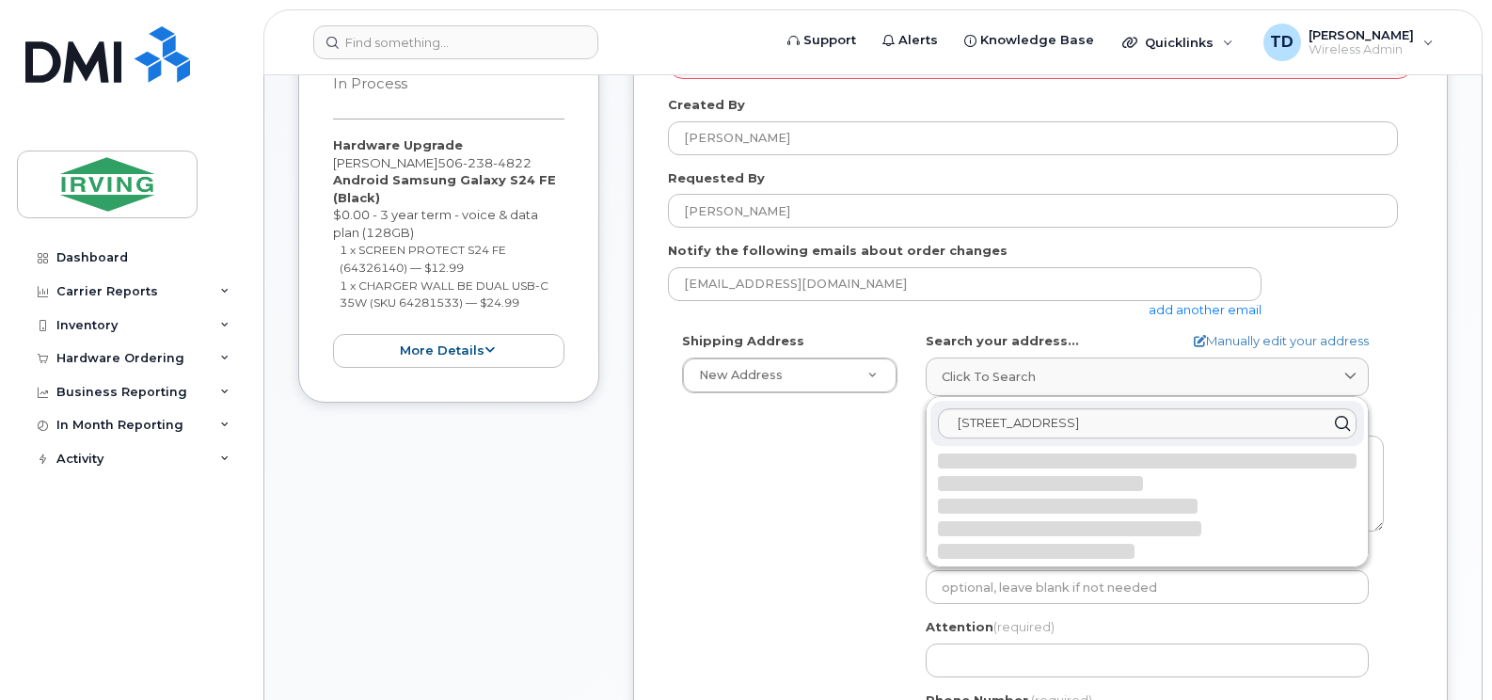
scroll to position [0, 0]
select select
type textarea "[STREET_ADDRESS][PERSON_NAME]"
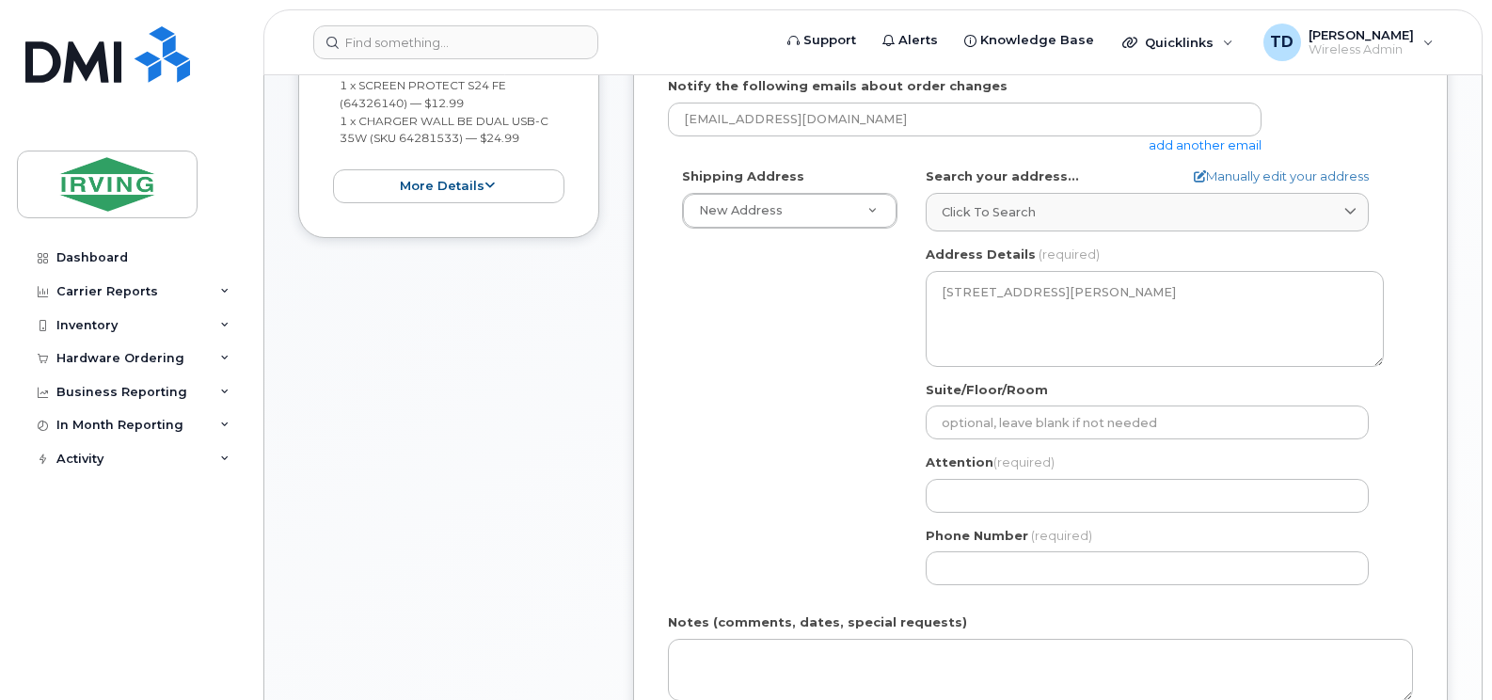
scroll to position [658, 0]
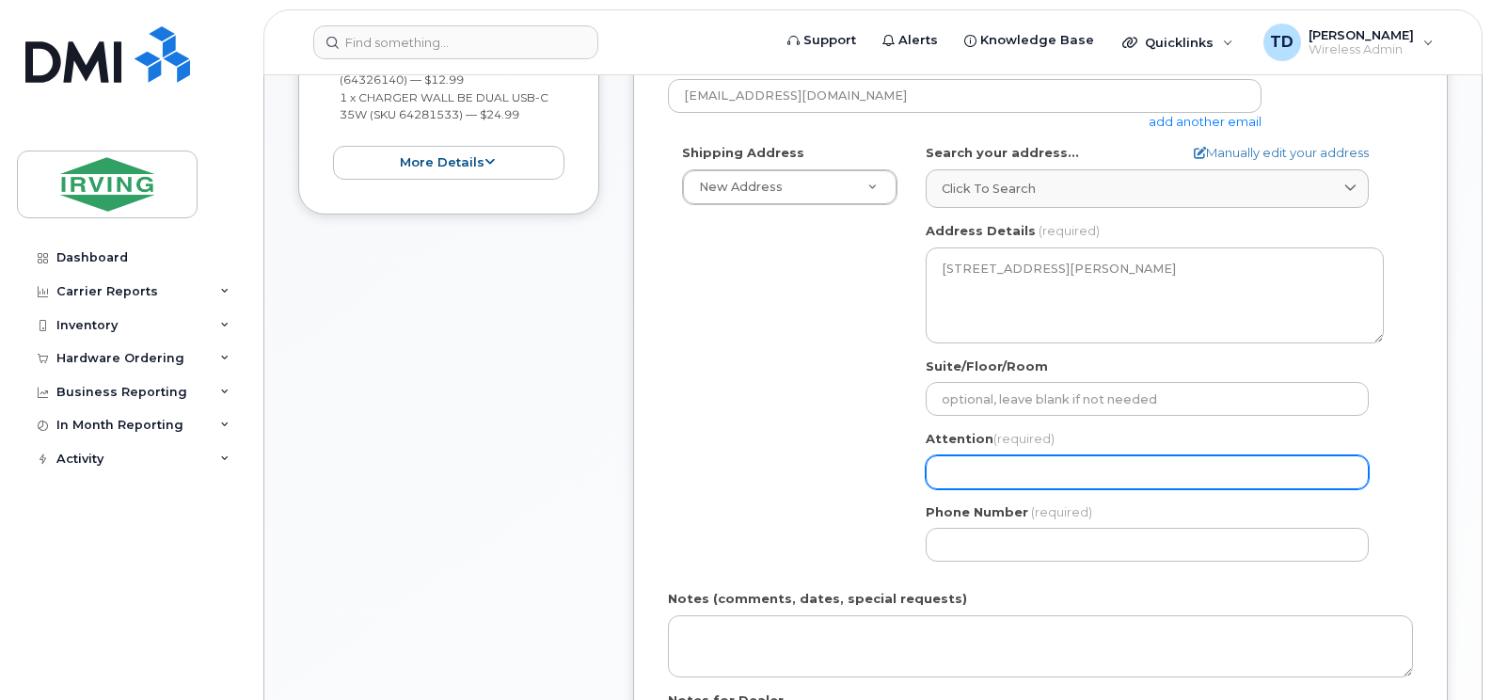
click at [1091, 457] on input "Attention (required)" at bounding box center [1147, 472] width 443 height 34
select select
type input "B"
select select
type input "Ba"
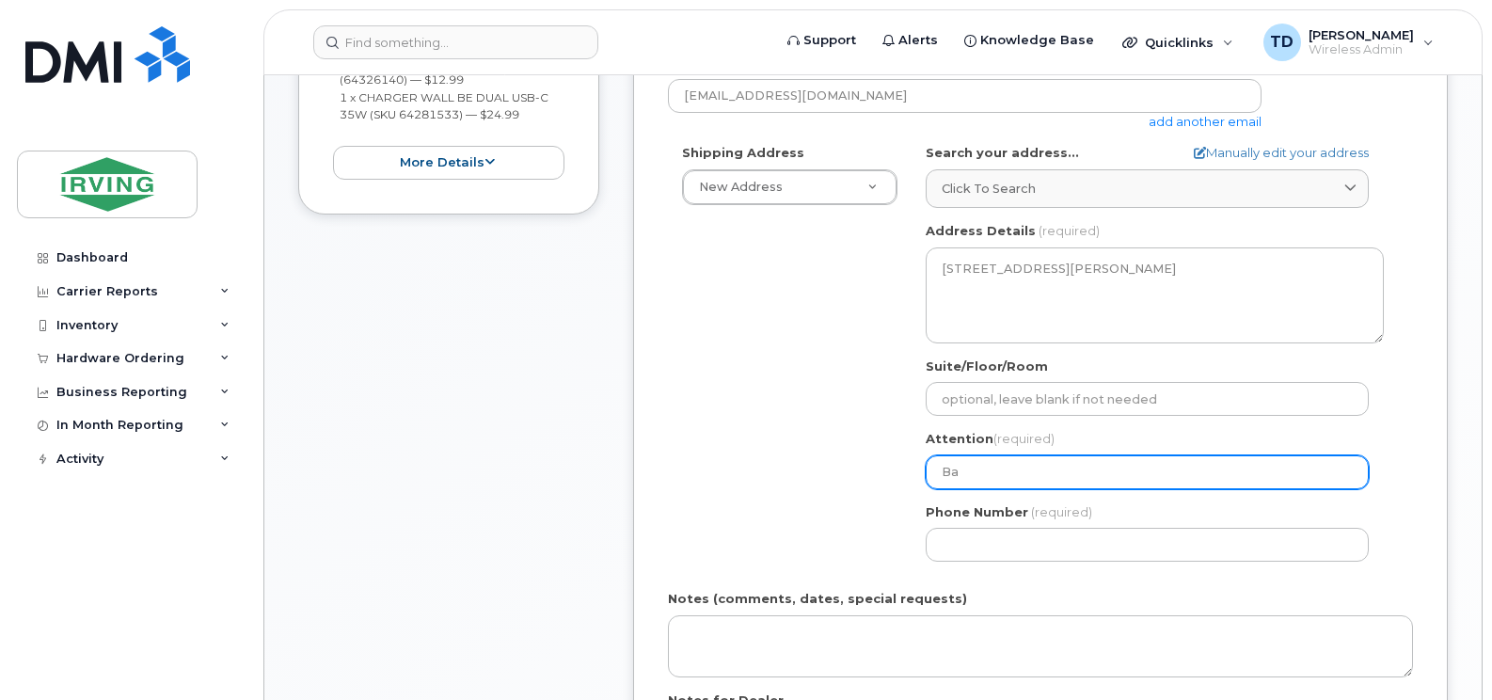
select select
type input "Bar"
select select
type input "[PERSON_NAME]"
select select
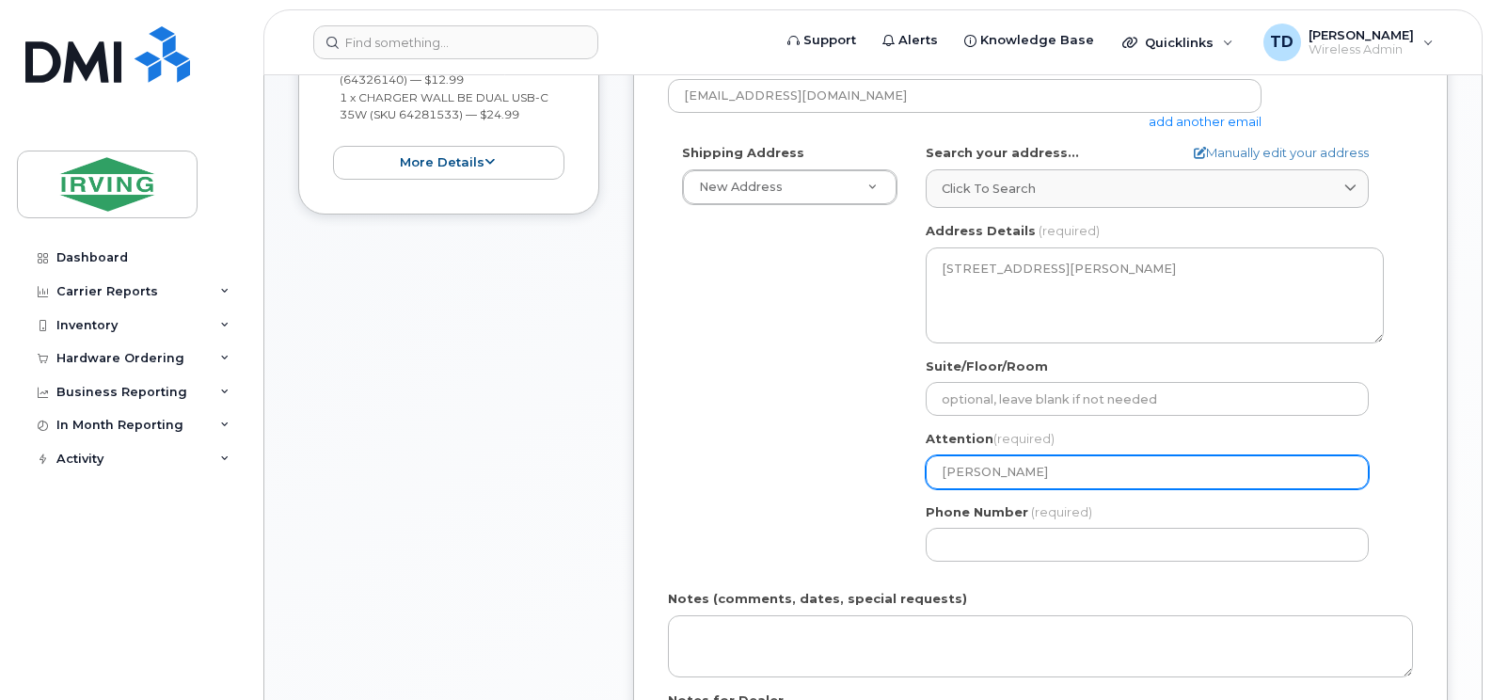
type input "[PERSON_NAME]"
select select
type input "[PERSON_NAME]"
select select
type input "[PERSON_NAME]"
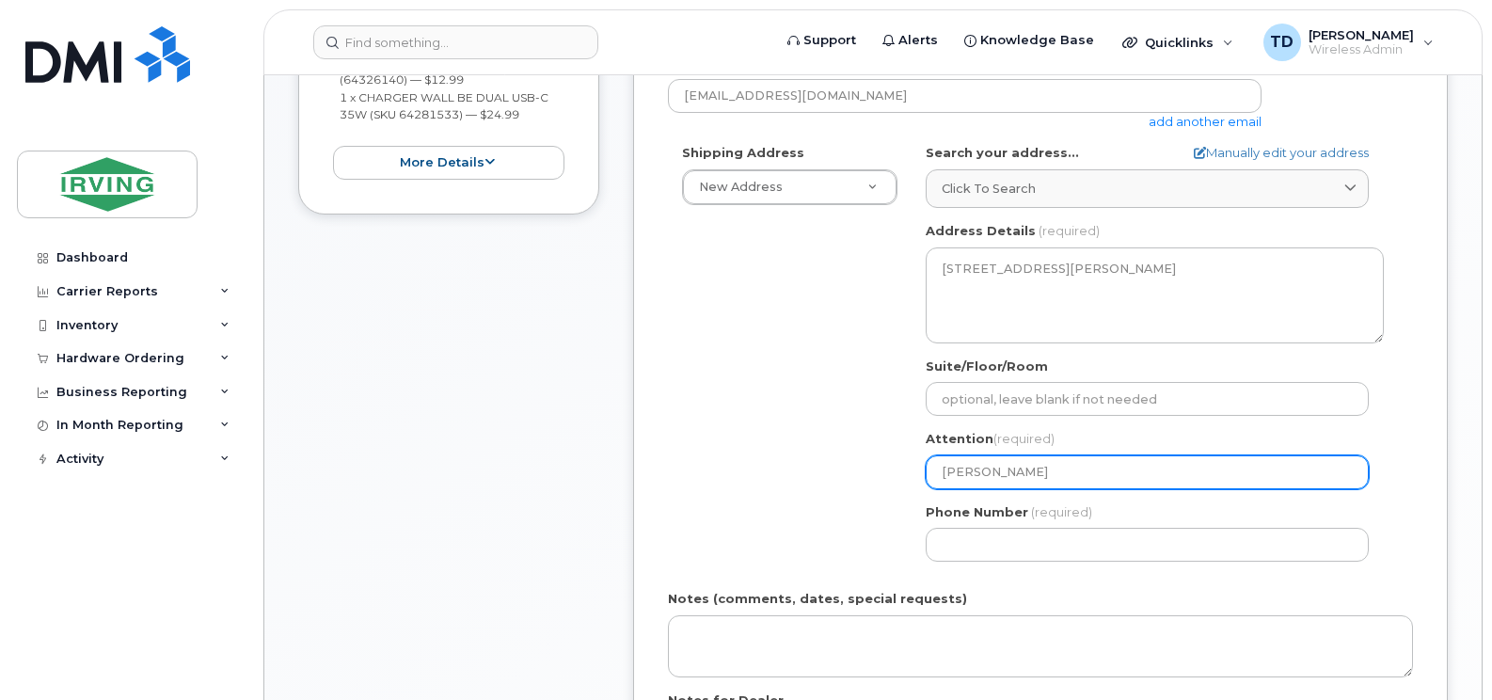
select select
type input "[PERSON_NAME]"
select select
type input "[PERSON_NAME]"
select select
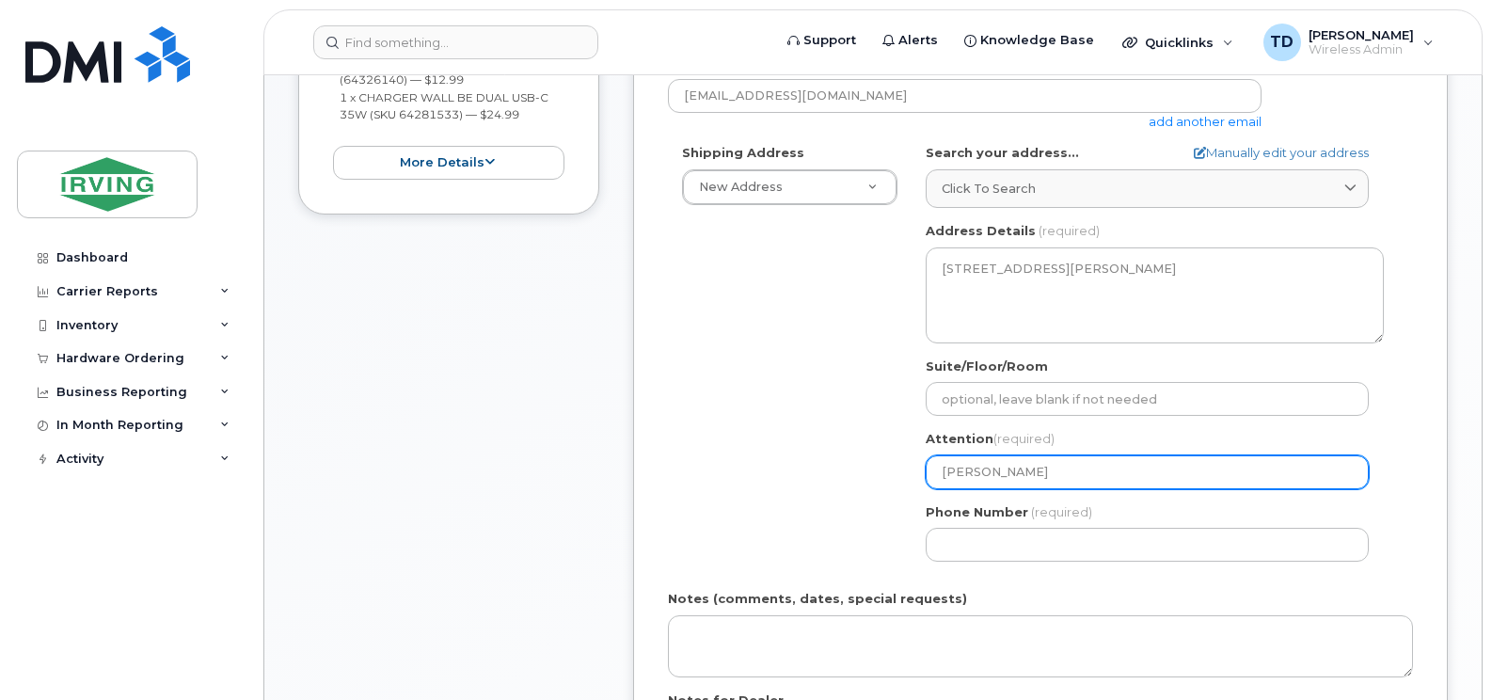
type input "[PERSON_NAME]"
select select
type input "[PERSON_NAME]"
select select
type input "[PERSON_NAME]"
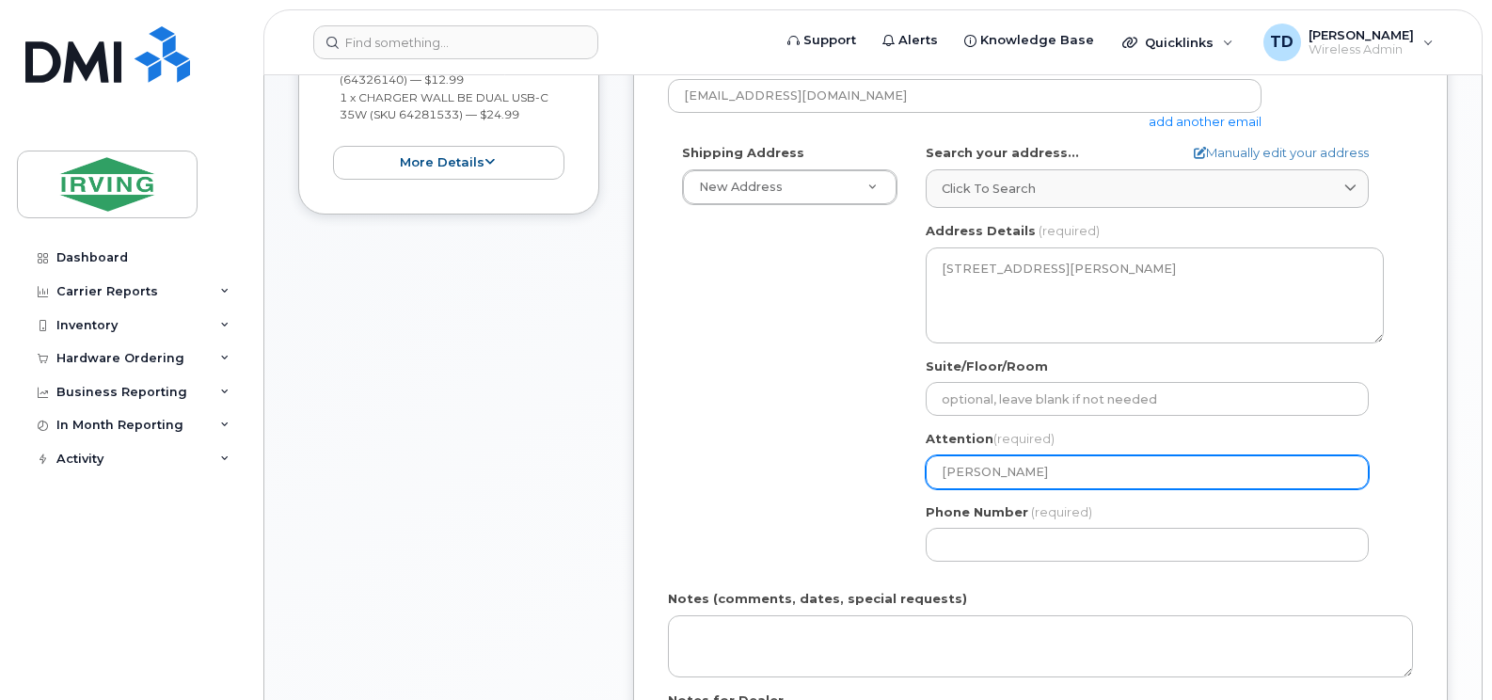
select select
type input "[PERSON_NAME]"
select select
type input "[PERSON_NAME]"
select select
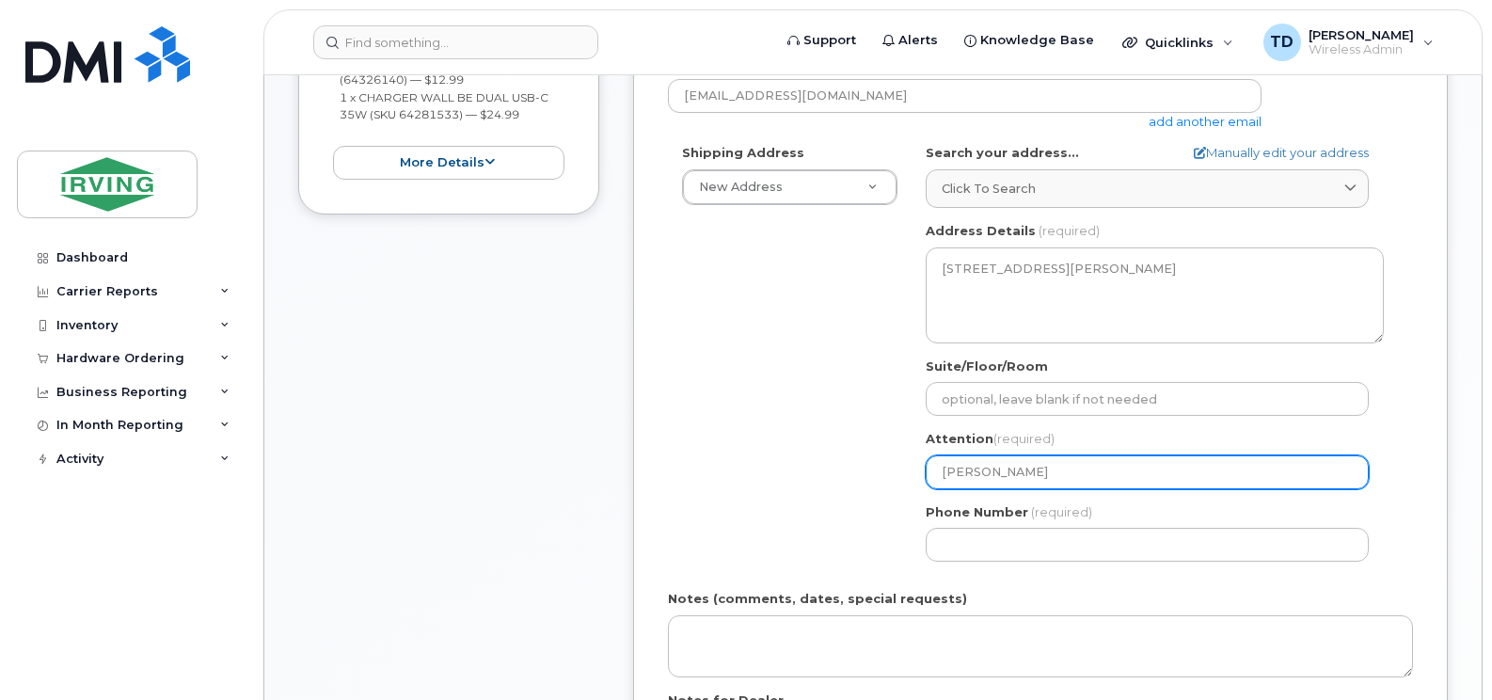
type input "[PERSON_NAME]"
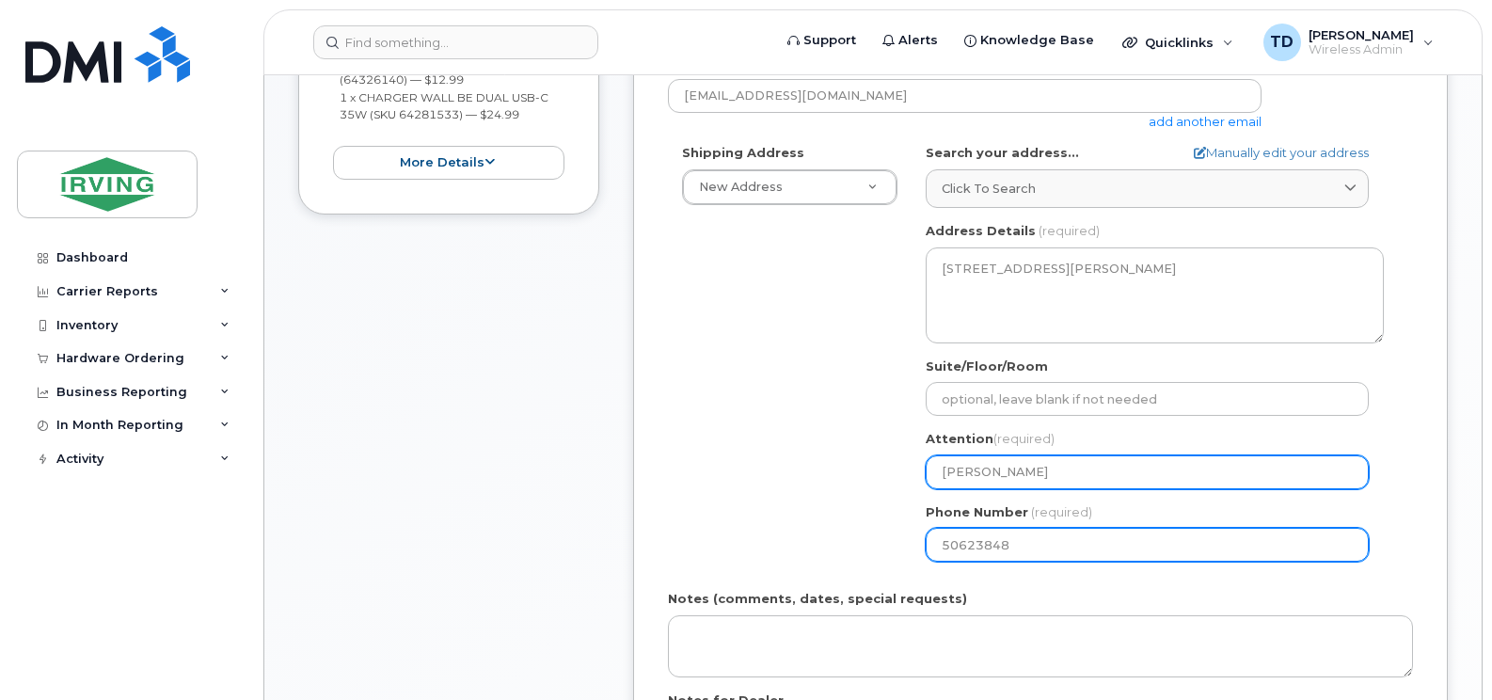
type input "506238482"
select select
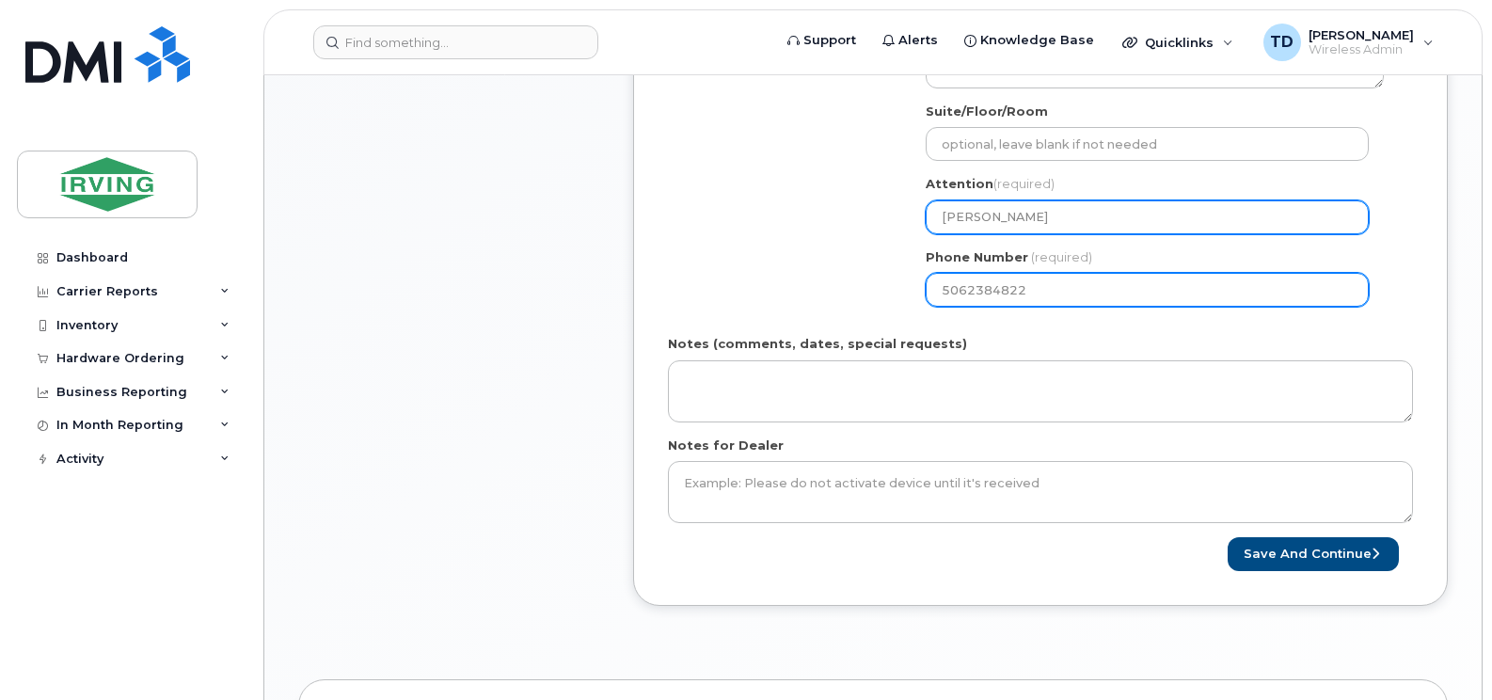
scroll to position [941, 0]
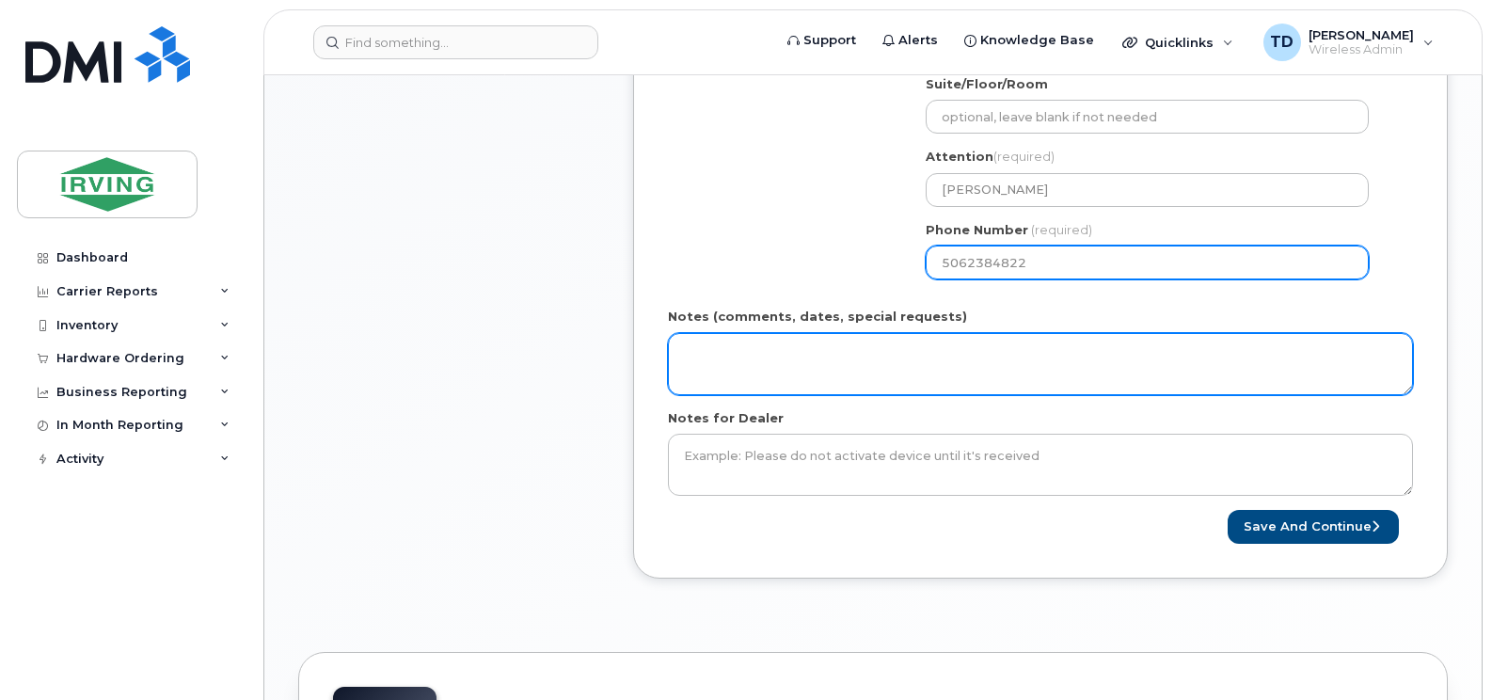
type input "5062384822"
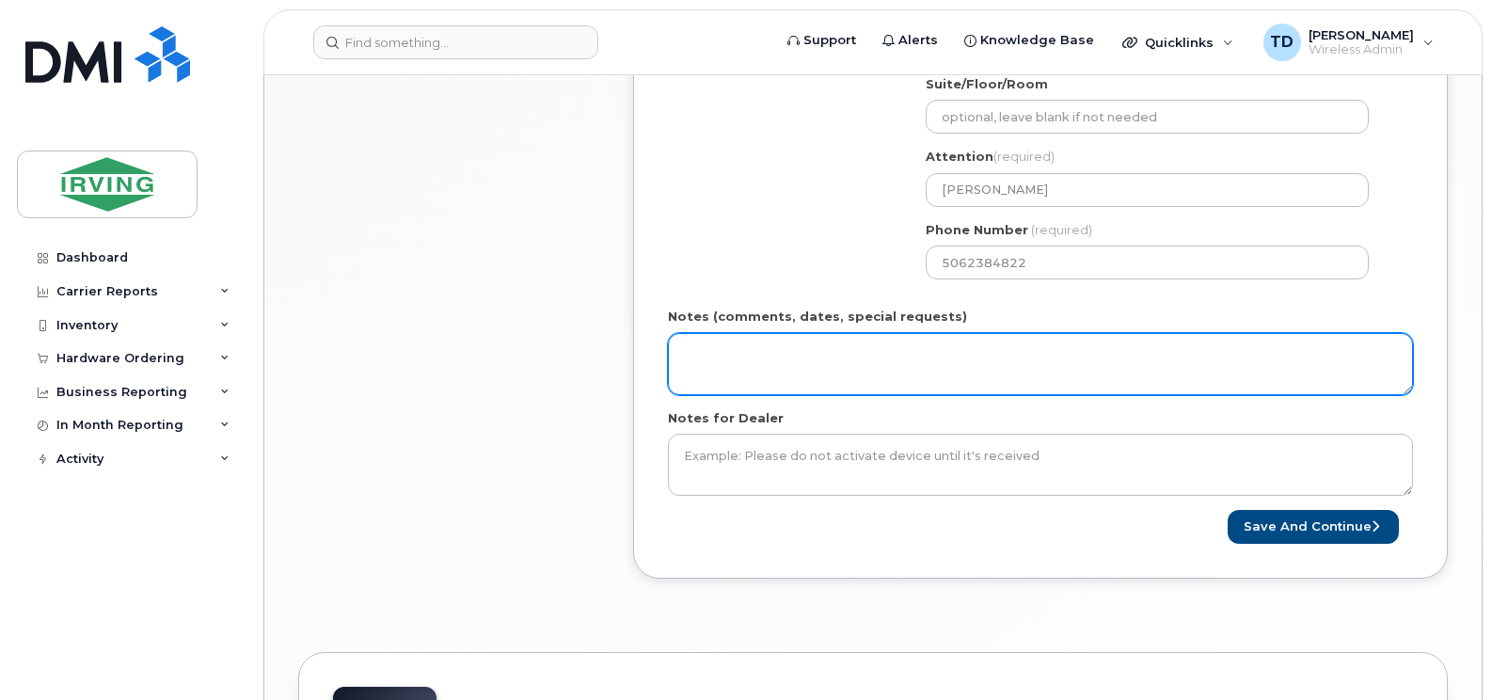
click at [1005, 344] on textarea "Notes (comments, dates, special requests)" at bounding box center [1040, 364] width 745 height 62
click at [829, 351] on textarea "Order #" at bounding box center [1040, 364] width 745 height 62
paste textarea "5090837733"
type textarea "Order # 5090837733 Invoice Woodlands"
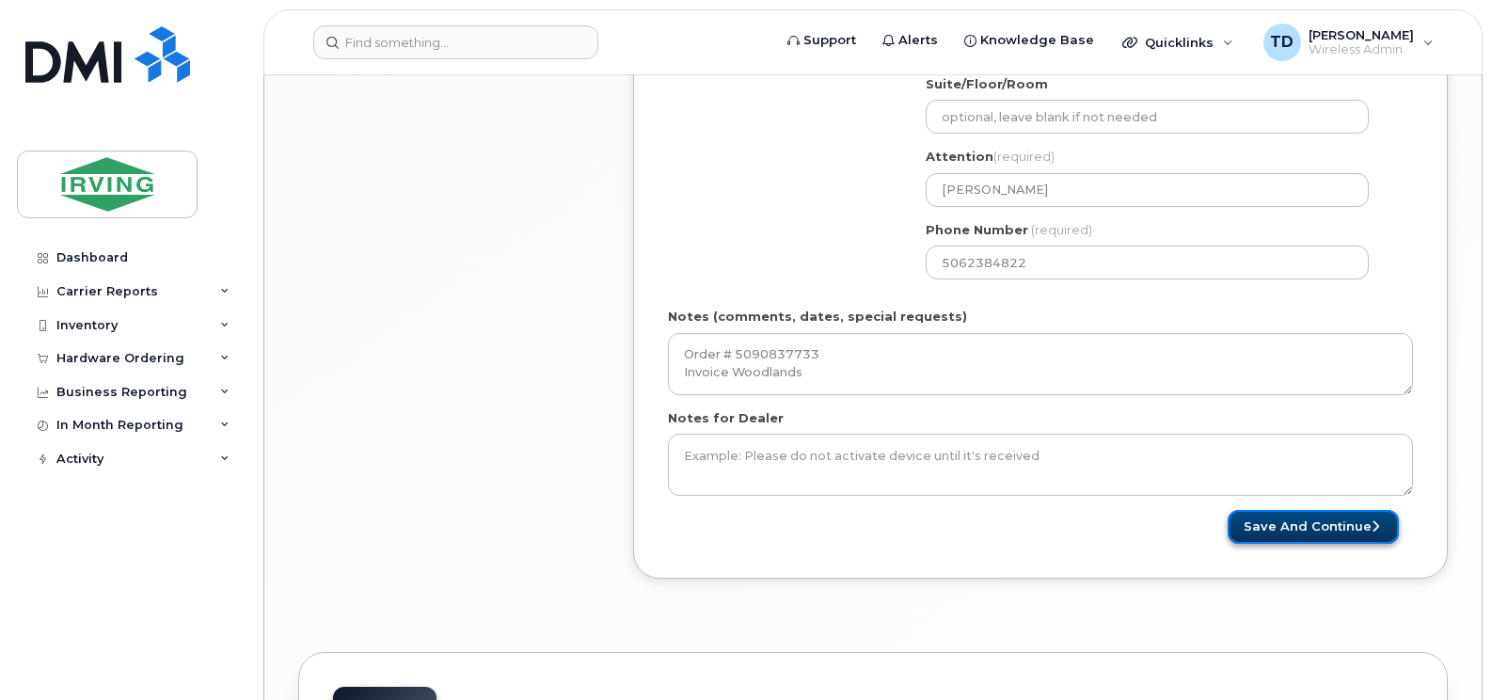
click at [1302, 513] on button "Save and Continue" at bounding box center [1312, 527] width 171 height 35
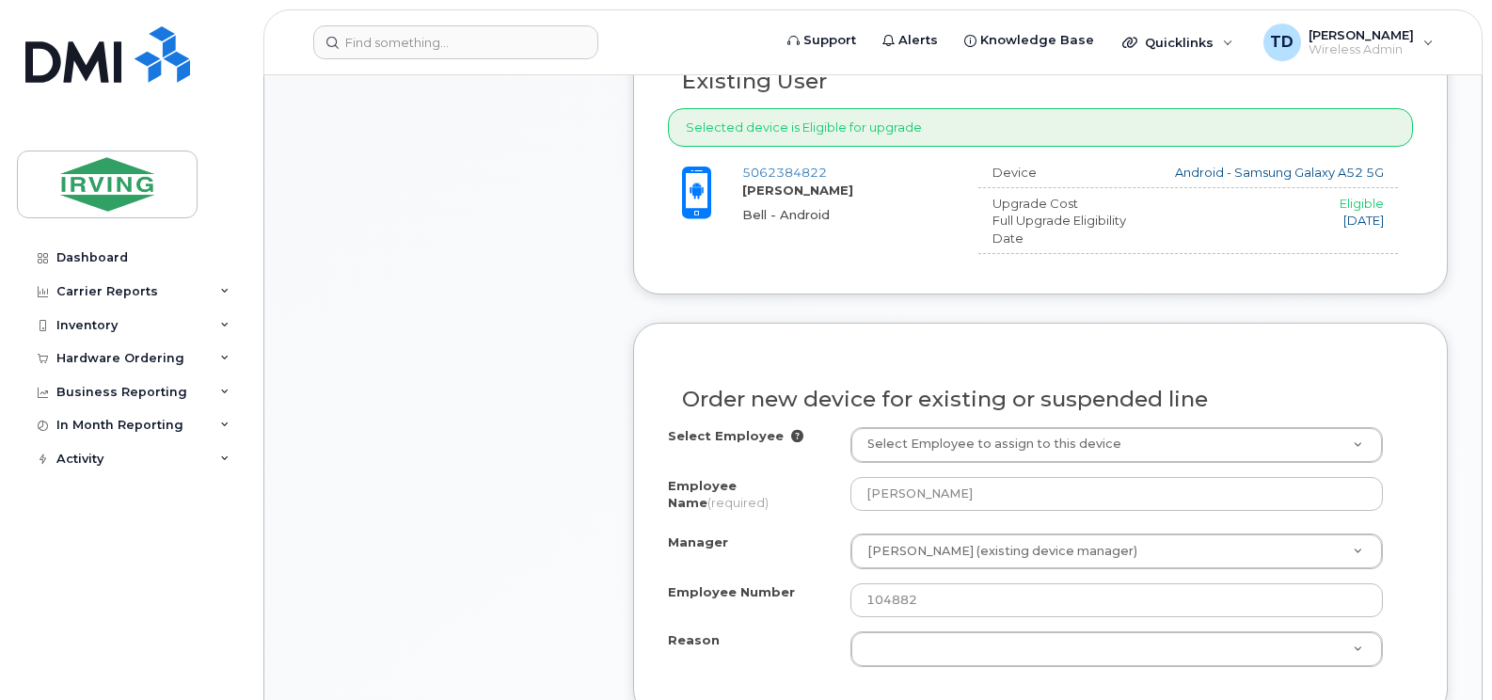
scroll to position [1129, 0]
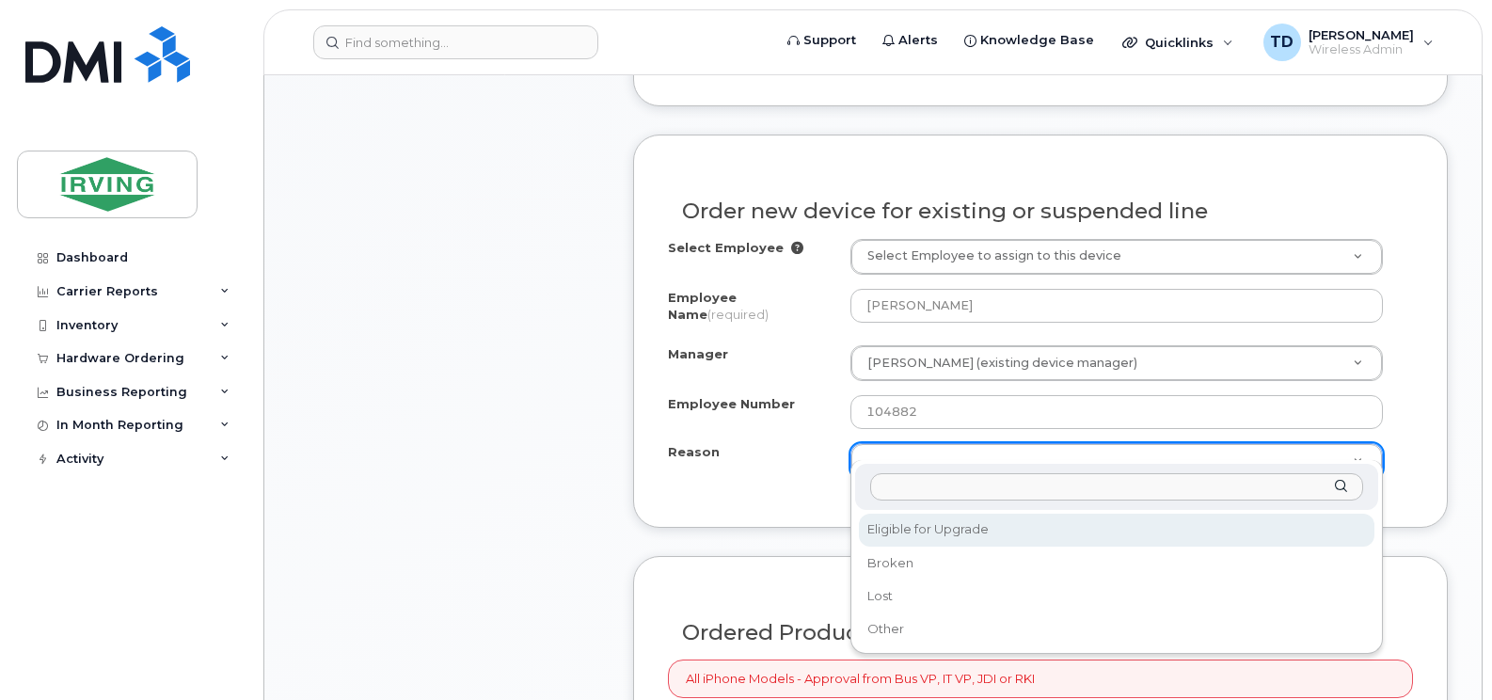
select select "eligible_for_upgrade"
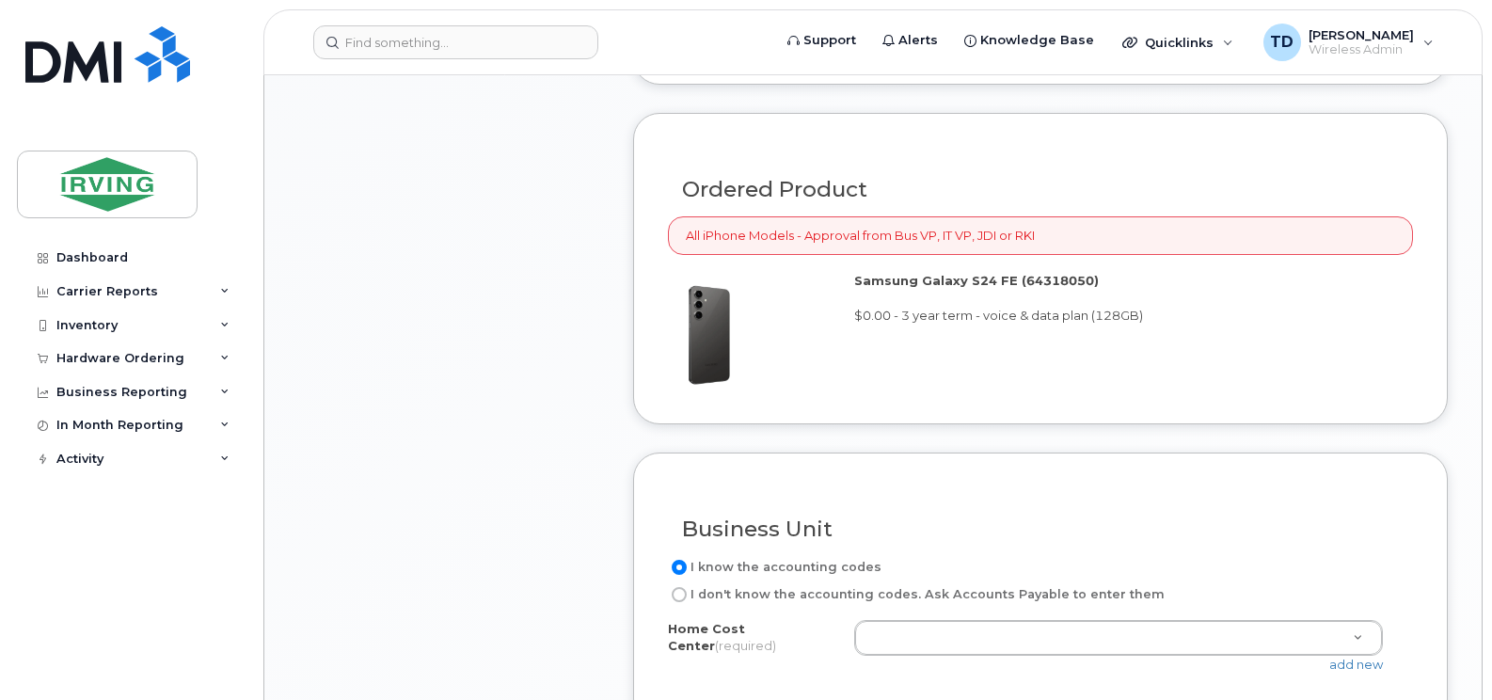
scroll to position [1599, 0]
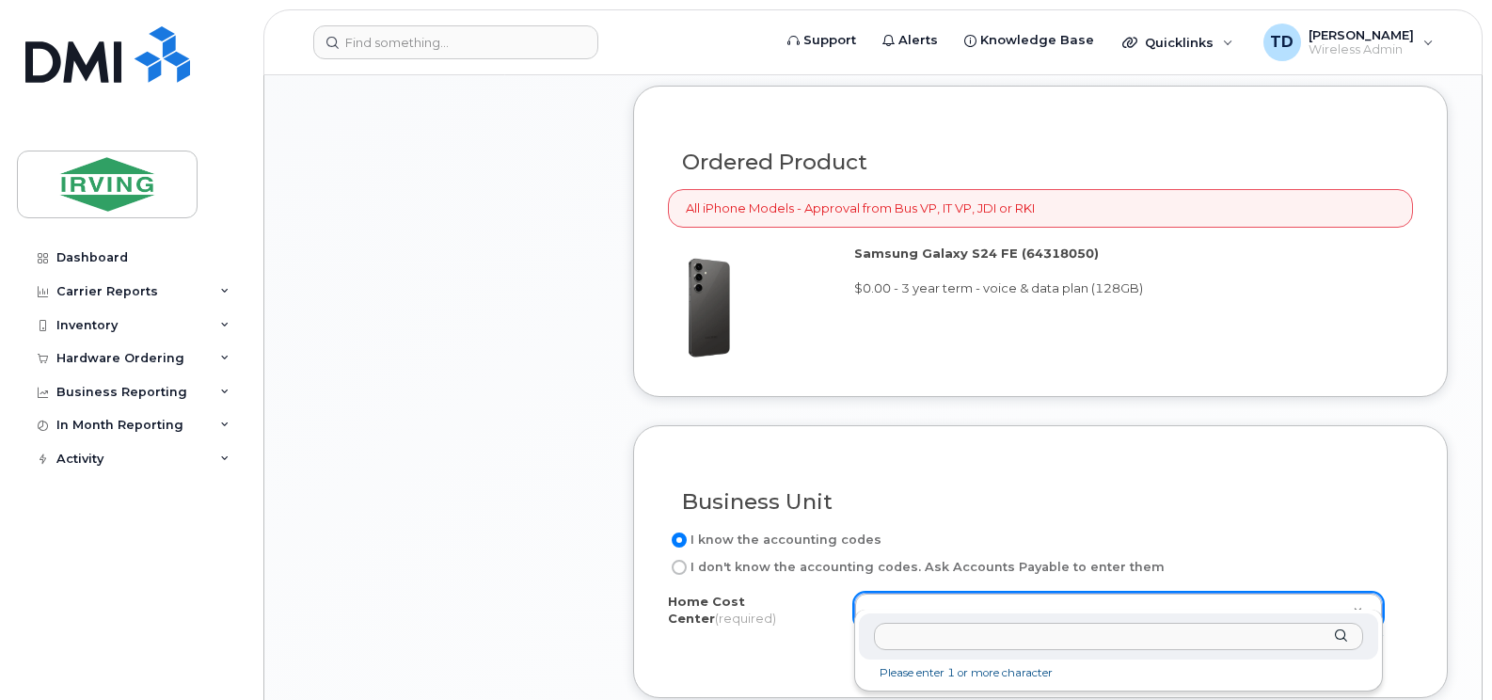
type input "v"
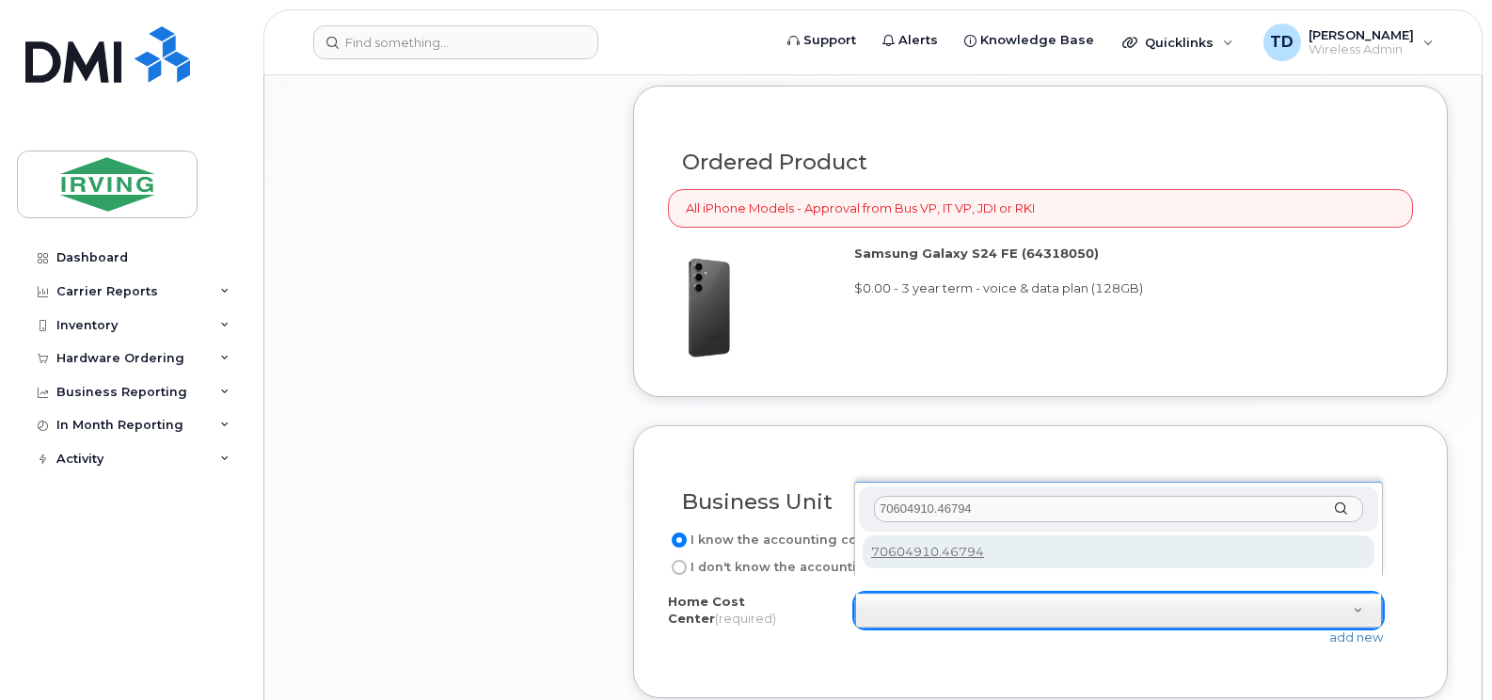
type input "70604910.46794"
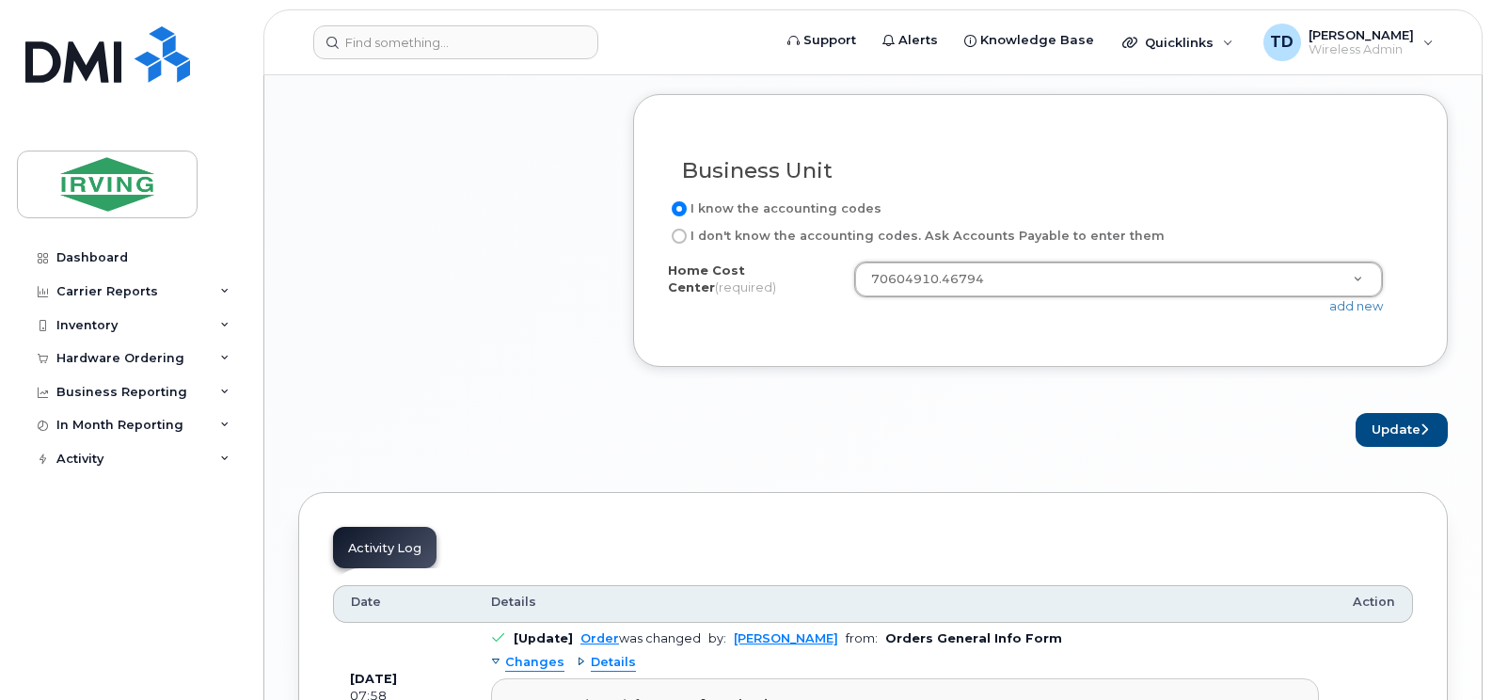
scroll to position [1975, 0]
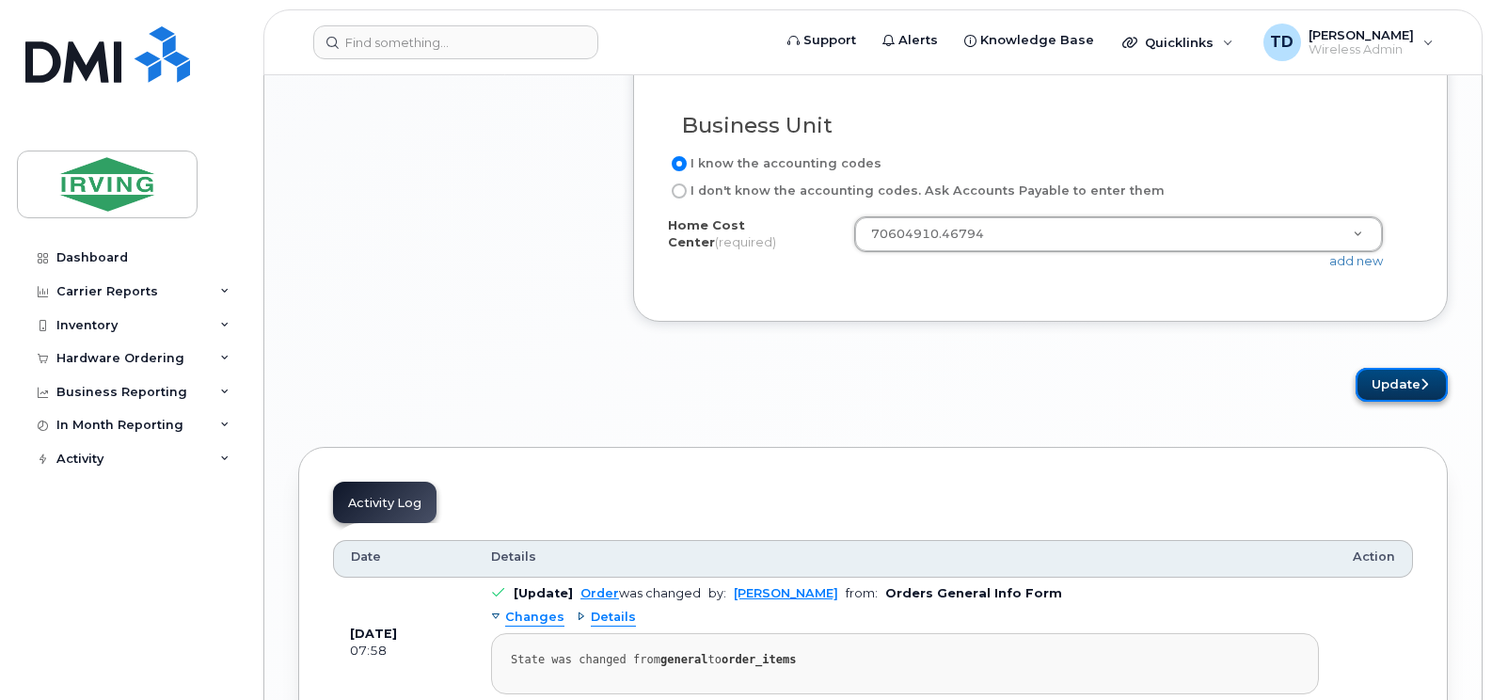
click at [1387, 368] on button "Update" at bounding box center [1401, 385] width 92 height 35
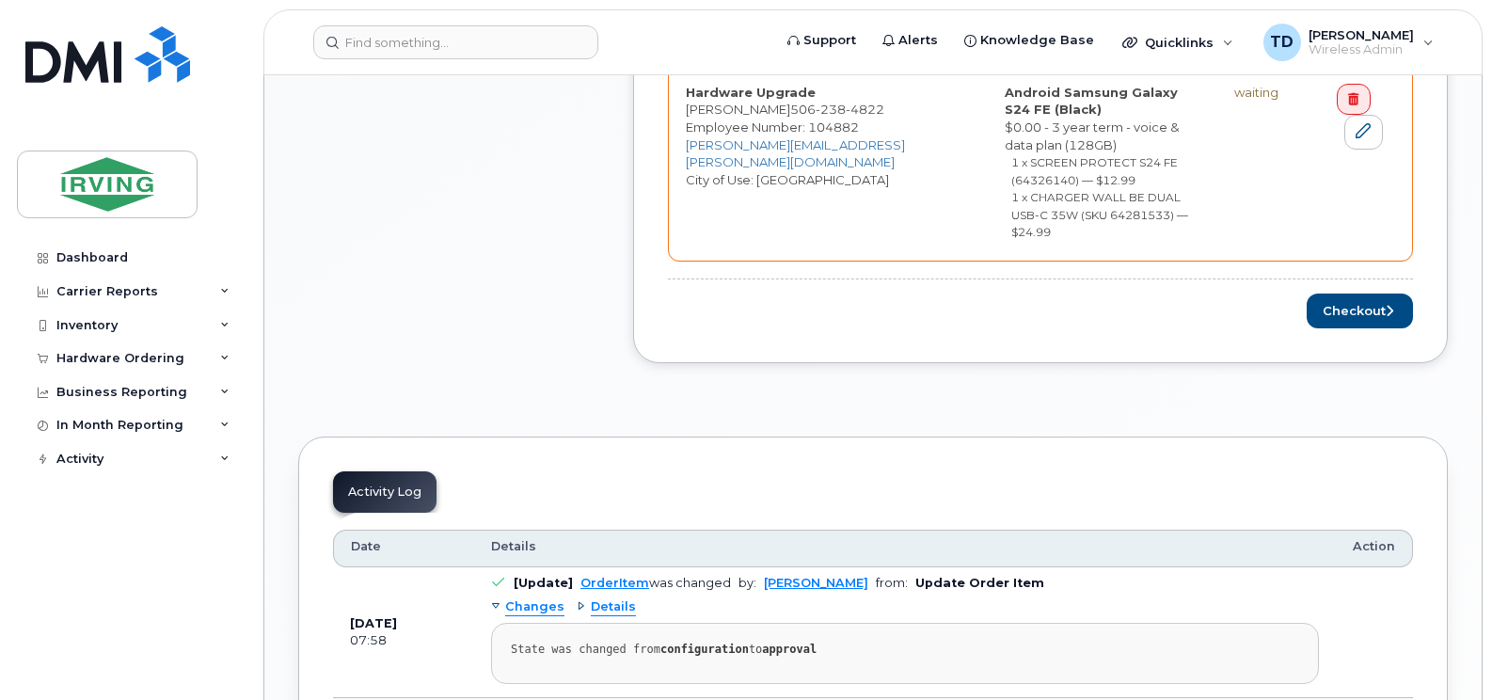
scroll to position [1129, 0]
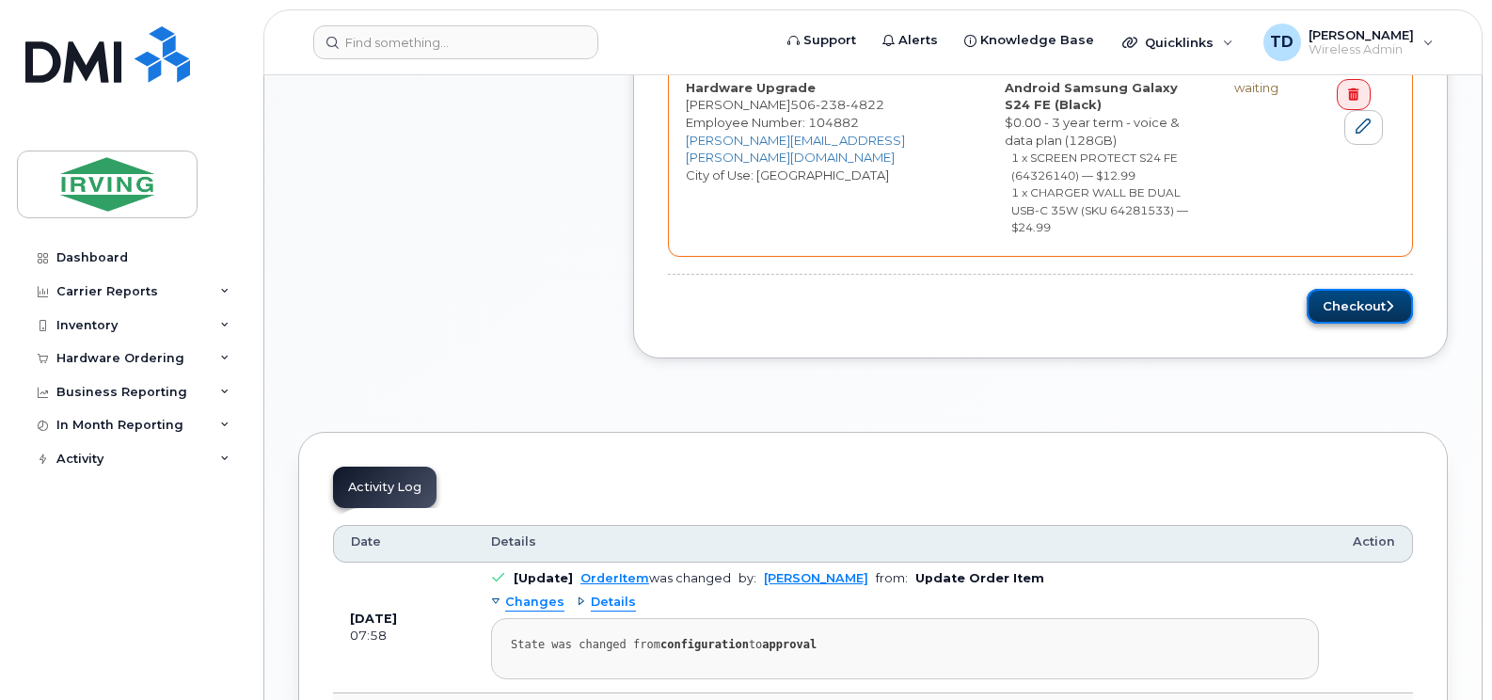
click at [1338, 289] on button "Checkout" at bounding box center [1359, 306] width 106 height 35
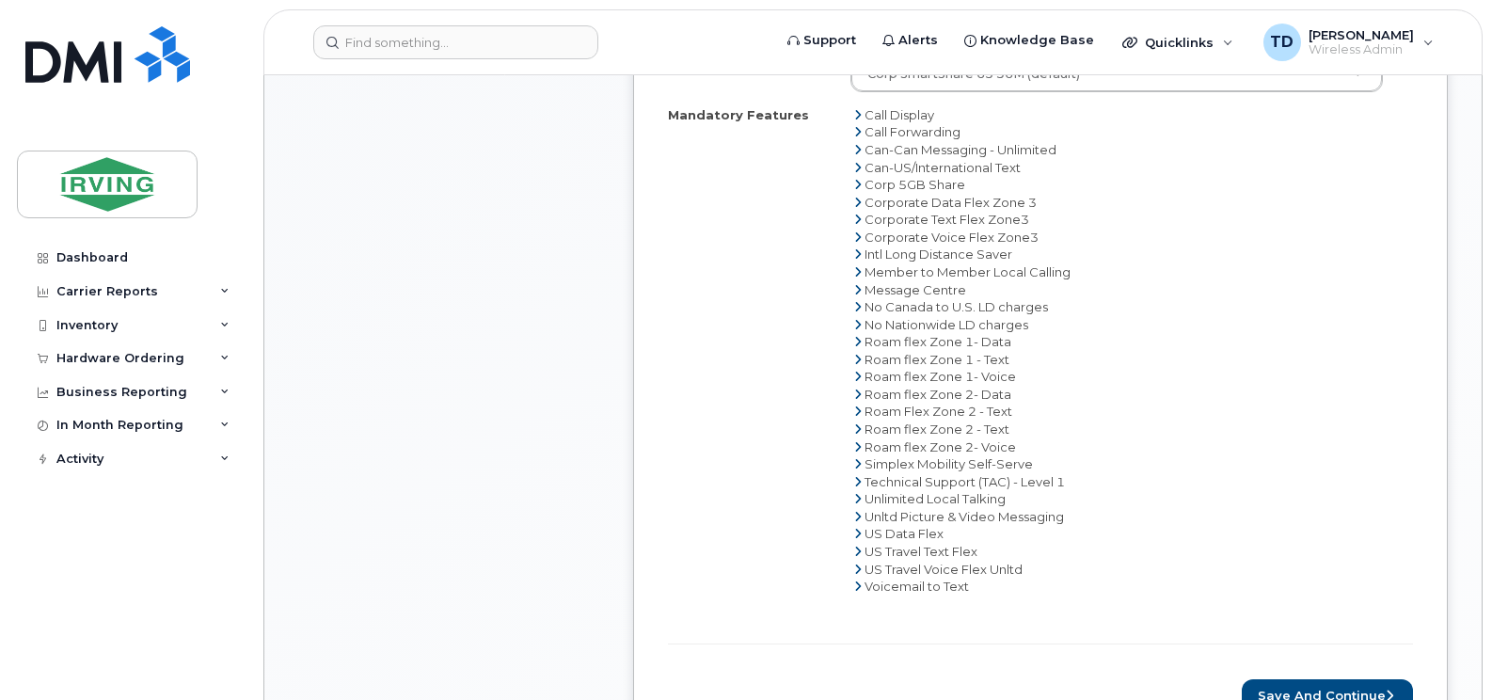
scroll to position [1411, 0]
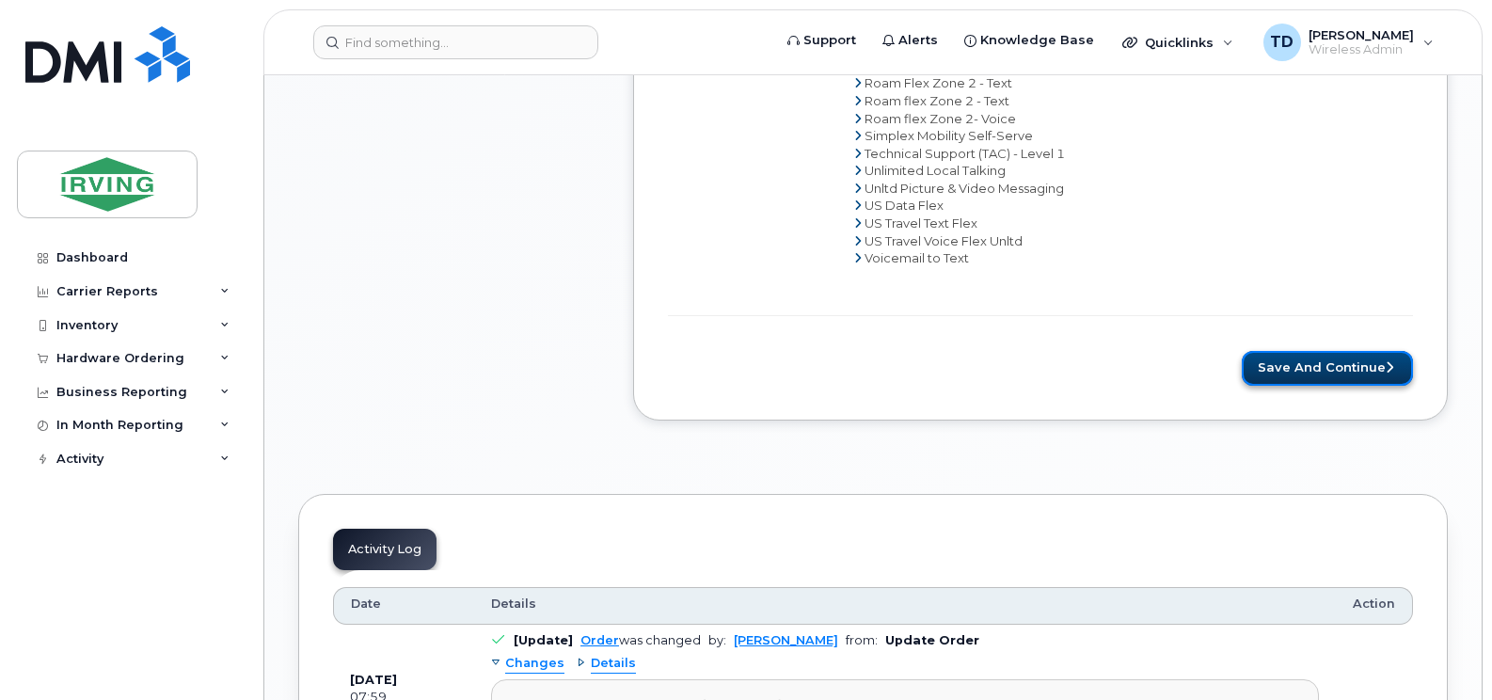
click at [1328, 351] on button "Save and Continue" at bounding box center [1327, 368] width 171 height 35
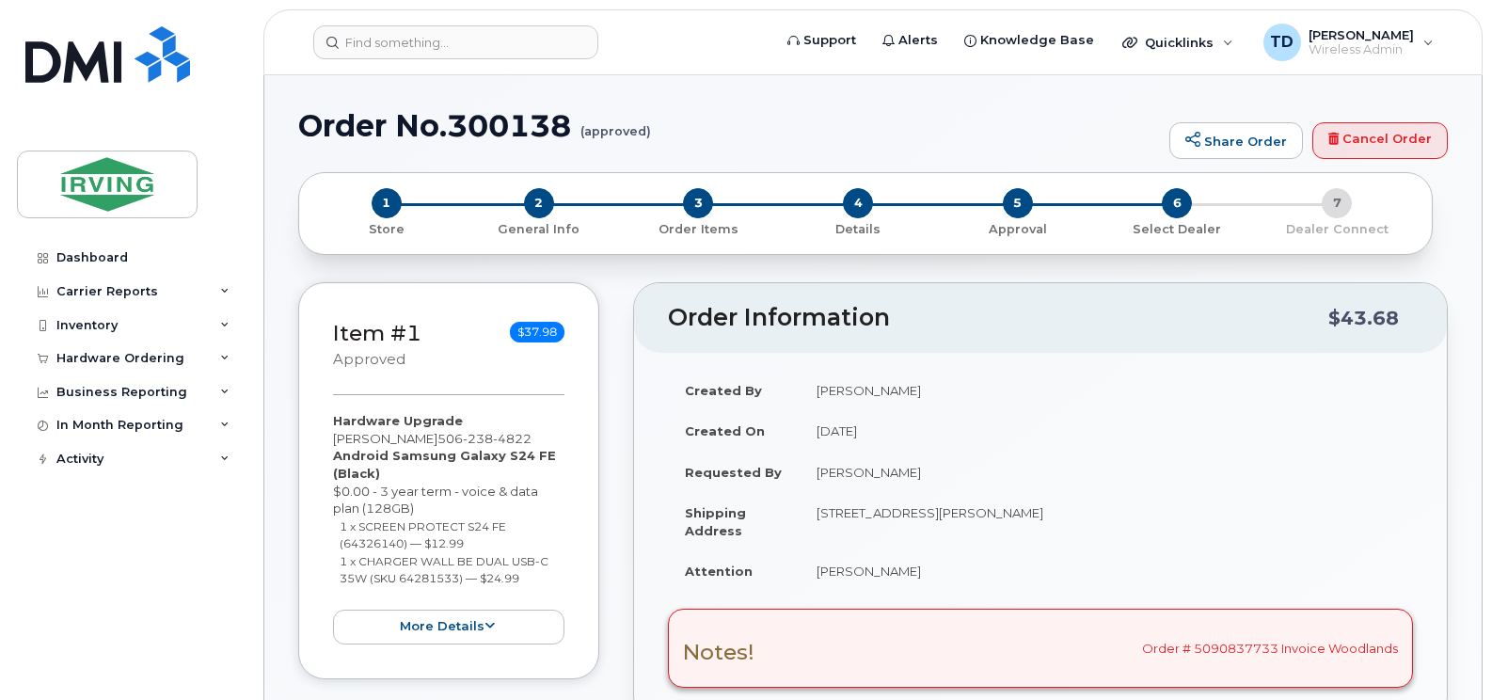
radio input "true"
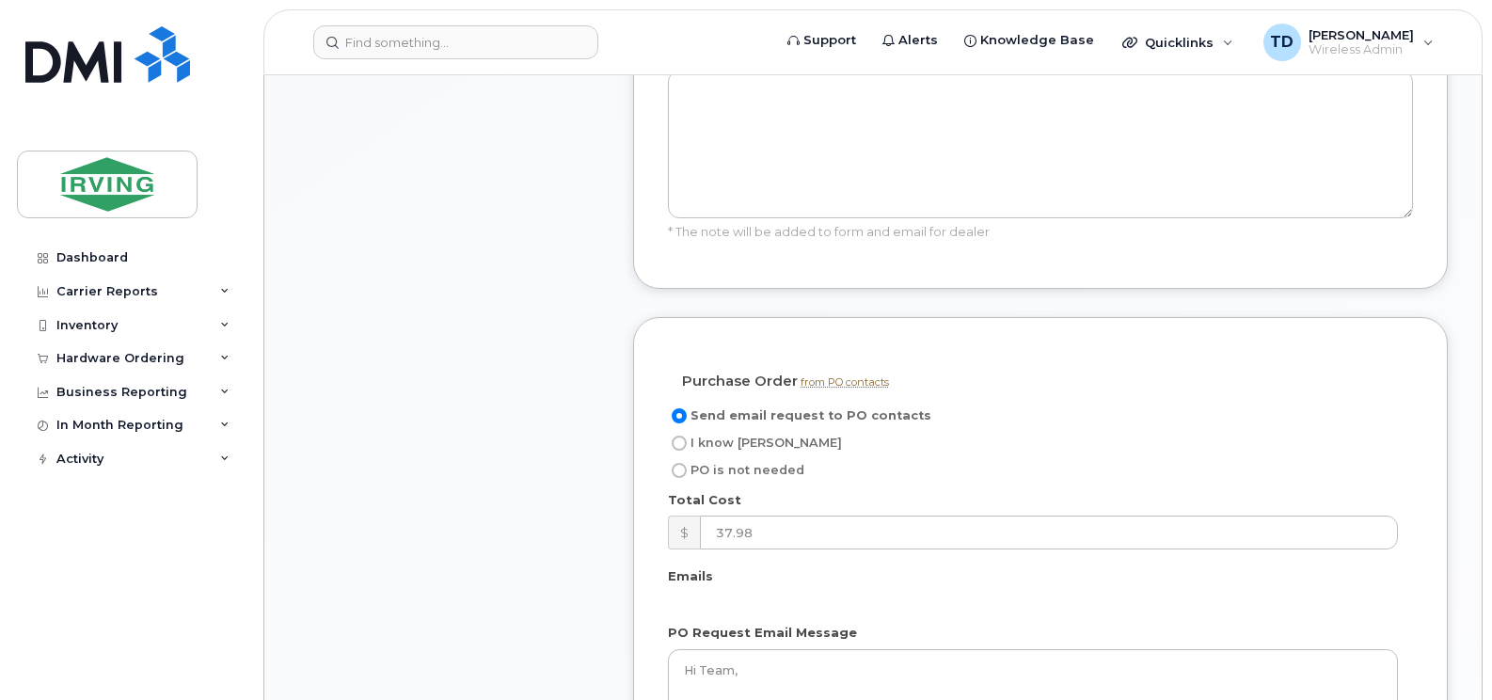
scroll to position [1693, 0]
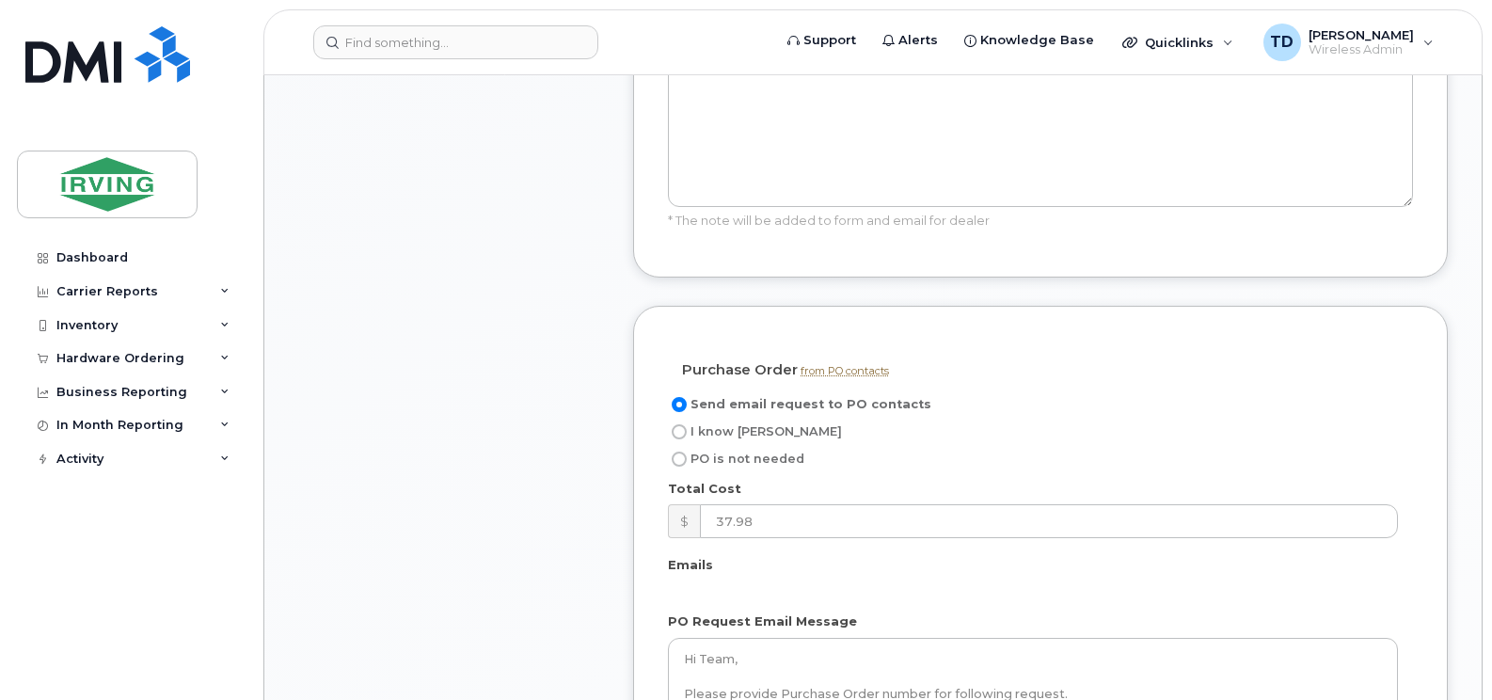
click at [730, 424] on span "I know [PERSON_NAME]" at bounding box center [765, 431] width 151 height 14
click at [687, 424] on input "I know [PERSON_NAME]" at bounding box center [679, 431] width 15 height 15
radio input "true"
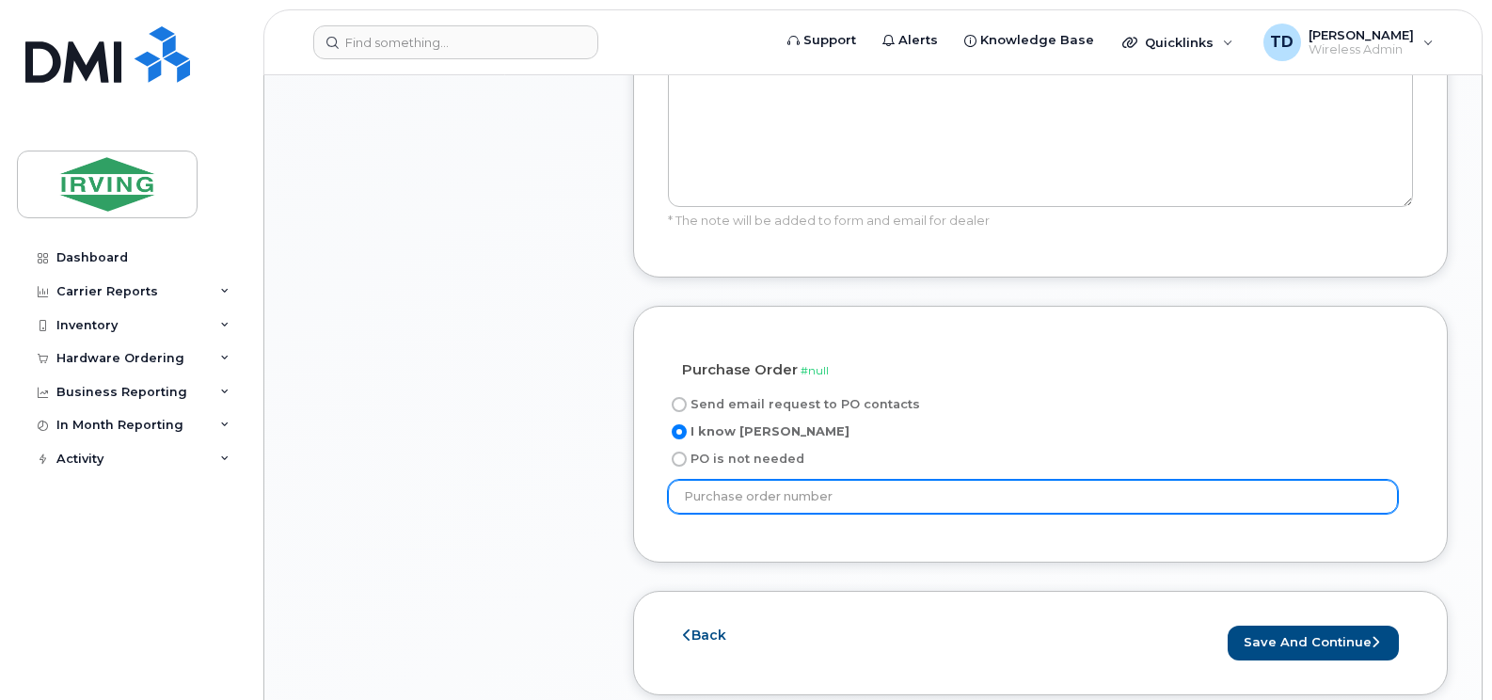
click at [792, 480] on input "text" at bounding box center [1033, 497] width 730 height 34
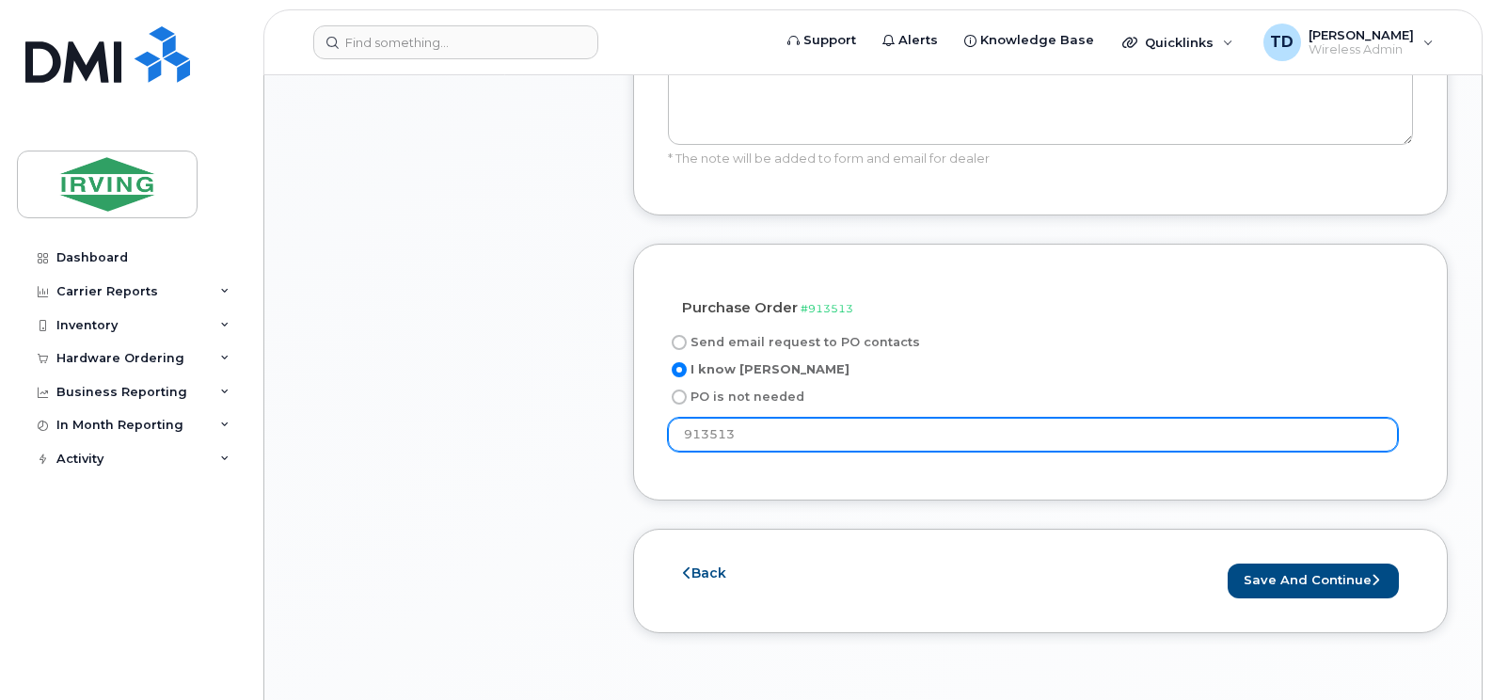
scroll to position [1787, 0]
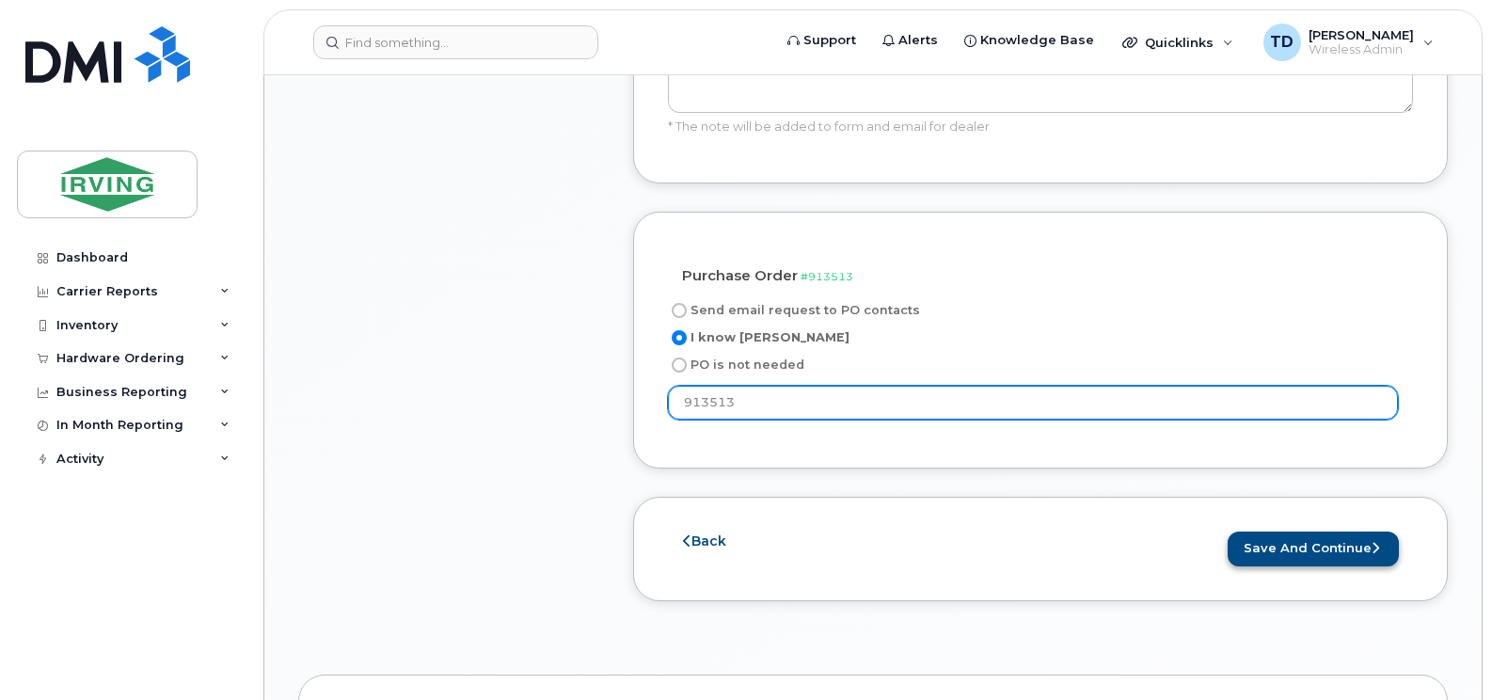
type input "913513"
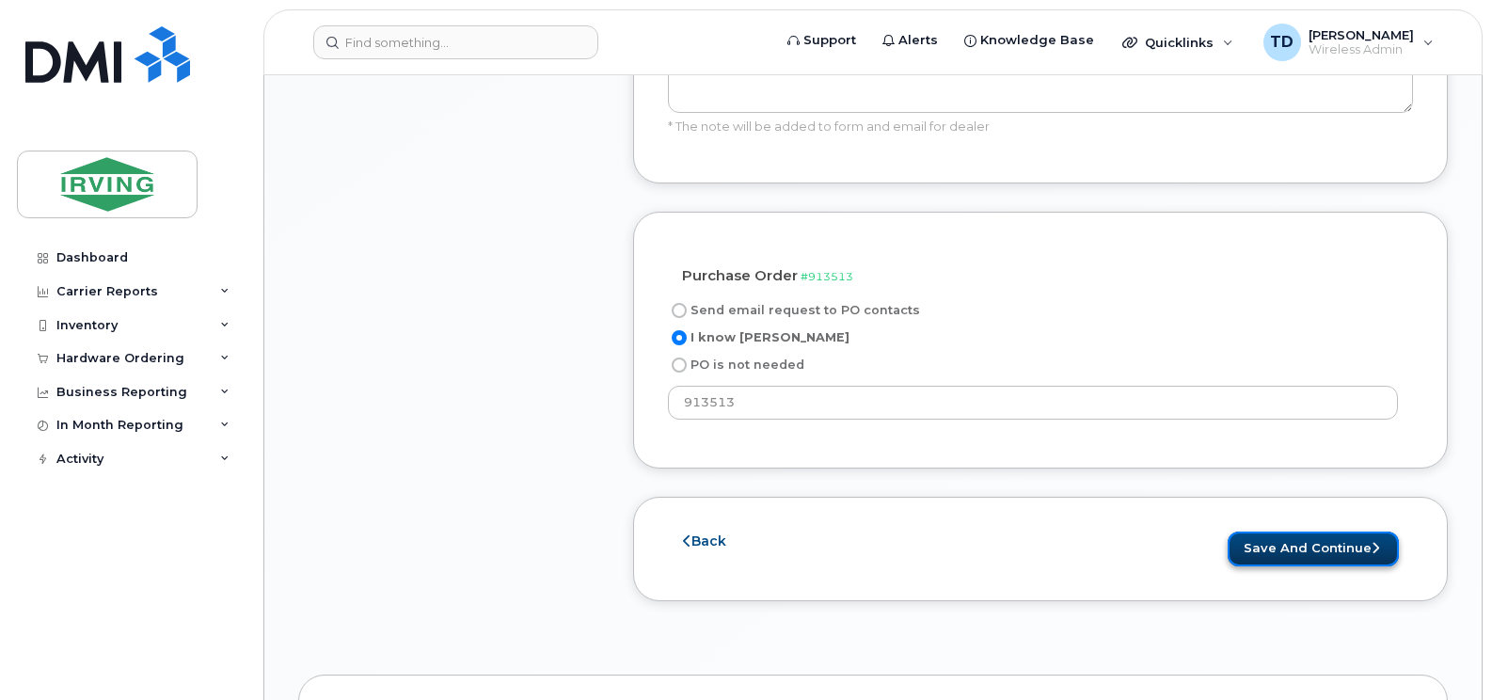
click at [1314, 531] on button "Save and Continue" at bounding box center [1312, 548] width 171 height 35
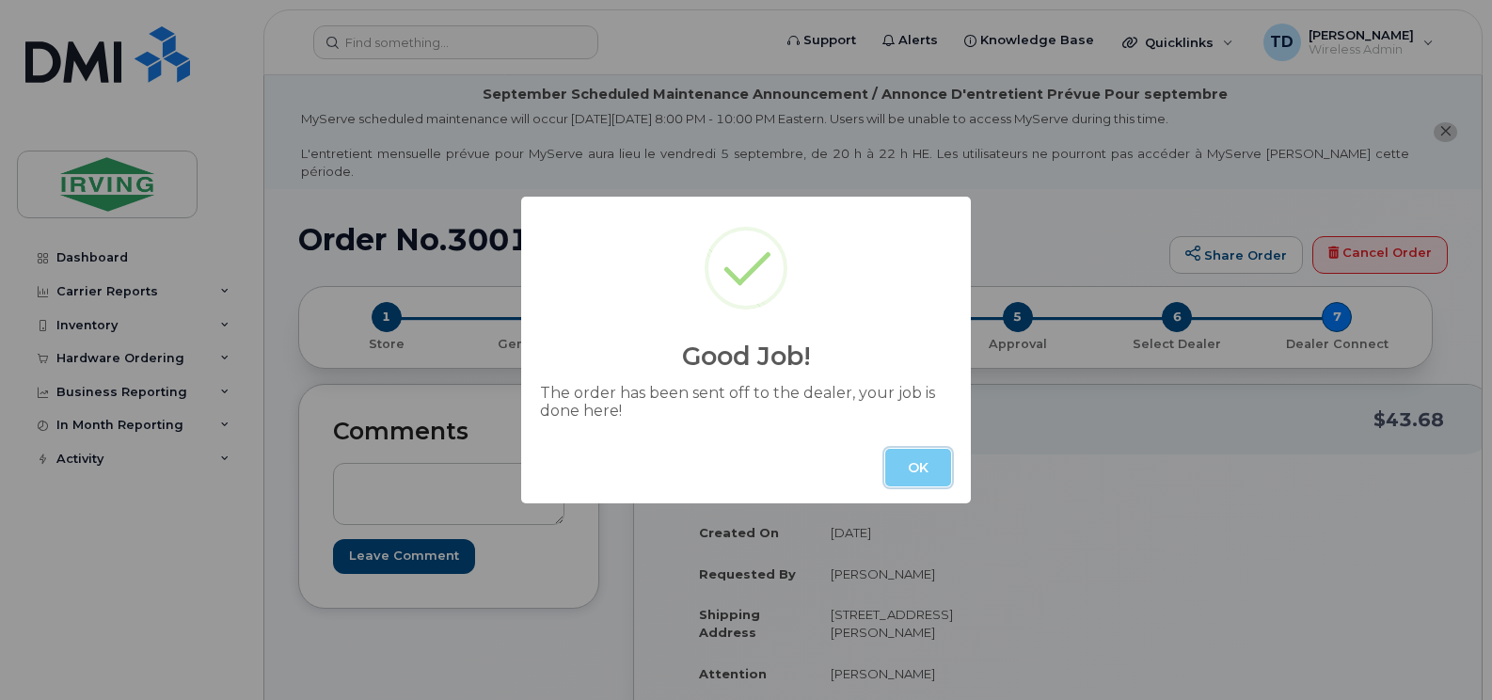
click at [932, 467] on button "OK" at bounding box center [918, 468] width 66 height 38
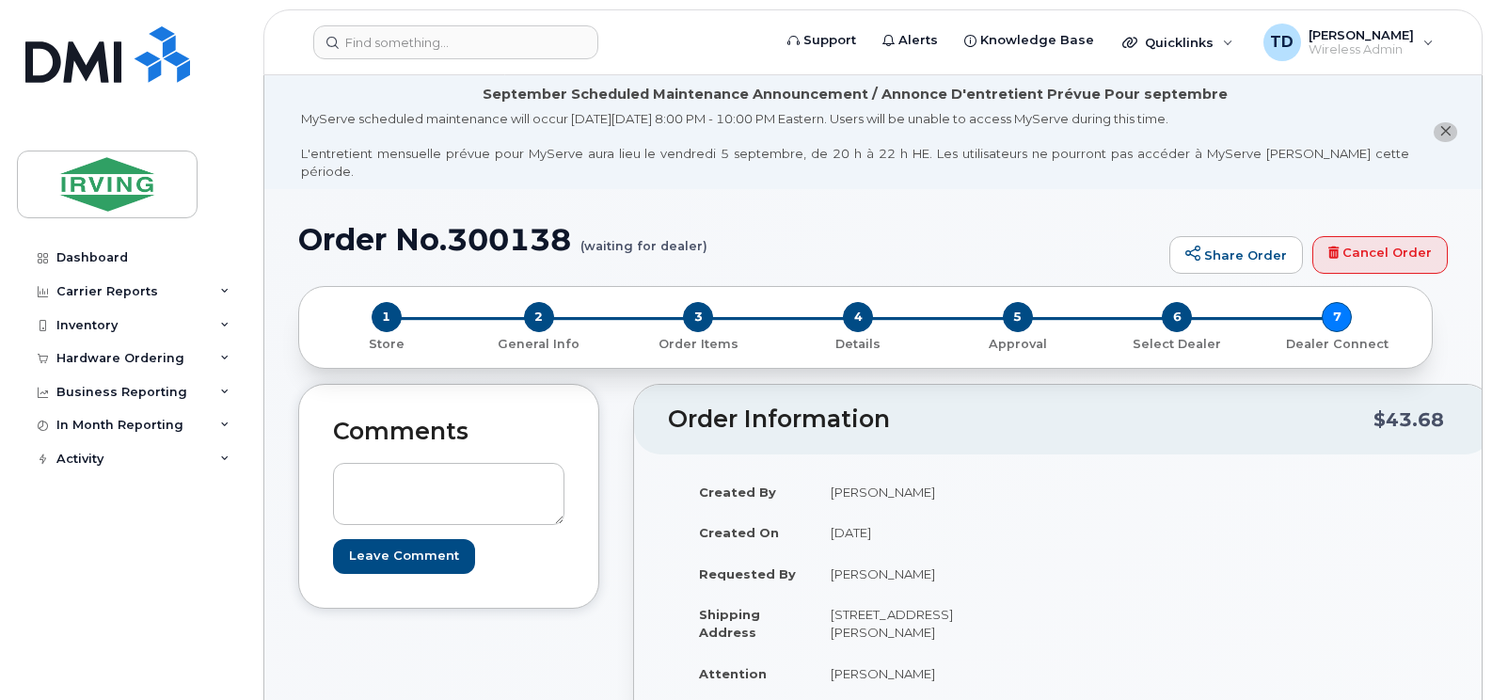
click at [537, 223] on h1 "Order No.300138 (waiting for dealer)" at bounding box center [729, 239] width 862 height 33
copy h1 "300138"
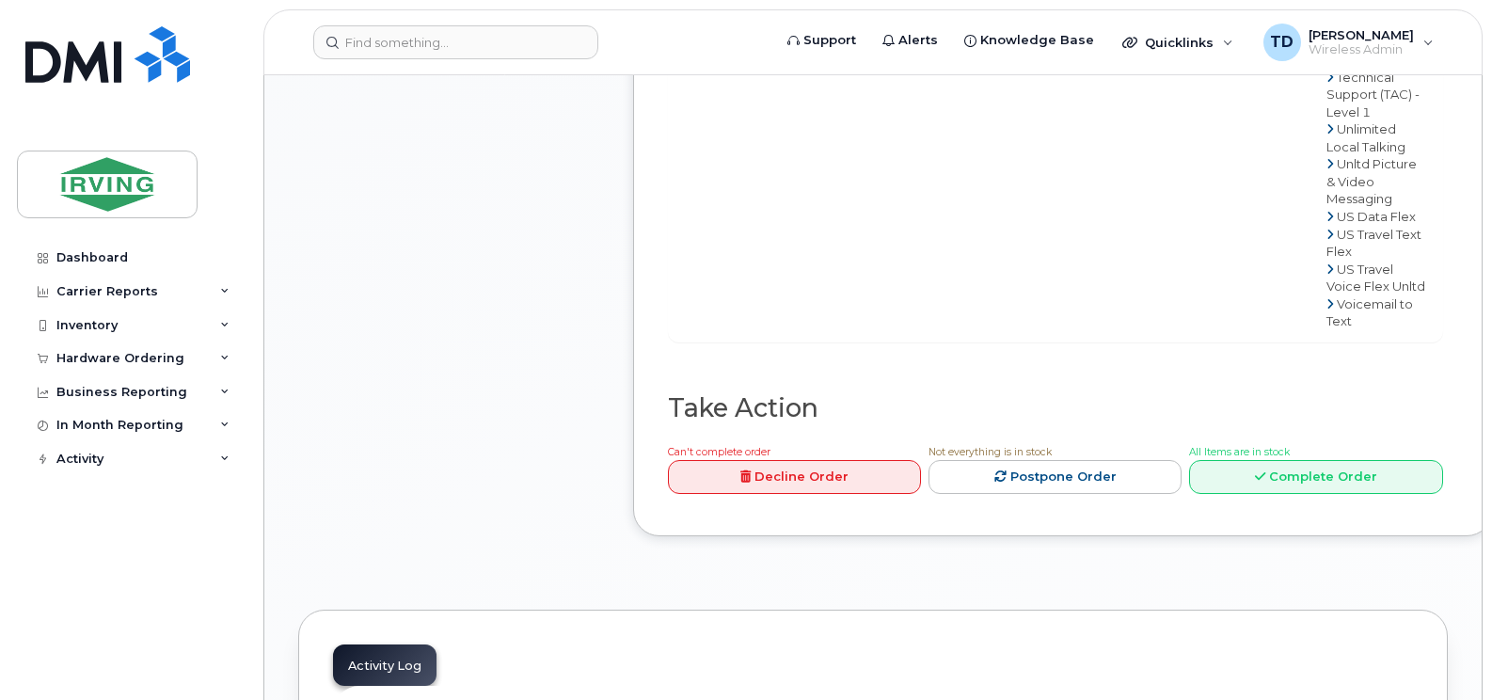
scroll to position [2257, 0]
